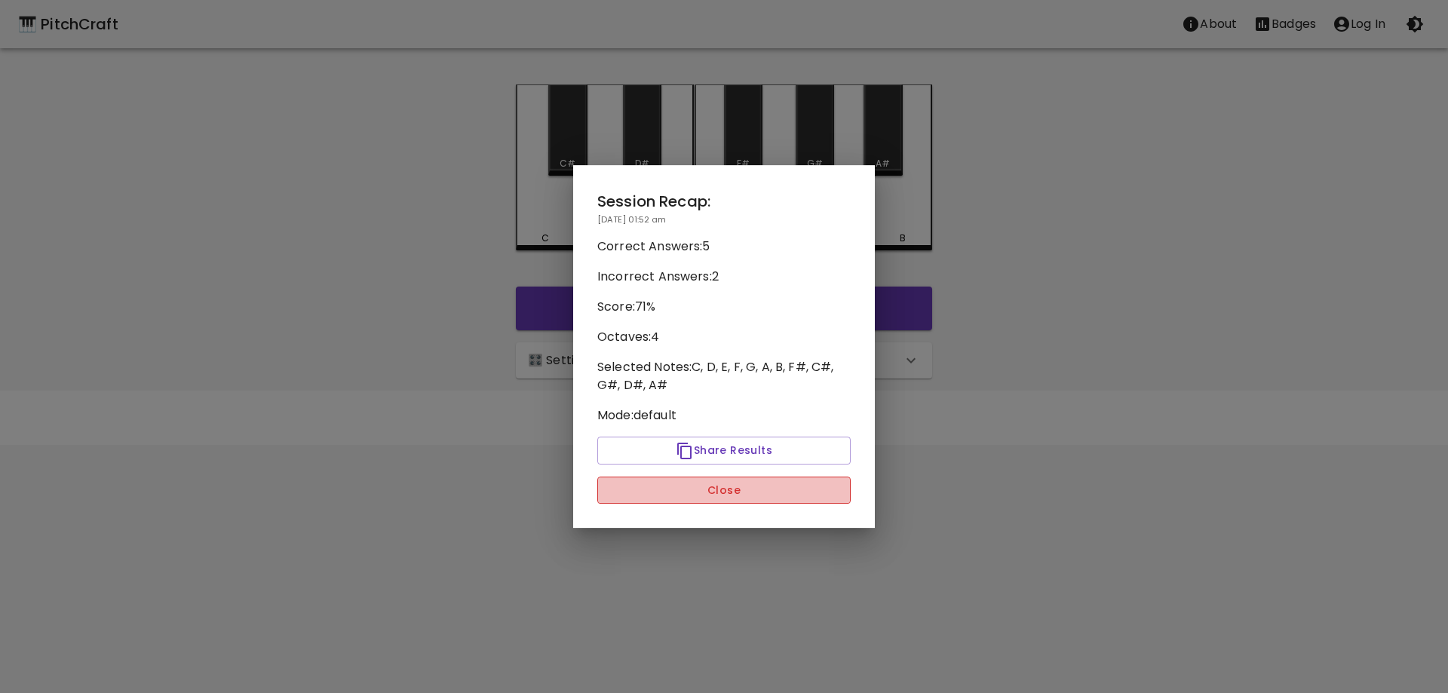
click at [739, 487] on button "Close" at bounding box center [723, 491] width 253 height 28
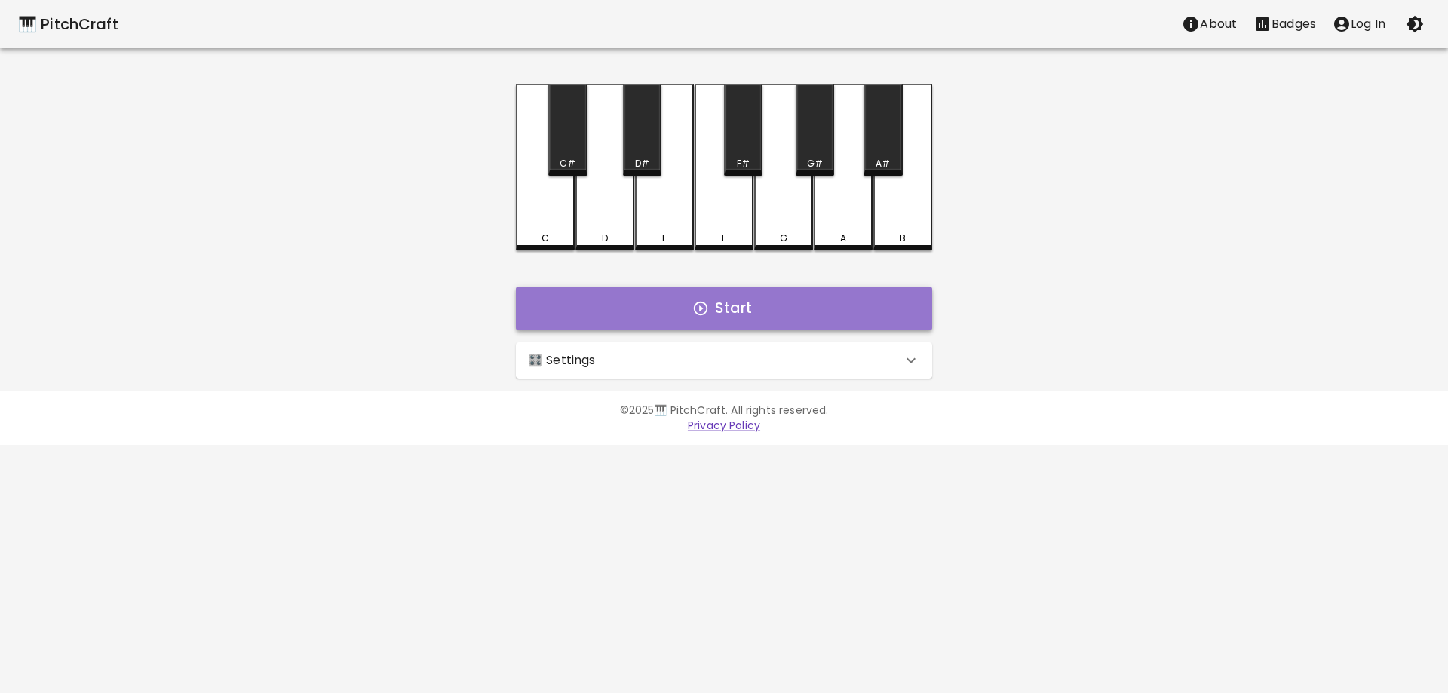
click at [709, 305] on icon "button" at bounding box center [700, 308] width 17 height 17
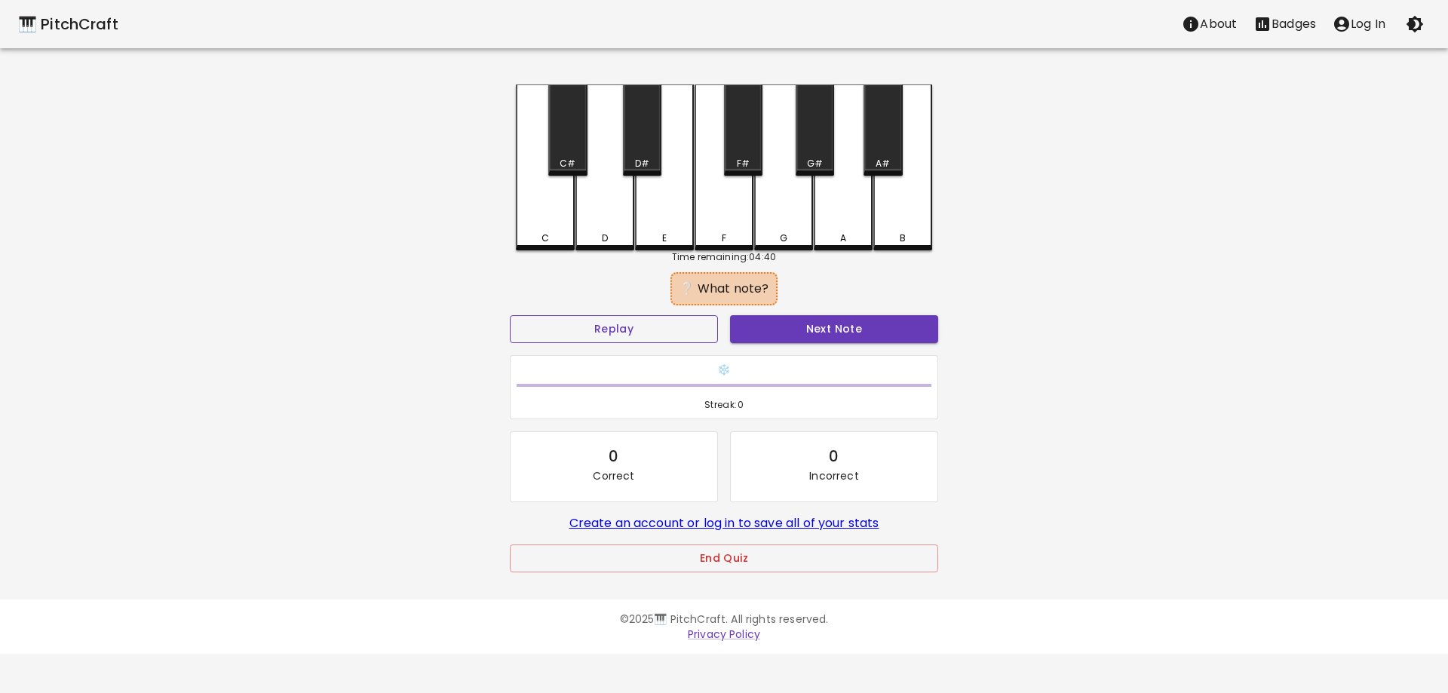
click at [627, 339] on button "Replay" at bounding box center [614, 329] width 208 height 28
click at [667, 231] on div "E" at bounding box center [664, 165] width 59 height 163
click at [694, 339] on button "Replay" at bounding box center [614, 329] width 208 height 28
click at [649, 323] on button "Replay" at bounding box center [614, 329] width 208 height 28
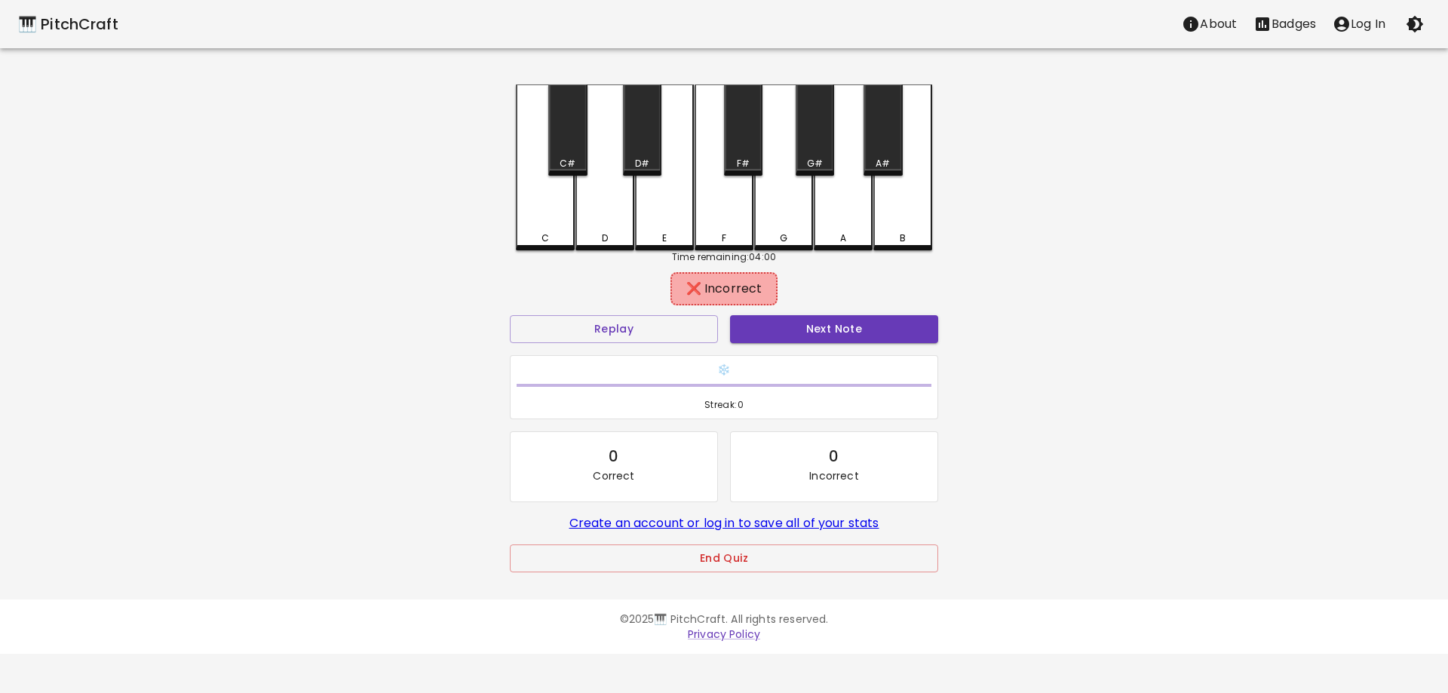
click at [773, 221] on div "G" at bounding box center [783, 167] width 59 height 166
click at [685, 339] on button "Replay" at bounding box center [614, 329] width 208 height 28
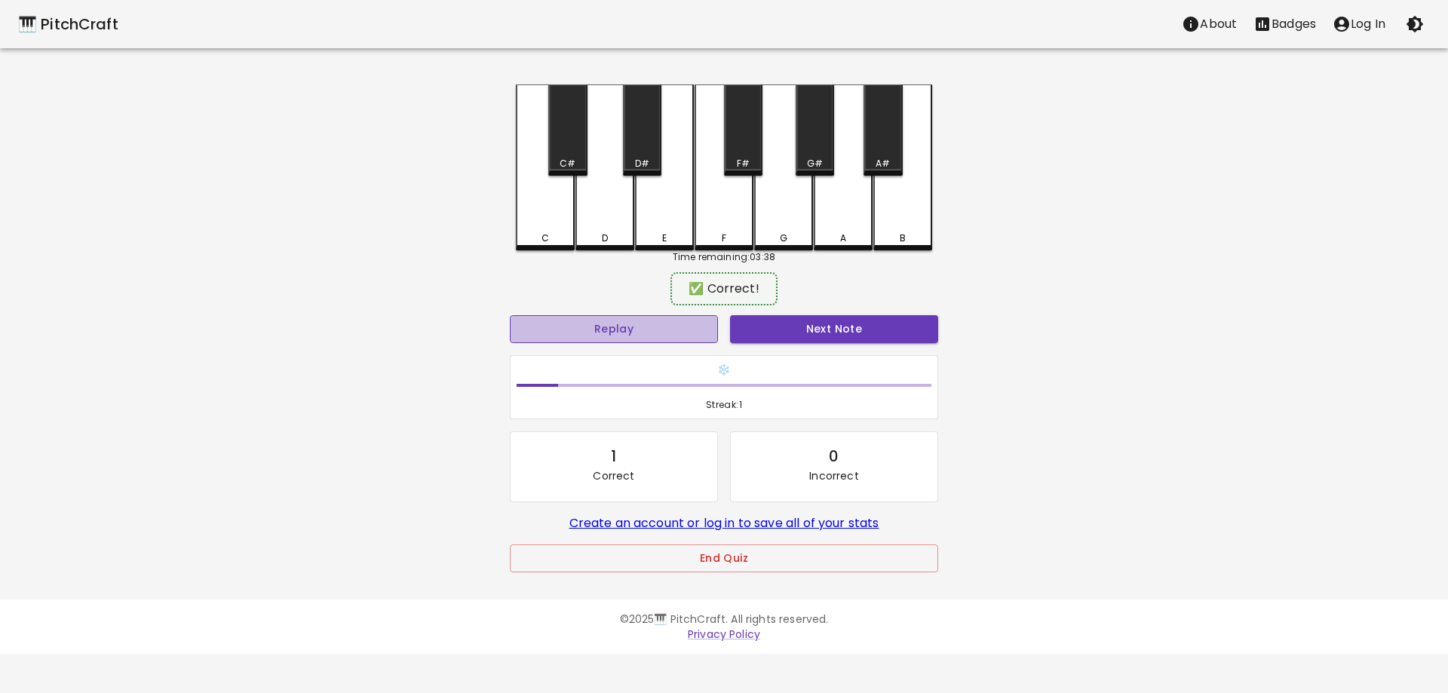
click at [685, 339] on button "Replay" at bounding box center [614, 329] width 208 height 28
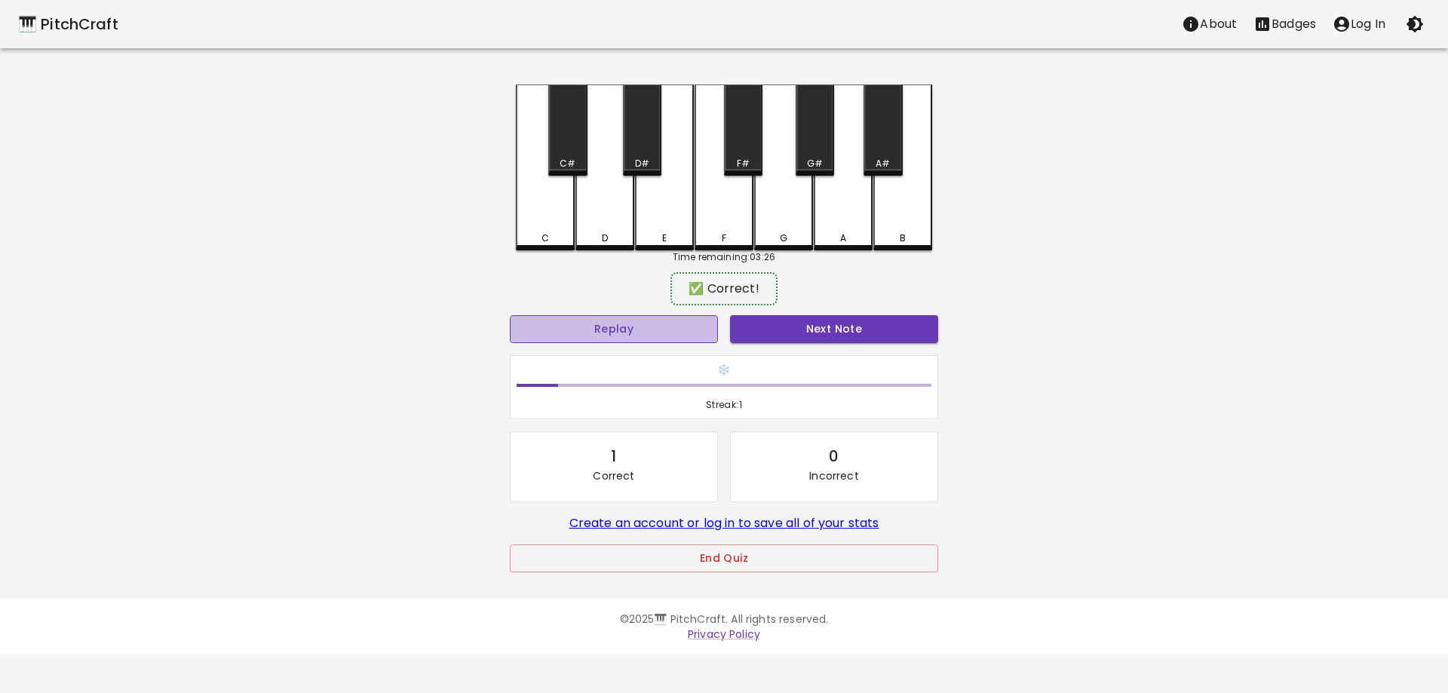
click at [685, 339] on button "Replay" at bounding box center [614, 329] width 208 height 28
click at [692, 339] on button "Replay" at bounding box center [614, 329] width 208 height 28
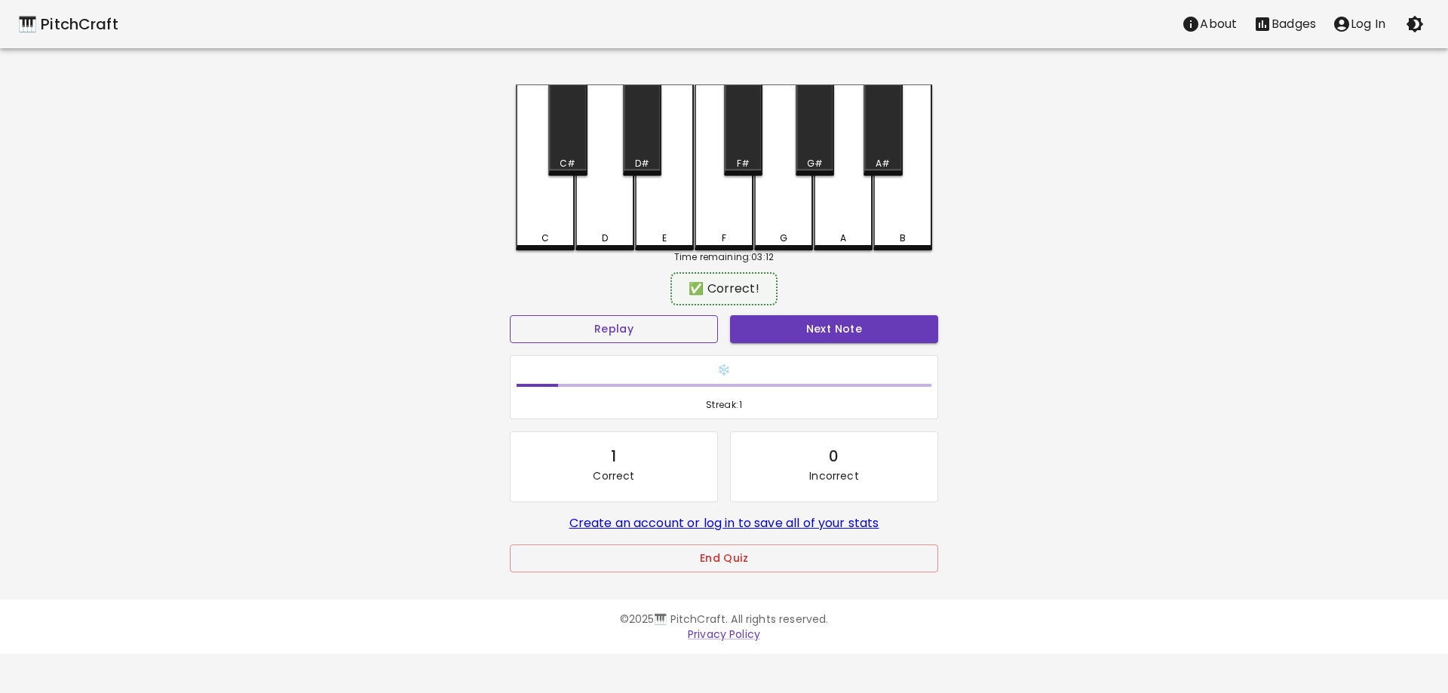
click at [692, 339] on button "Replay" at bounding box center [614, 329] width 208 height 28
click at [864, 231] on div "A" at bounding box center [843, 165] width 59 height 163
click at [835, 218] on div "A" at bounding box center [843, 165] width 59 height 163
click at [770, 219] on div "G" at bounding box center [783, 165] width 59 height 163
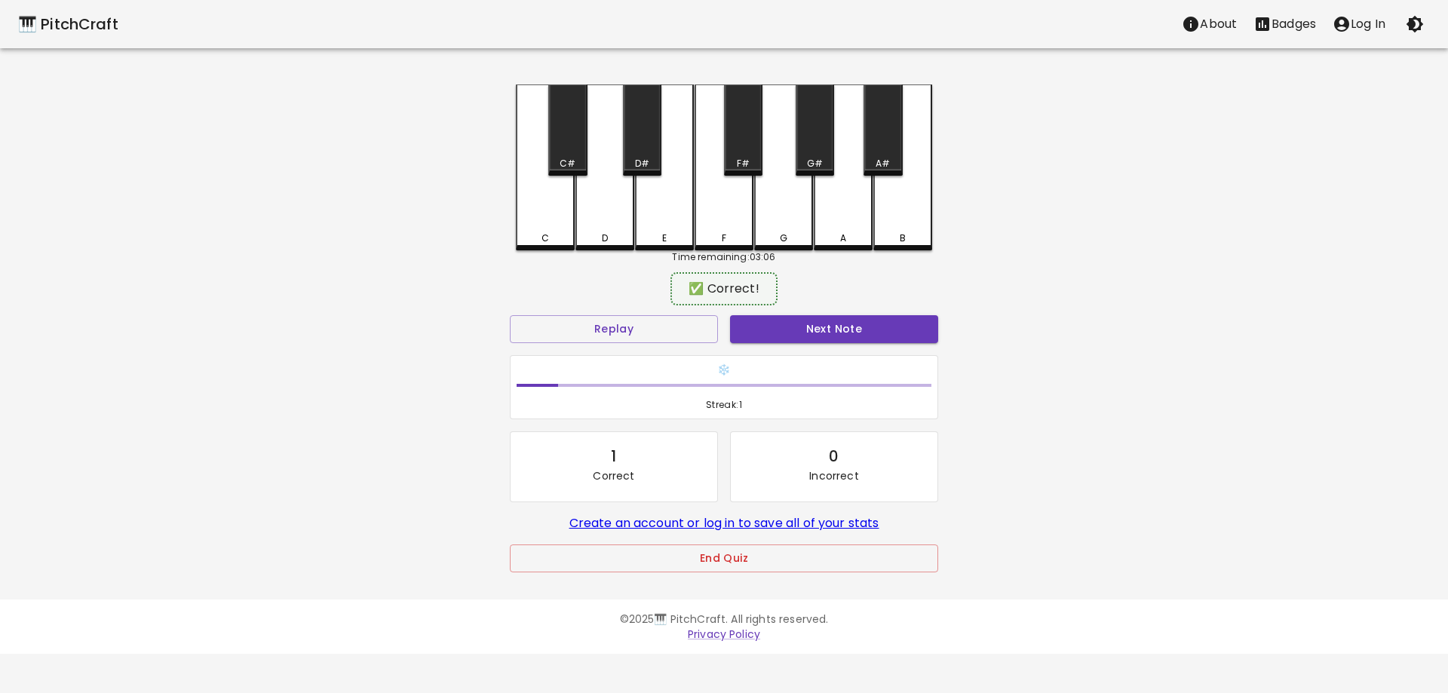
click at [770, 219] on div "G" at bounding box center [783, 167] width 59 height 166
click at [642, 337] on button "Replay" at bounding box center [614, 329] width 208 height 28
click at [826, 328] on button "Next Note" at bounding box center [834, 329] width 208 height 28
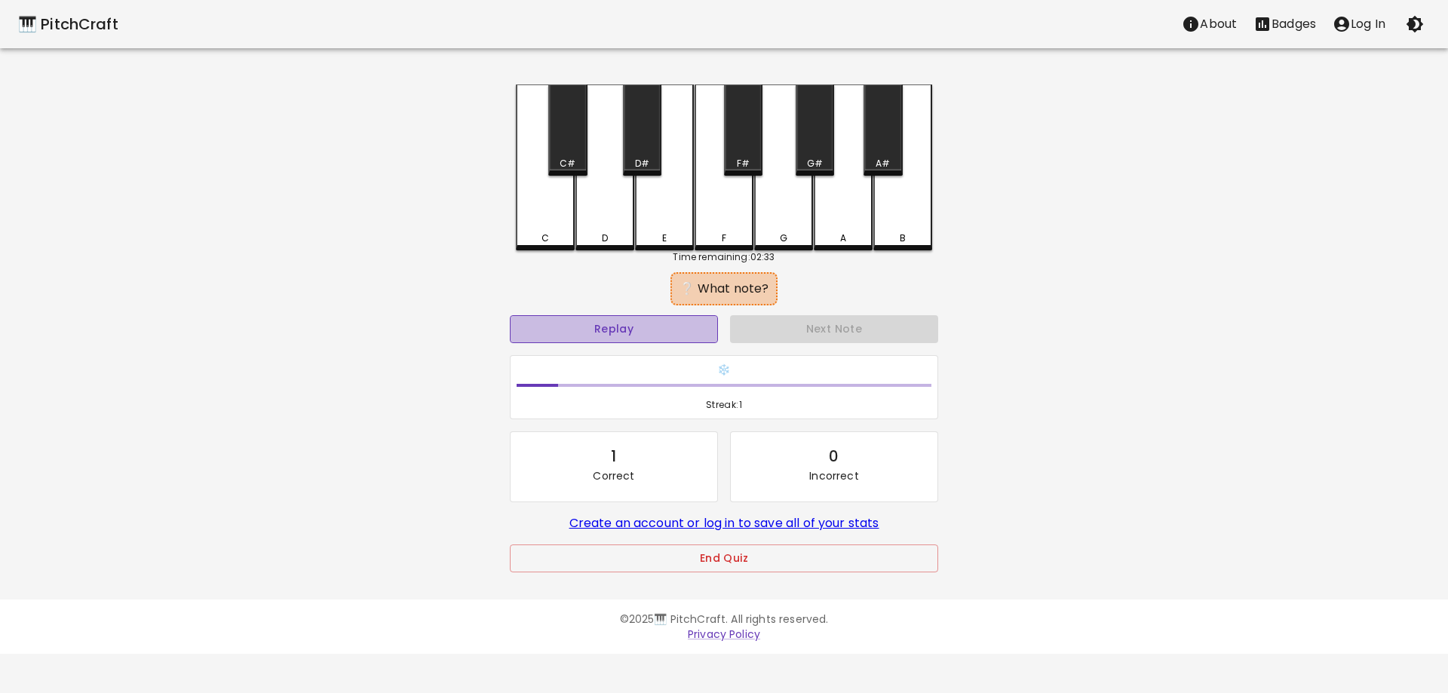
click at [640, 320] on button "Replay" at bounding box center [614, 329] width 208 height 28
click at [640, 321] on button "Replay" at bounding box center [614, 329] width 208 height 28
drag, startPoint x: 650, startPoint y: 326, endPoint x: 655, endPoint y: 336, distance: 11.1
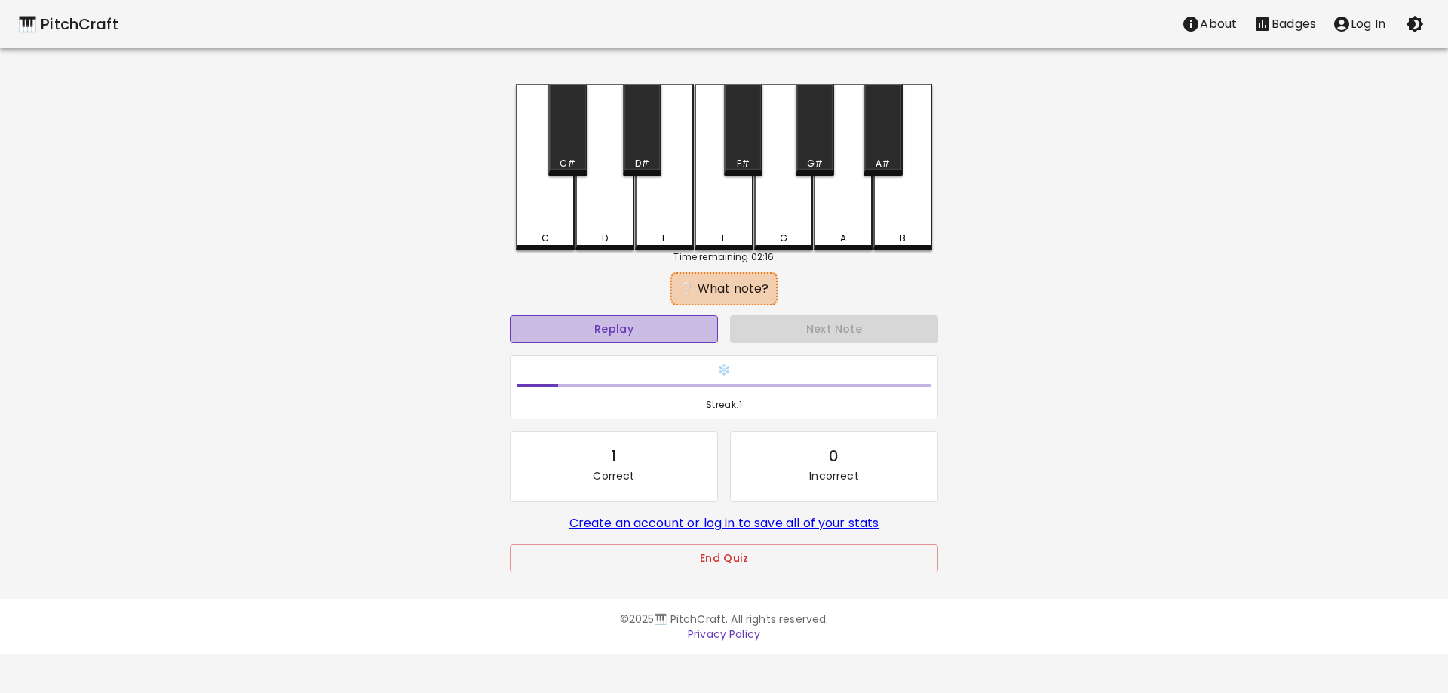
click at [655, 336] on button "Replay" at bounding box center [614, 329] width 208 height 28
click at [657, 336] on button "Replay" at bounding box center [614, 329] width 208 height 28
click at [593, 326] on button "Replay" at bounding box center [614, 329] width 208 height 28
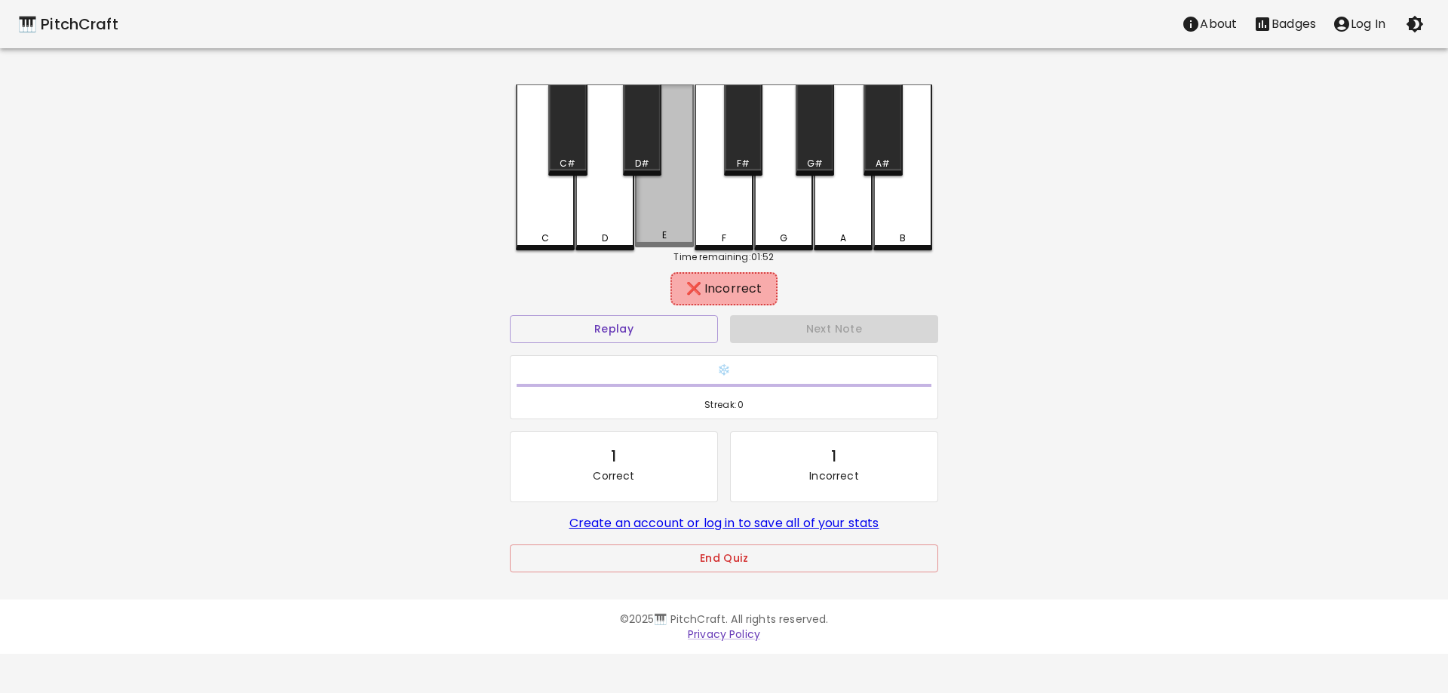
click at [654, 198] on div "E" at bounding box center [664, 165] width 59 height 163
click at [720, 228] on div "F" at bounding box center [723, 167] width 59 height 166
click at [665, 328] on button "Replay" at bounding box center [614, 329] width 208 height 28
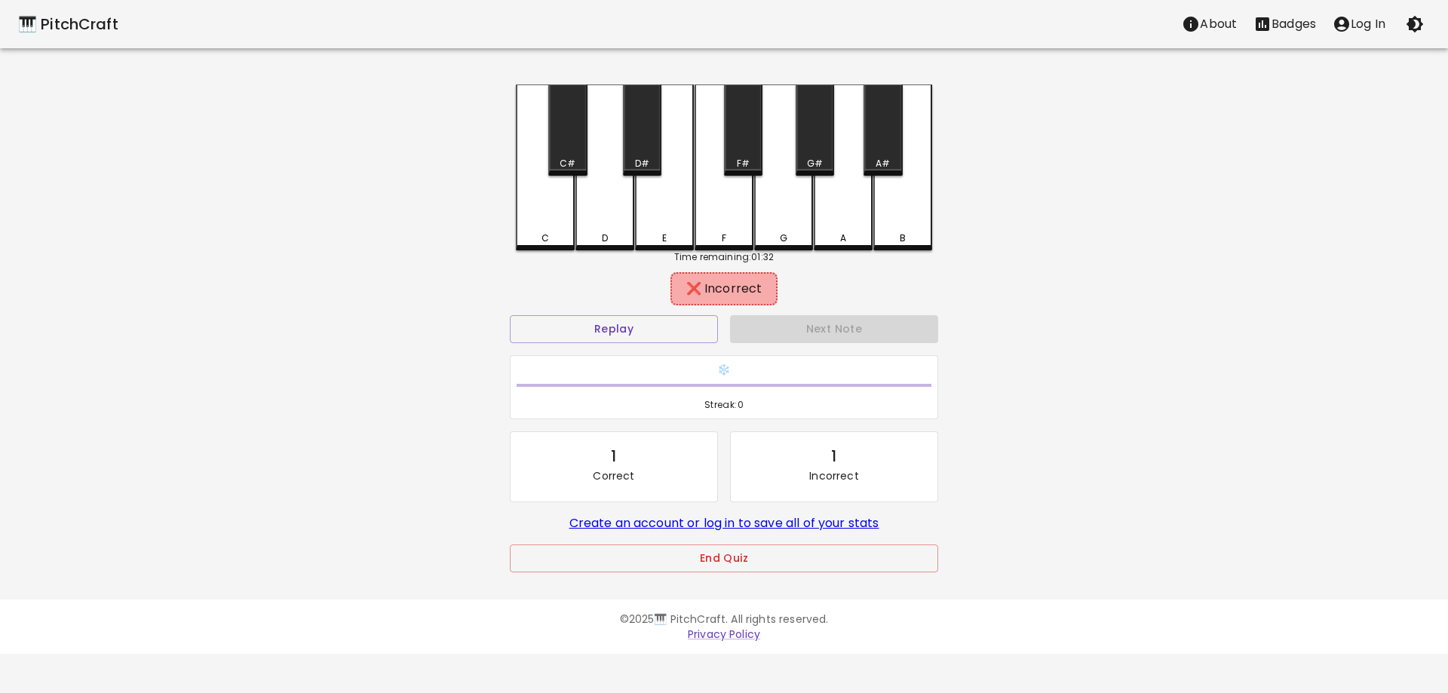
click at [749, 161] on div "F#" at bounding box center [743, 164] width 13 height 14
click at [717, 230] on div "F" at bounding box center [723, 165] width 59 height 163
click at [918, 249] on div "B" at bounding box center [902, 167] width 59 height 166
click at [914, 235] on div "B" at bounding box center [903, 238] width 56 height 14
click at [855, 212] on div "A" at bounding box center [843, 165] width 59 height 163
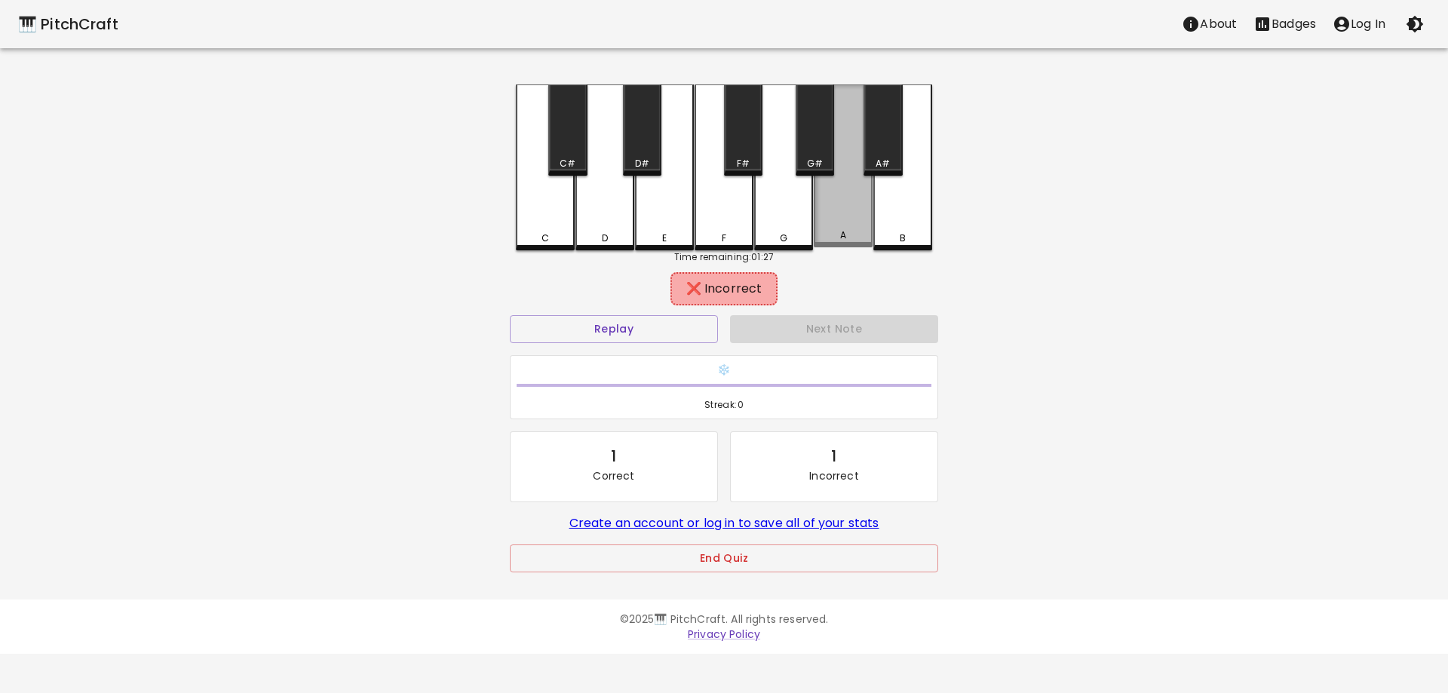
click at [855, 212] on div "A" at bounding box center [843, 165] width 59 height 163
click at [855, 212] on div "A" at bounding box center [843, 167] width 59 height 166
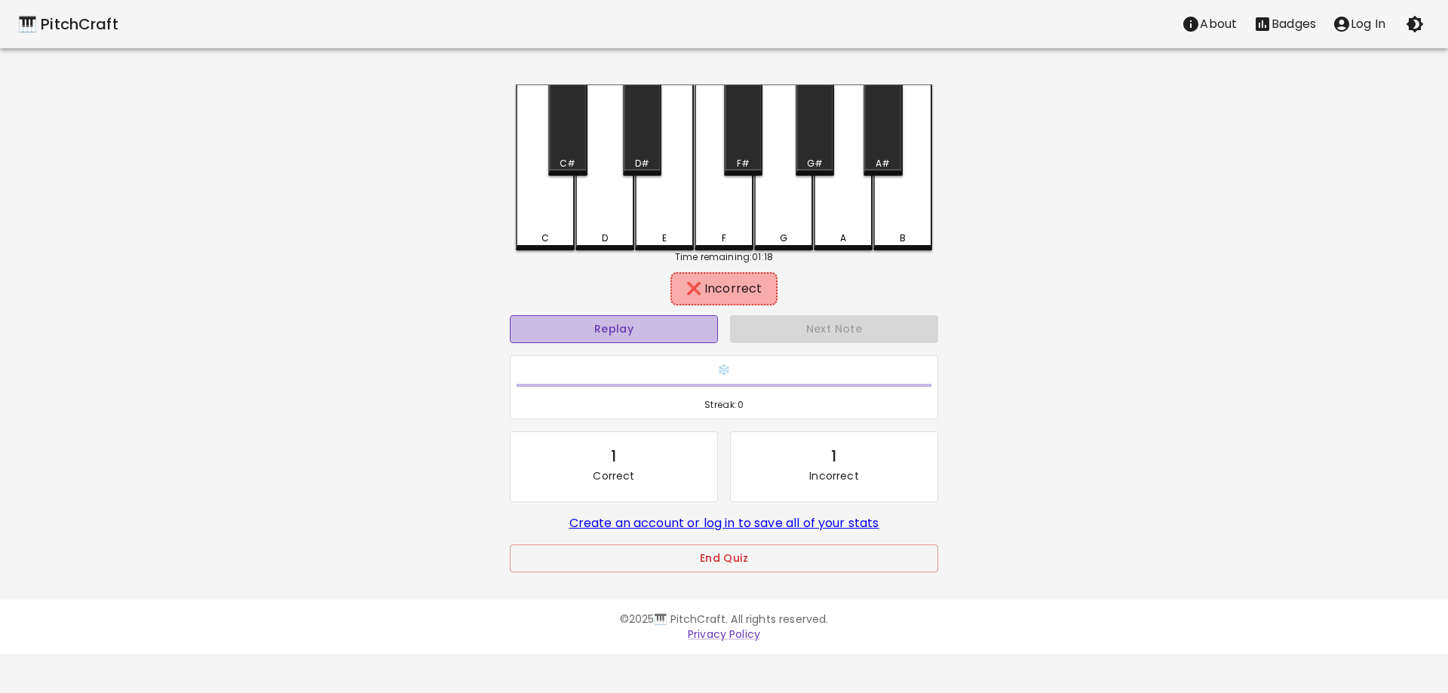
click at [624, 319] on button "Replay" at bounding box center [614, 329] width 208 height 28
click at [906, 137] on div "B" at bounding box center [902, 167] width 59 height 166
click at [894, 144] on div "A#" at bounding box center [882, 129] width 38 height 91
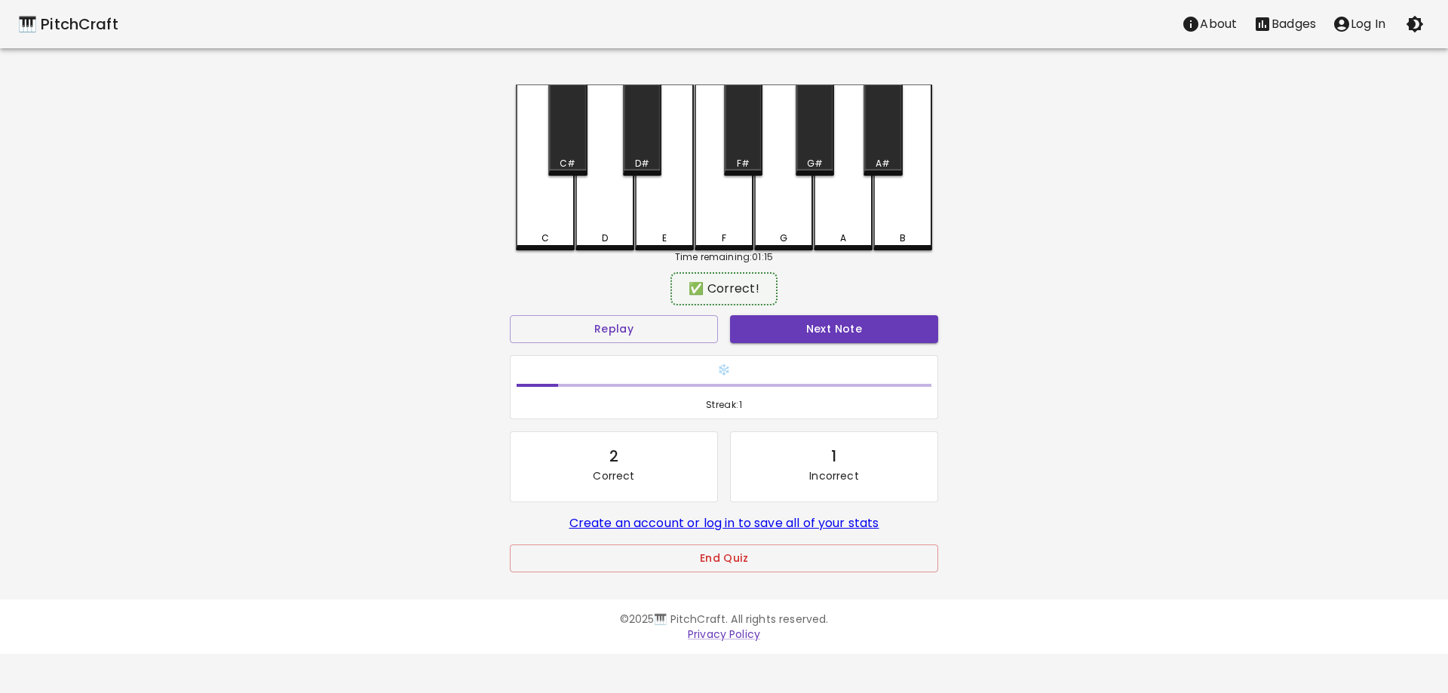
click at [894, 144] on div "A#" at bounding box center [882, 129] width 38 height 91
click at [644, 322] on button "Replay" at bounding box center [614, 329] width 208 height 28
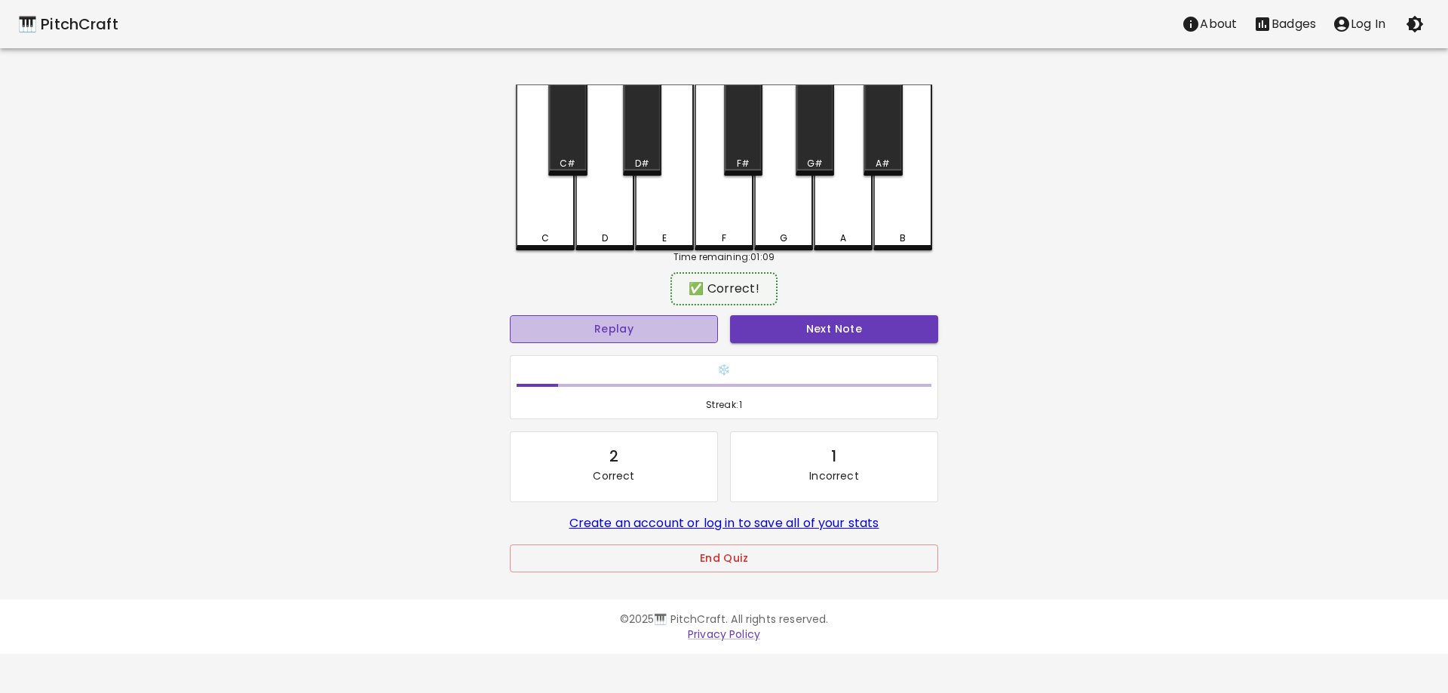
click at [644, 322] on button "Replay" at bounding box center [614, 329] width 208 height 28
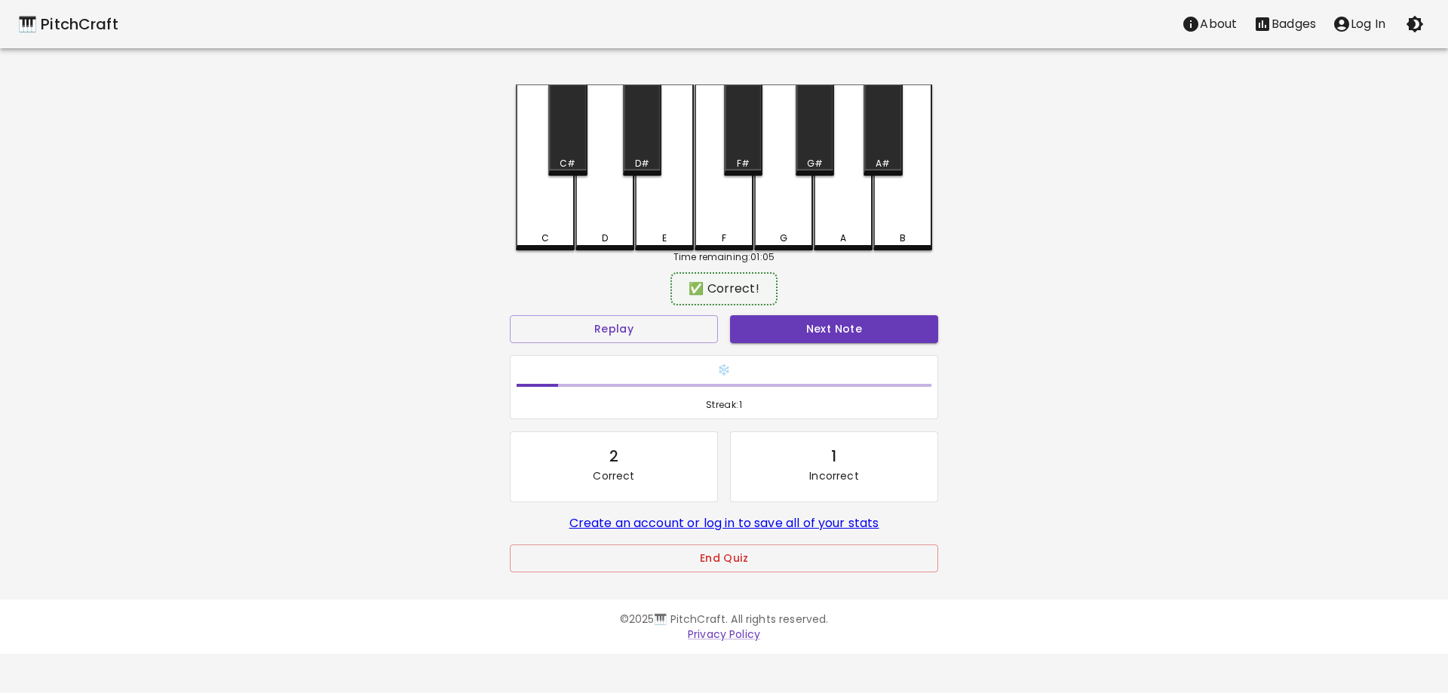
click at [835, 225] on div "A" at bounding box center [843, 167] width 59 height 166
click at [835, 225] on div "A" at bounding box center [843, 165] width 59 height 163
click at [835, 225] on div "A" at bounding box center [843, 167] width 59 height 166
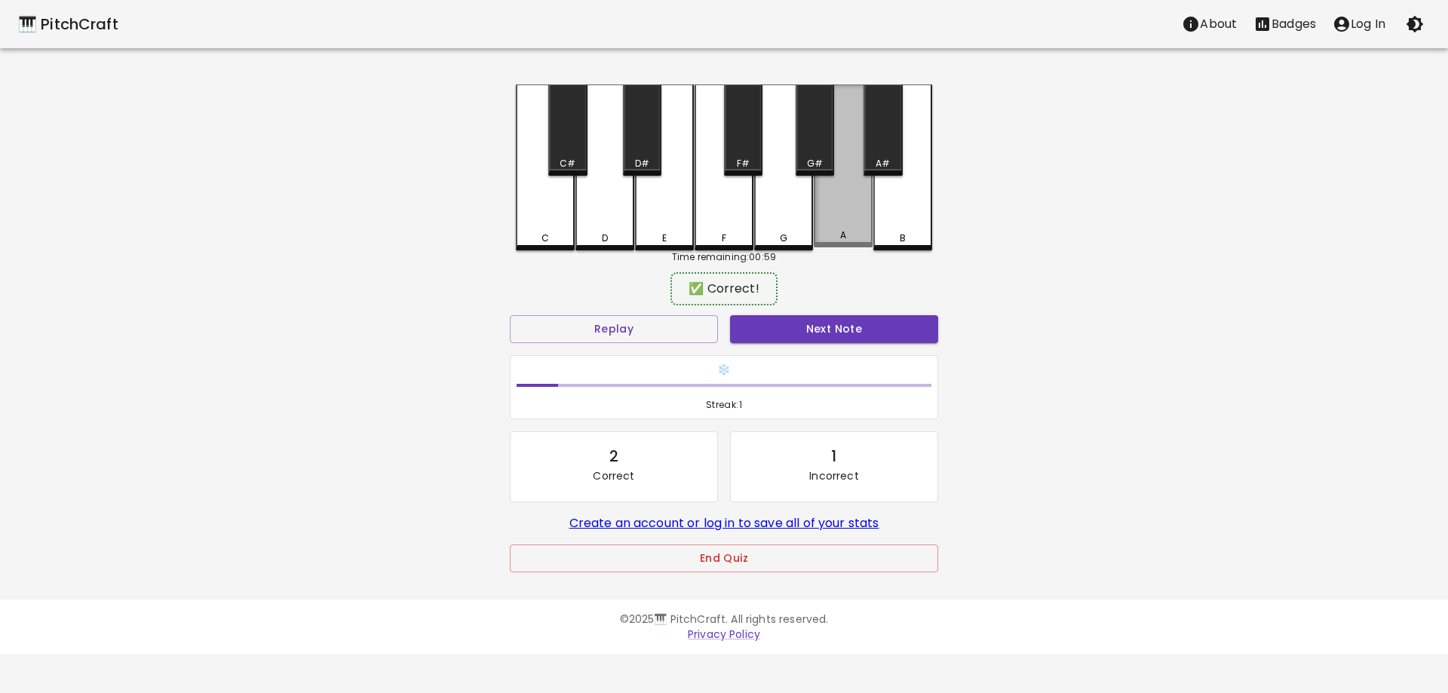
click at [835, 225] on div "A" at bounding box center [843, 165] width 59 height 163
click at [833, 226] on div "A" at bounding box center [843, 165] width 59 height 163
click at [833, 226] on div "A" at bounding box center [843, 167] width 59 height 166
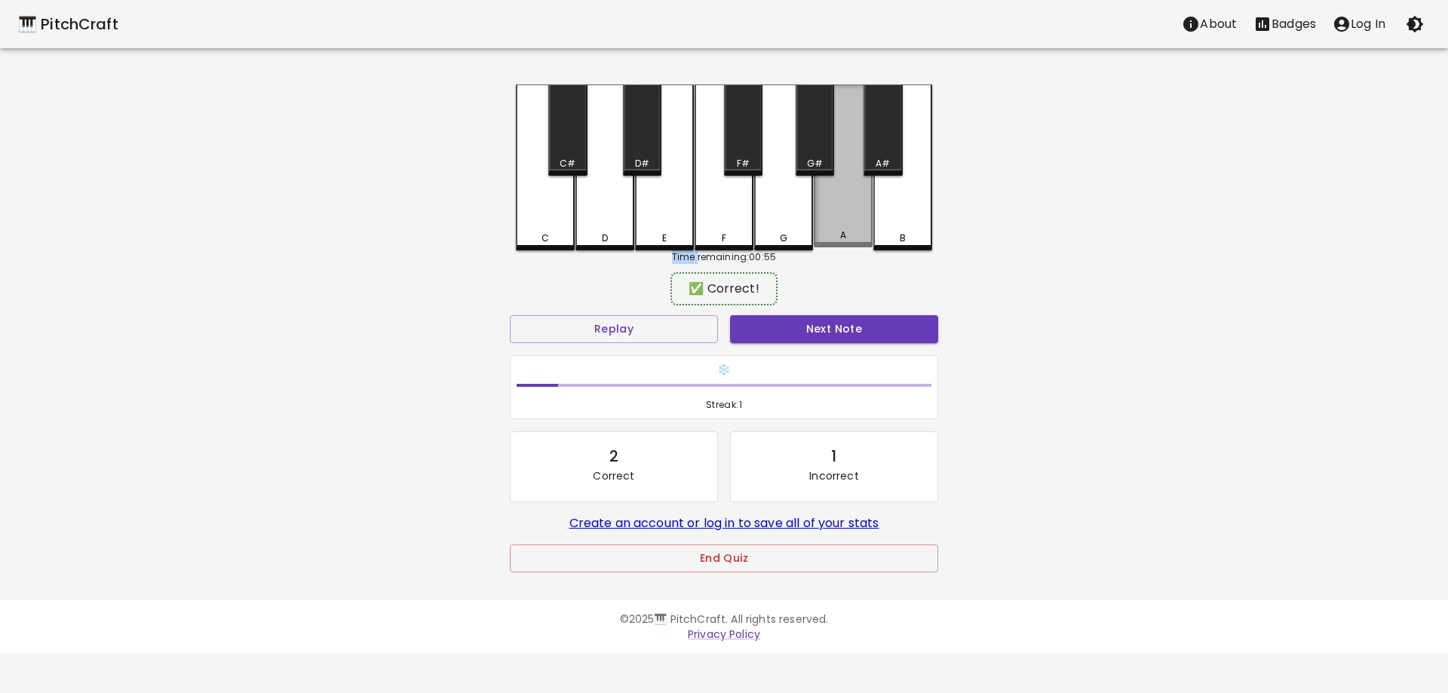
click at [833, 226] on div "A" at bounding box center [843, 165] width 59 height 163
click at [833, 226] on div "A" at bounding box center [843, 167] width 59 height 166
click at [833, 226] on div "A" at bounding box center [843, 165] width 59 height 163
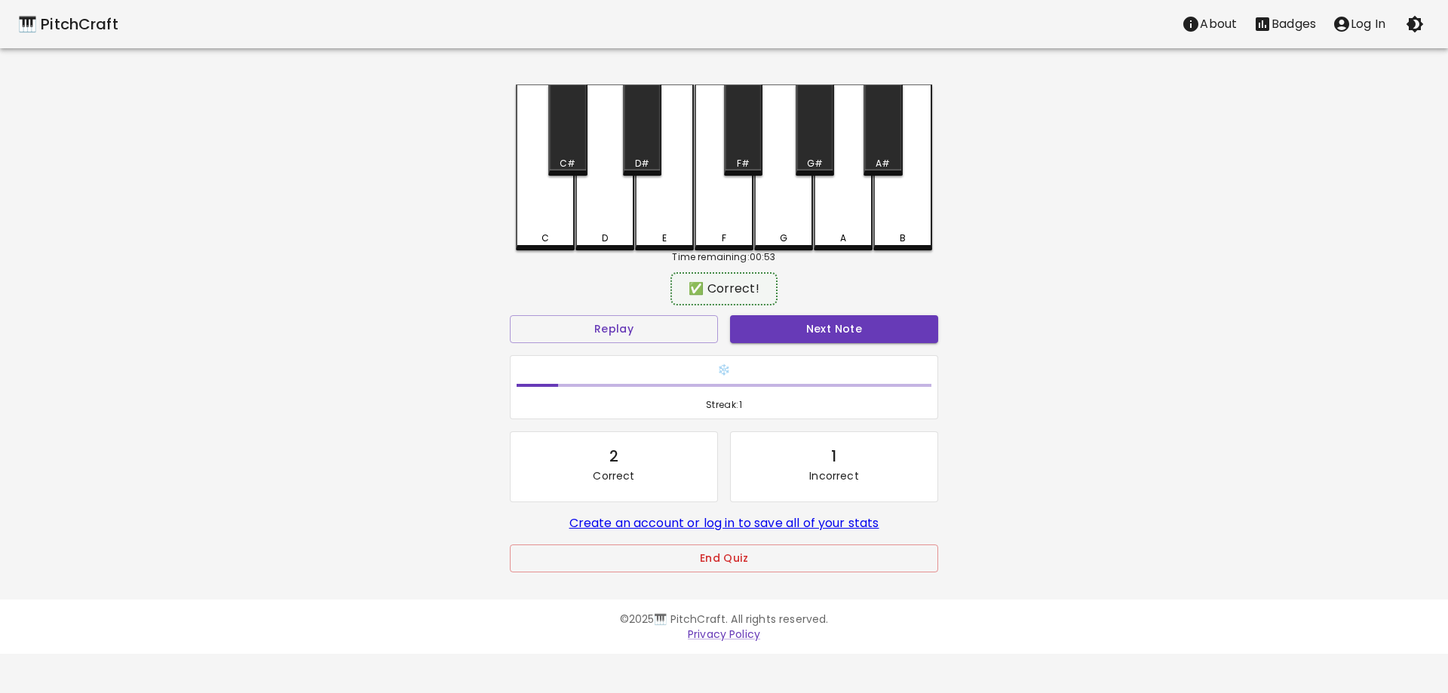
click at [833, 226] on div "A" at bounding box center [843, 167] width 59 height 166
click at [833, 226] on div "A" at bounding box center [843, 165] width 59 height 163
click at [833, 226] on div "A" at bounding box center [843, 167] width 59 height 166
click at [833, 226] on div "A" at bounding box center [843, 165] width 59 height 163
click at [833, 226] on div "A" at bounding box center [843, 167] width 59 height 166
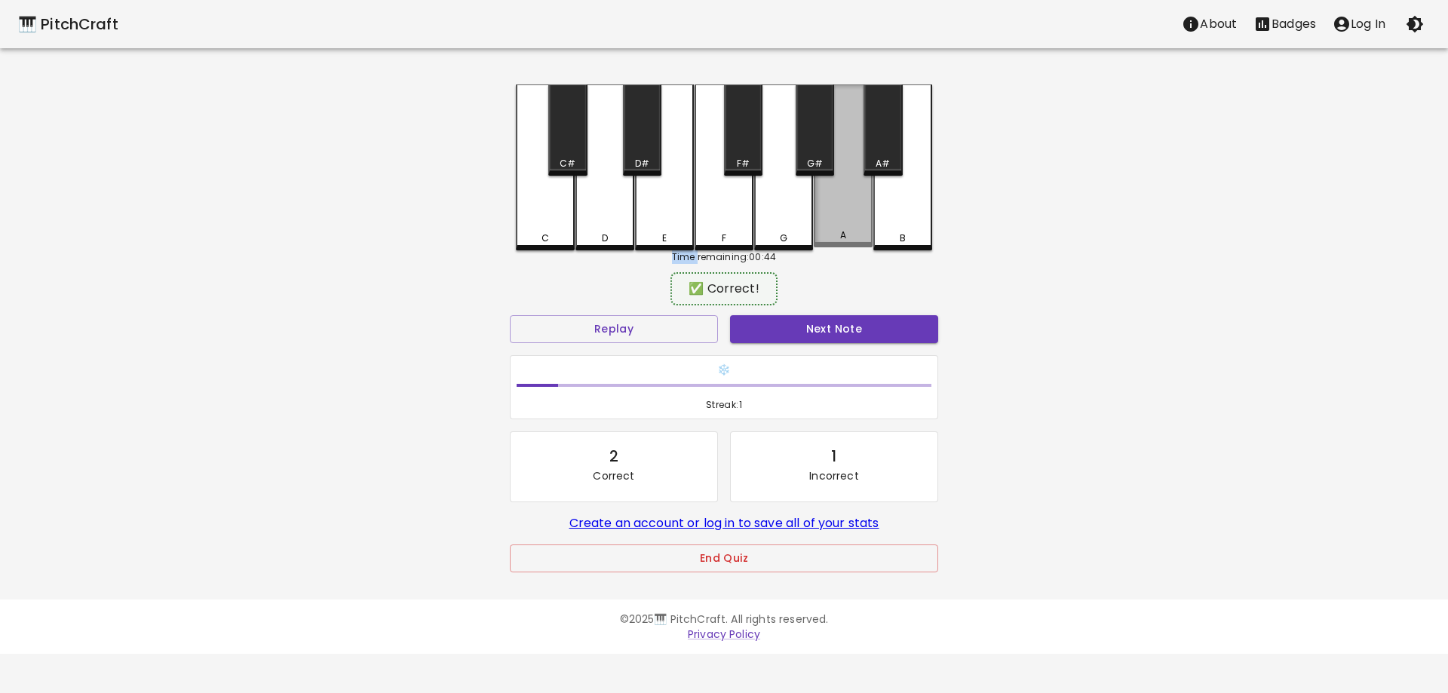
click at [833, 226] on div "A" at bounding box center [843, 165] width 59 height 163
click at [833, 226] on div "A" at bounding box center [843, 167] width 59 height 166
click at [833, 226] on div "A" at bounding box center [843, 165] width 59 height 163
click at [833, 226] on div "A" at bounding box center [843, 167] width 59 height 166
click at [833, 226] on div "A" at bounding box center [843, 165] width 59 height 163
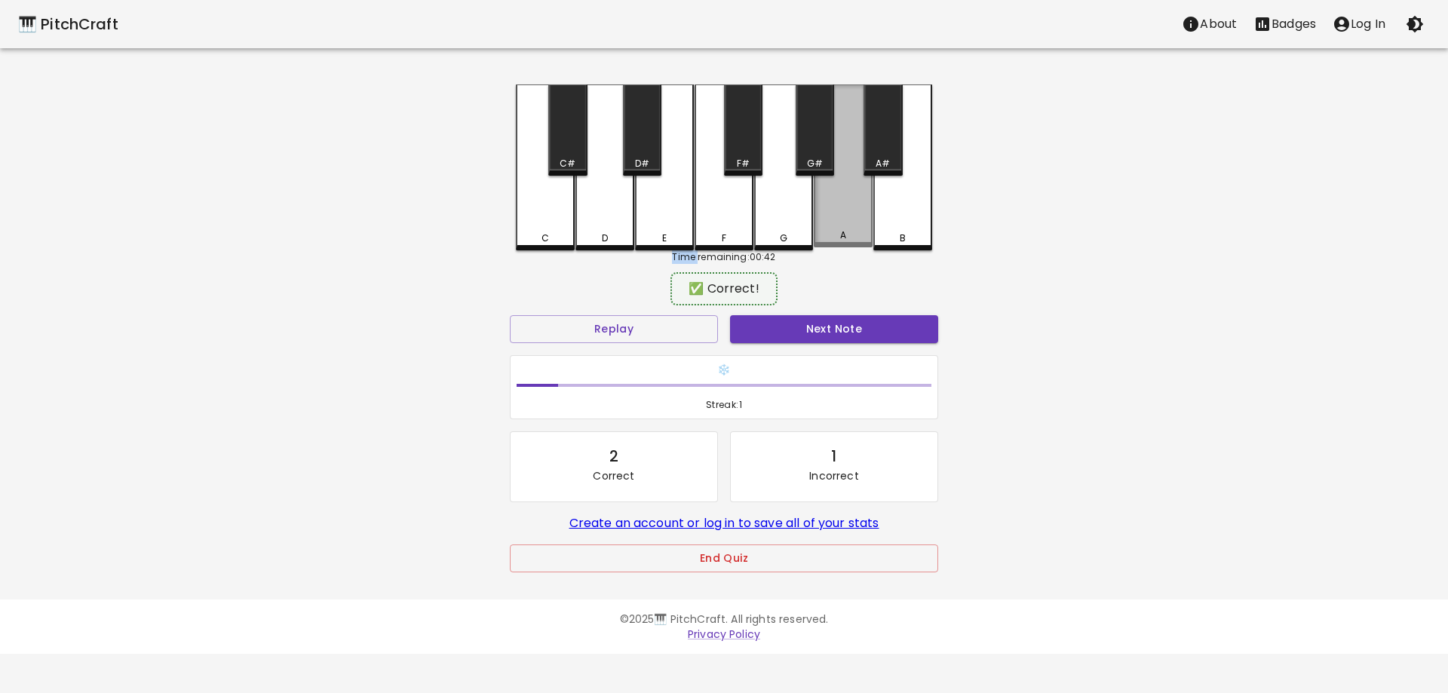
click at [833, 226] on div "A" at bounding box center [843, 165] width 59 height 163
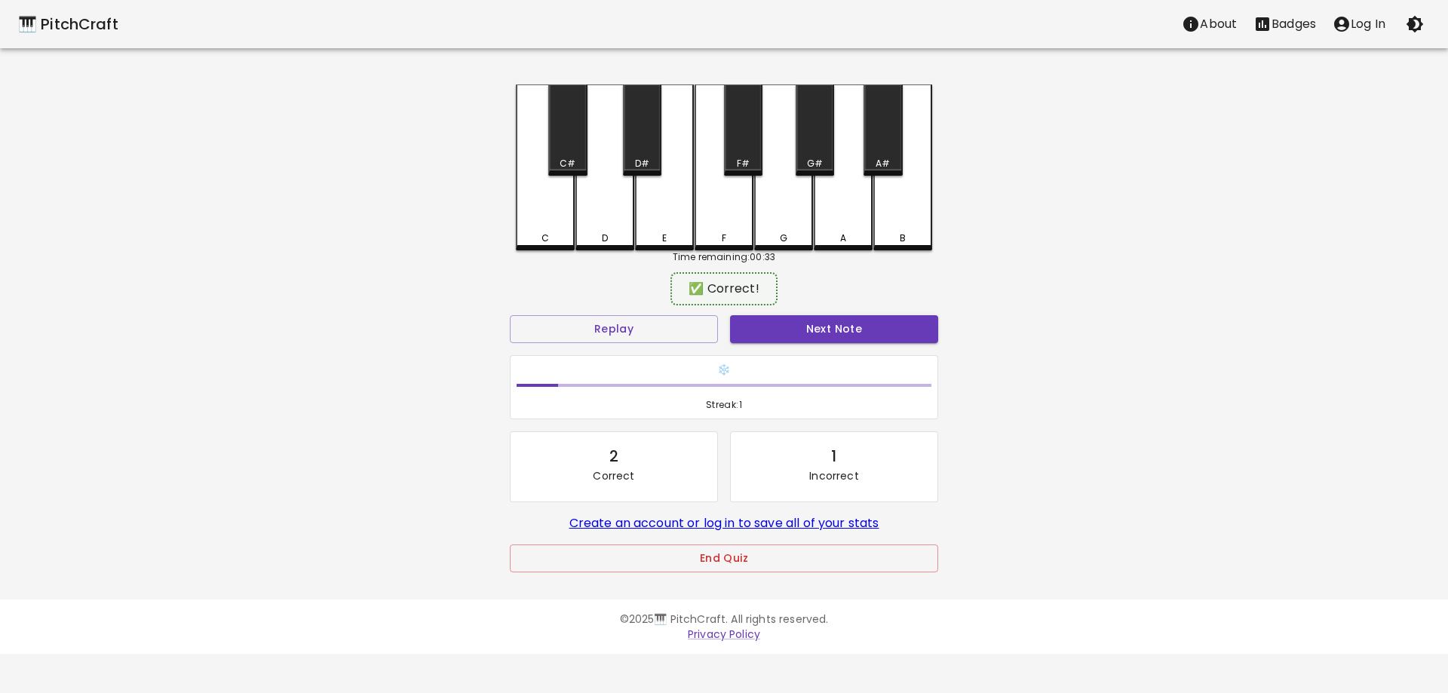
click at [833, 226] on div "A" at bounding box center [843, 167] width 59 height 166
click at [833, 226] on div "A" at bounding box center [843, 165] width 59 height 163
click at [833, 226] on div "A" at bounding box center [843, 167] width 59 height 166
click at [833, 226] on div "A" at bounding box center [843, 165] width 59 height 163
click at [833, 226] on div "A" at bounding box center [843, 167] width 59 height 166
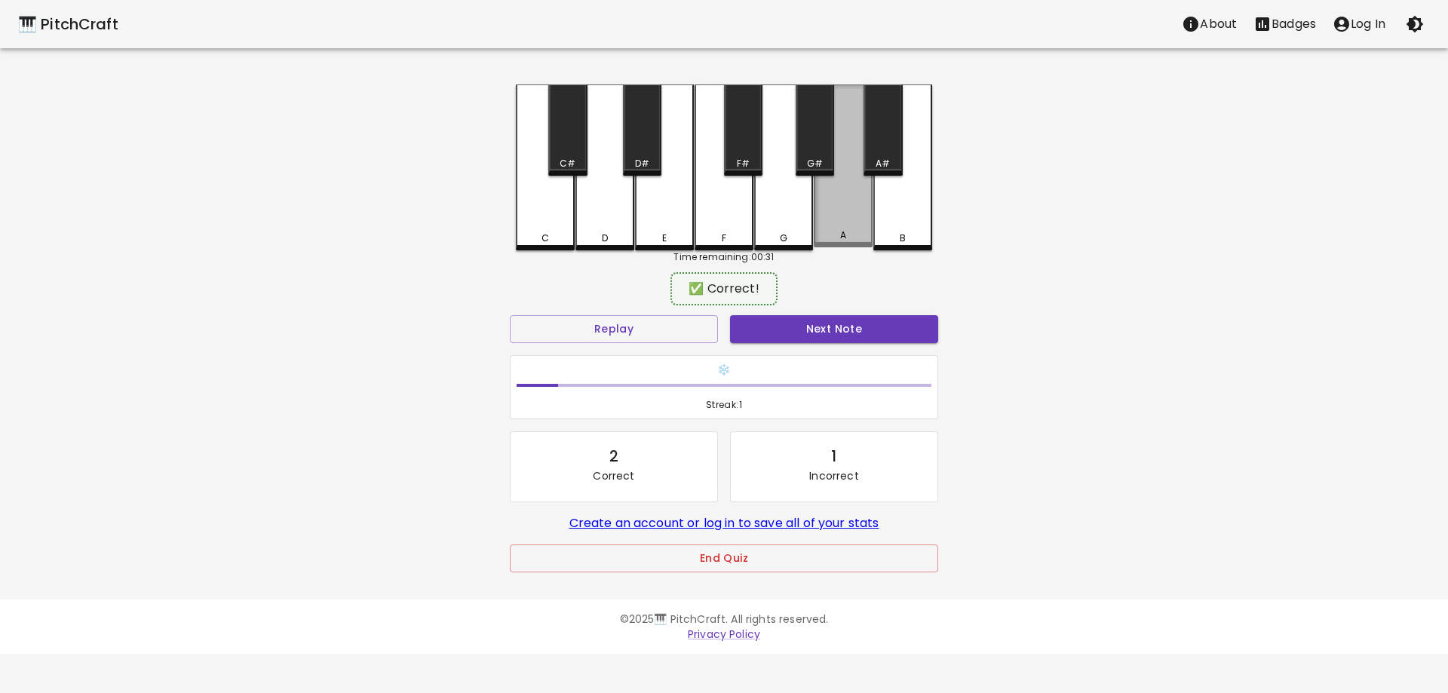
click at [833, 226] on div "A" at bounding box center [843, 165] width 59 height 163
click at [822, 337] on button "Next Note" at bounding box center [834, 329] width 208 height 28
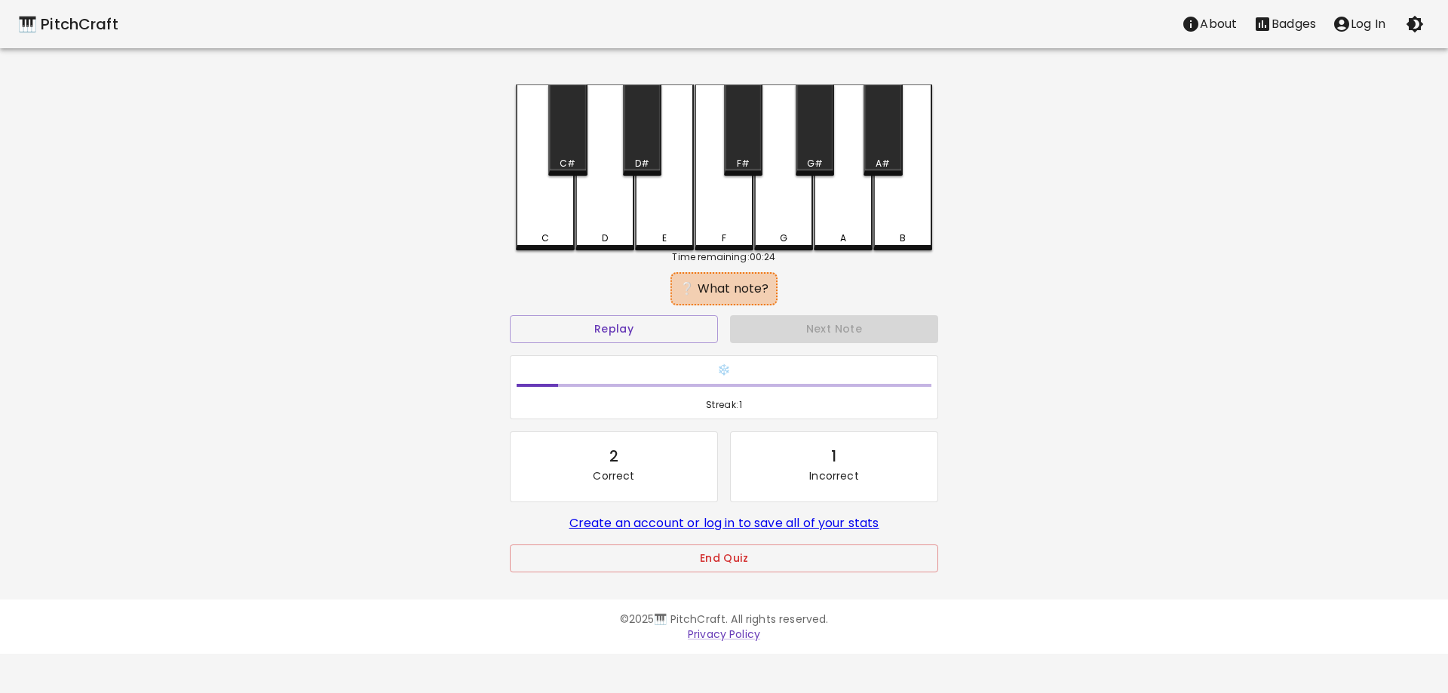
click at [850, 237] on div "A" at bounding box center [843, 238] width 56 height 14
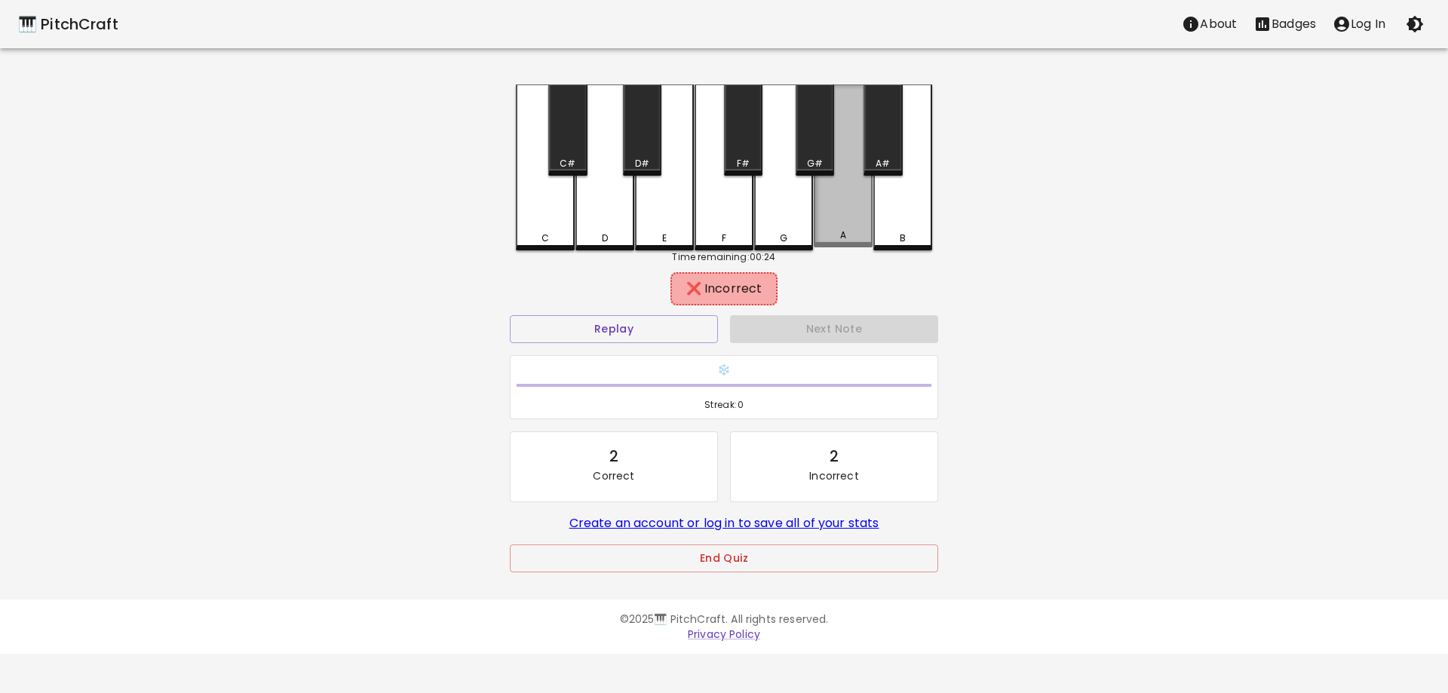
click at [850, 237] on div "A" at bounding box center [843, 235] width 56 height 14
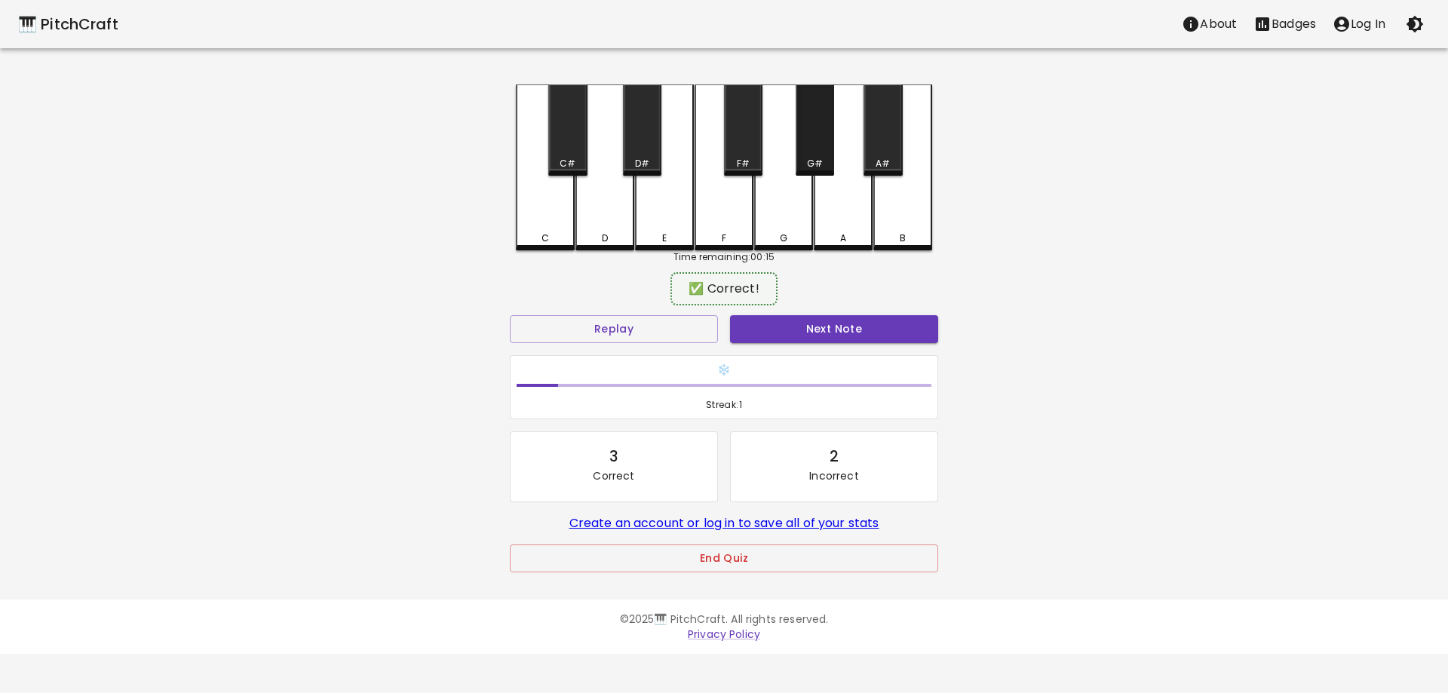
click at [816, 172] on div "G#" at bounding box center [814, 129] width 38 height 91
click at [823, 329] on button "Next Note" at bounding box center [834, 329] width 208 height 28
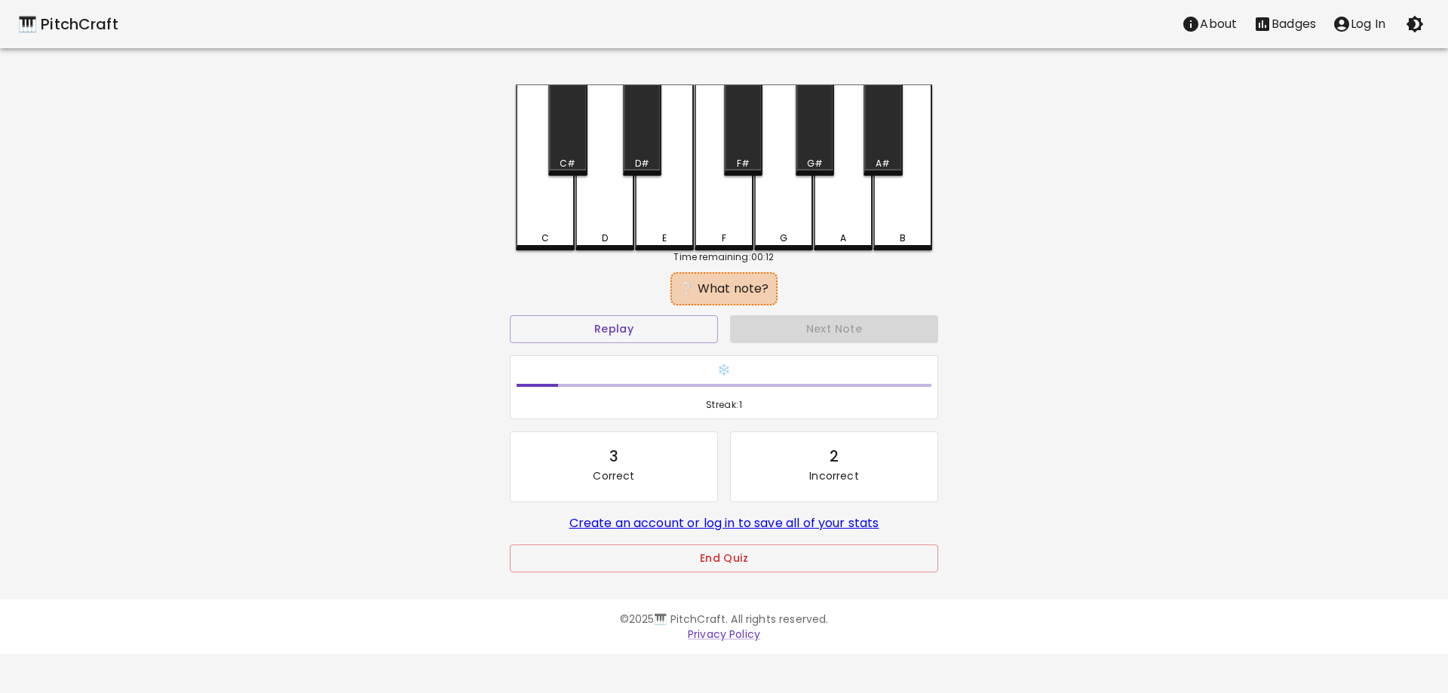
click at [847, 238] on div "A" at bounding box center [843, 238] width 56 height 14
click at [847, 238] on div "A" at bounding box center [843, 235] width 56 height 14
click at [847, 238] on div "A" at bounding box center [843, 238] width 56 height 14
click at [608, 326] on button "Replay" at bounding box center [614, 329] width 208 height 28
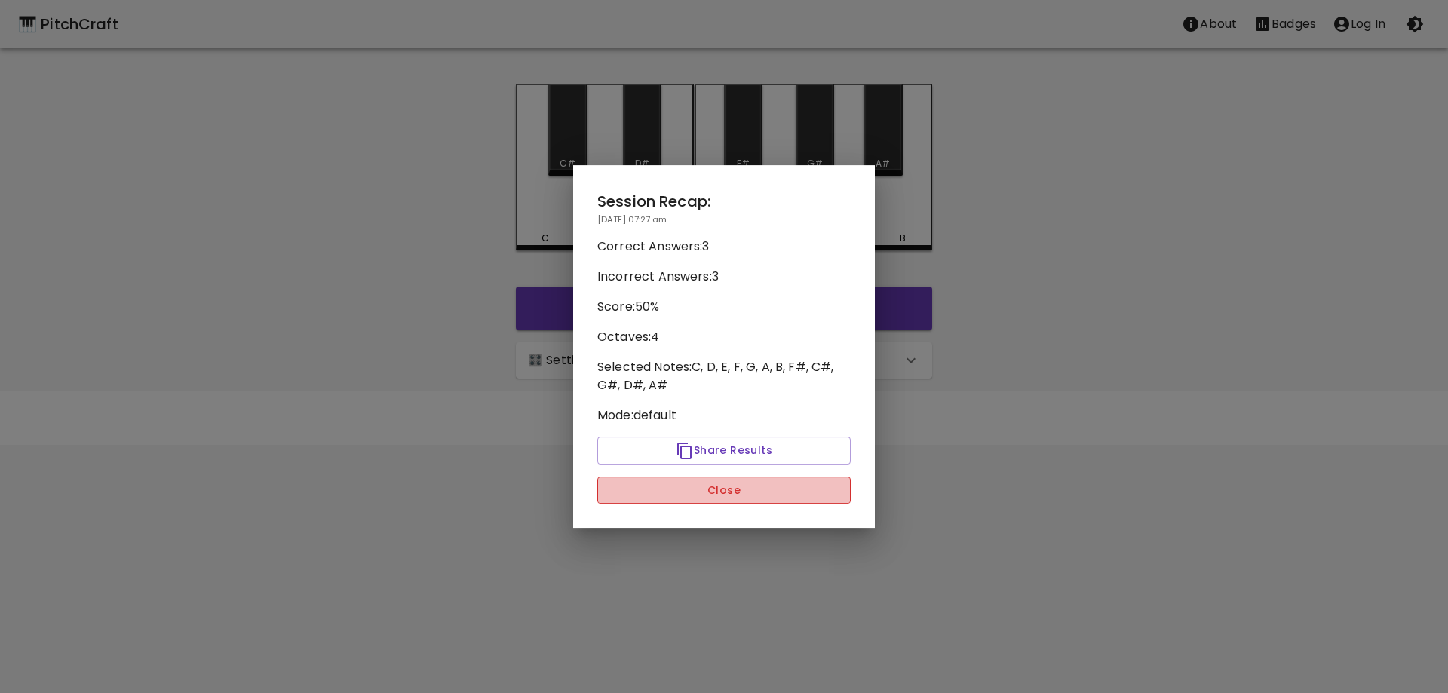
click at [749, 490] on button "Close" at bounding box center [723, 491] width 253 height 28
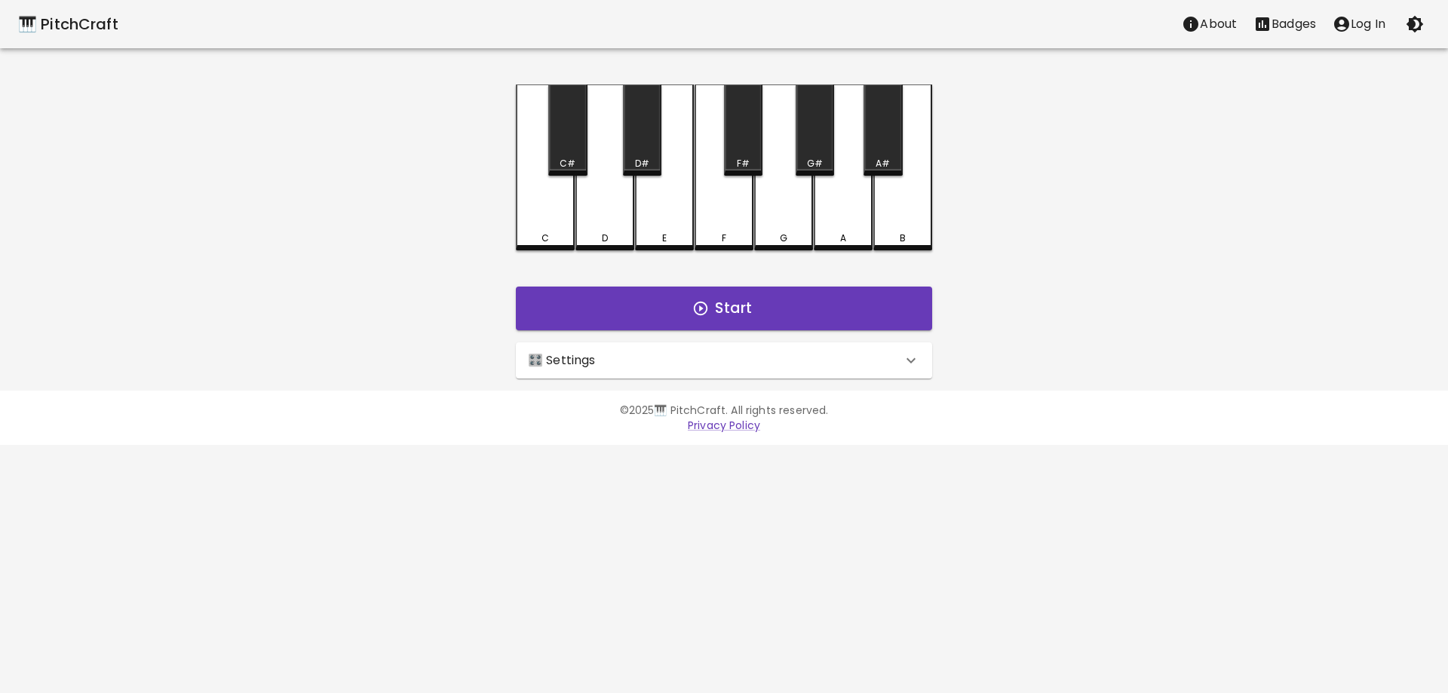
click at [754, 366] on div "🎛️ Settings" at bounding box center [715, 360] width 374 height 18
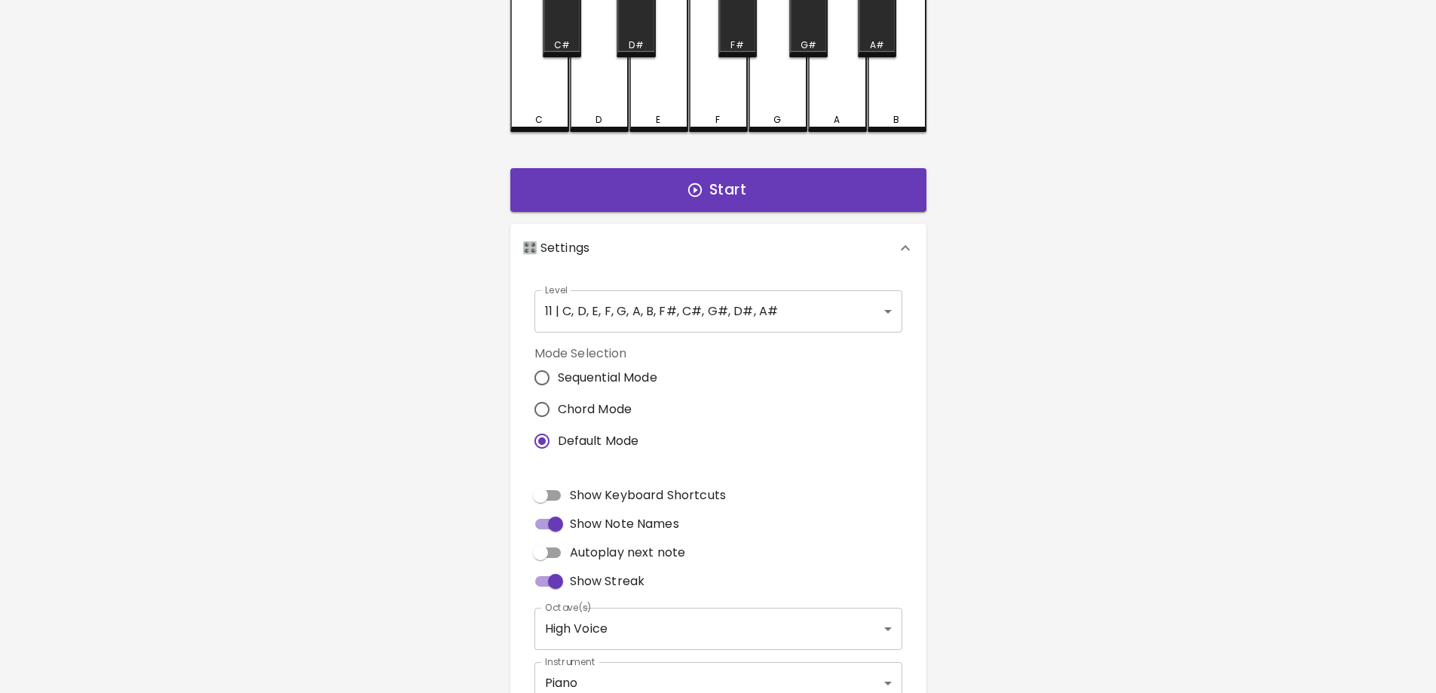
scroll to position [151, 0]
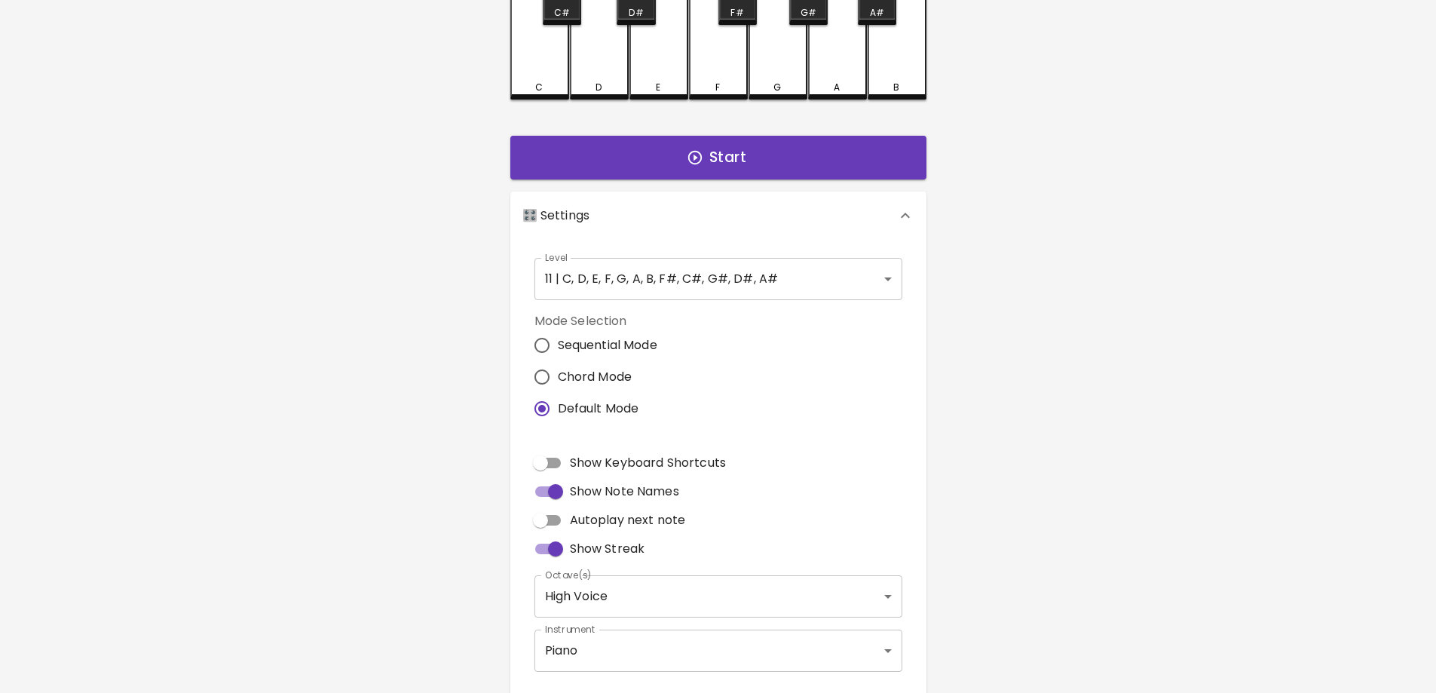
click at [1084, 411] on div "🎹 PitchCraft About Badges Log In C C# D D# E F F# G G# A A# B Start 🎛️ Settings…" at bounding box center [718, 272] width 1436 height 847
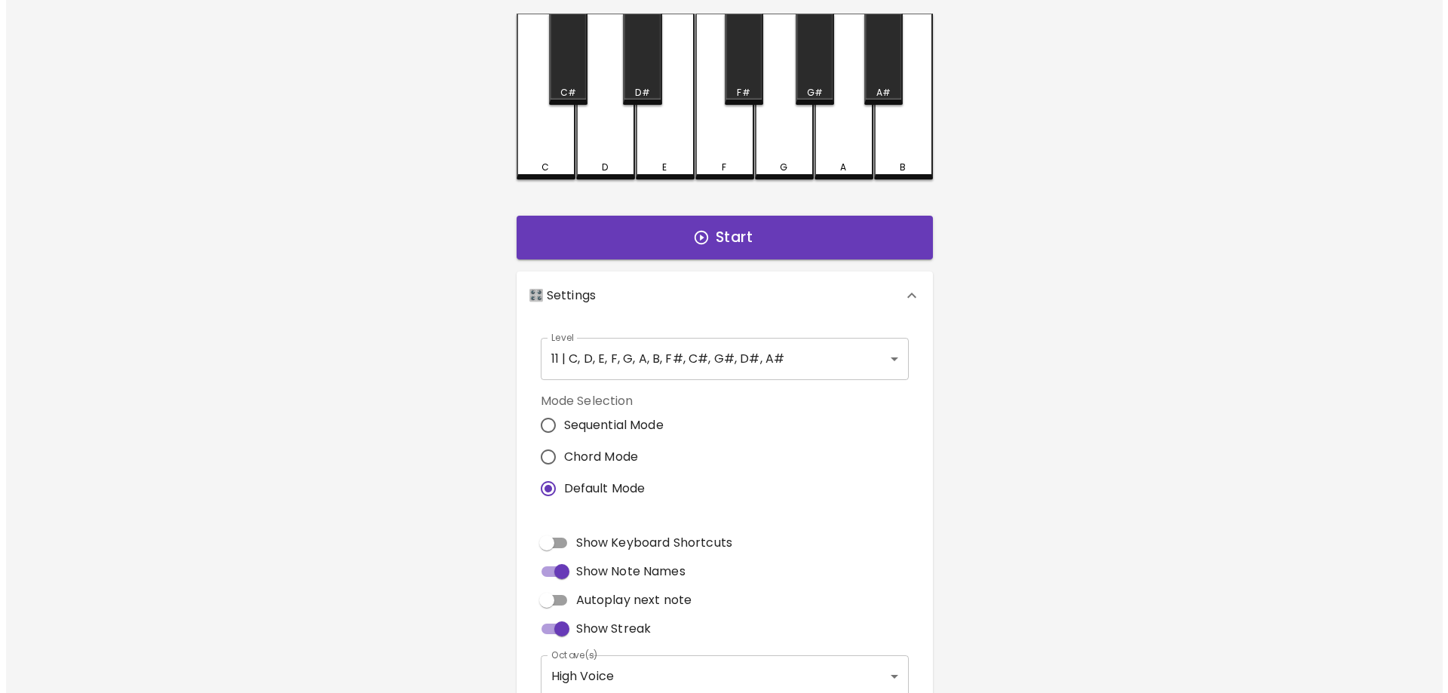
scroll to position [0, 0]
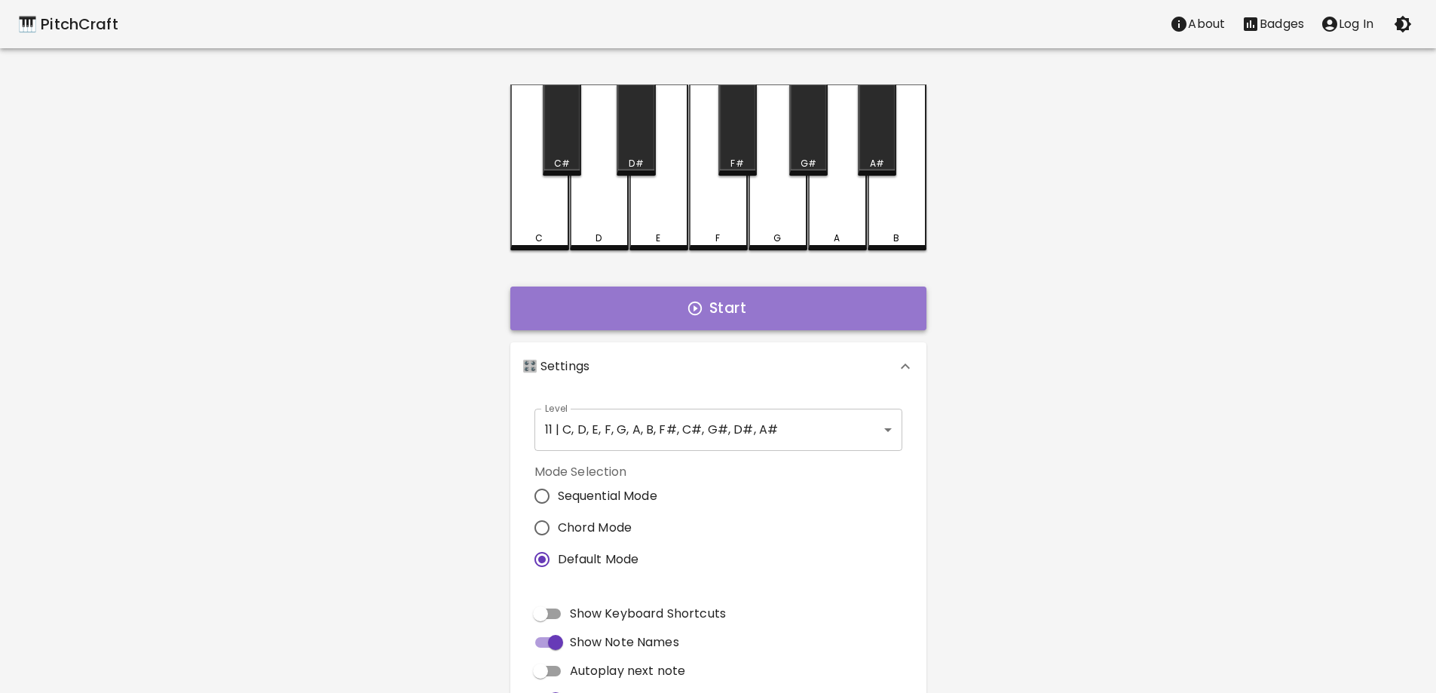
click at [693, 305] on icon "button" at bounding box center [695, 308] width 17 height 17
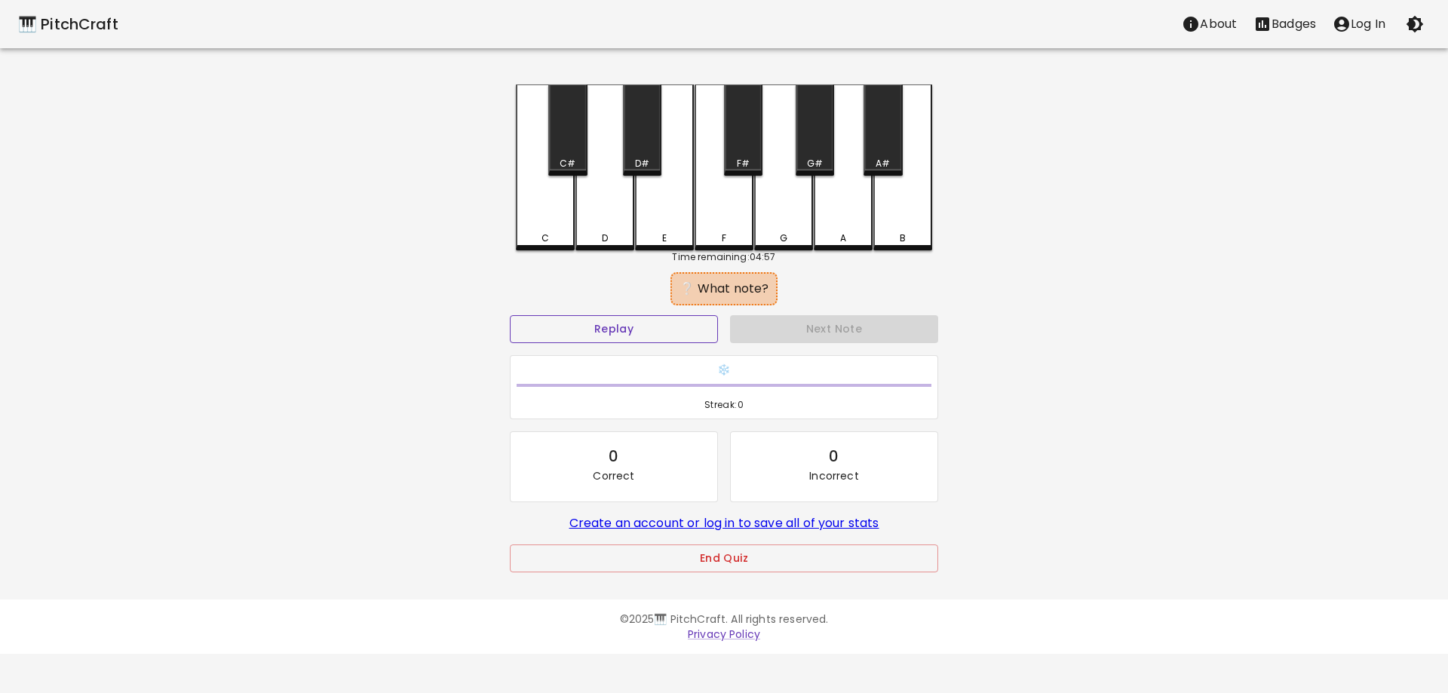
click at [581, 337] on button "Replay" at bounding box center [614, 329] width 208 height 28
click at [844, 215] on div "A" at bounding box center [843, 165] width 59 height 163
click at [614, 329] on button "Replay" at bounding box center [614, 329] width 208 height 28
click at [644, 333] on button "Replay" at bounding box center [614, 329] width 208 height 28
click at [586, 333] on button "Replay" at bounding box center [614, 329] width 208 height 28
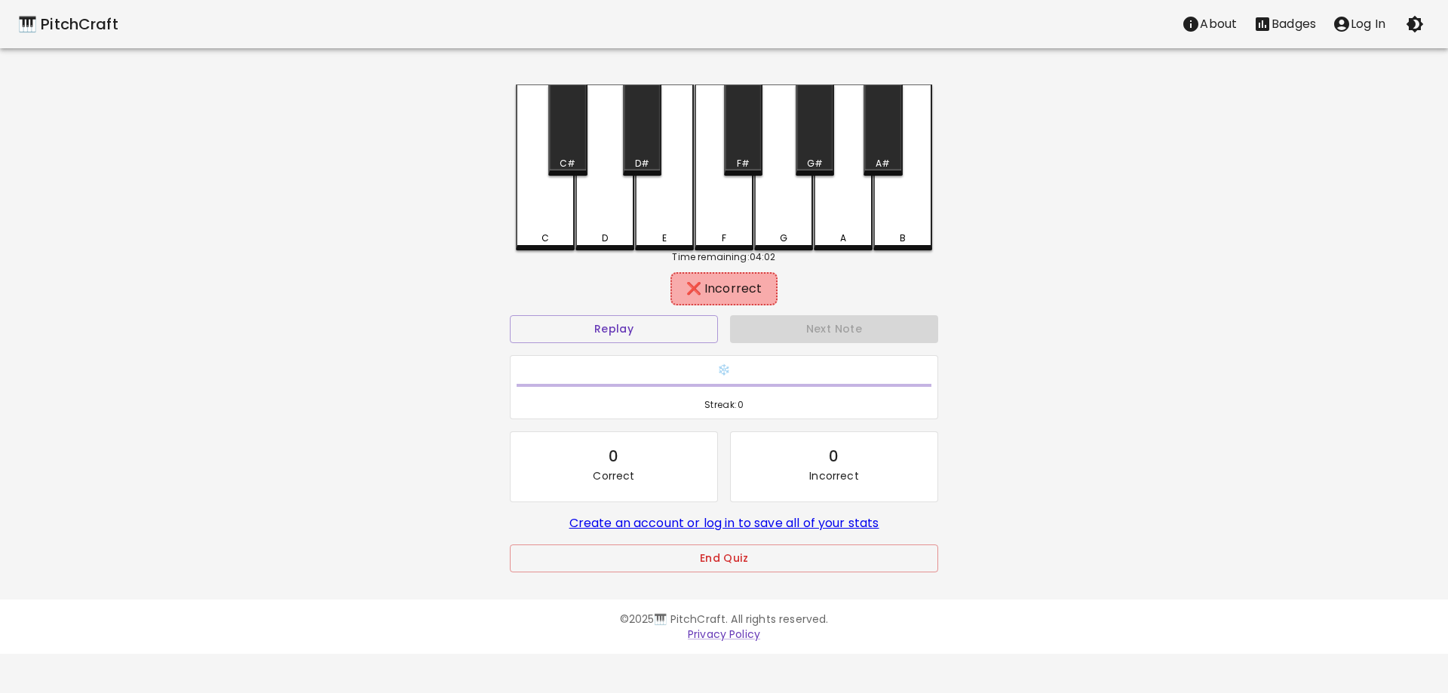
click at [659, 225] on div "E" at bounding box center [664, 167] width 59 height 166
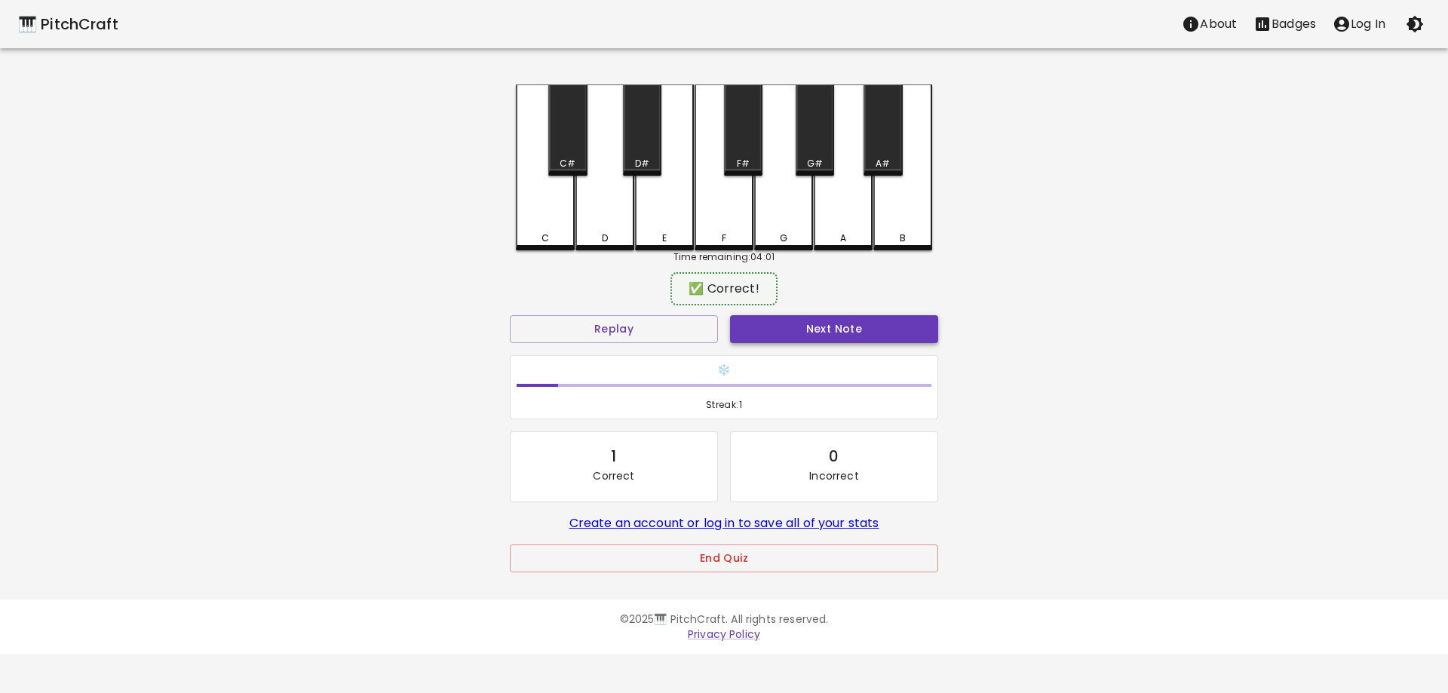
click at [769, 332] on button "Next Note" at bounding box center [834, 329] width 208 height 28
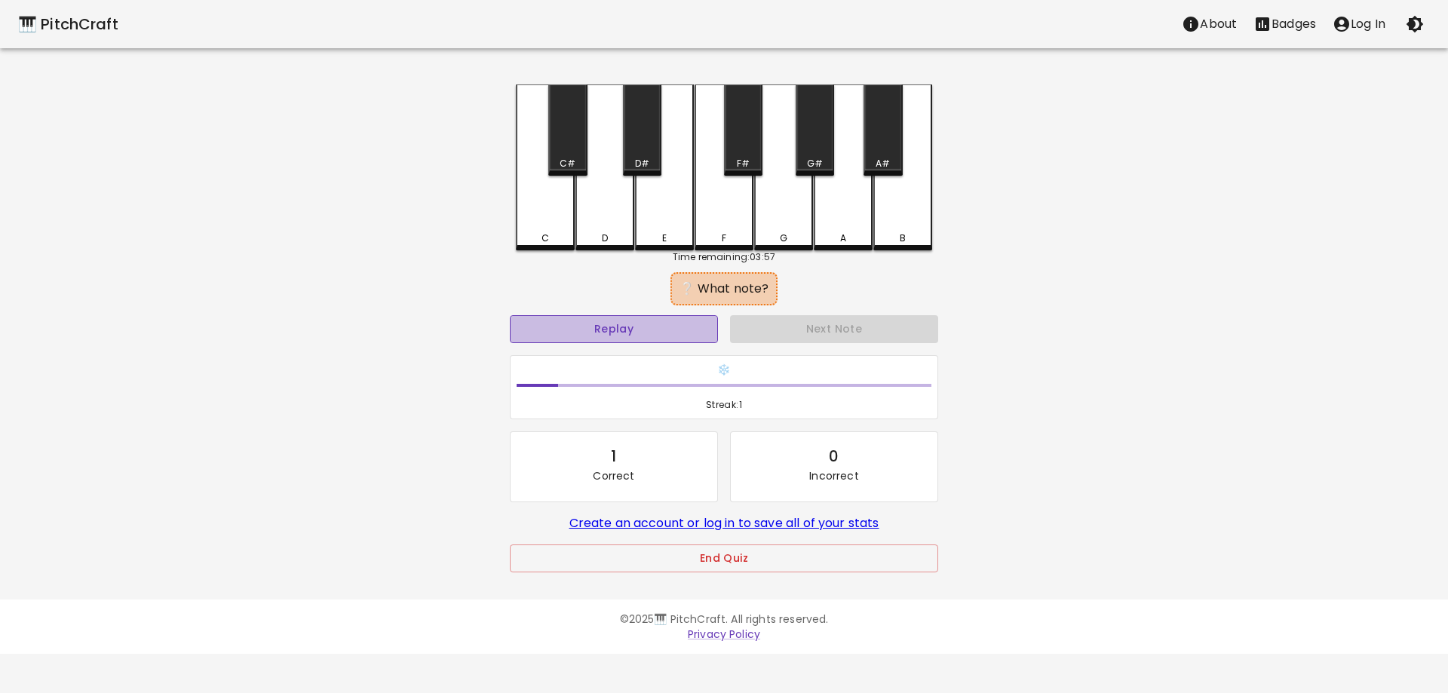
click at [606, 332] on button "Replay" at bounding box center [614, 329] width 208 height 28
click at [661, 317] on button "Replay" at bounding box center [614, 329] width 208 height 28
click at [655, 323] on button "Replay" at bounding box center [614, 329] width 208 height 28
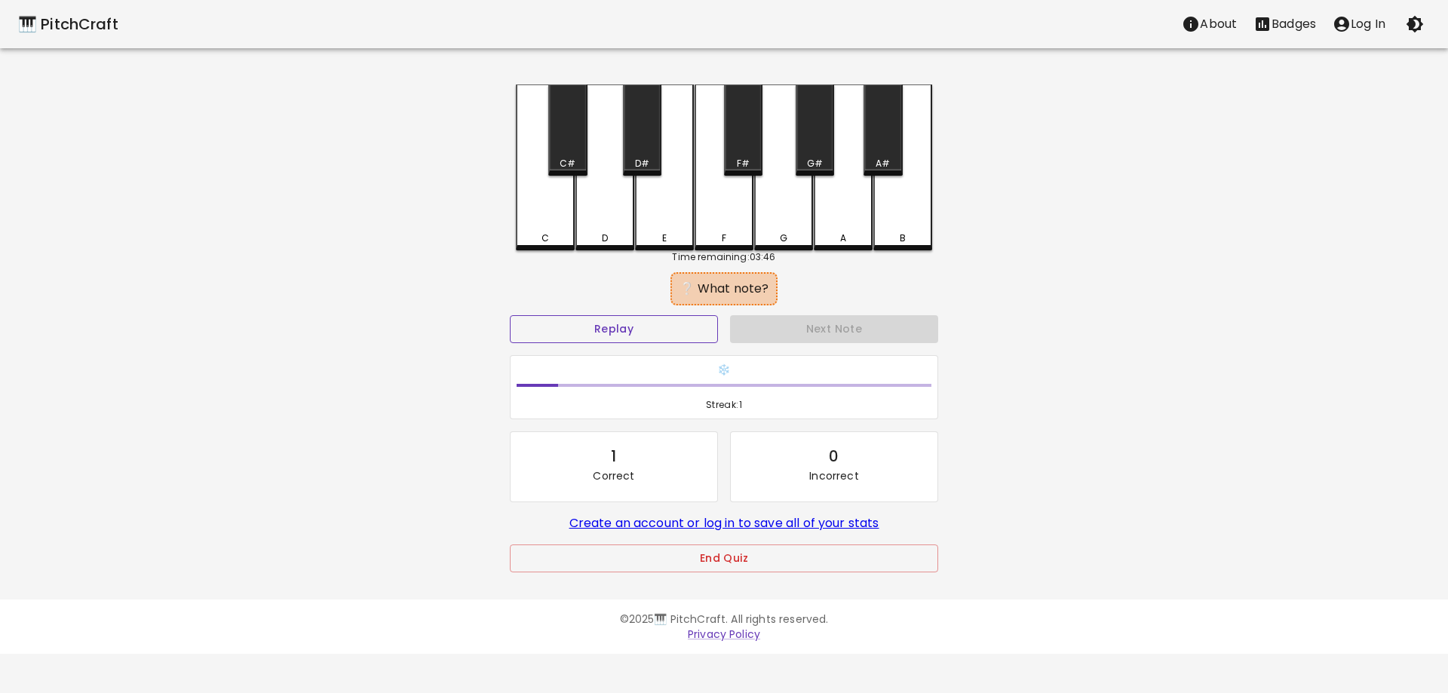
click at [655, 323] on button "Replay" at bounding box center [614, 329] width 208 height 28
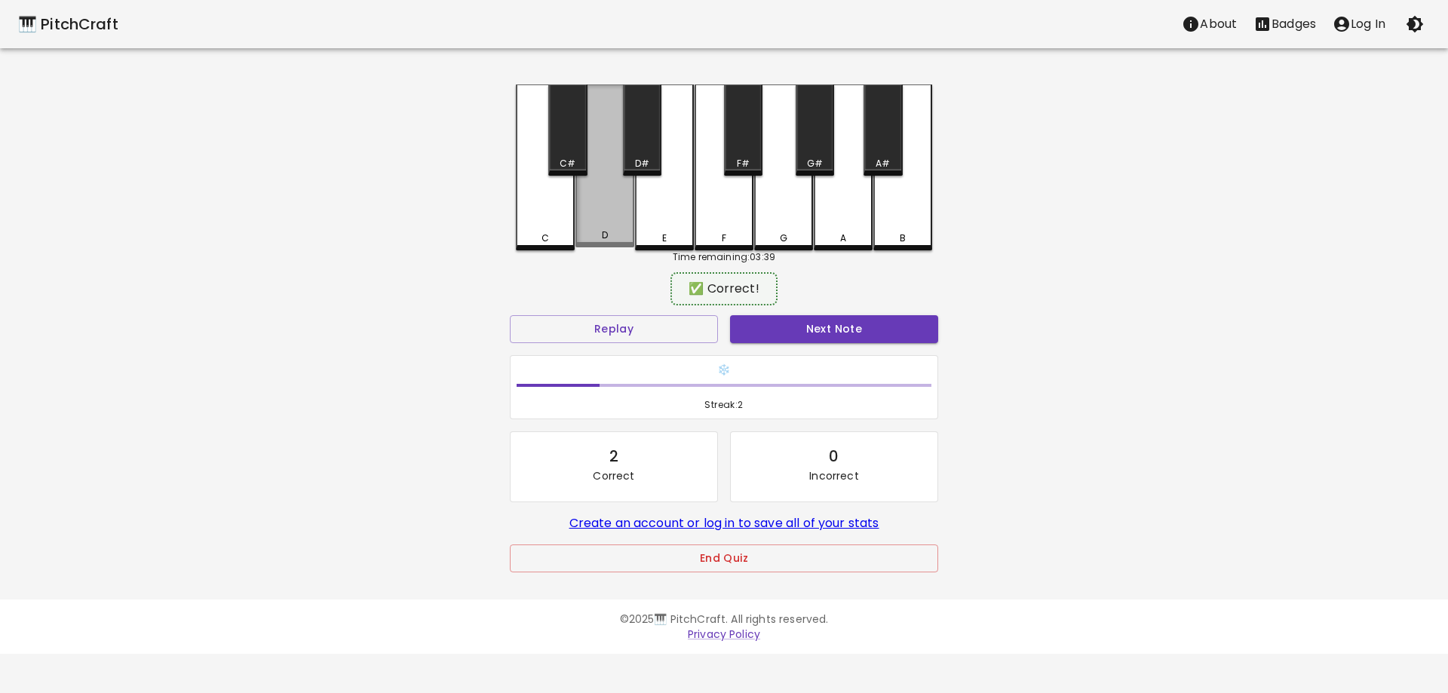
click at [610, 228] on div "D" at bounding box center [604, 165] width 59 height 163
click at [793, 328] on button "Next Note" at bounding box center [834, 329] width 208 height 28
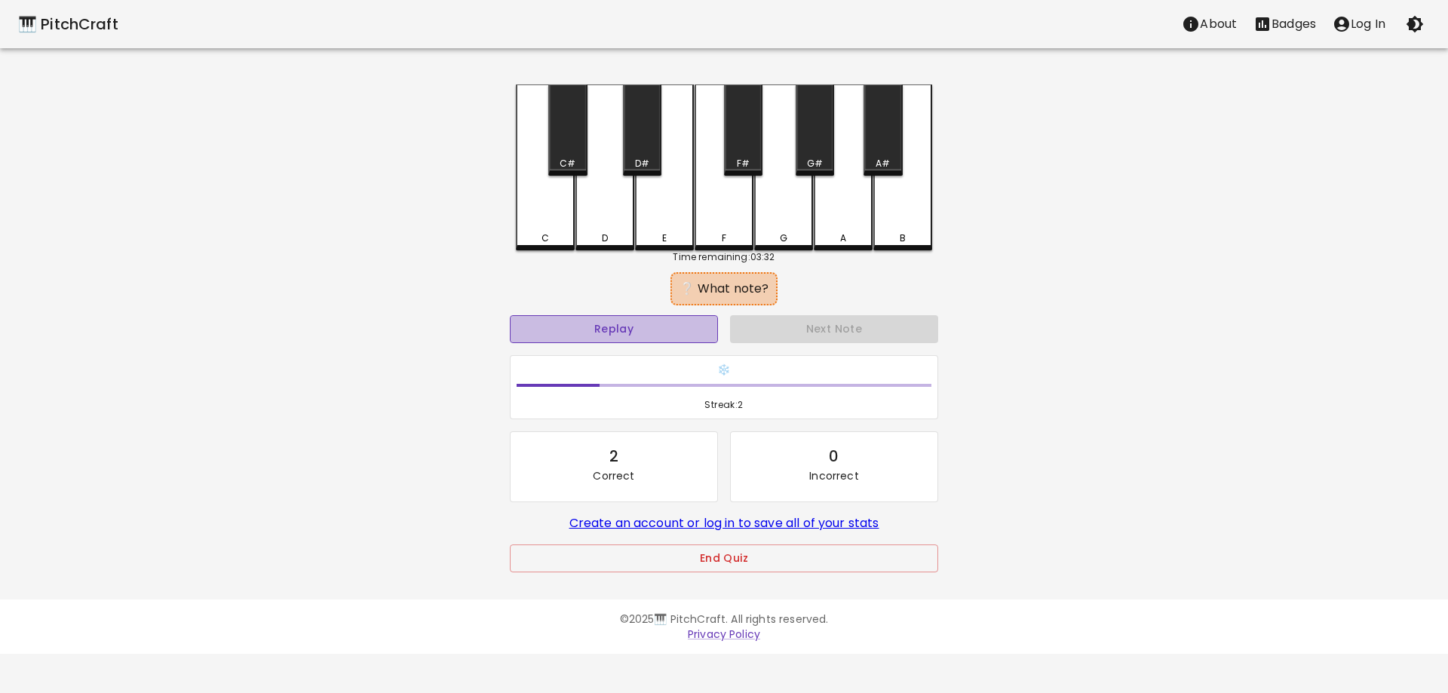
click at [680, 333] on button "Replay" at bounding box center [614, 329] width 208 height 28
click at [613, 238] on div "D" at bounding box center [605, 238] width 56 height 14
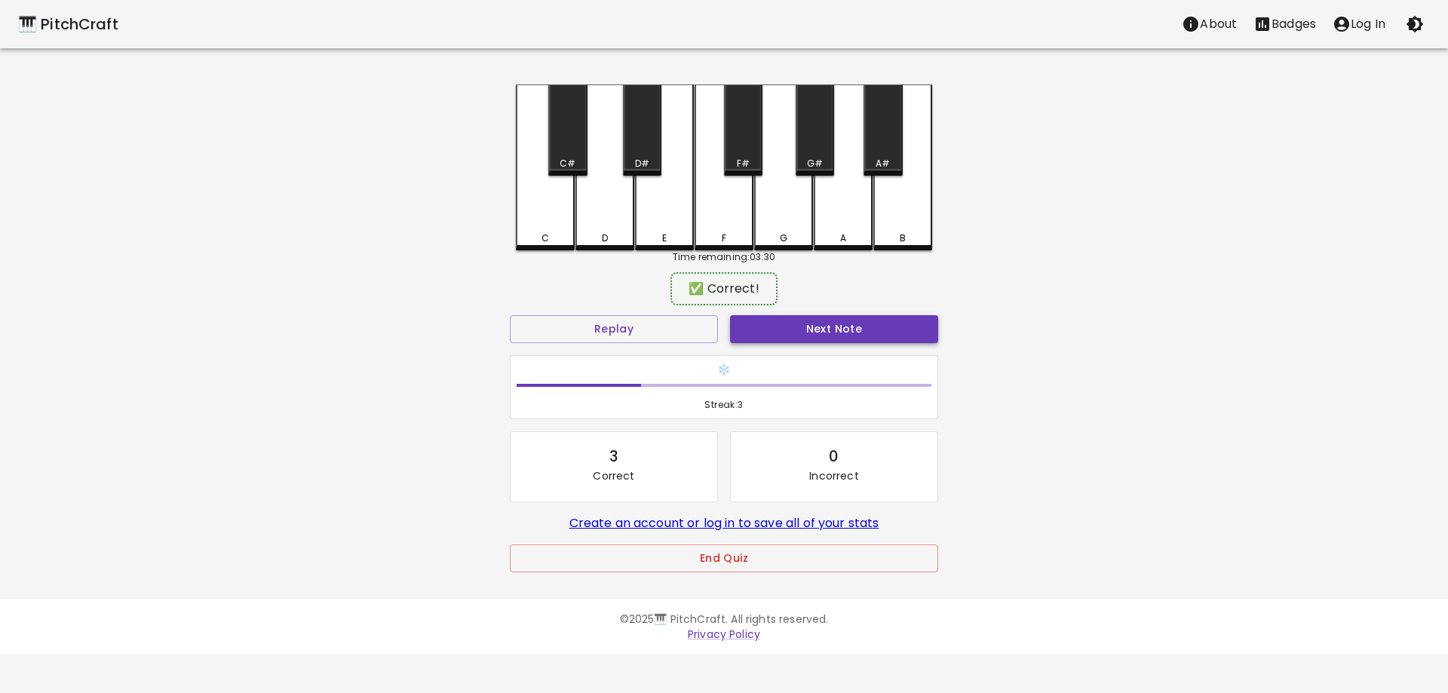
click at [762, 334] on button "Next Note" at bounding box center [834, 329] width 208 height 28
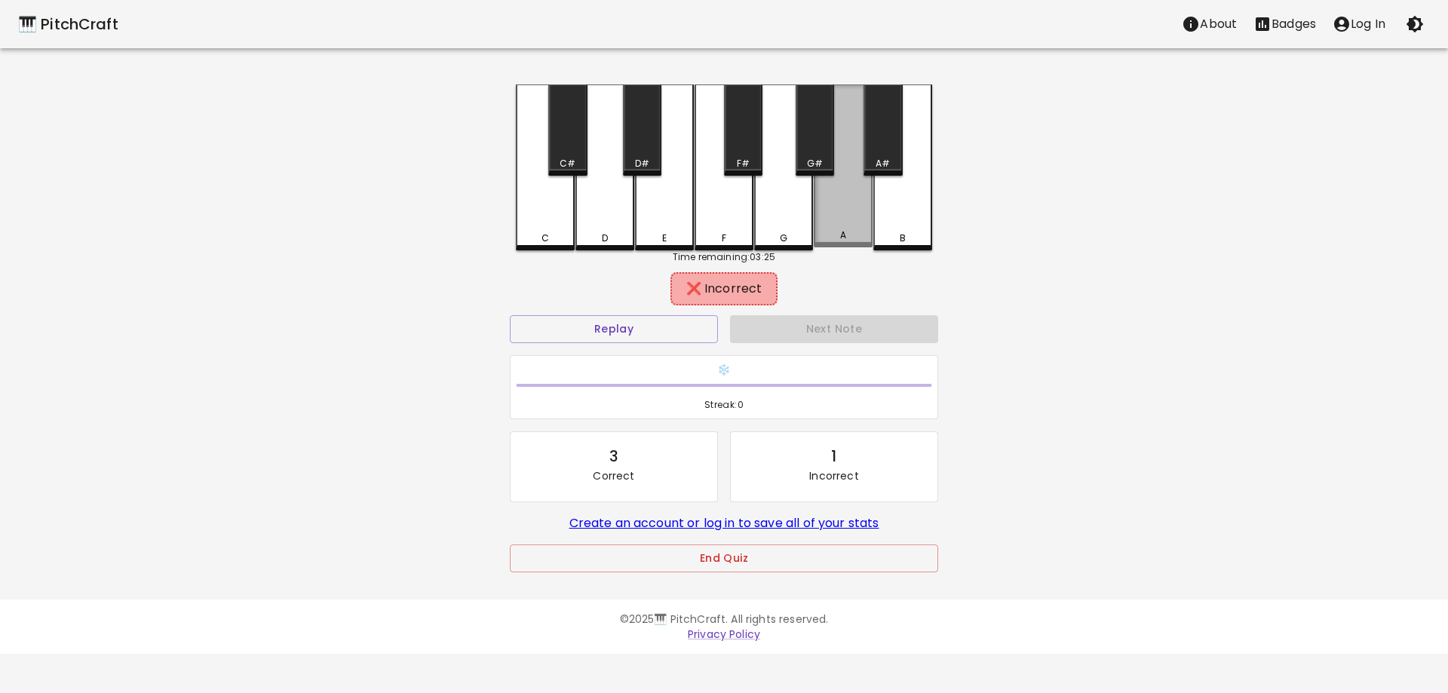
click at [855, 210] on div "A" at bounding box center [843, 165] width 59 height 163
click at [840, 231] on div "A" at bounding box center [843, 167] width 59 height 166
click at [670, 323] on button "Replay" at bounding box center [614, 329] width 208 height 28
click at [890, 154] on div "A#" at bounding box center [882, 129] width 38 height 91
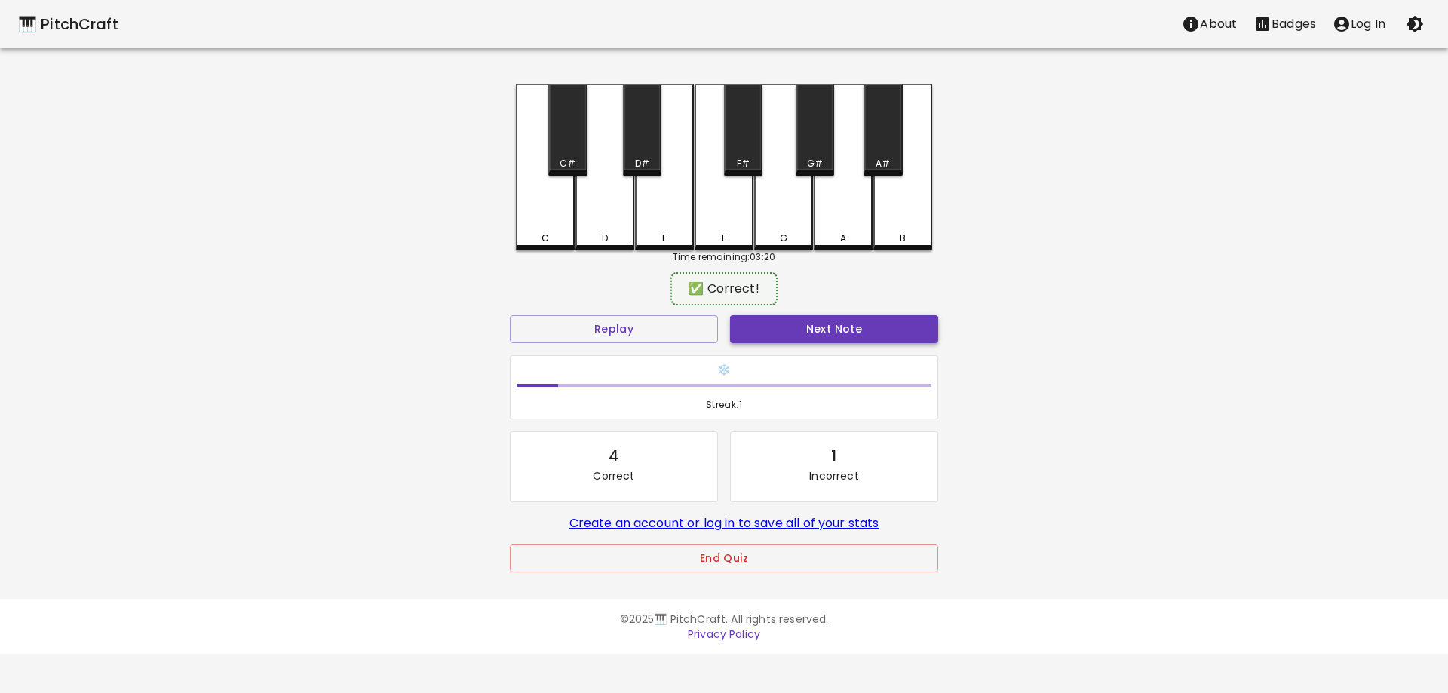
click at [833, 326] on button "Next Note" at bounding box center [834, 329] width 208 height 28
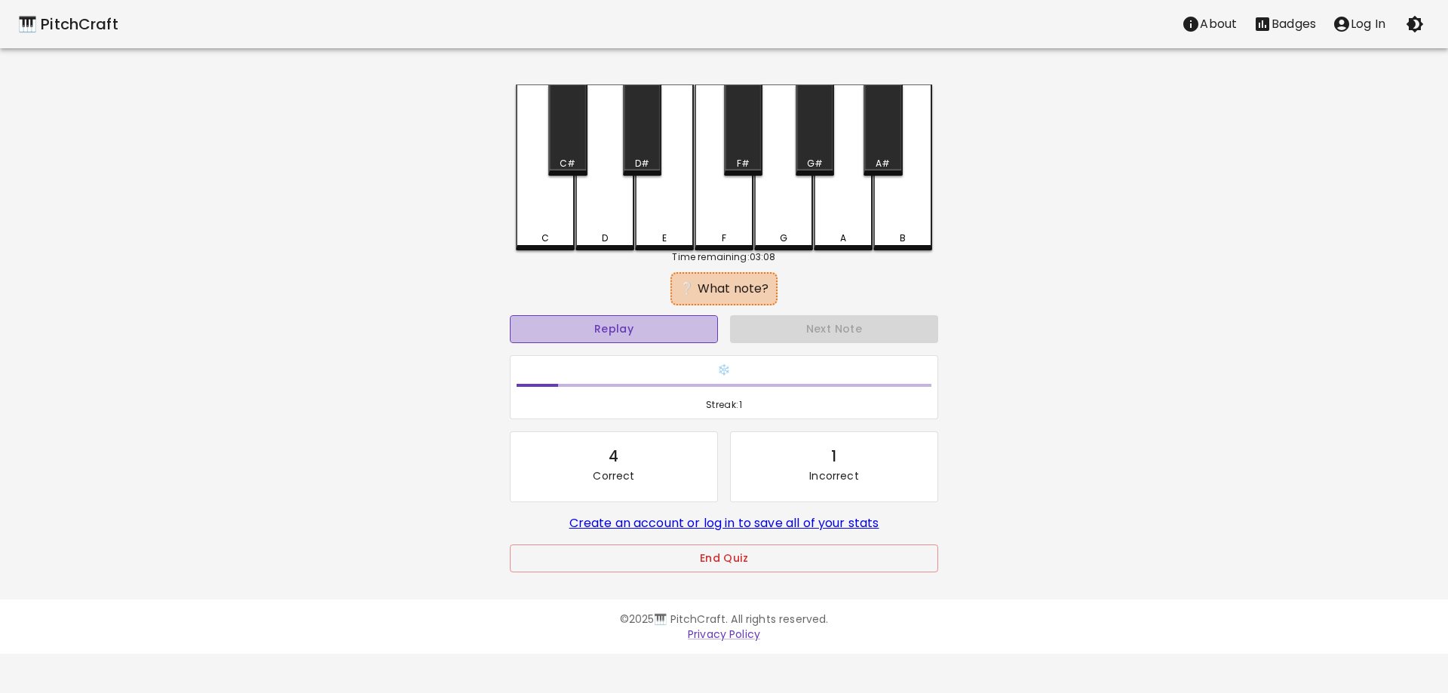
click at [582, 329] on button "Replay" at bounding box center [614, 329] width 208 height 28
click at [816, 221] on div "A" at bounding box center [843, 167] width 59 height 166
click at [624, 319] on button "Replay" at bounding box center [614, 329] width 208 height 28
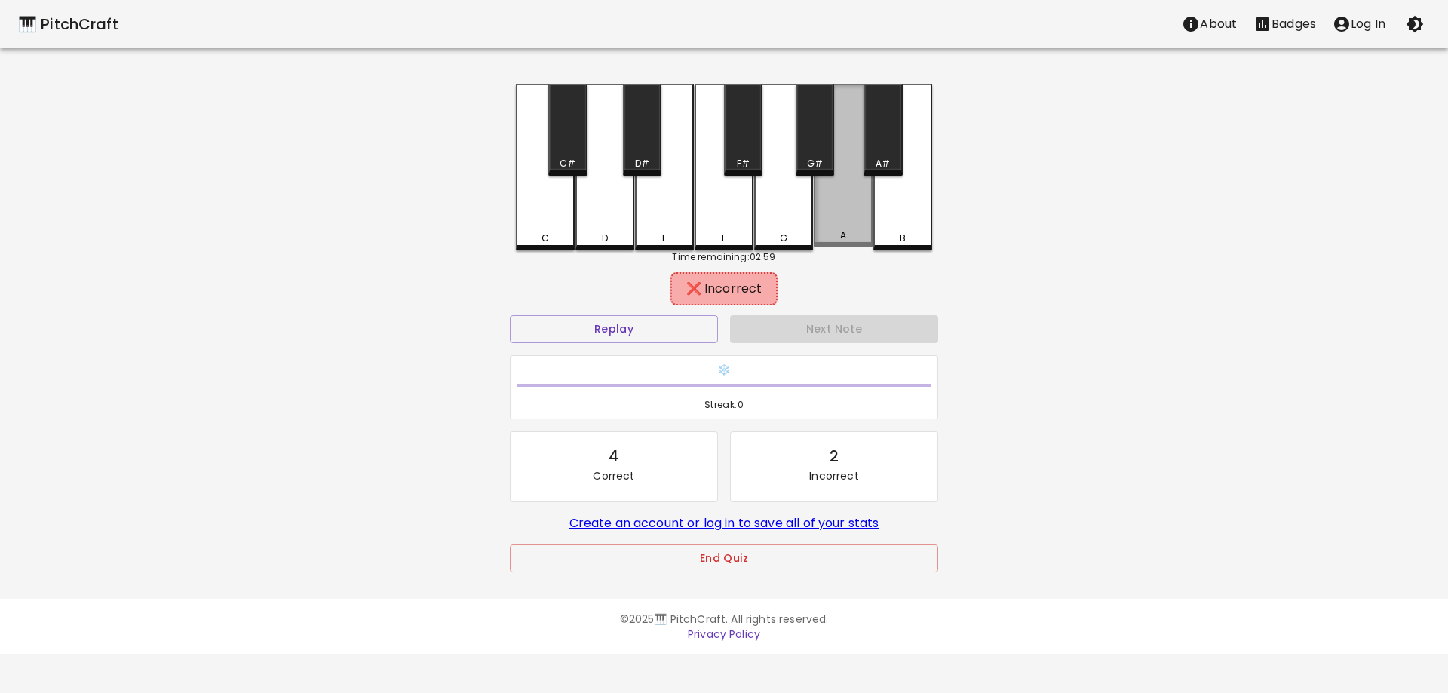
click at [840, 235] on div "A" at bounding box center [843, 235] width 6 height 14
click at [891, 234] on div "B" at bounding box center [903, 238] width 56 height 14
click at [891, 235] on div "B" at bounding box center [903, 238] width 56 height 14
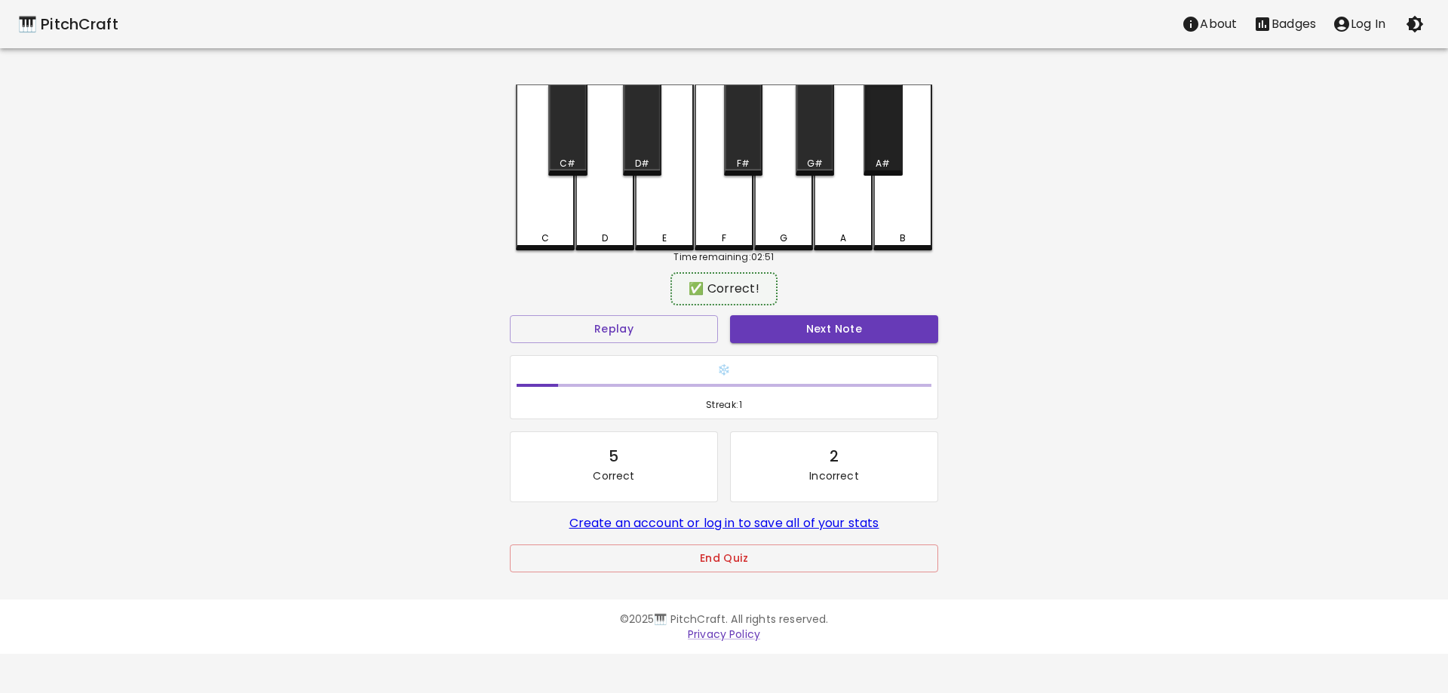
click at [884, 153] on div "A#" at bounding box center [882, 129] width 38 height 91
click at [838, 339] on button "Next Note" at bounding box center [834, 329] width 208 height 28
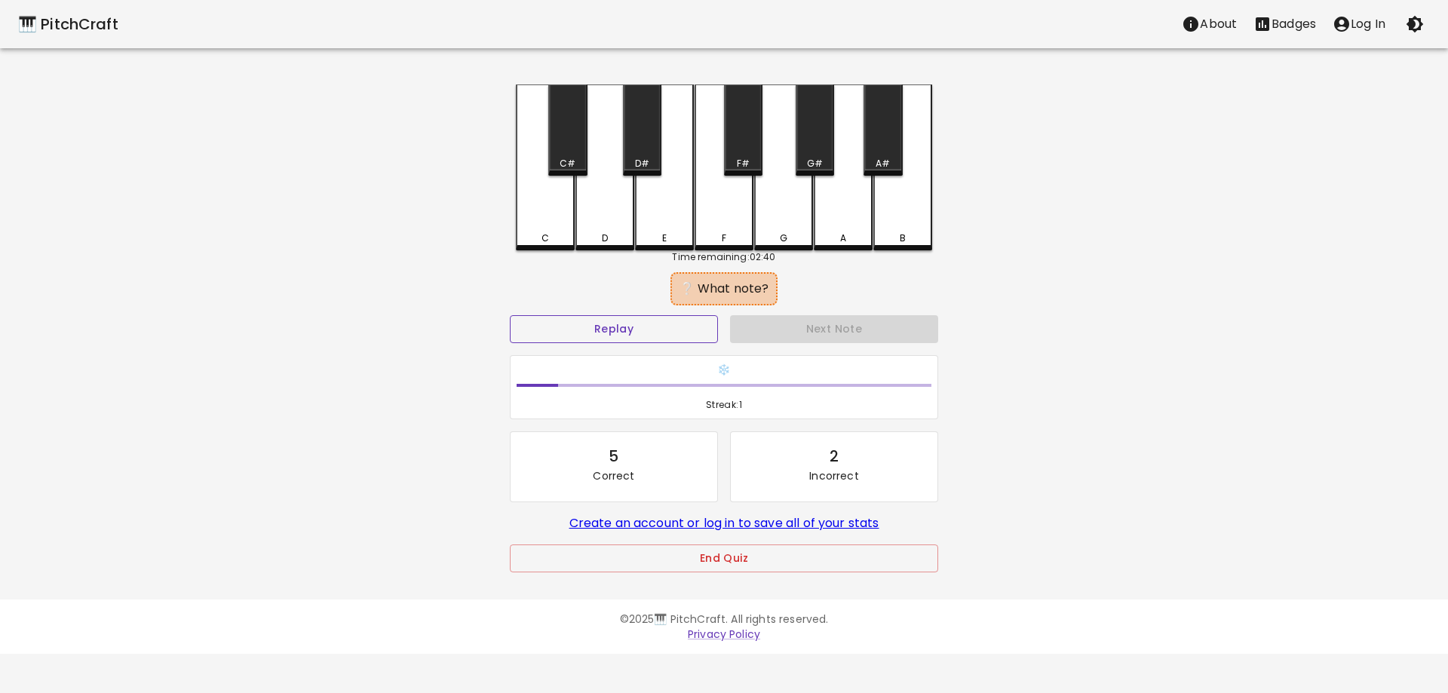
click at [630, 325] on button "Replay" at bounding box center [614, 329] width 208 height 28
click at [594, 219] on div "D" at bounding box center [604, 167] width 59 height 166
click at [827, 236] on div "A" at bounding box center [843, 235] width 56 height 14
click at [671, 326] on button "Replay" at bounding box center [614, 329] width 208 height 28
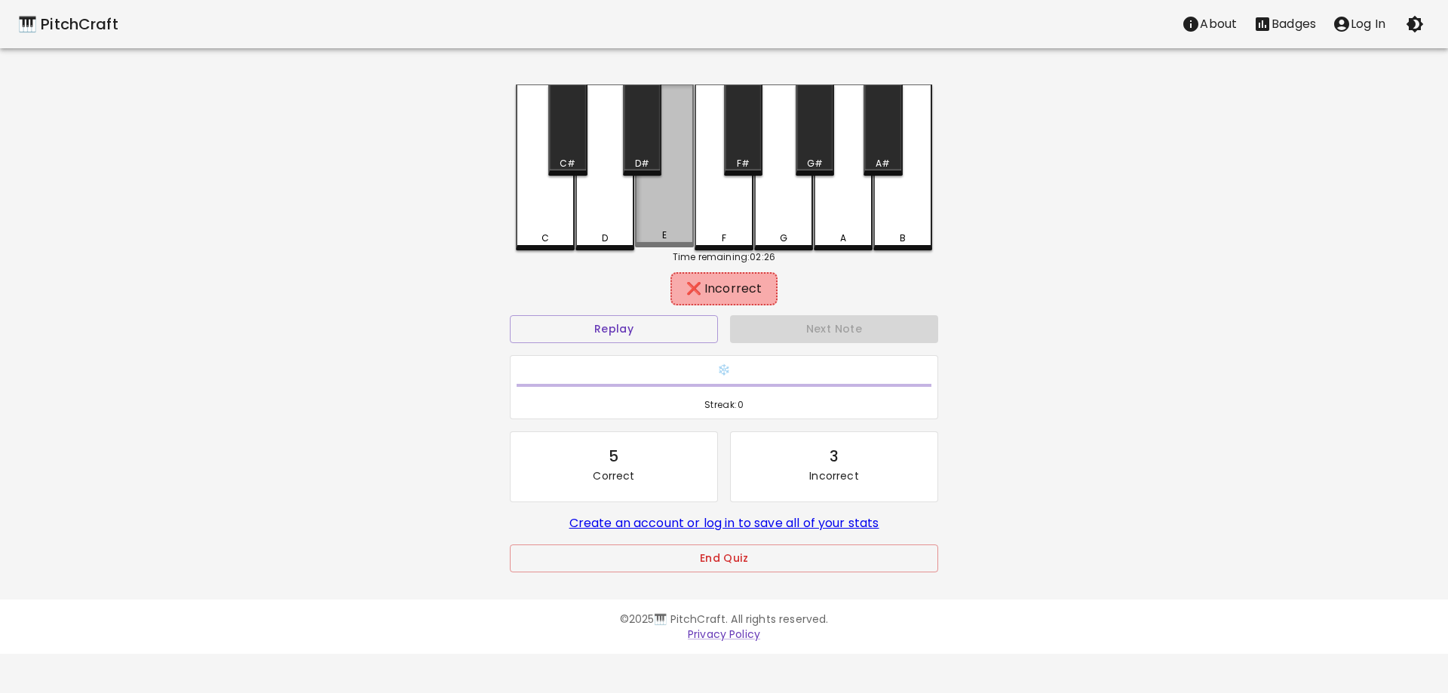
click at [659, 217] on div "E" at bounding box center [664, 165] width 59 height 163
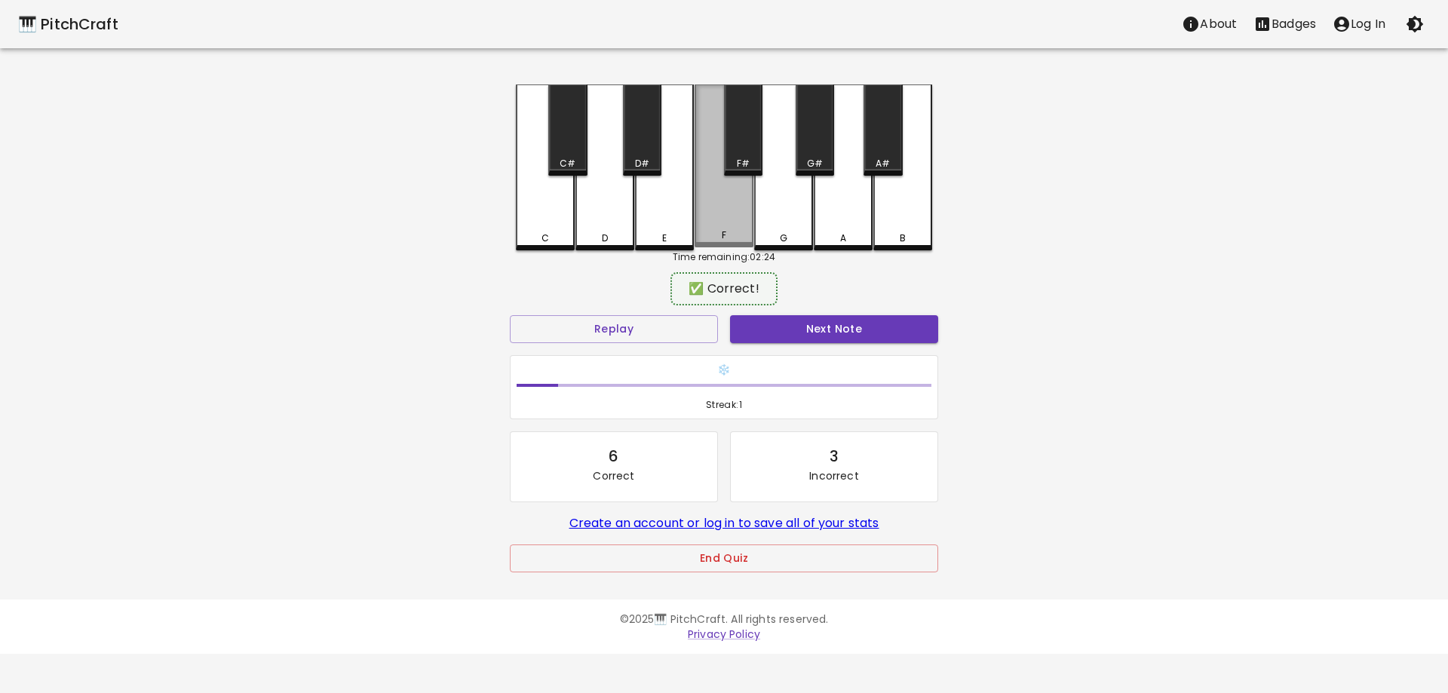
click at [739, 238] on div "F" at bounding box center [724, 235] width 56 height 14
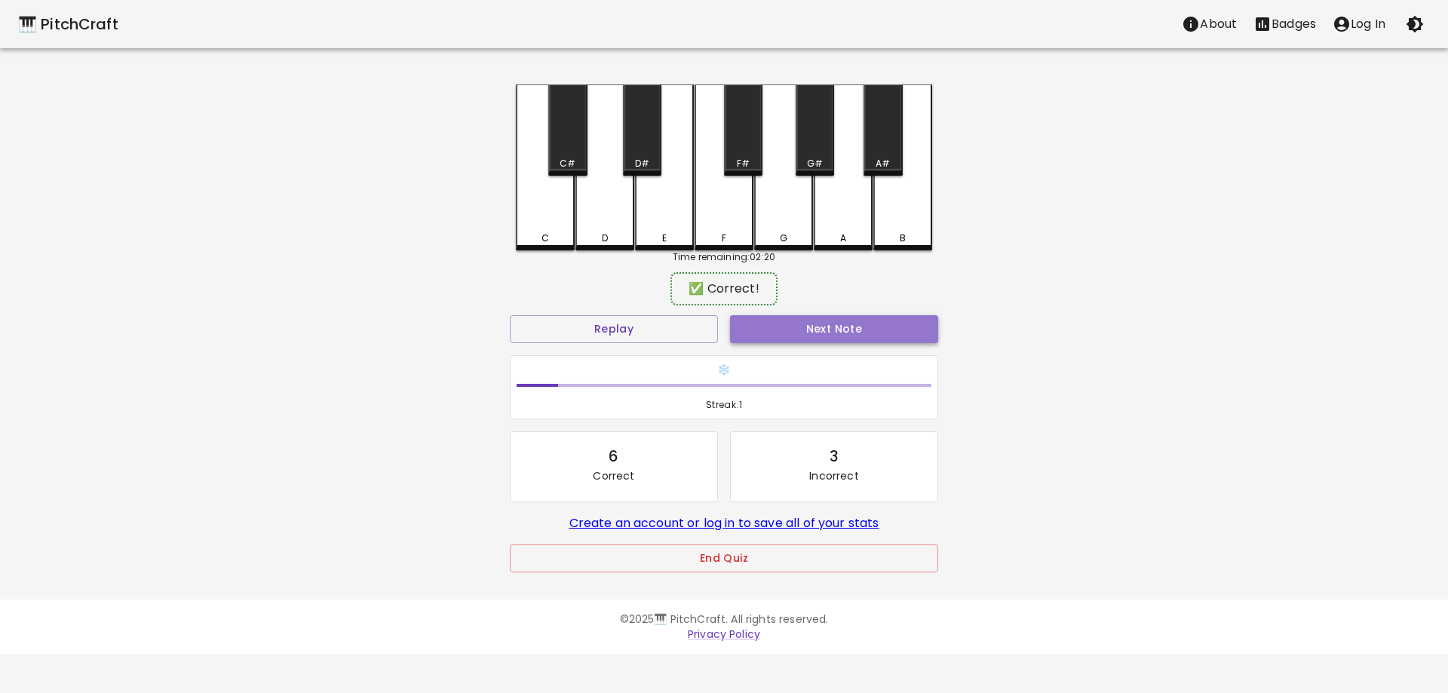
click at [785, 323] on button "Next Note" at bounding box center [834, 329] width 208 height 28
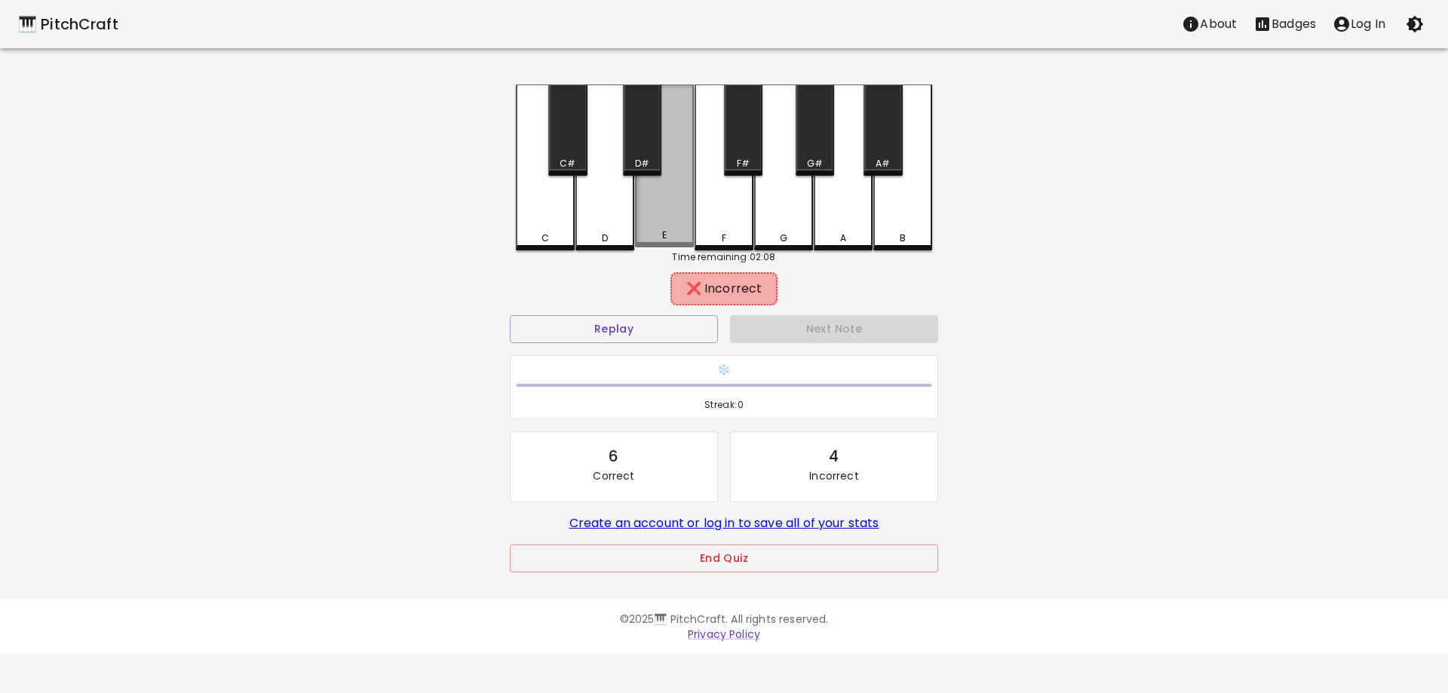
click at [667, 228] on div "E" at bounding box center [664, 165] width 59 height 163
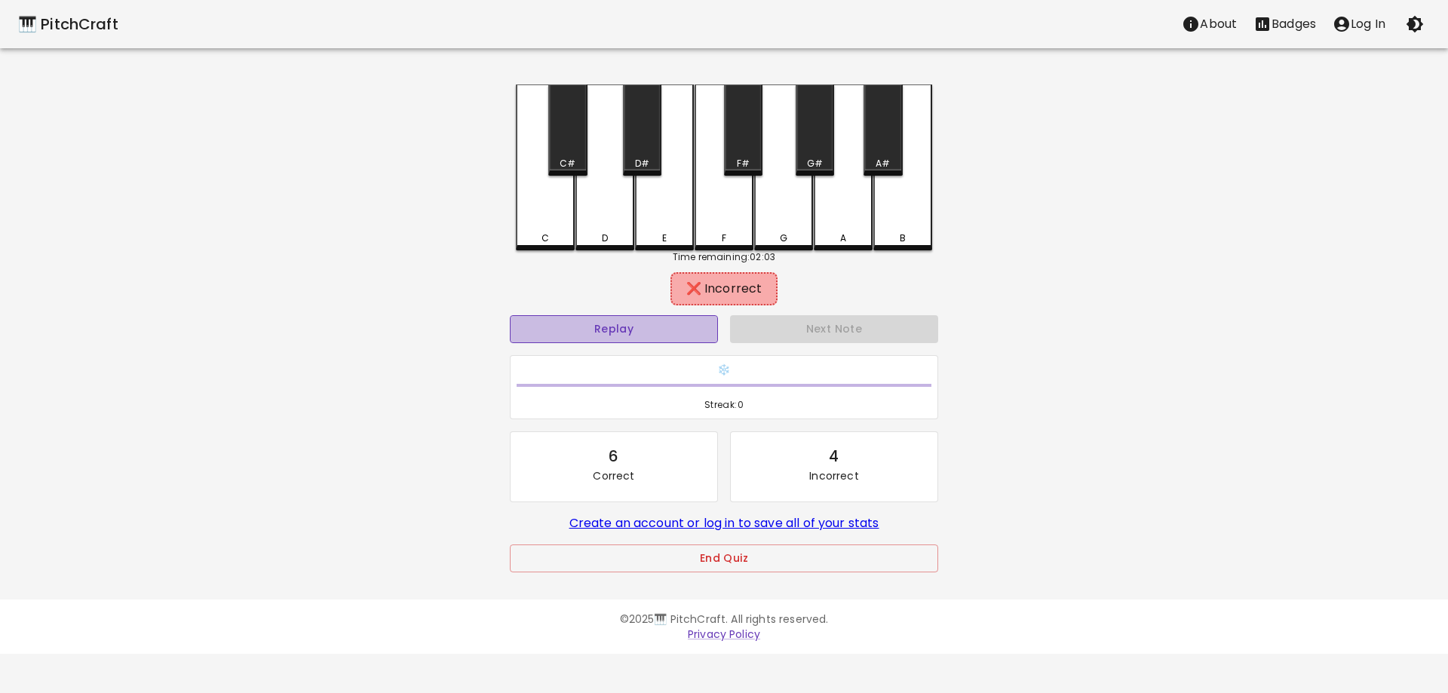
click at [626, 333] on button "Replay" at bounding box center [614, 329] width 208 height 28
click at [633, 326] on button "Replay" at bounding box center [614, 329] width 208 height 28
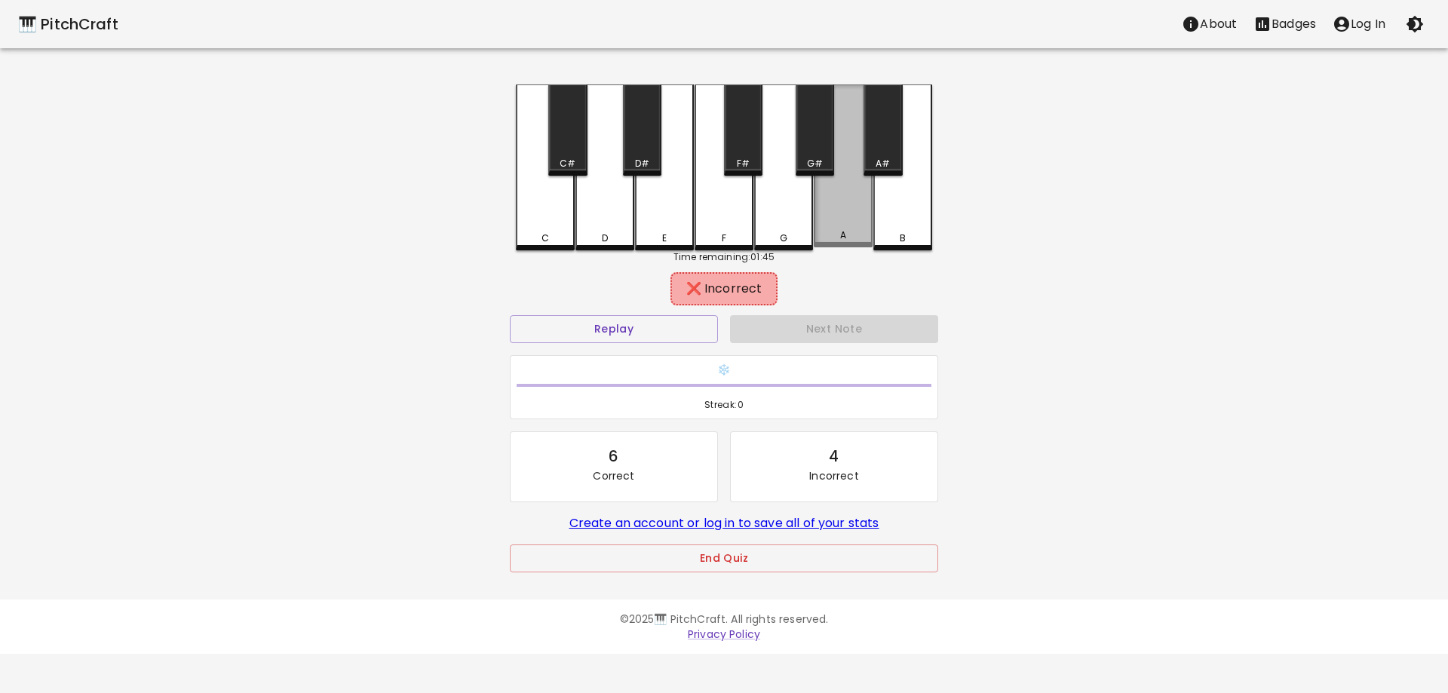
click at [856, 229] on div "A" at bounding box center [843, 165] width 59 height 163
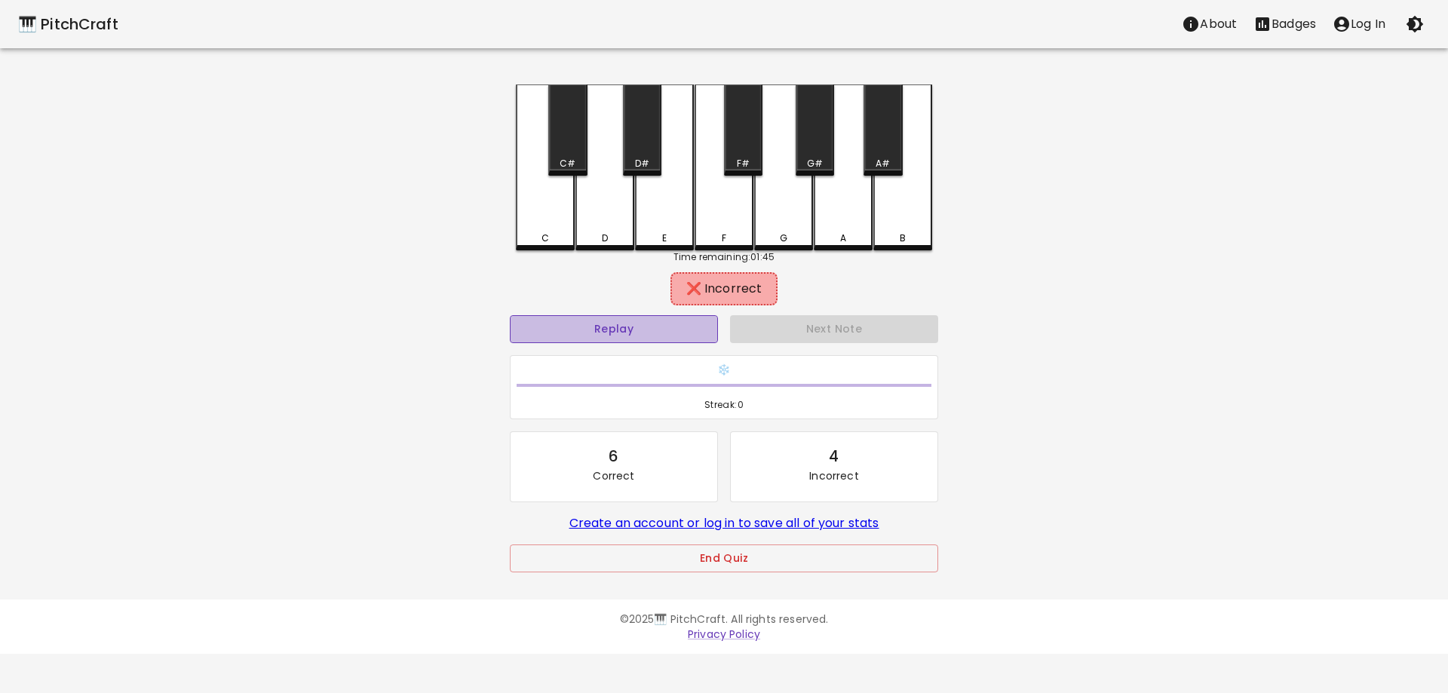
click at [687, 320] on button "Replay" at bounding box center [614, 329] width 208 height 28
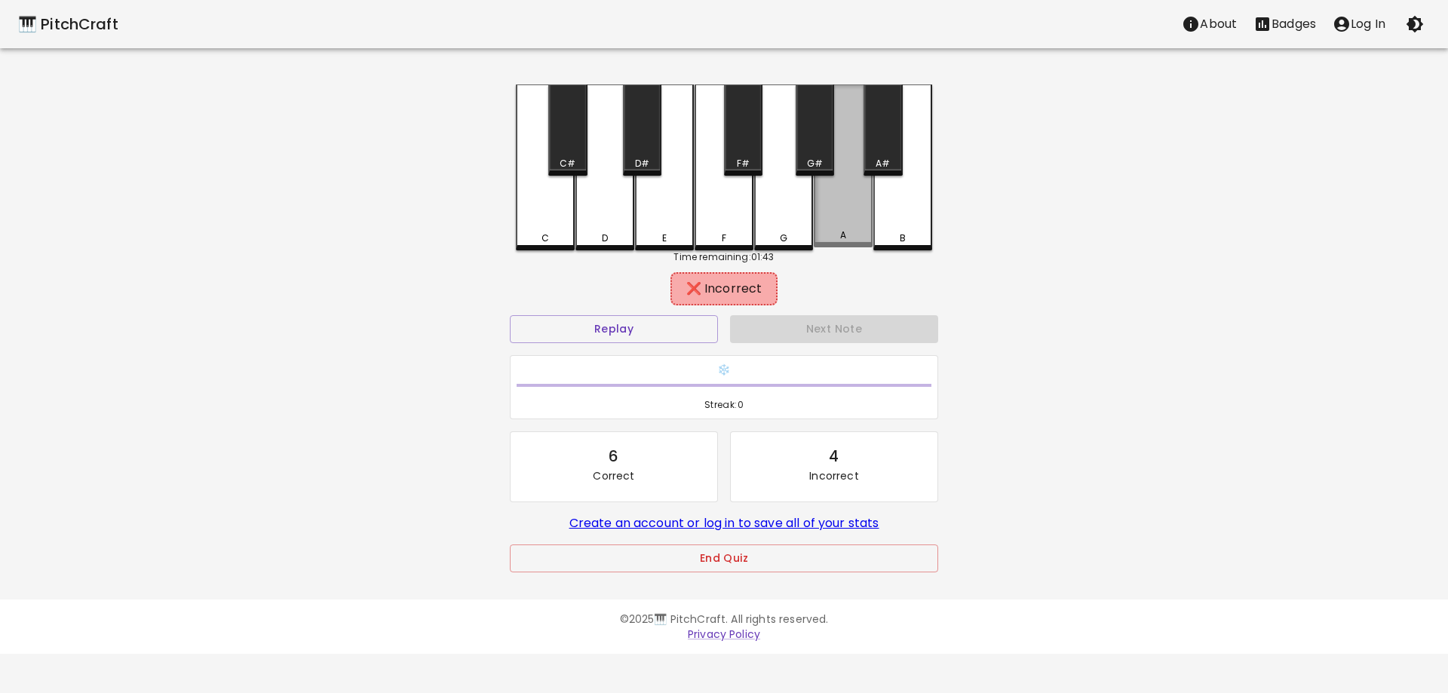
click at [849, 222] on div "A" at bounding box center [843, 165] width 59 height 163
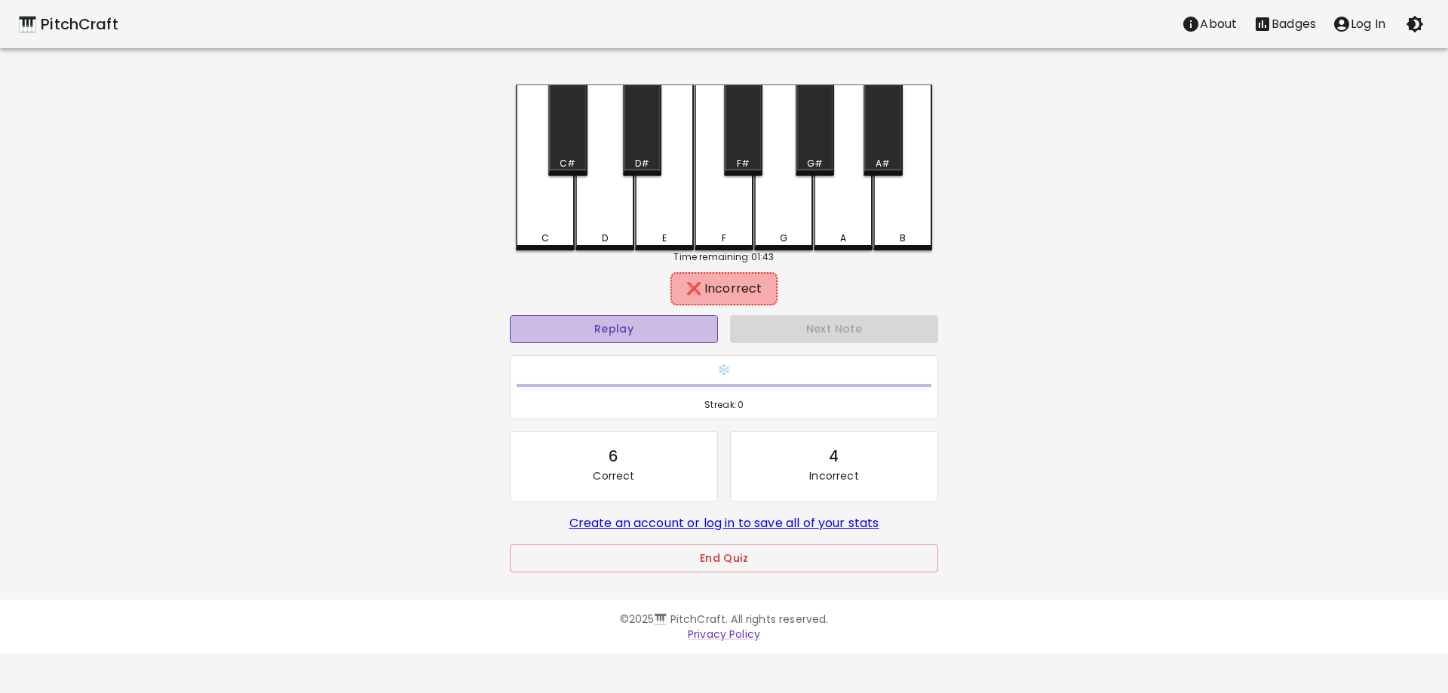
click at [637, 324] on button "Replay" at bounding box center [614, 329] width 208 height 28
click at [800, 231] on div "G" at bounding box center [784, 238] width 56 height 14
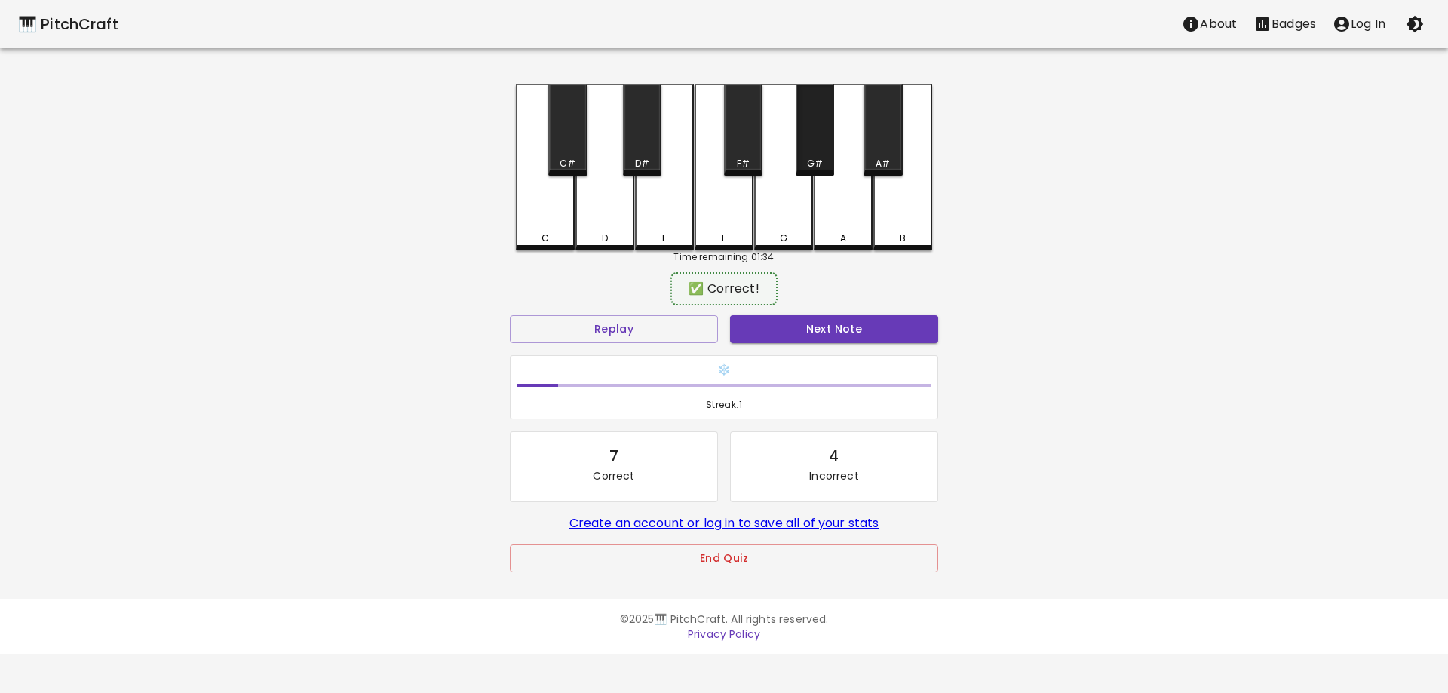
click at [801, 150] on div "G#" at bounding box center [814, 129] width 38 height 91
click at [811, 335] on button "Next Note" at bounding box center [834, 329] width 208 height 28
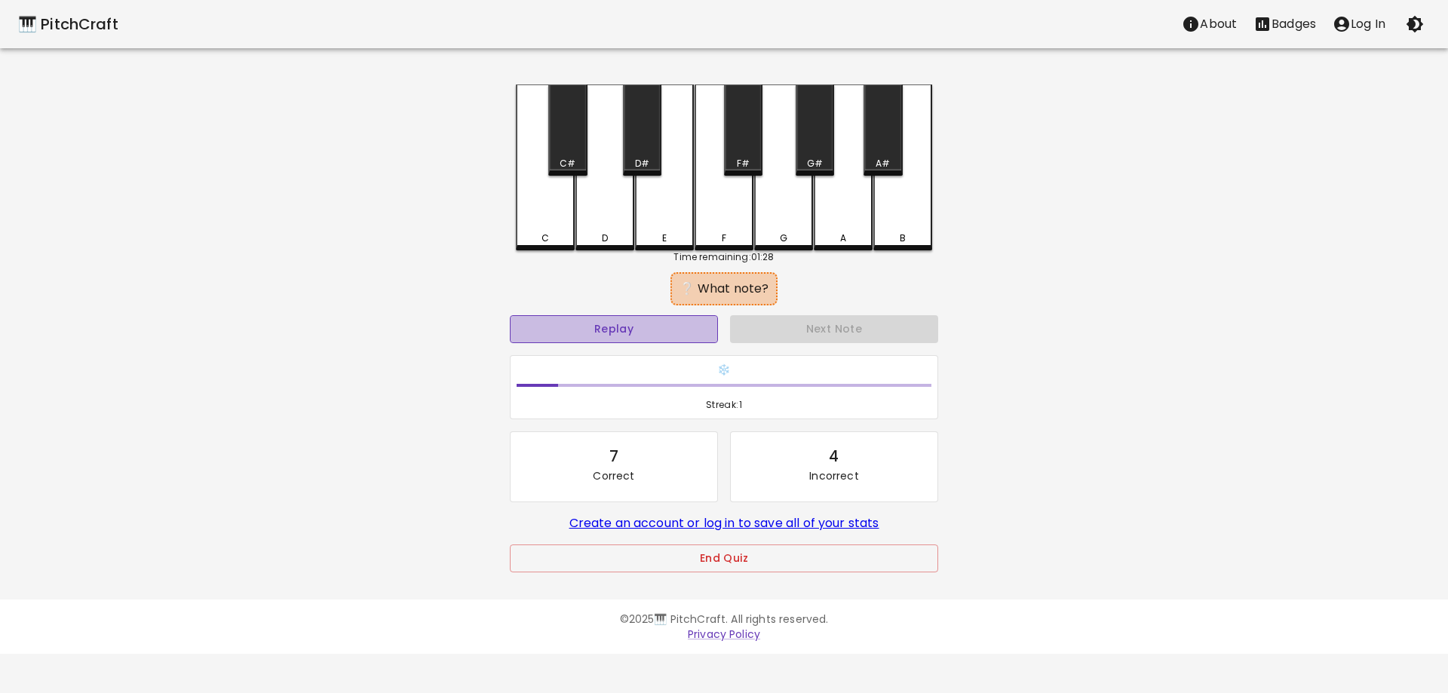
click at [688, 326] on button "Replay" at bounding box center [614, 329] width 208 height 28
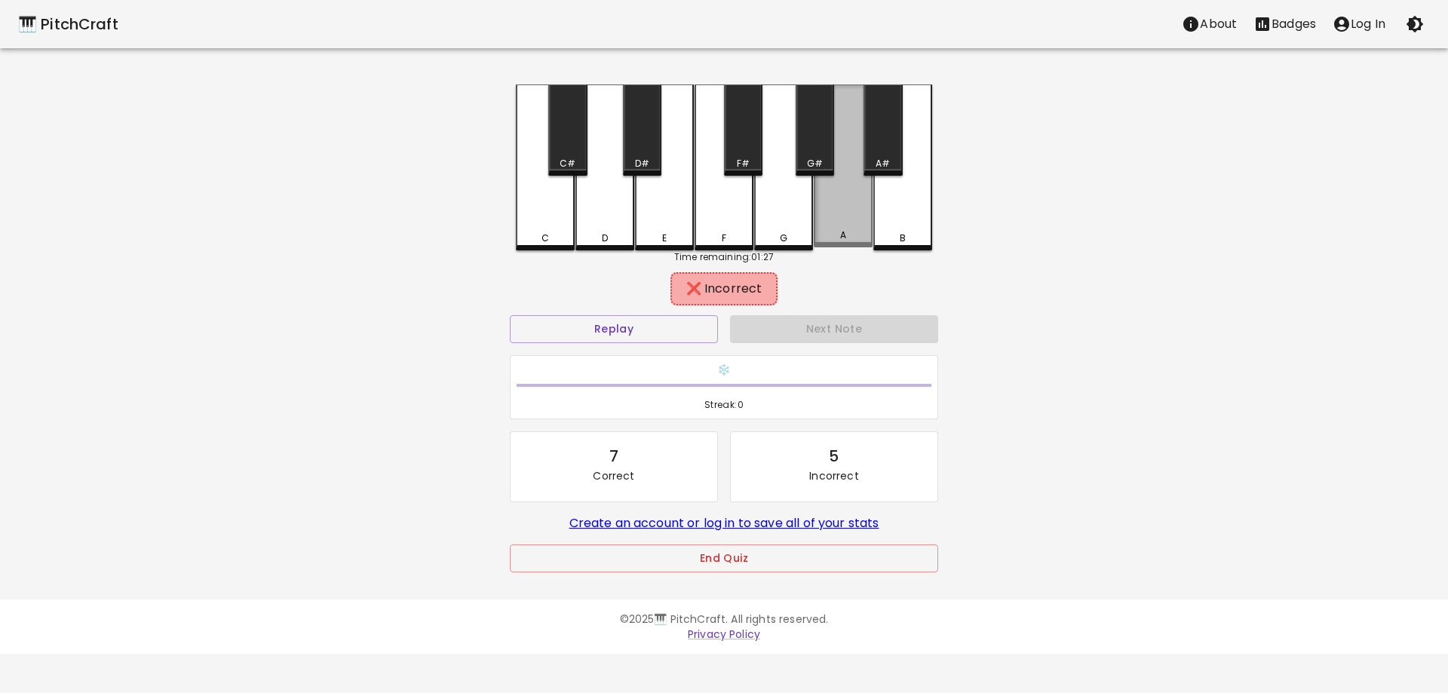
click at [854, 229] on div "A" at bounding box center [843, 165] width 59 height 163
click at [682, 320] on button "Replay" at bounding box center [614, 329] width 208 height 28
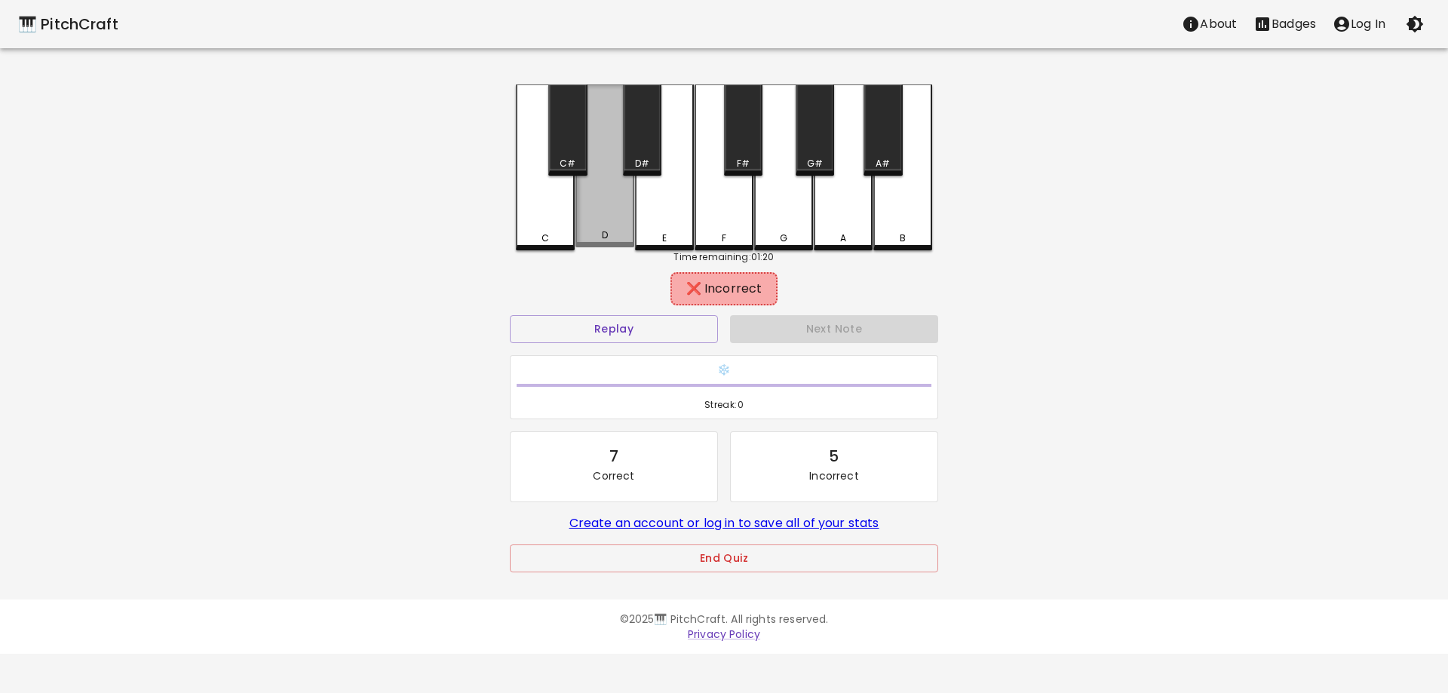
click at [605, 228] on div "D" at bounding box center [604, 165] width 59 height 163
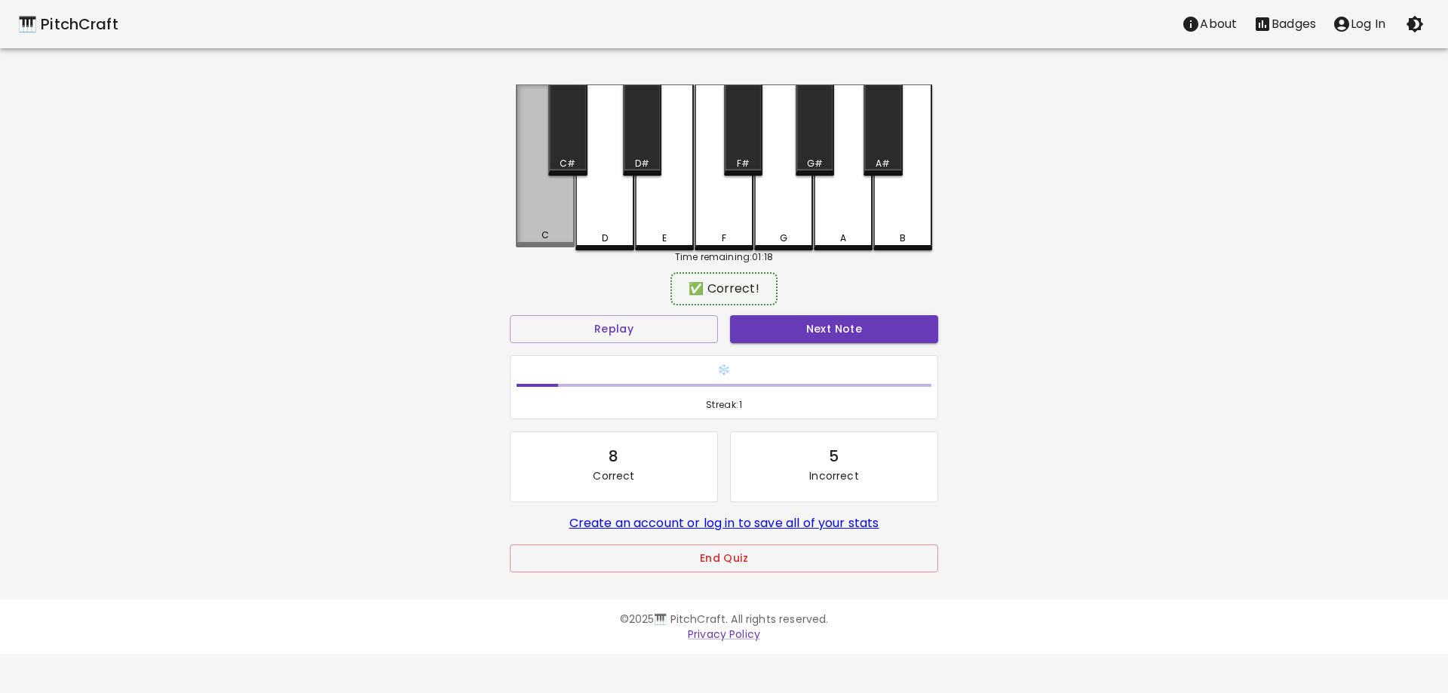
click at [547, 222] on div "C" at bounding box center [545, 165] width 59 height 163
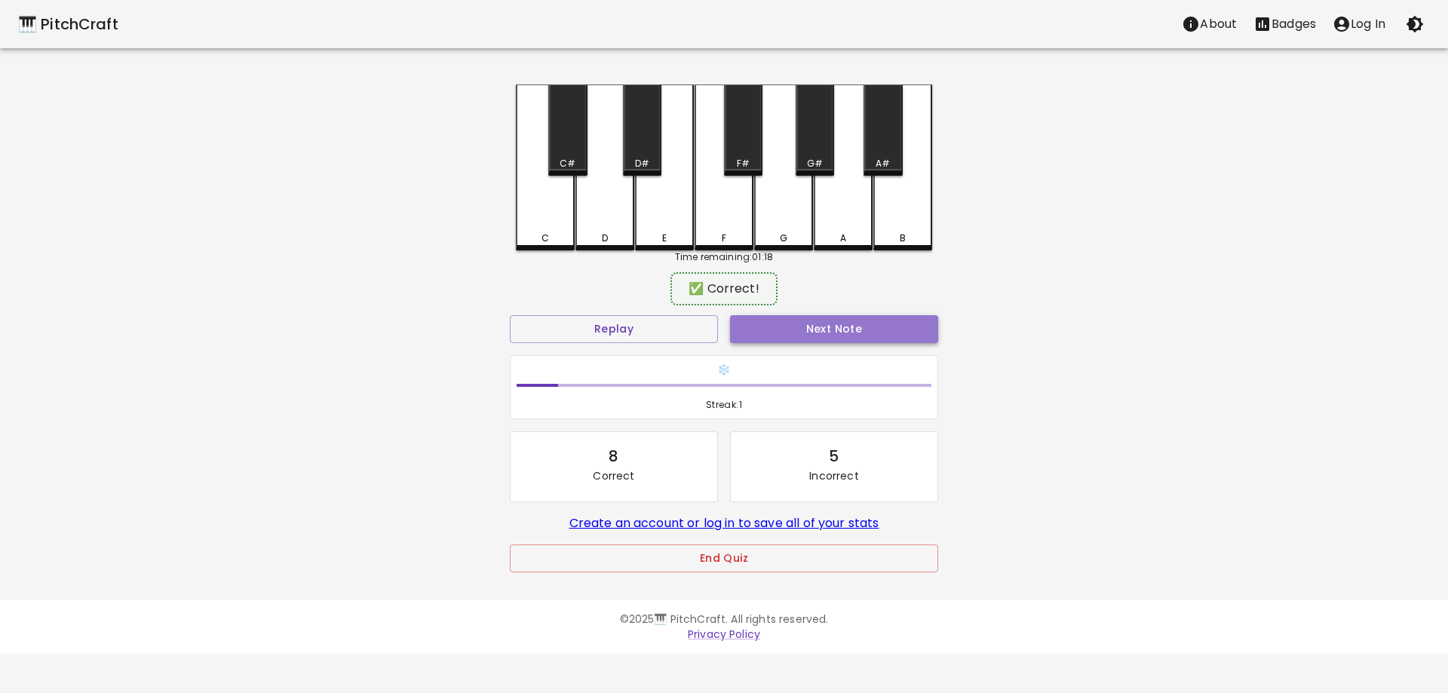
click at [829, 330] on button "Next Note" at bounding box center [834, 329] width 208 height 28
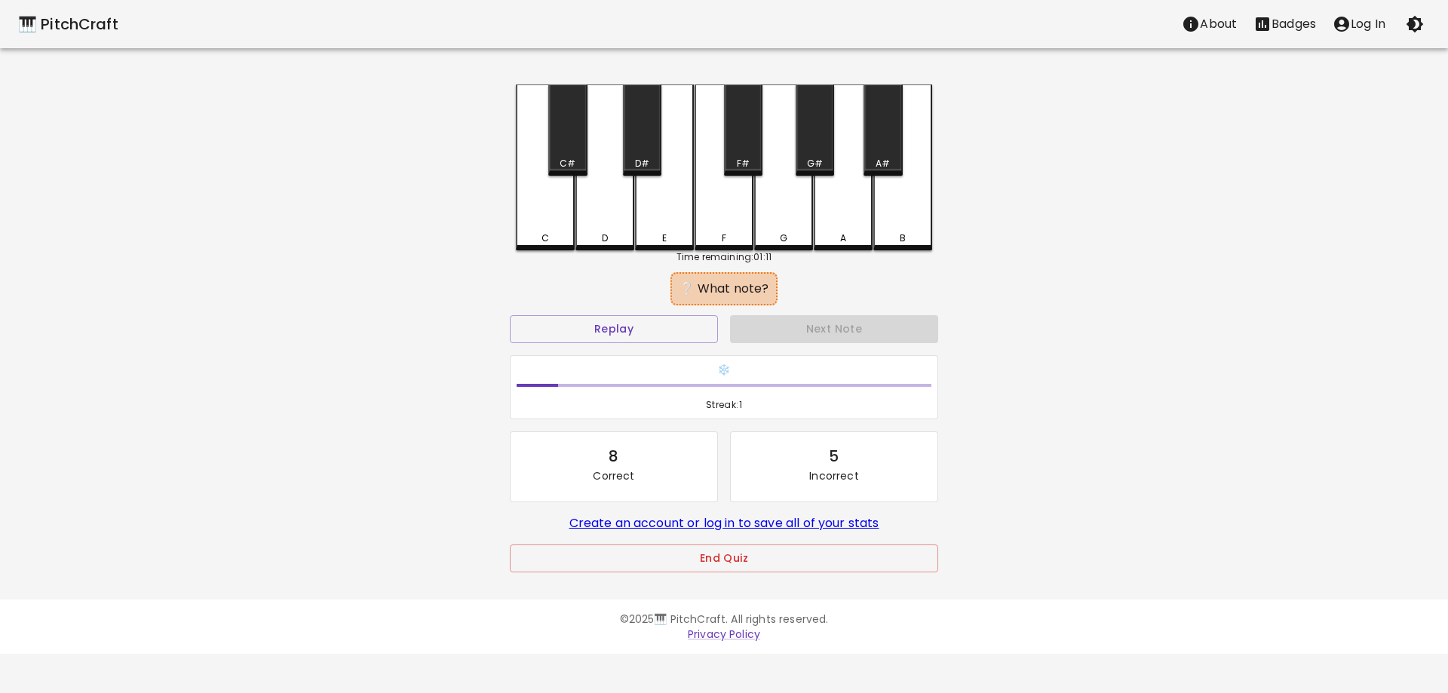
click at [829, 330] on div "Next Note" at bounding box center [834, 329] width 220 height 40
click at [687, 316] on button "Replay" at bounding box center [614, 329] width 208 height 28
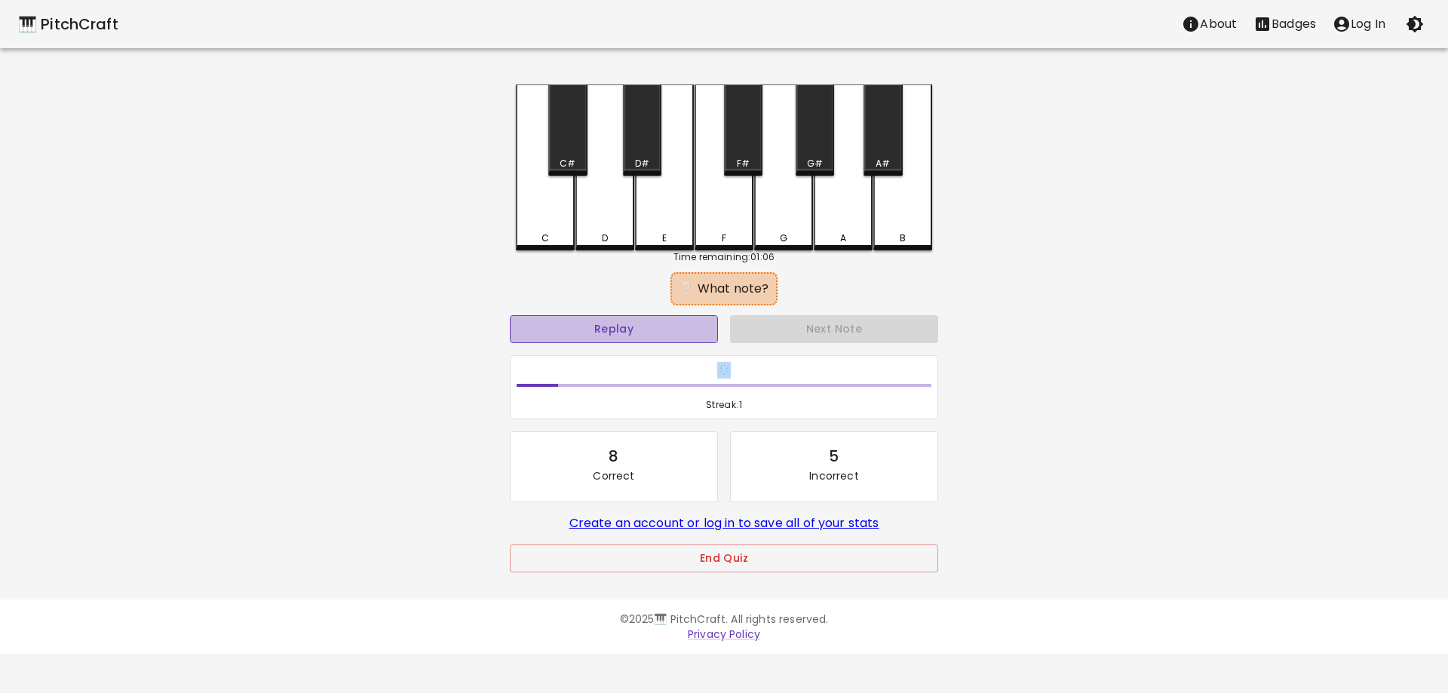
click at [687, 316] on button "Replay" at bounding box center [614, 329] width 208 height 28
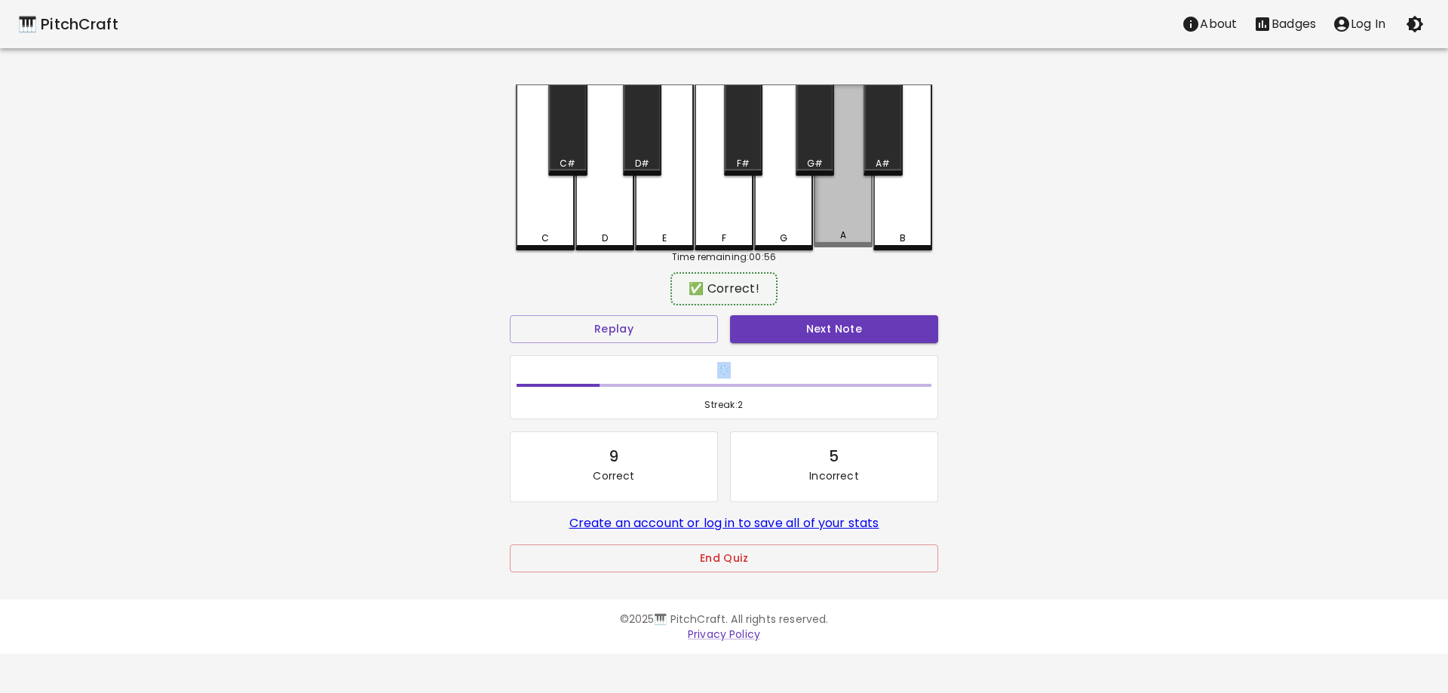
click at [832, 236] on div "A" at bounding box center [843, 235] width 56 height 14
click at [797, 328] on button "Next Note" at bounding box center [834, 329] width 208 height 28
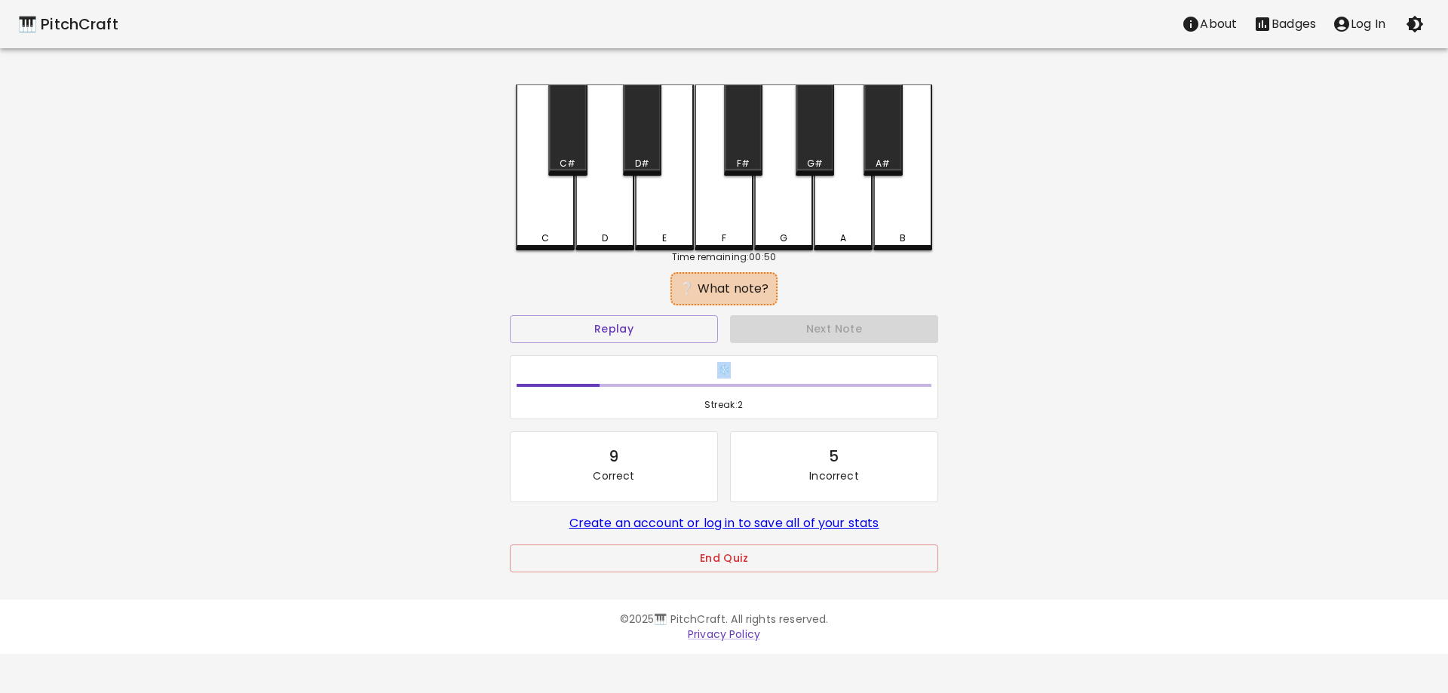
click at [847, 235] on div "A" at bounding box center [843, 238] width 56 height 14
click at [637, 336] on button "Replay" at bounding box center [614, 329] width 208 height 28
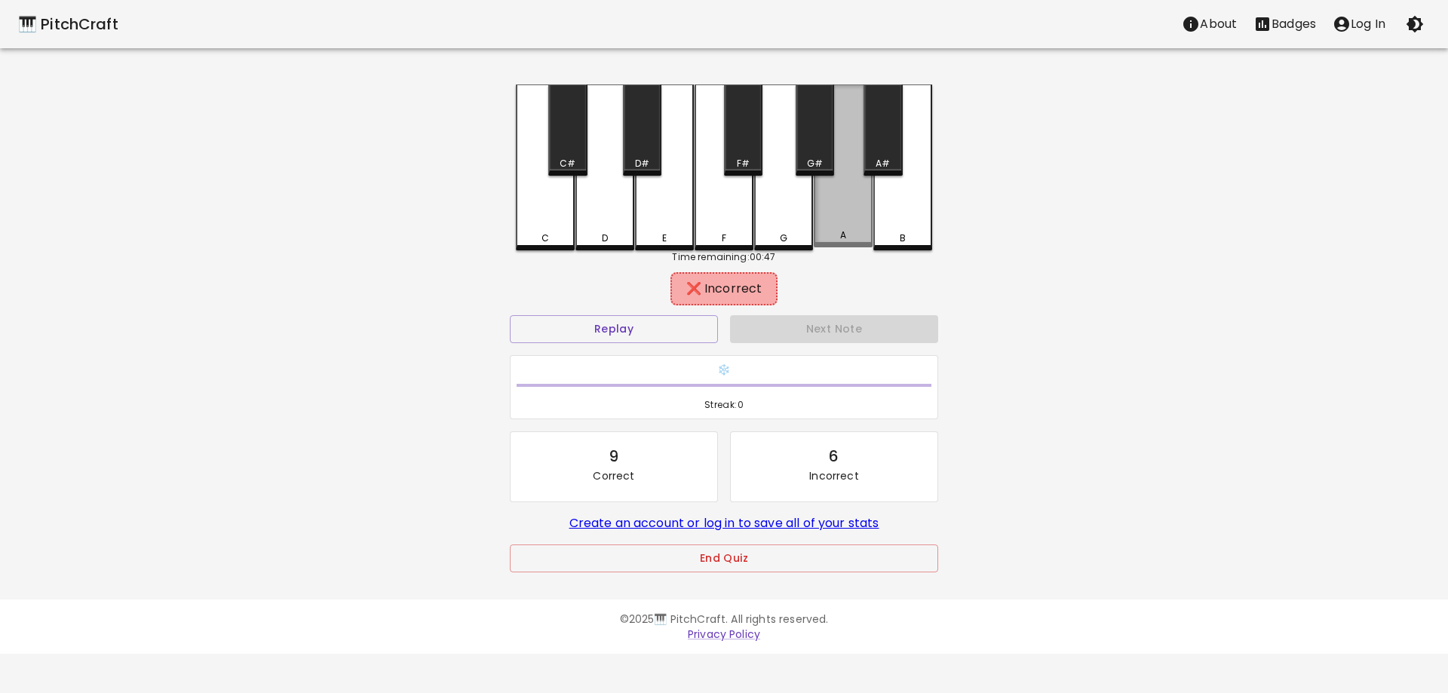
click at [850, 222] on div "A" at bounding box center [843, 165] width 59 height 163
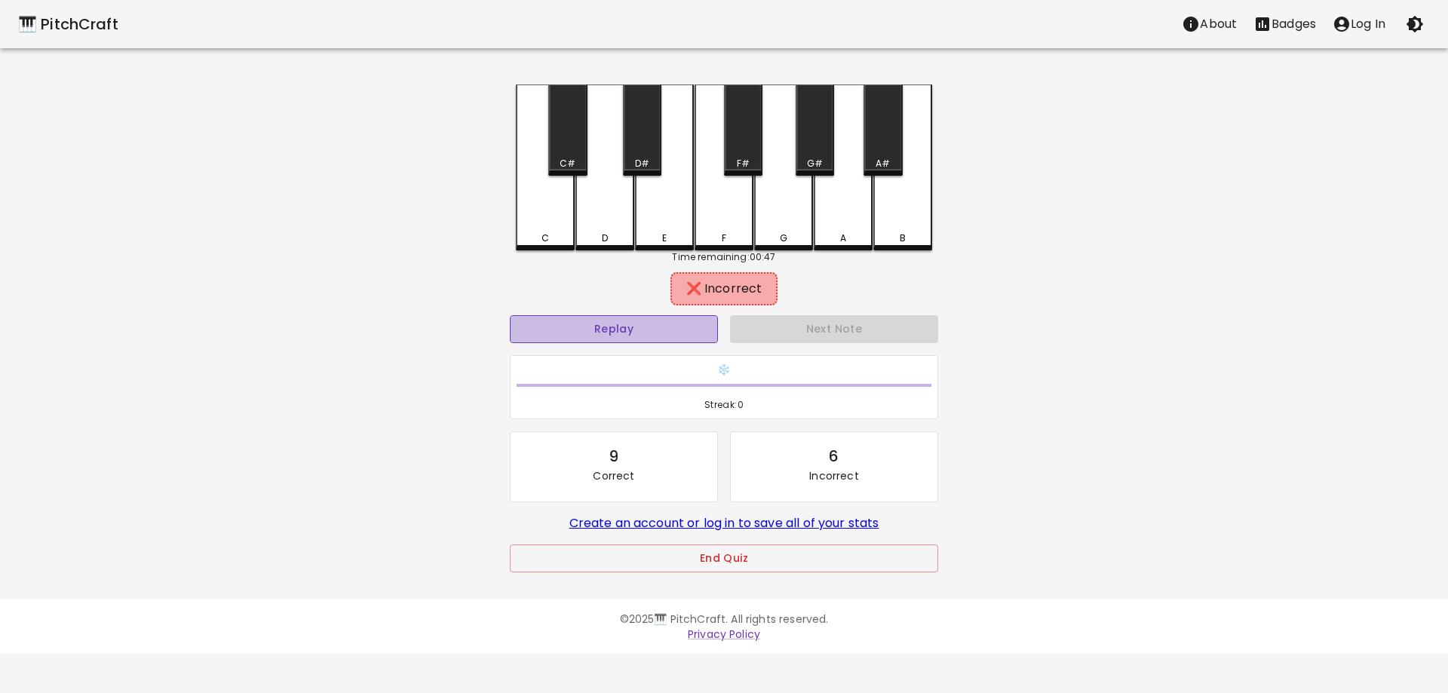
click at [663, 320] on button "Replay" at bounding box center [614, 329] width 208 height 28
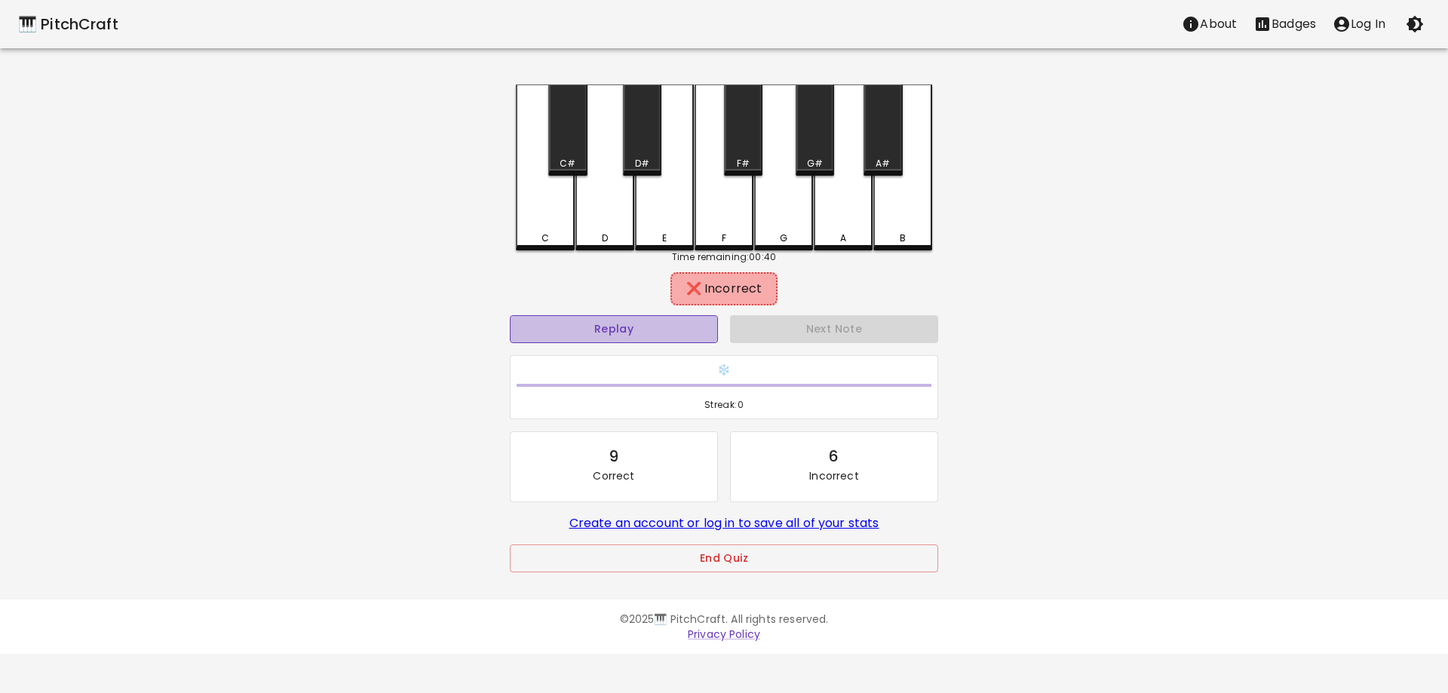
click at [663, 320] on button "Replay" at bounding box center [614, 329] width 208 height 28
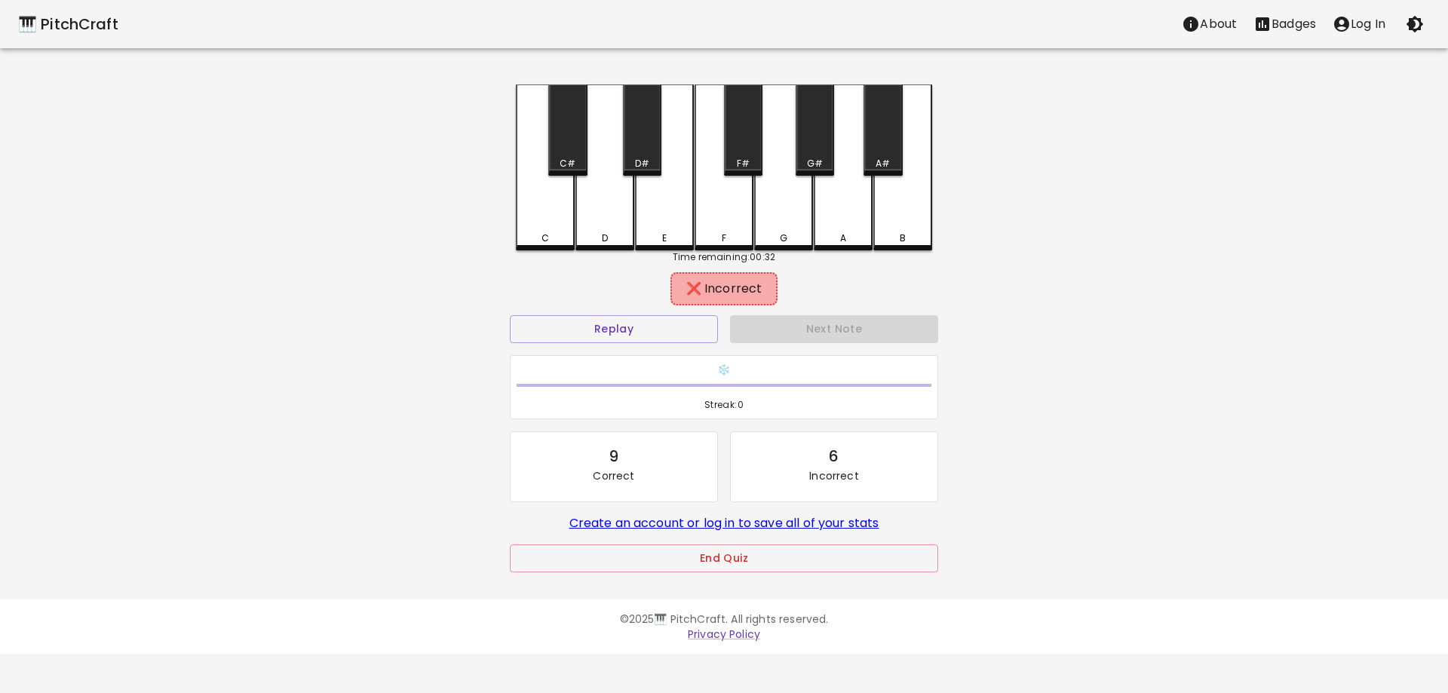
click at [856, 237] on div "A" at bounding box center [843, 238] width 56 height 14
click at [834, 235] on div "A" at bounding box center [843, 235] width 56 height 14
click at [669, 321] on button "Replay" at bounding box center [614, 329] width 208 height 28
click at [780, 238] on div "G" at bounding box center [784, 238] width 8 height 14
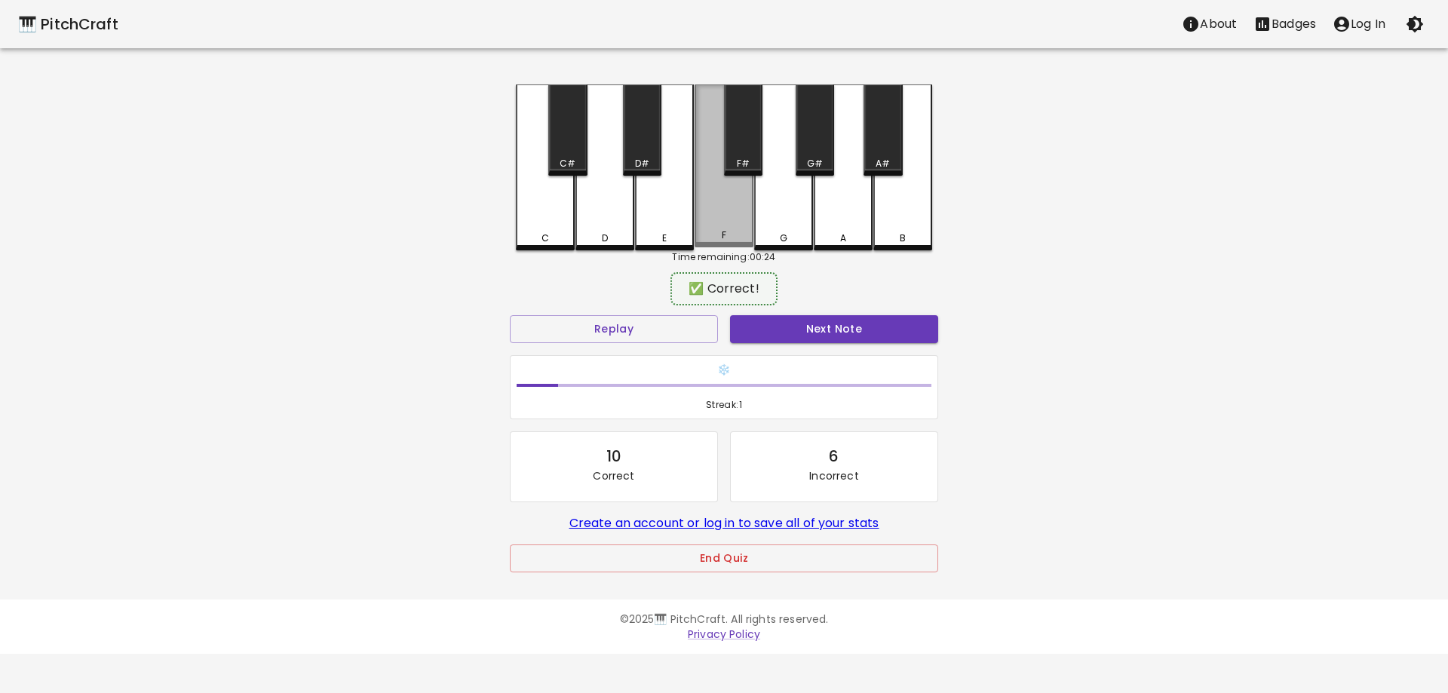
click at [727, 219] on div "F" at bounding box center [723, 165] width 59 height 163
click at [806, 333] on button "Next Note" at bounding box center [834, 329] width 208 height 28
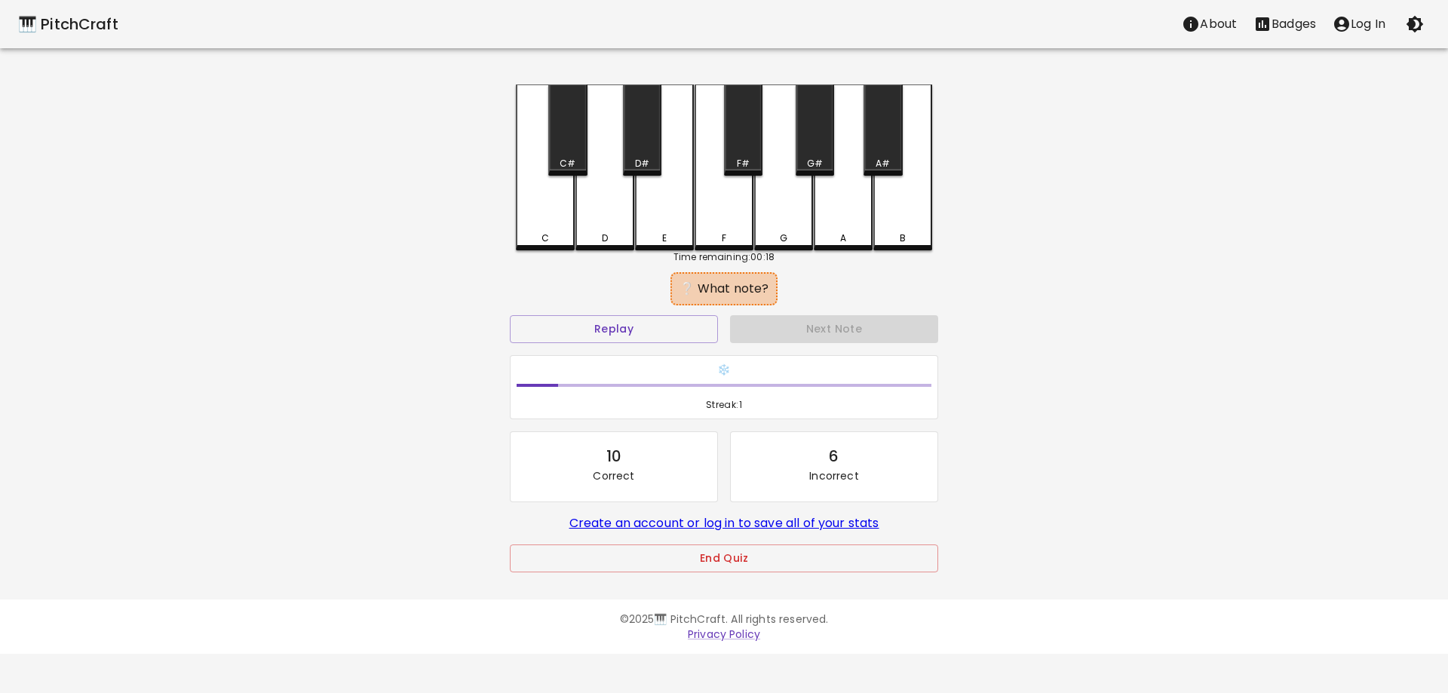
click at [687, 314] on div "Replay" at bounding box center [614, 329] width 220 height 40
click at [680, 326] on button "Replay" at bounding box center [614, 329] width 208 height 28
click at [847, 205] on div "A" at bounding box center [843, 167] width 59 height 166
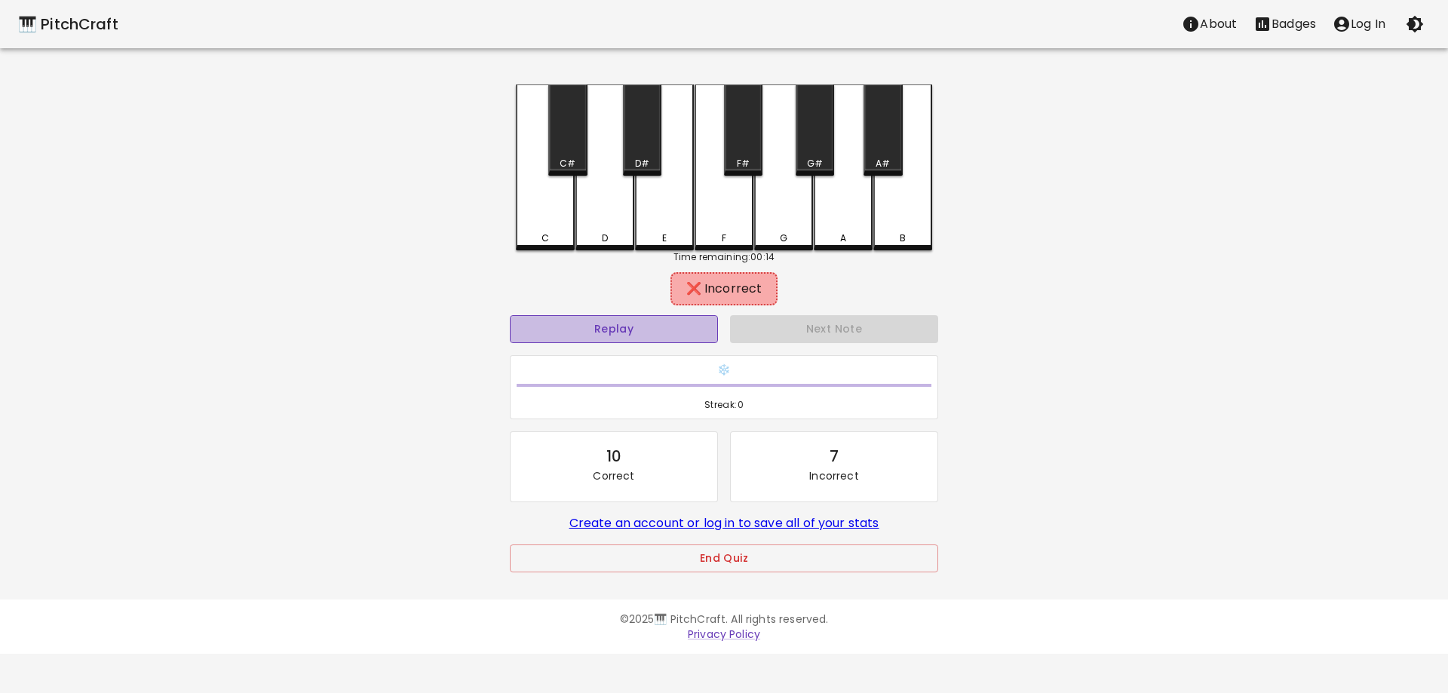
click at [654, 327] on button "Replay" at bounding box center [614, 329] width 208 height 28
click at [892, 137] on div "A#" at bounding box center [882, 129] width 38 height 91
click at [887, 228] on div "B" at bounding box center [902, 167] width 59 height 166
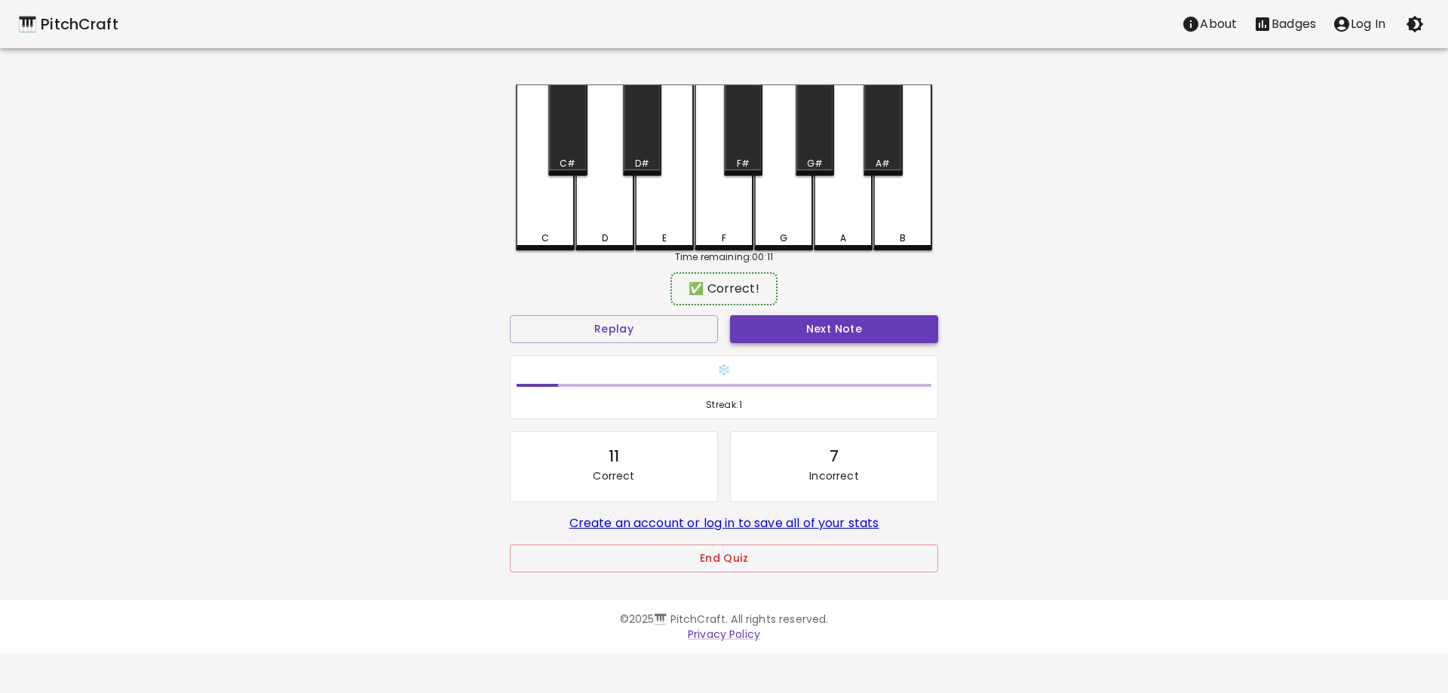
click at [857, 323] on button "Next Note" at bounding box center [834, 329] width 208 height 28
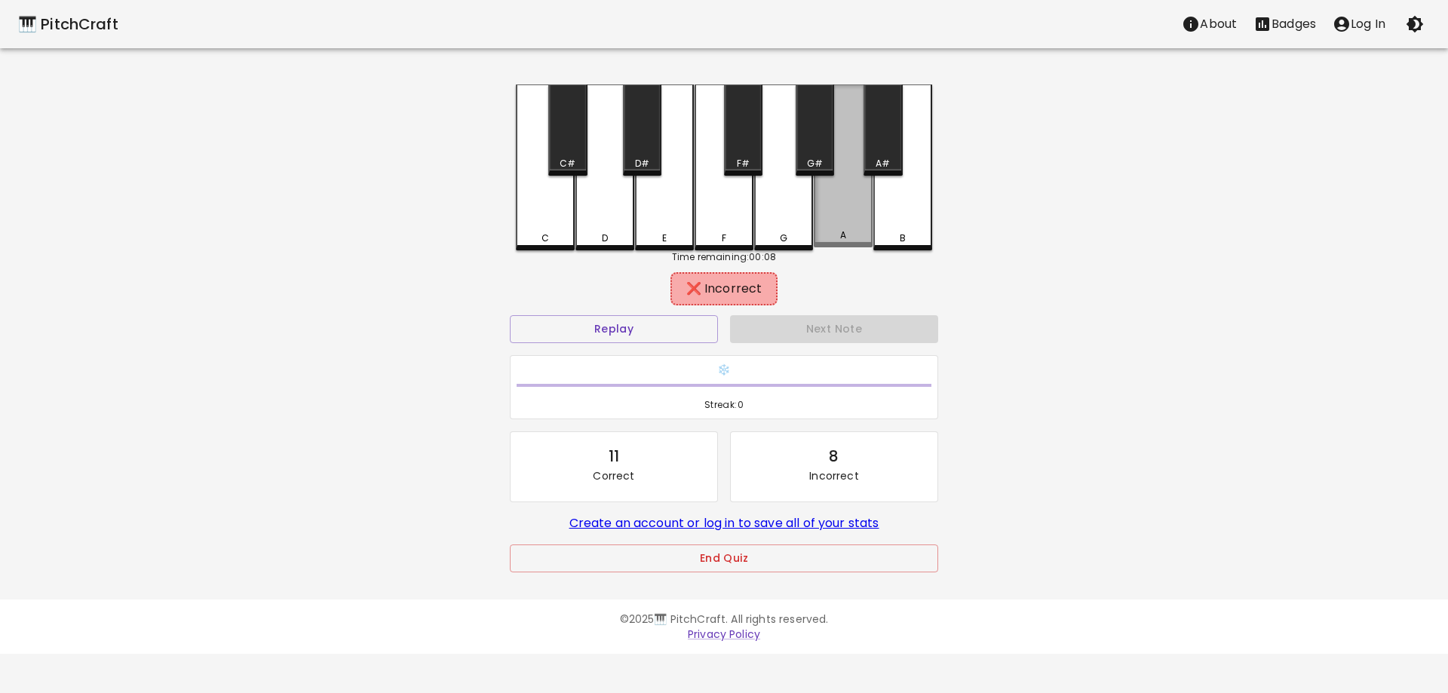
click at [831, 218] on div "A" at bounding box center [843, 165] width 59 height 163
click at [831, 218] on div "A" at bounding box center [843, 167] width 59 height 166
click at [831, 218] on div "A" at bounding box center [843, 165] width 59 height 163
click at [831, 218] on div "A" at bounding box center [843, 167] width 59 height 166
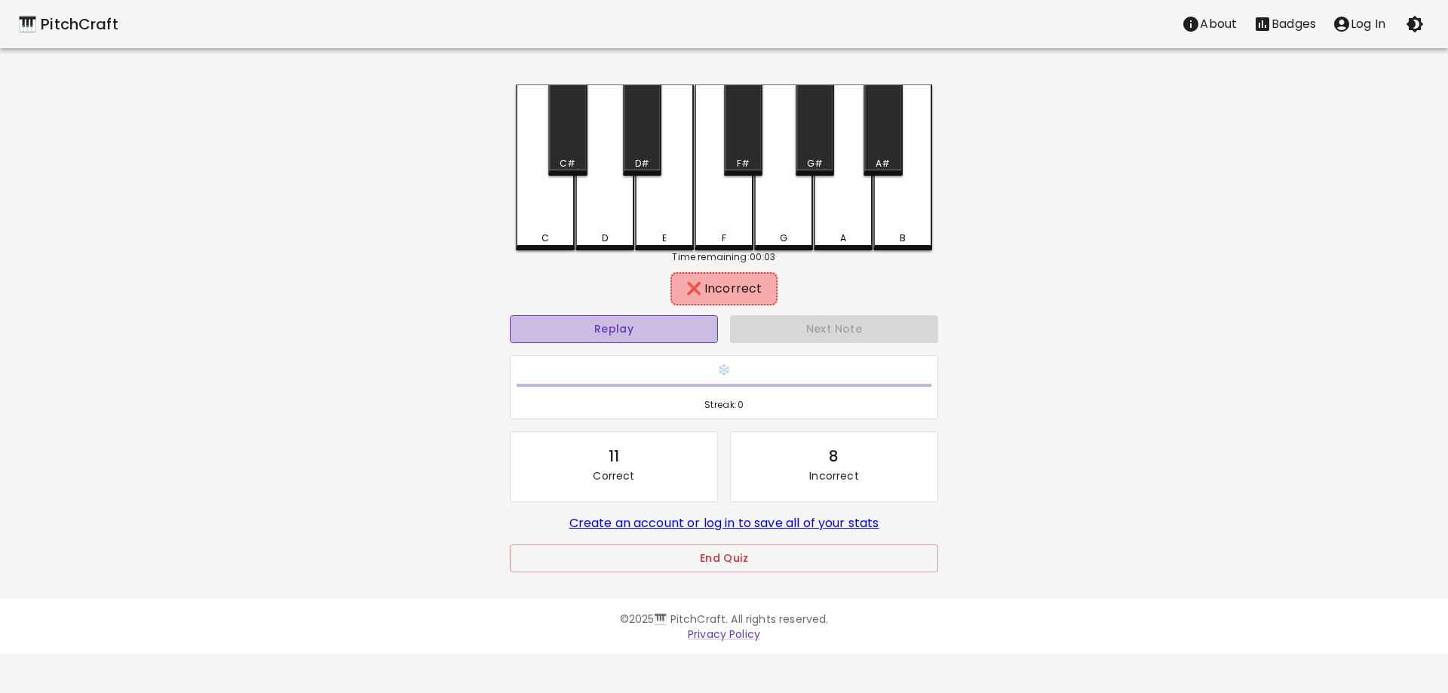
click at [699, 322] on button "Replay" at bounding box center [614, 329] width 208 height 28
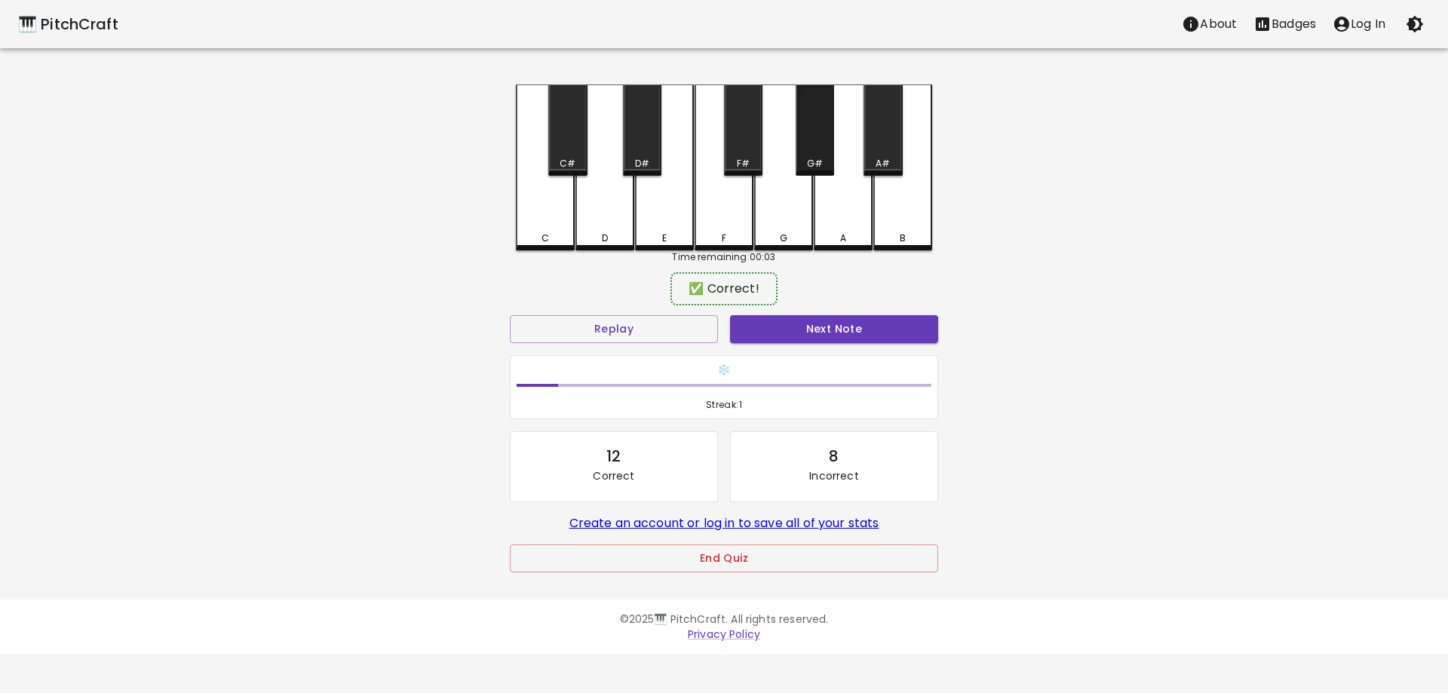
click at [818, 141] on div "G#" at bounding box center [814, 129] width 38 height 91
click at [838, 336] on button "Next Note" at bounding box center [834, 329] width 208 height 28
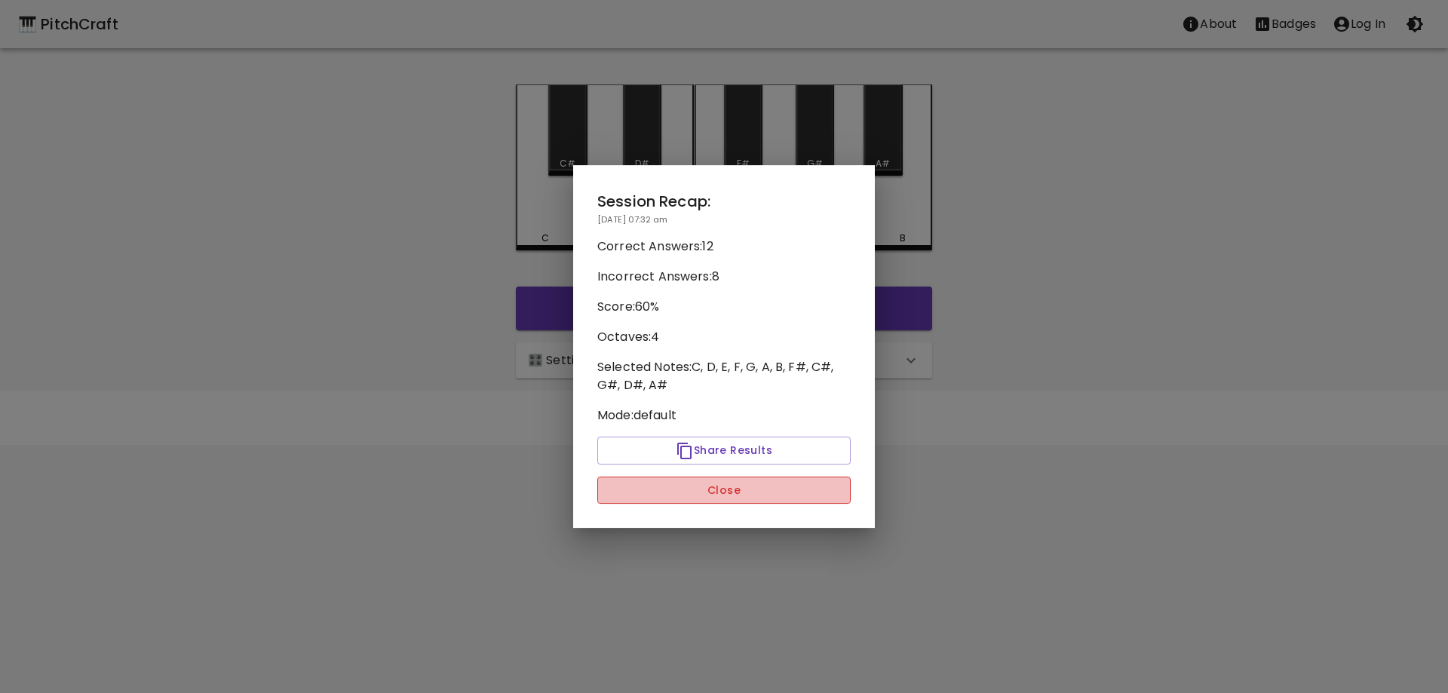
click at [714, 498] on button "Close" at bounding box center [723, 491] width 253 height 28
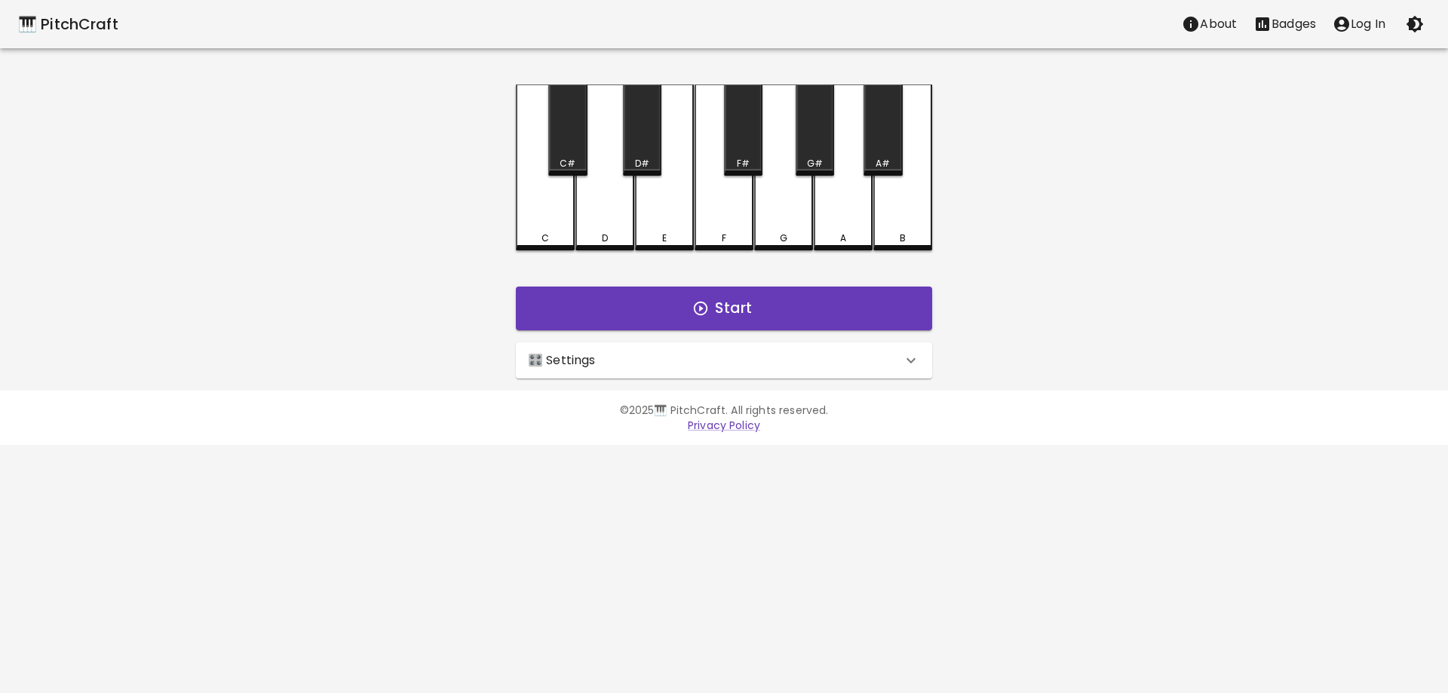
click at [854, 212] on div "A" at bounding box center [843, 167] width 59 height 166
click at [854, 212] on div "A" at bounding box center [843, 165] width 59 height 163
click at [854, 212] on div "A" at bounding box center [843, 167] width 59 height 166
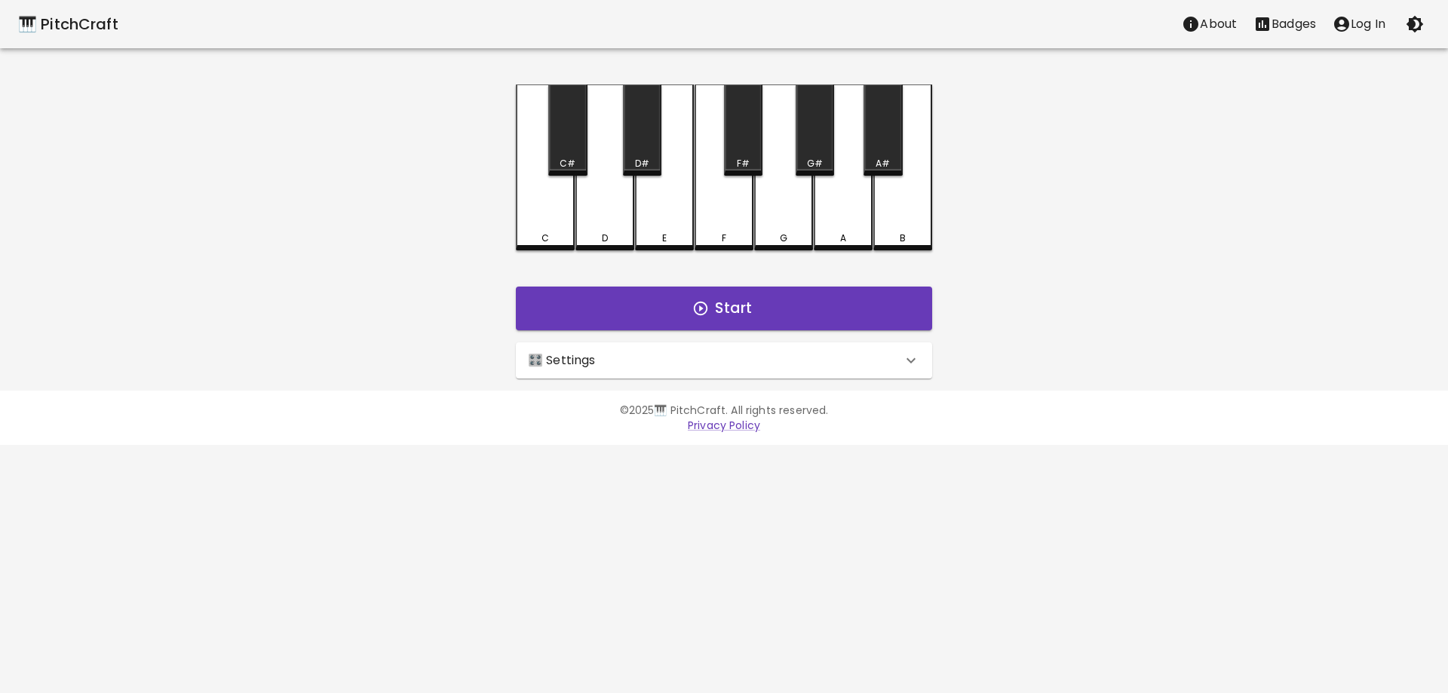
click at [854, 212] on div "A" at bounding box center [843, 167] width 59 height 166
click at [854, 212] on div "A" at bounding box center [843, 165] width 59 height 163
click at [854, 212] on div "A" at bounding box center [843, 167] width 59 height 166
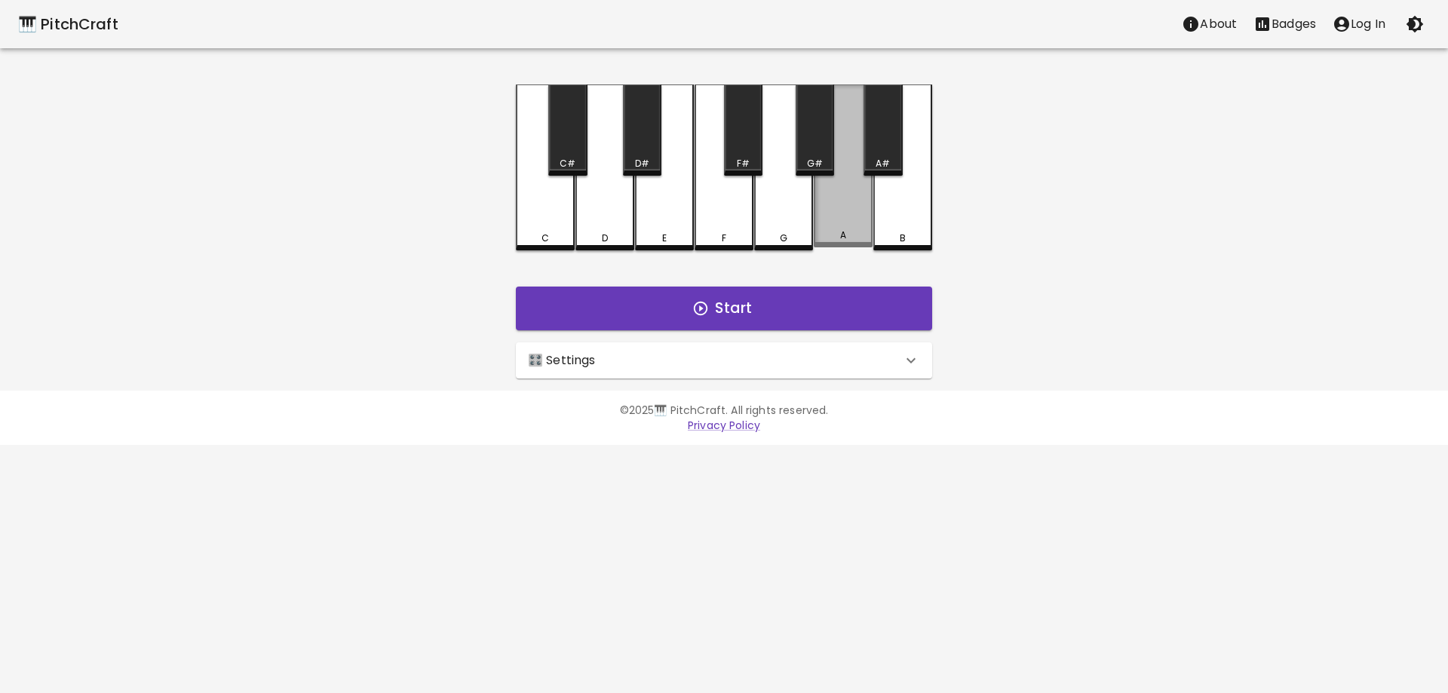
click at [854, 212] on div "A" at bounding box center [843, 165] width 59 height 163
click at [854, 212] on div "A" at bounding box center [843, 167] width 59 height 166
click at [854, 212] on div "A" at bounding box center [843, 165] width 59 height 163
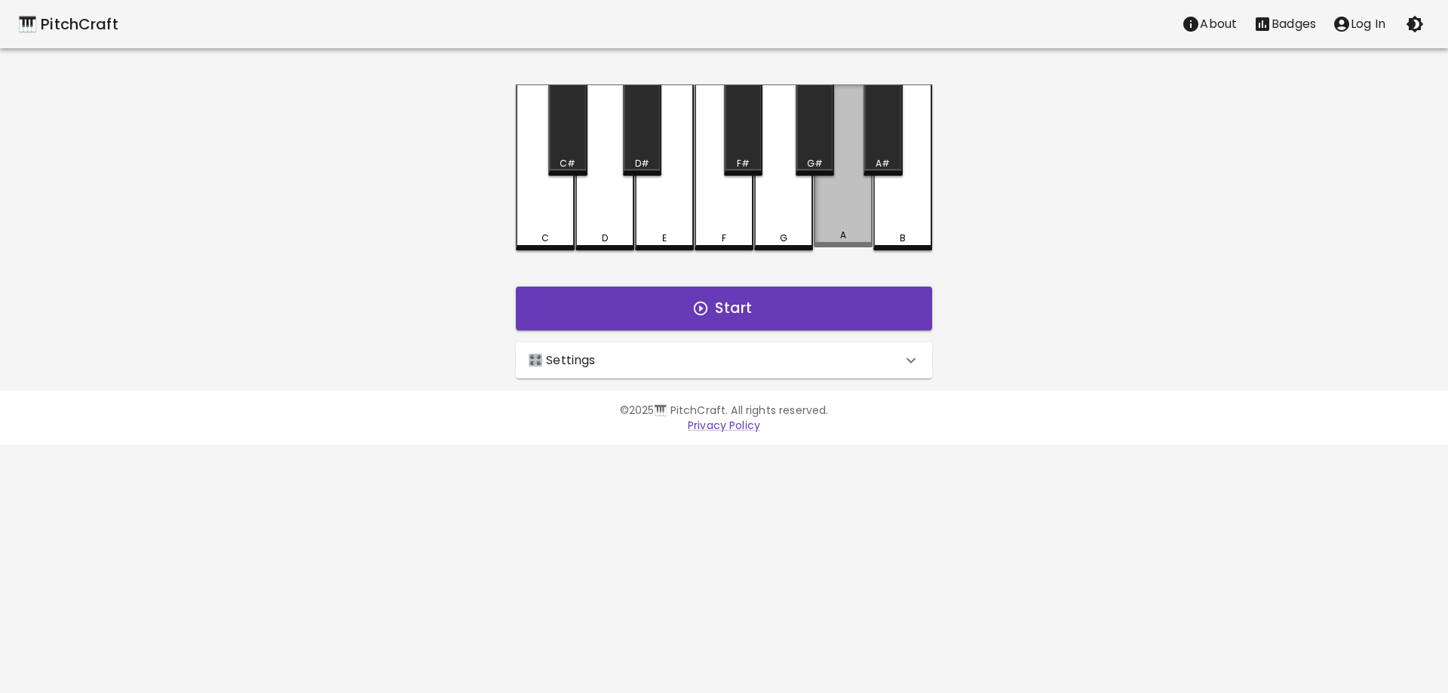
click at [854, 212] on div "A" at bounding box center [843, 165] width 59 height 163
click at [854, 212] on div "A" at bounding box center [843, 167] width 59 height 166
click at [854, 212] on div "A" at bounding box center [843, 165] width 59 height 163
click at [854, 212] on div "A" at bounding box center [843, 167] width 59 height 166
click at [854, 212] on div "A" at bounding box center [843, 165] width 59 height 163
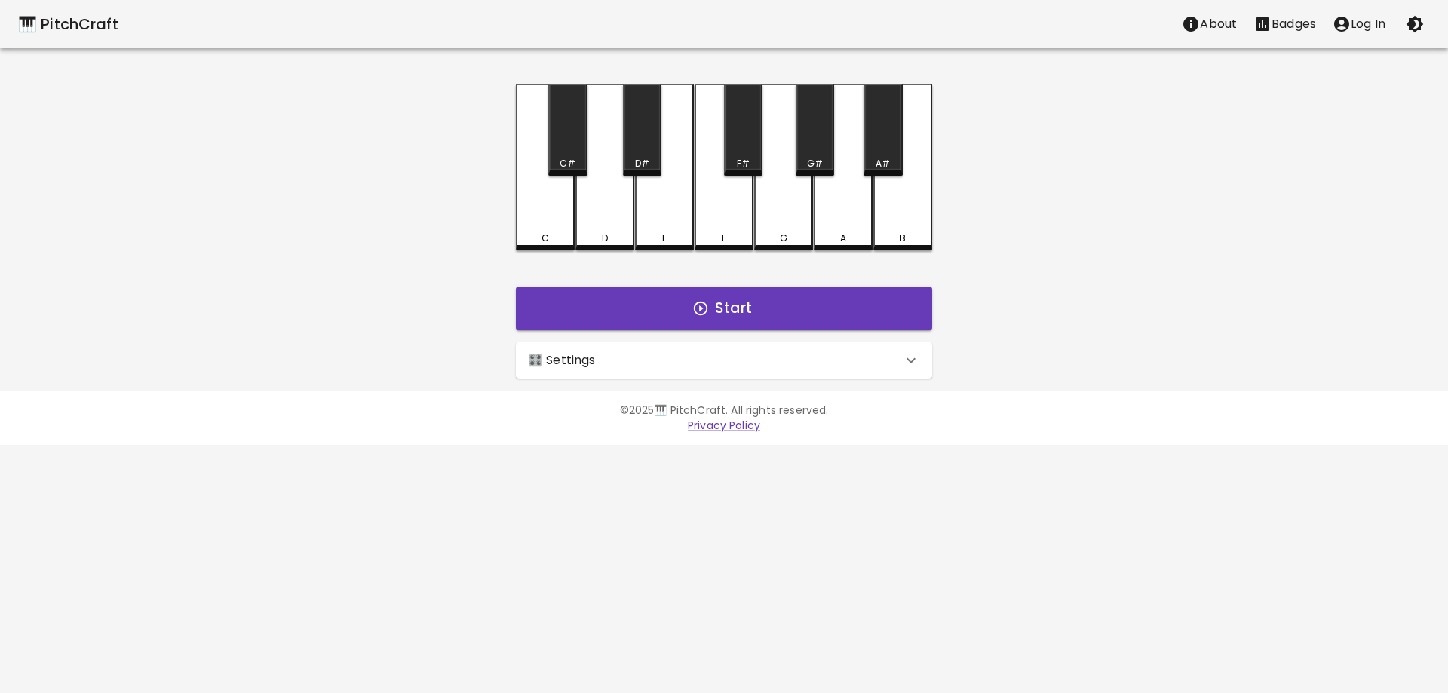
click at [854, 212] on div "A" at bounding box center [843, 167] width 59 height 166
click at [854, 212] on div "A" at bounding box center [843, 165] width 59 height 163
click at [854, 213] on div "A" at bounding box center [843, 165] width 59 height 163
click at [854, 213] on div "A" at bounding box center [843, 167] width 59 height 166
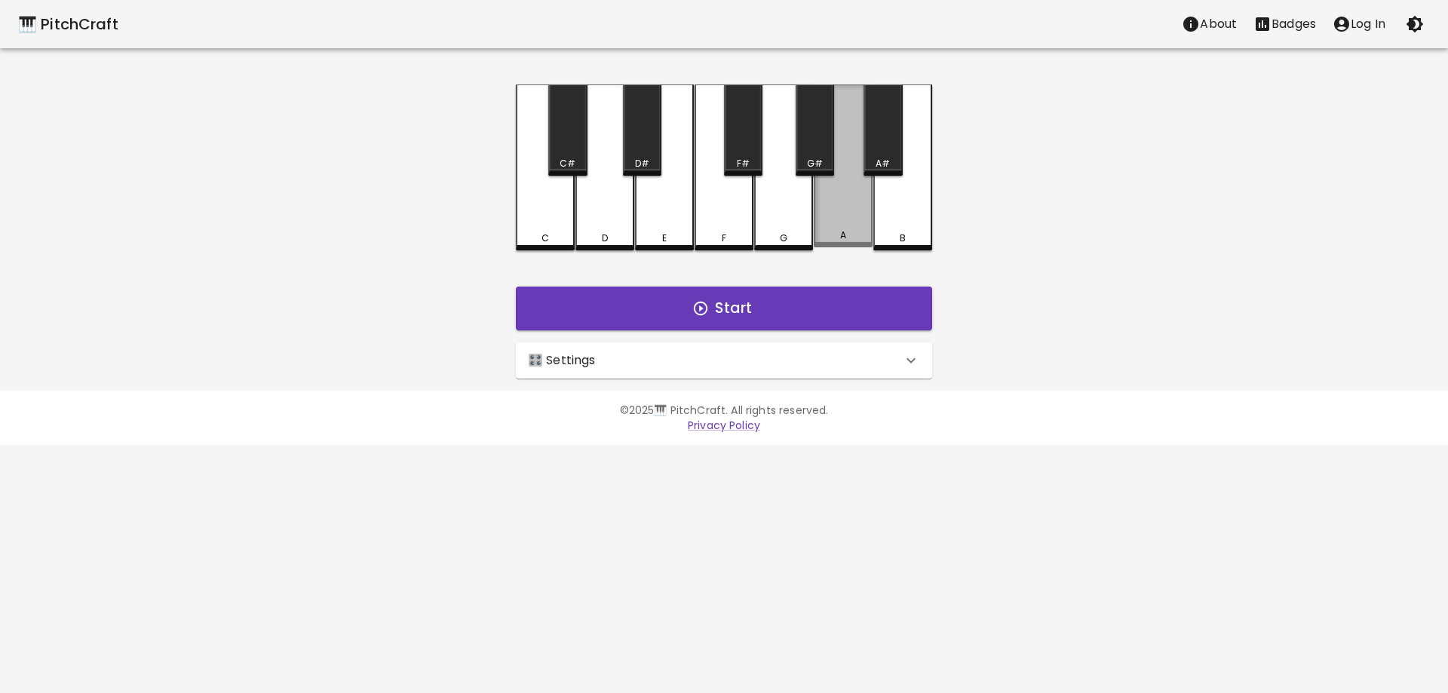
click at [854, 213] on div "A" at bounding box center [843, 165] width 59 height 163
click at [854, 213] on div "A" at bounding box center [843, 167] width 59 height 166
click at [854, 213] on div "A" at bounding box center [843, 165] width 59 height 163
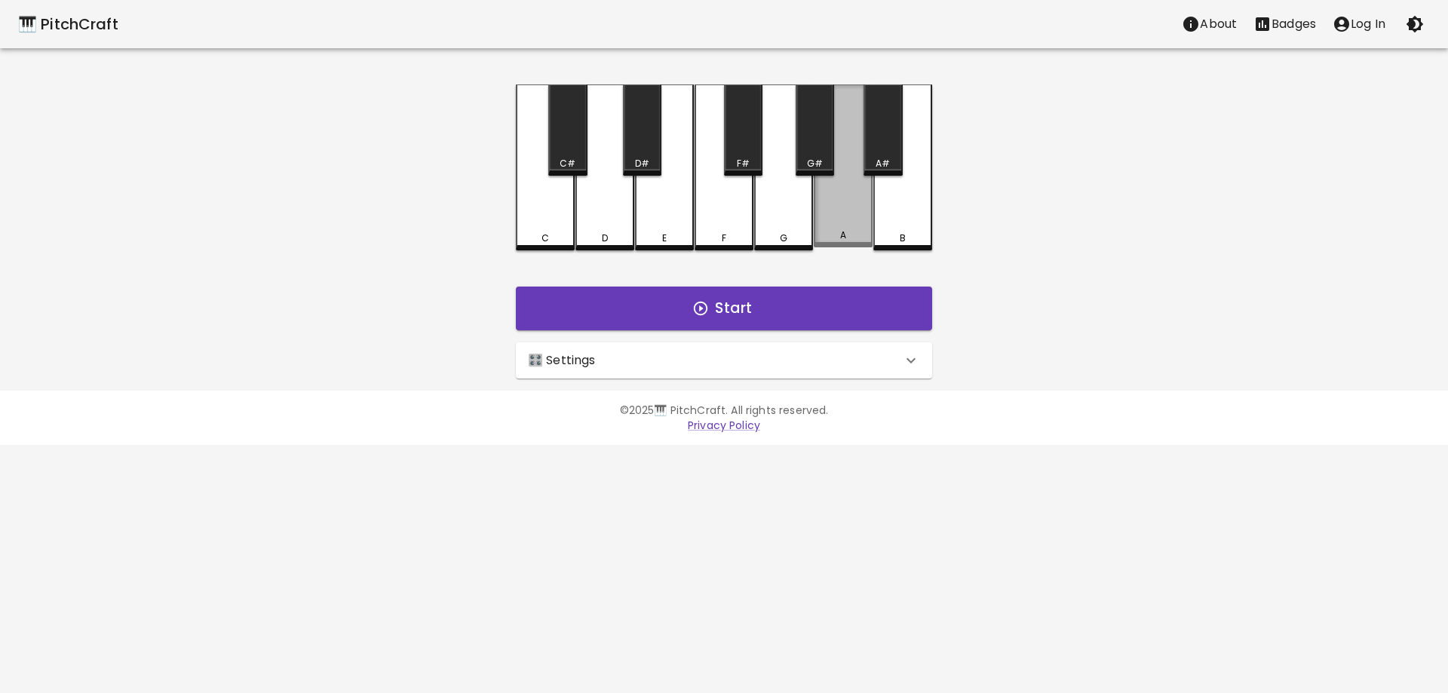
click at [854, 213] on div "A" at bounding box center [843, 165] width 59 height 163
click at [873, 302] on button "Start" at bounding box center [724, 309] width 416 height 44
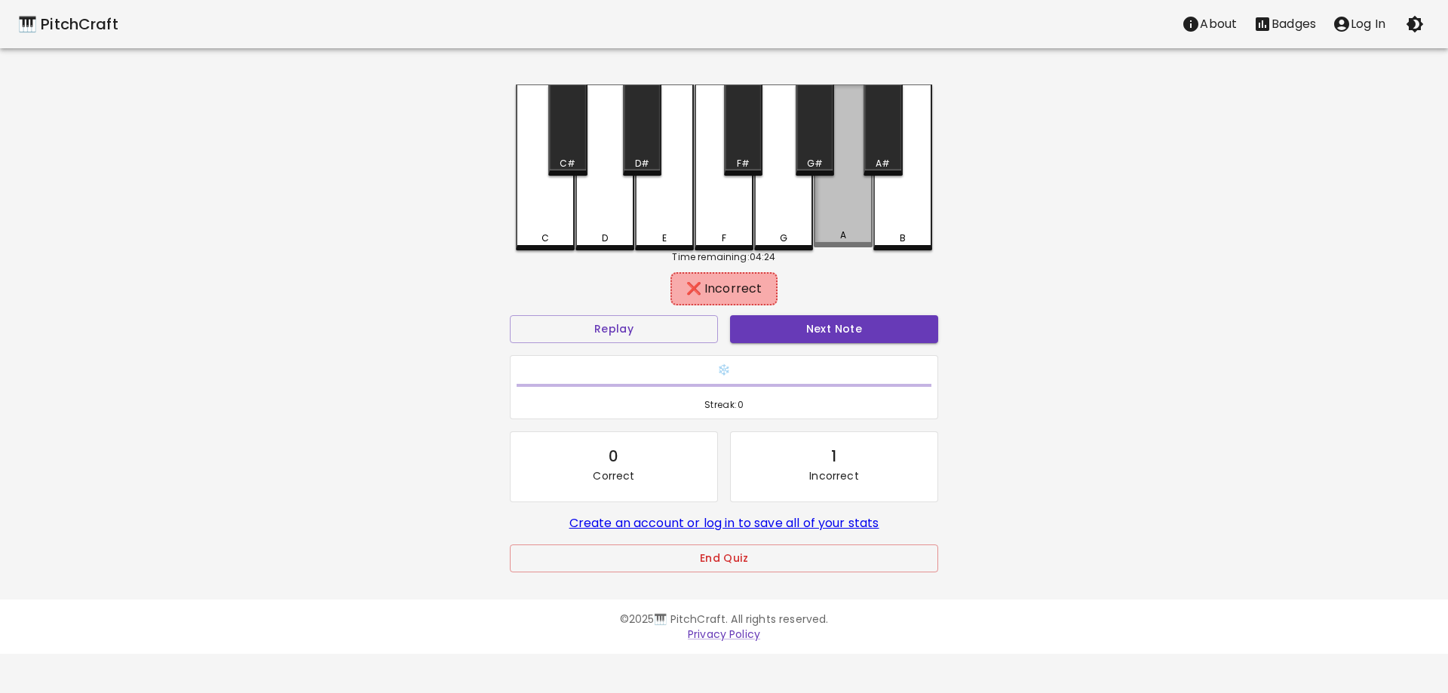
click at [847, 231] on div "A" at bounding box center [843, 235] width 56 height 14
click at [847, 231] on div "A" at bounding box center [843, 238] width 56 height 14
click at [847, 231] on div "A" at bounding box center [843, 235] width 56 height 14
click at [847, 231] on div "A" at bounding box center [843, 238] width 56 height 14
click at [847, 231] on div "A" at bounding box center [843, 235] width 56 height 14
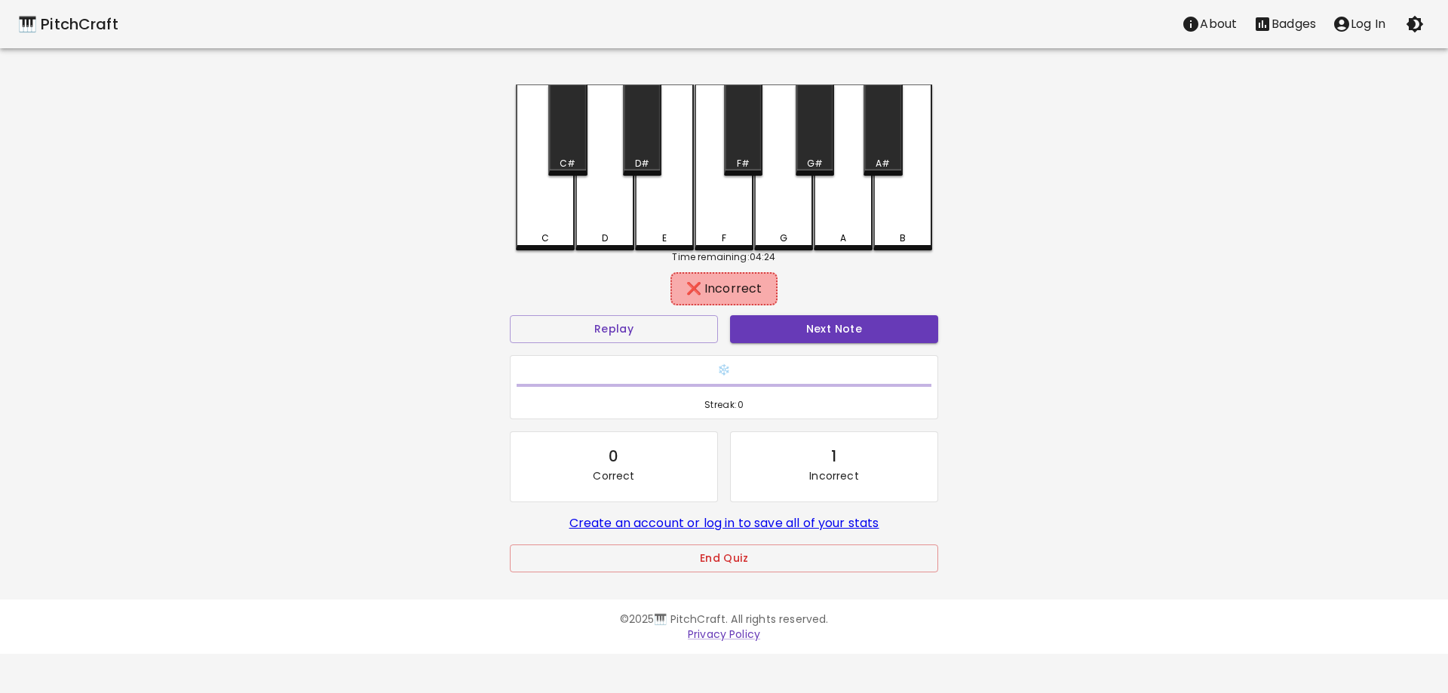
click at [847, 231] on div "A" at bounding box center [843, 238] width 56 height 14
click at [636, 332] on button "Replay" at bounding box center [614, 329] width 208 height 28
click at [604, 227] on div "D" at bounding box center [604, 167] width 59 height 166
click at [665, 224] on div "E" at bounding box center [664, 167] width 59 height 166
click at [710, 219] on div "F" at bounding box center [723, 167] width 59 height 166
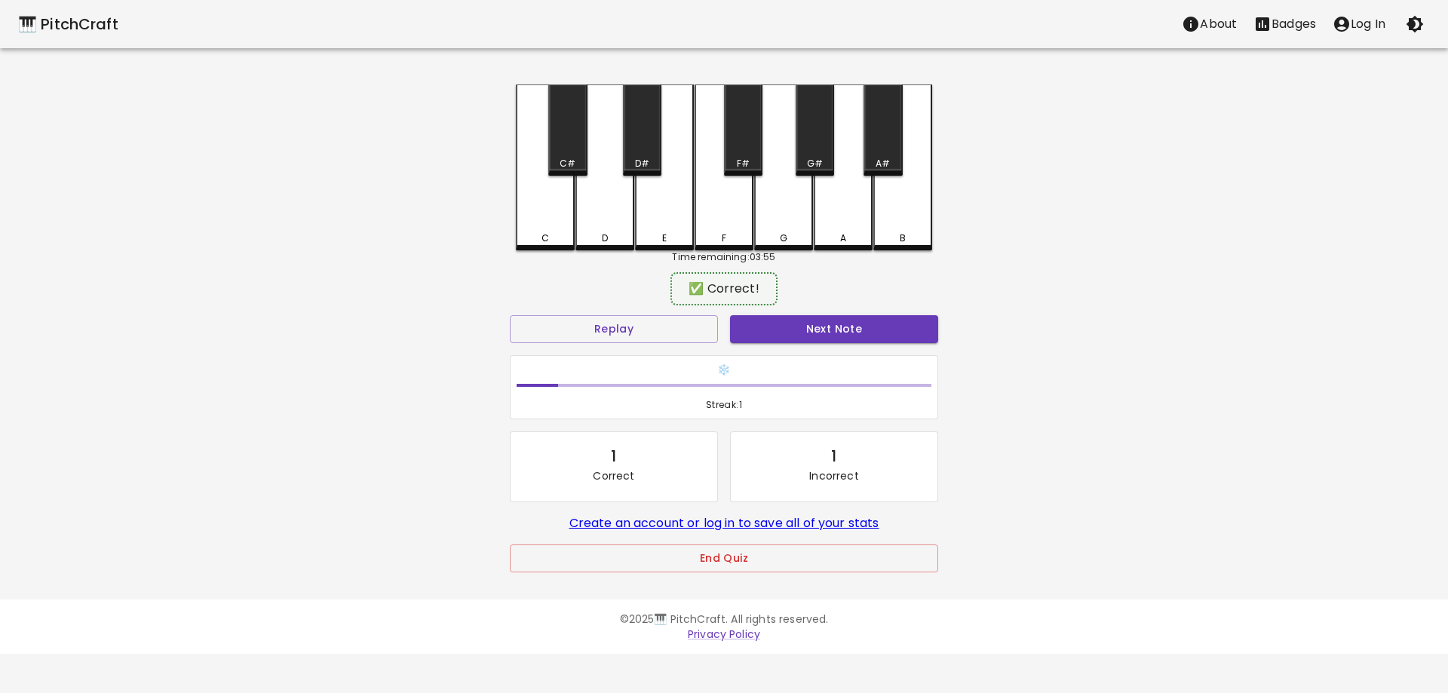
click at [835, 215] on div "A" at bounding box center [843, 167] width 59 height 166
click at [810, 217] on div "G" at bounding box center [783, 165] width 59 height 163
click at [746, 233] on div "F" at bounding box center [724, 238] width 56 height 14
click at [832, 220] on div "A" at bounding box center [843, 167] width 59 height 166
click at [789, 226] on div "G" at bounding box center [783, 165] width 59 height 163
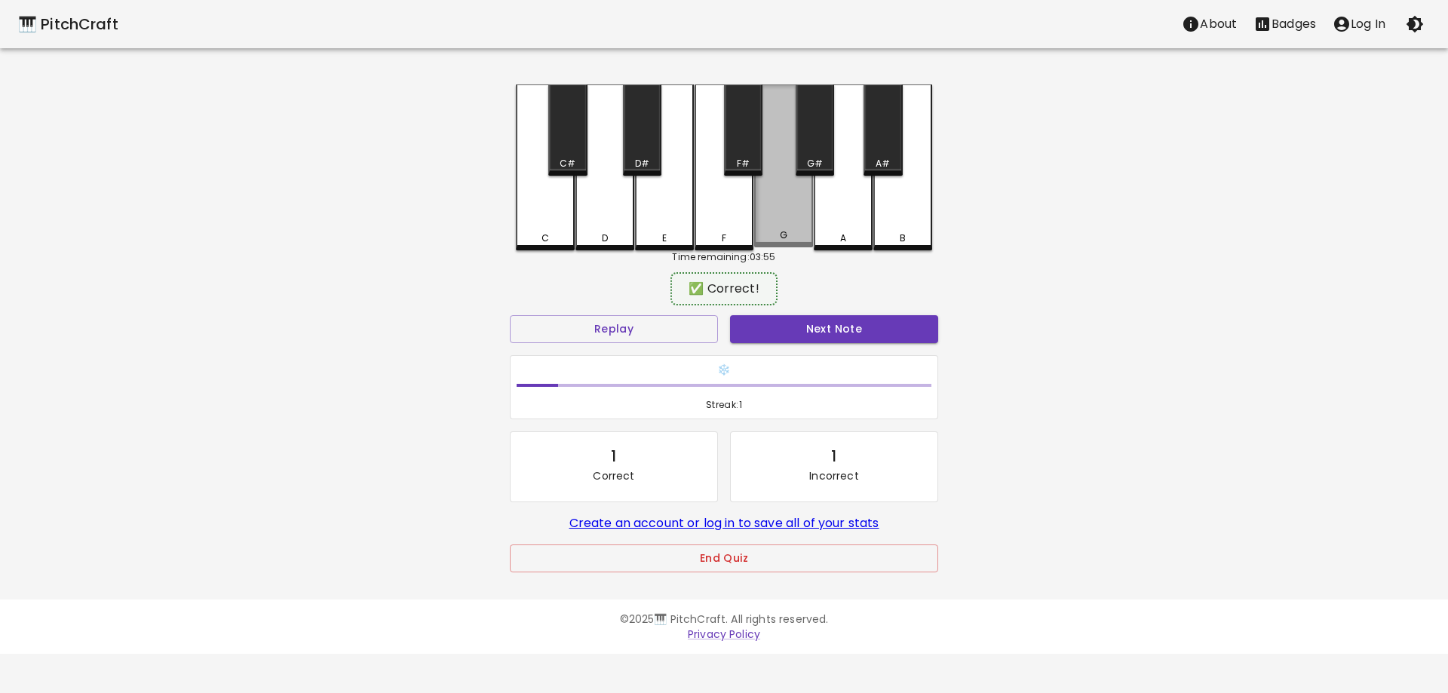
click at [757, 228] on div "G" at bounding box center [783, 165] width 59 height 163
click at [832, 224] on div "A" at bounding box center [843, 167] width 59 height 166
click at [830, 234] on div "A" at bounding box center [843, 238] width 56 height 14
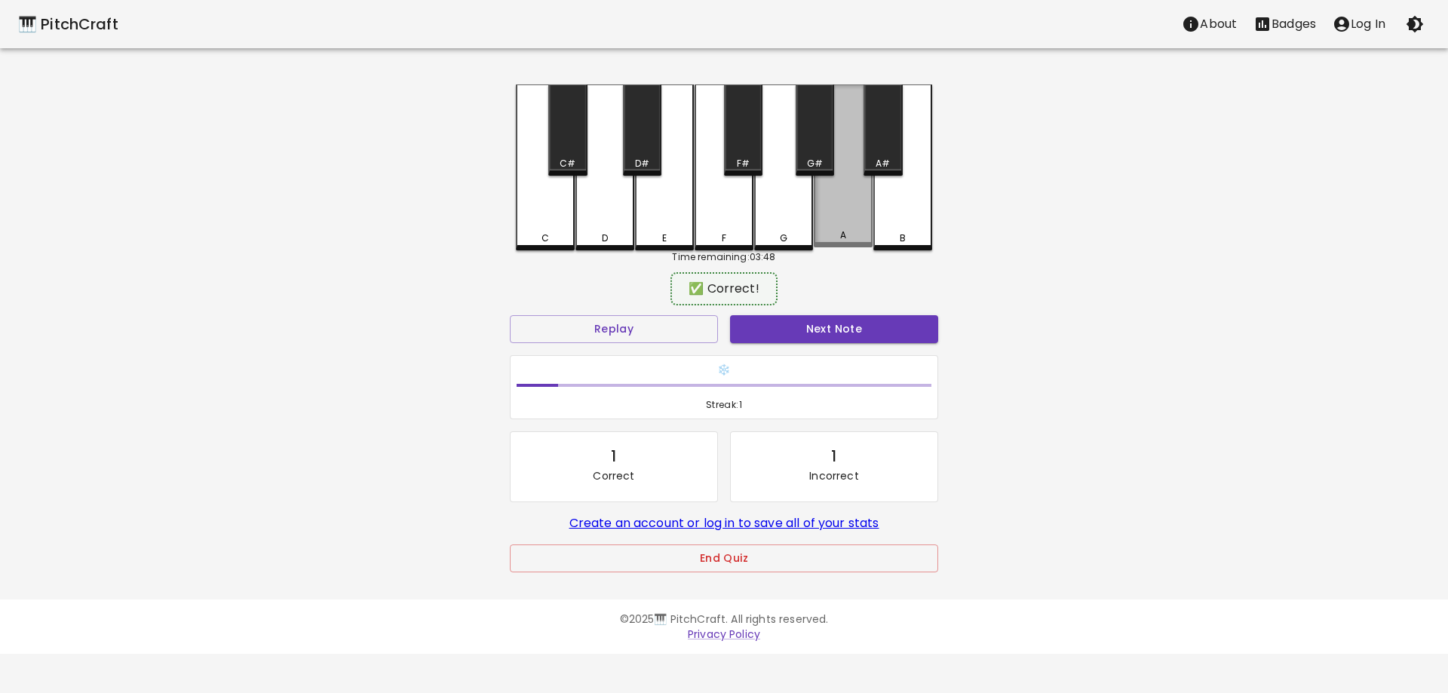
click at [830, 234] on div "A" at bounding box center [843, 235] width 56 height 14
click at [829, 233] on div "A" at bounding box center [843, 235] width 56 height 14
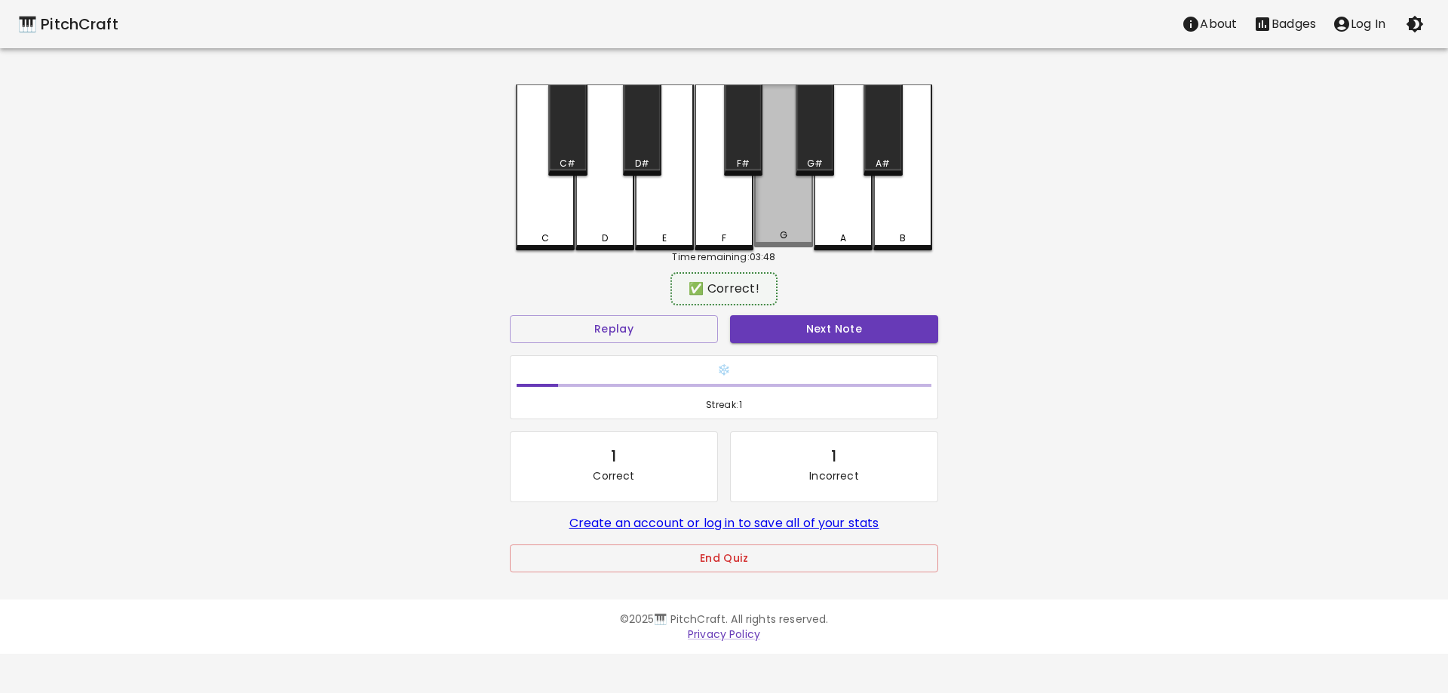
click at [785, 228] on div "G" at bounding box center [783, 165] width 59 height 163
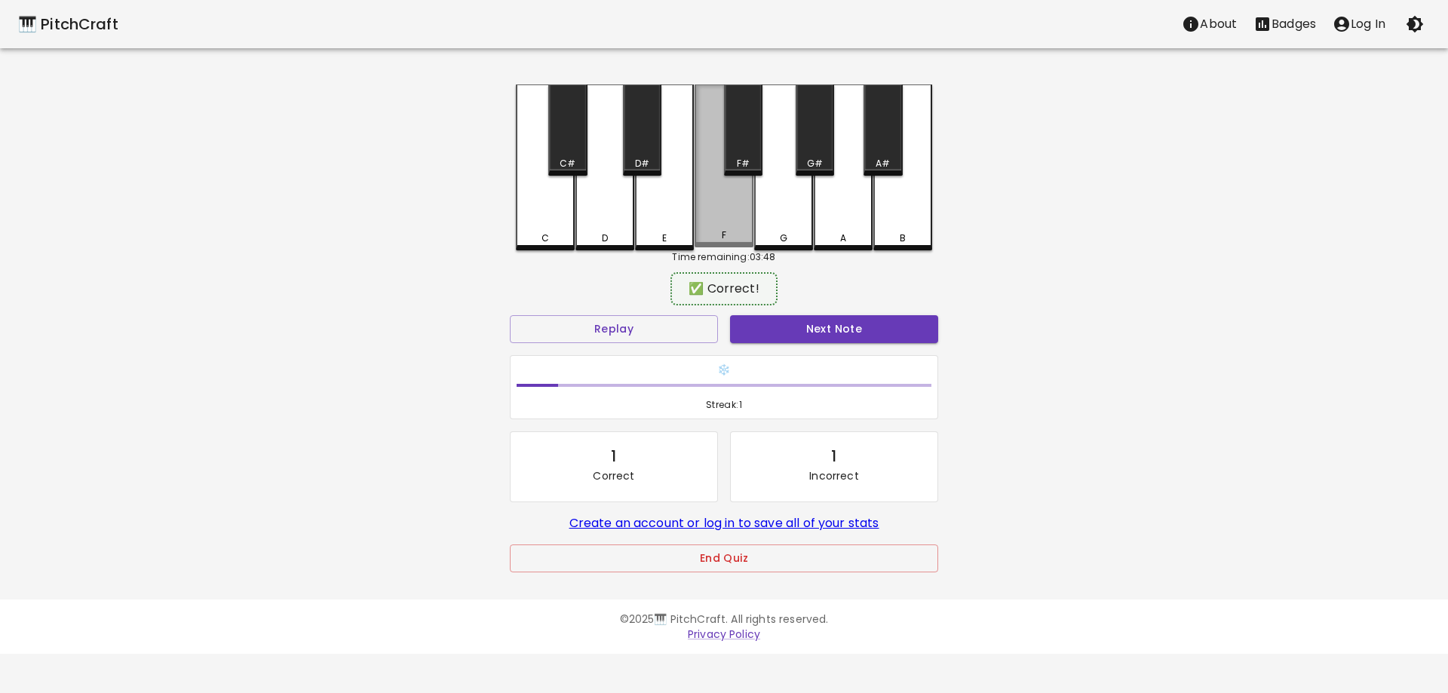
click at [731, 219] on div "F" at bounding box center [723, 165] width 59 height 163
click at [744, 228] on div "F" at bounding box center [723, 167] width 59 height 166
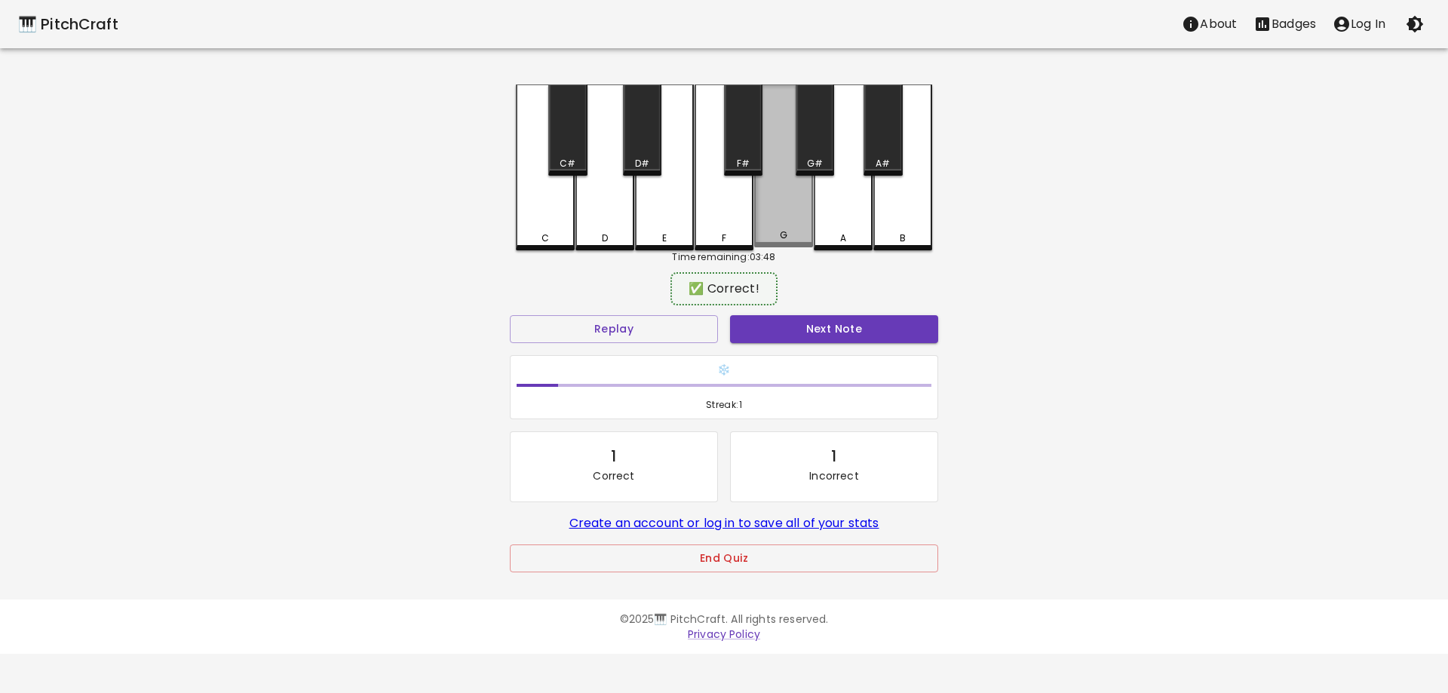
click at [774, 225] on div "G" at bounding box center [783, 165] width 59 height 163
click at [830, 242] on div "A" at bounding box center [843, 167] width 59 height 166
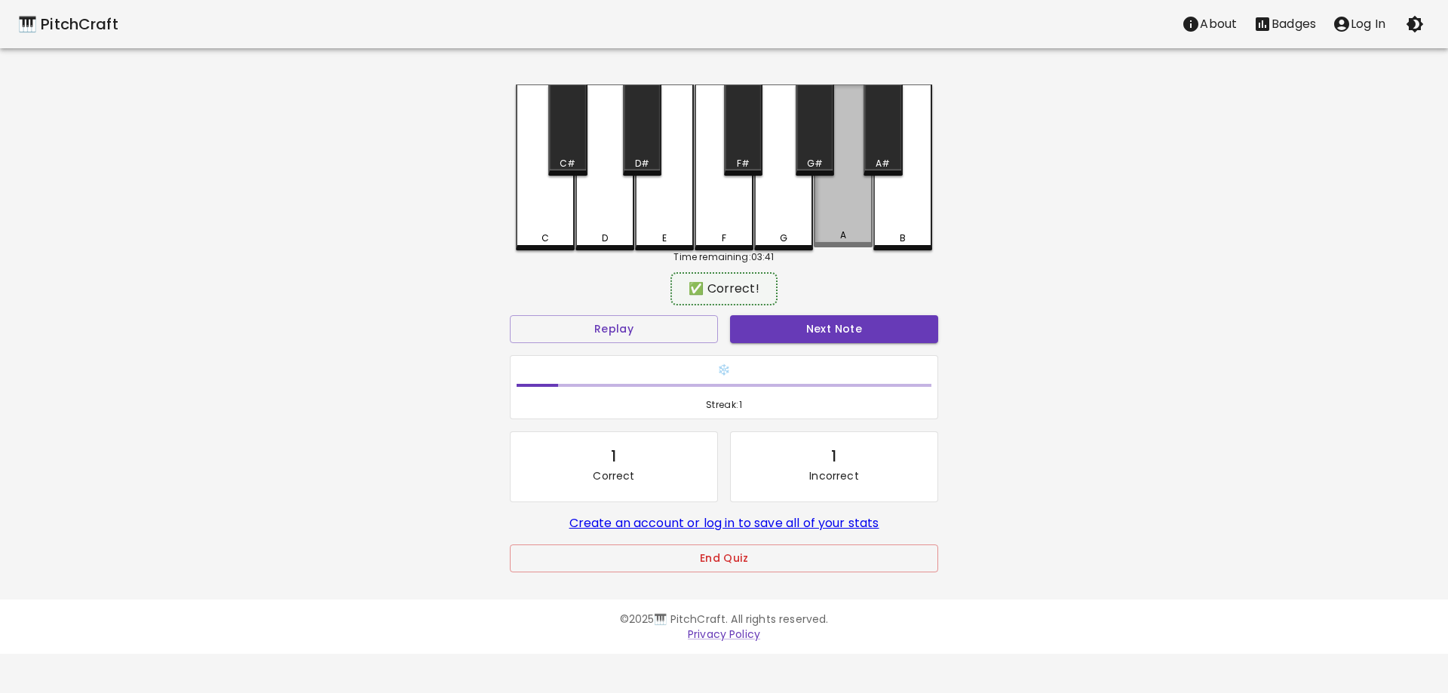
click at [830, 242] on div "A" at bounding box center [843, 165] width 59 height 163
click at [792, 230] on div "G" at bounding box center [783, 167] width 59 height 166
click at [737, 228] on div "F" at bounding box center [723, 167] width 59 height 166
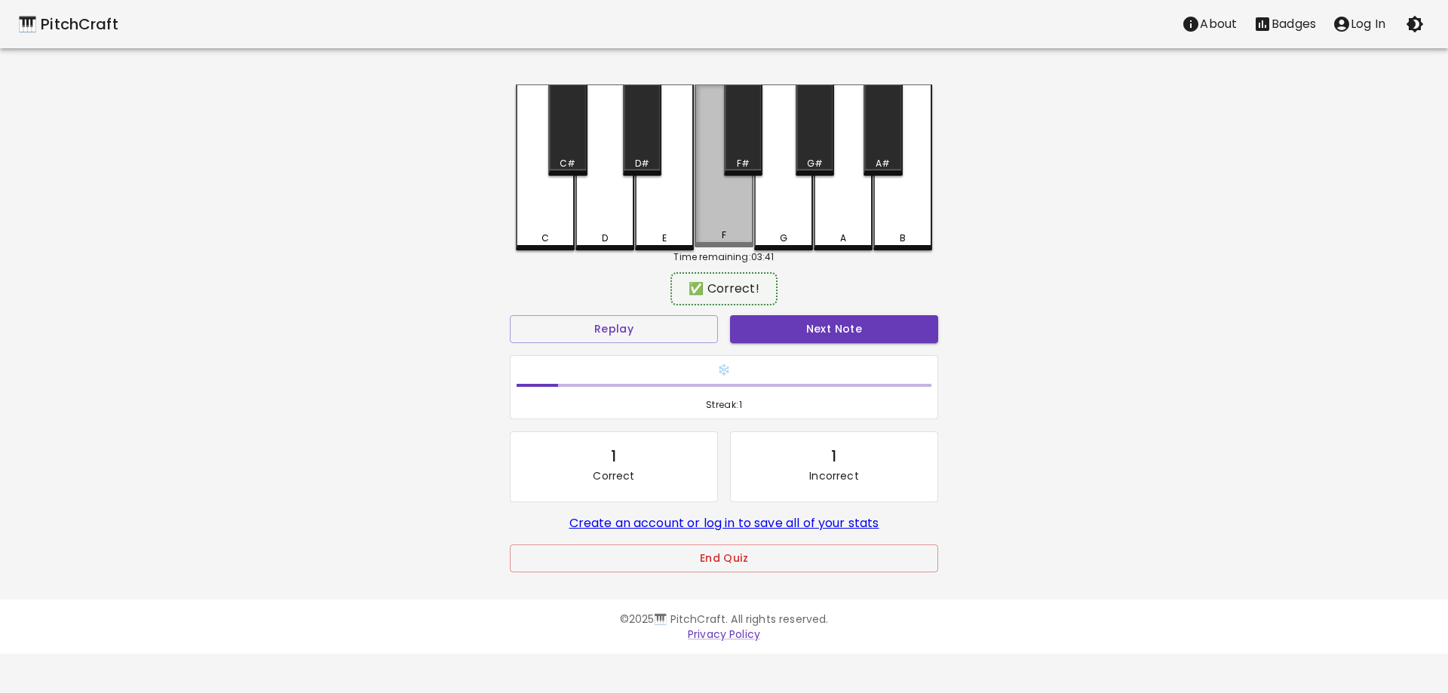
click at [734, 227] on div "F" at bounding box center [723, 165] width 59 height 163
click at [775, 223] on div "G" at bounding box center [783, 167] width 59 height 166
click at [836, 225] on div "A" at bounding box center [843, 167] width 59 height 166
click at [849, 222] on div "A" at bounding box center [843, 167] width 59 height 166
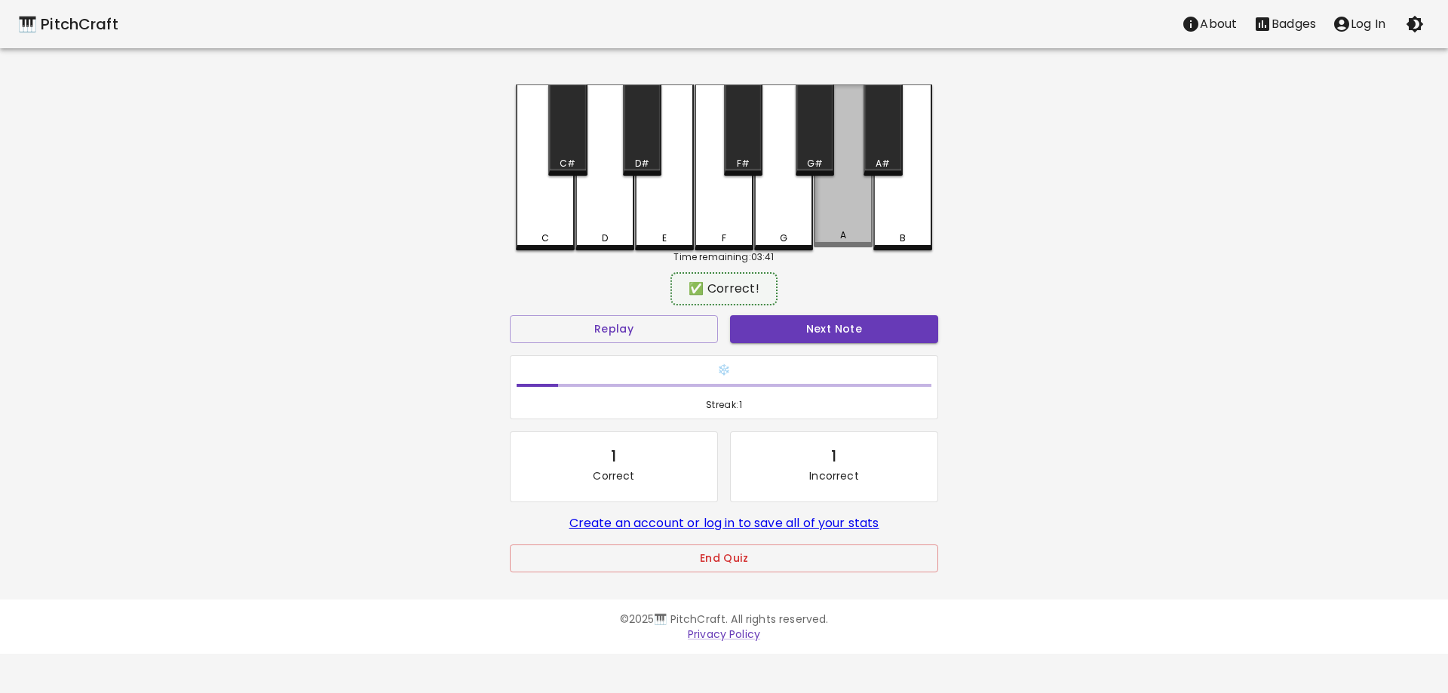
click at [849, 222] on div "A" at bounding box center [843, 165] width 59 height 163
click at [849, 222] on div "A" at bounding box center [843, 167] width 59 height 166
click at [849, 222] on div "A" at bounding box center [843, 165] width 59 height 163
click at [844, 225] on div "A" at bounding box center [843, 167] width 59 height 166
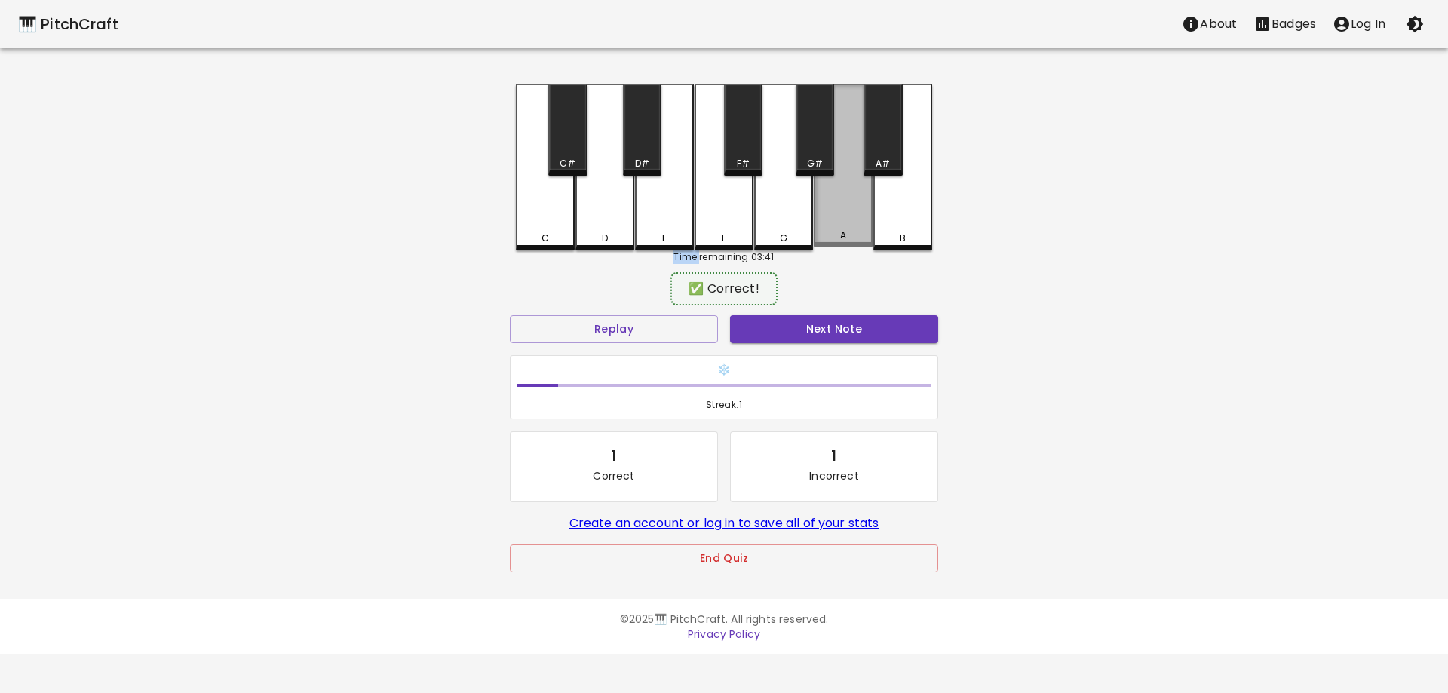
click at [844, 225] on div "A" at bounding box center [843, 165] width 59 height 163
click at [844, 225] on div "A" at bounding box center [843, 167] width 59 height 166
click at [844, 225] on div "A" at bounding box center [843, 165] width 59 height 163
click at [844, 225] on div "A" at bounding box center [843, 167] width 59 height 166
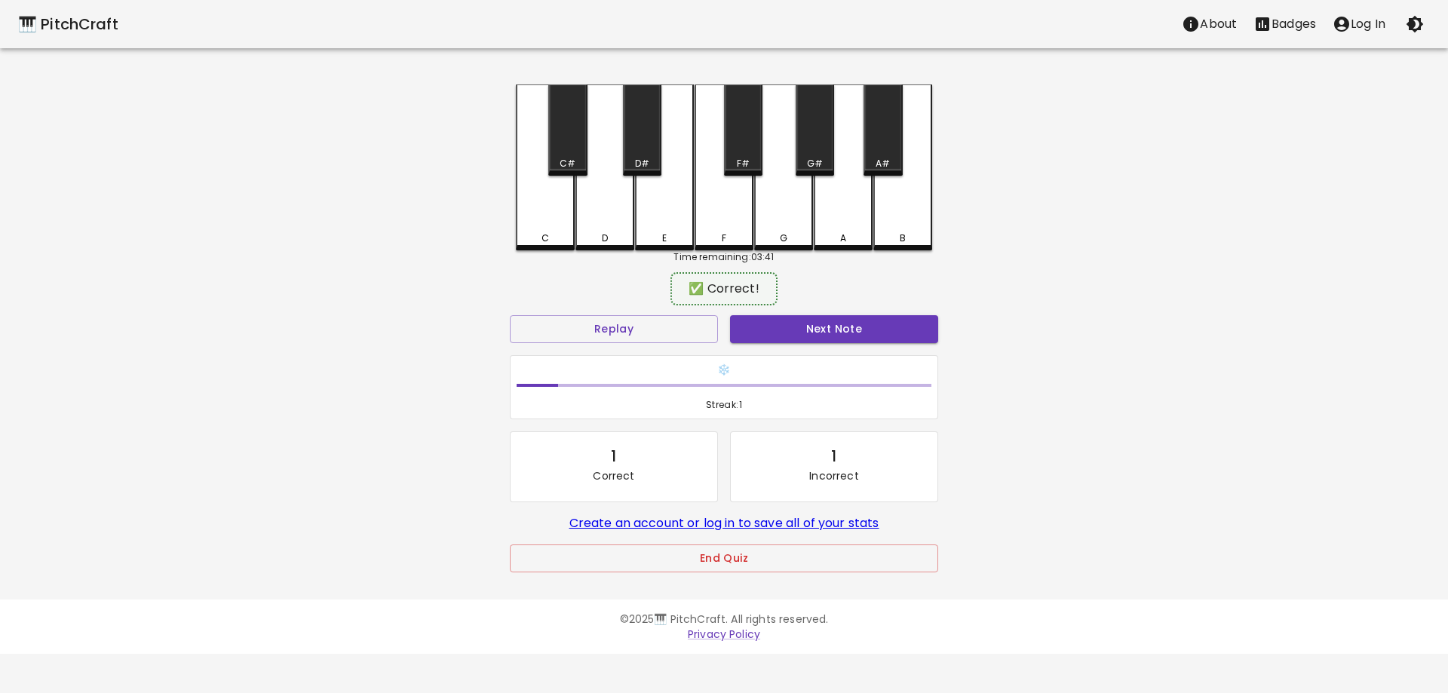
click at [844, 225] on div "A" at bounding box center [843, 167] width 59 height 166
click at [844, 225] on div "A" at bounding box center [843, 165] width 59 height 163
click at [797, 333] on button "Next Note" at bounding box center [834, 329] width 208 height 28
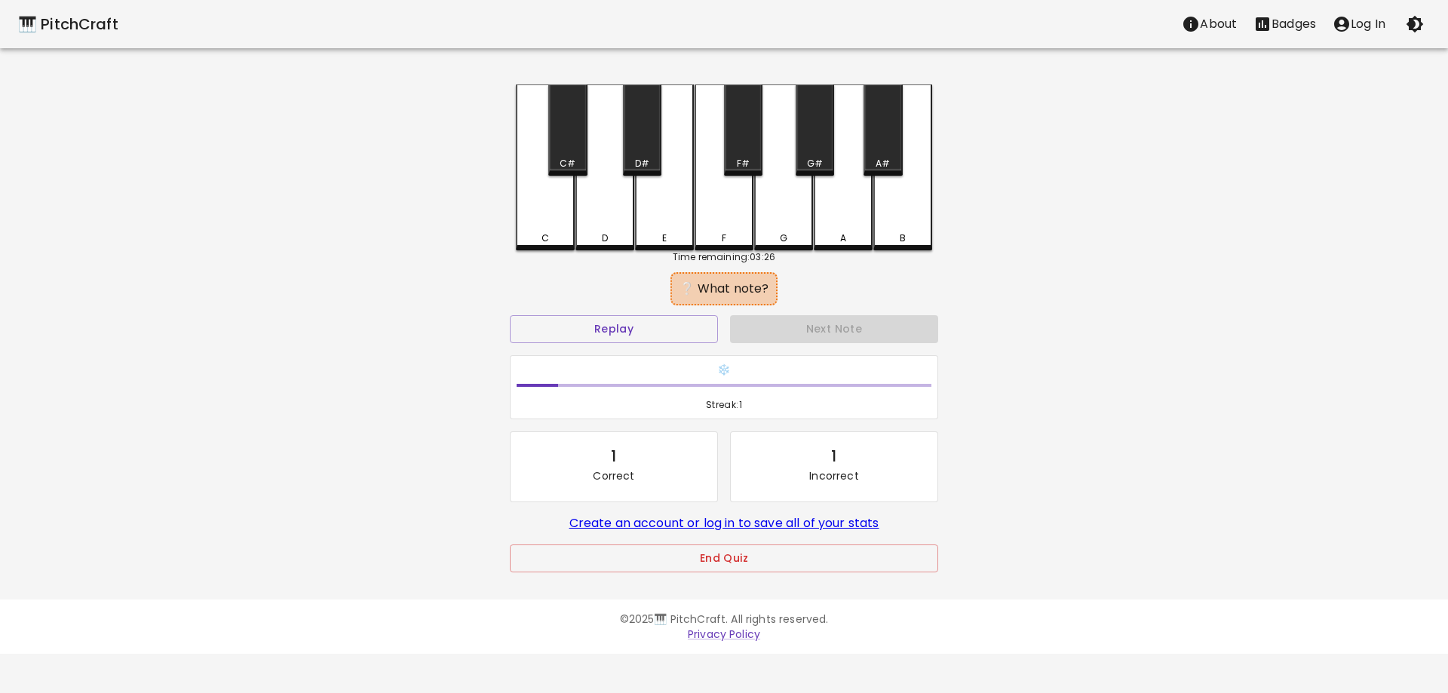
click at [817, 166] on div "G#" at bounding box center [815, 164] width 16 height 14
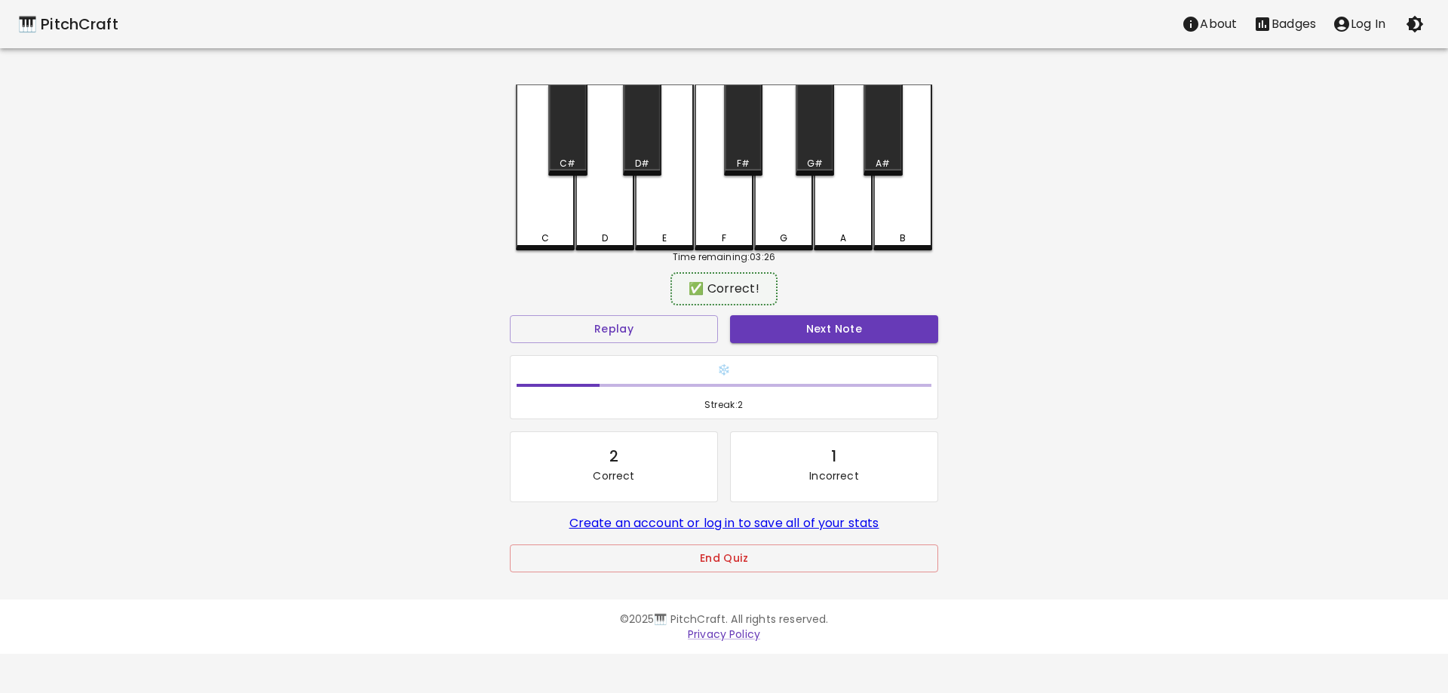
click at [817, 166] on div "G#" at bounding box center [815, 164] width 16 height 14
click at [810, 333] on button "Next Note" at bounding box center [834, 329] width 208 height 28
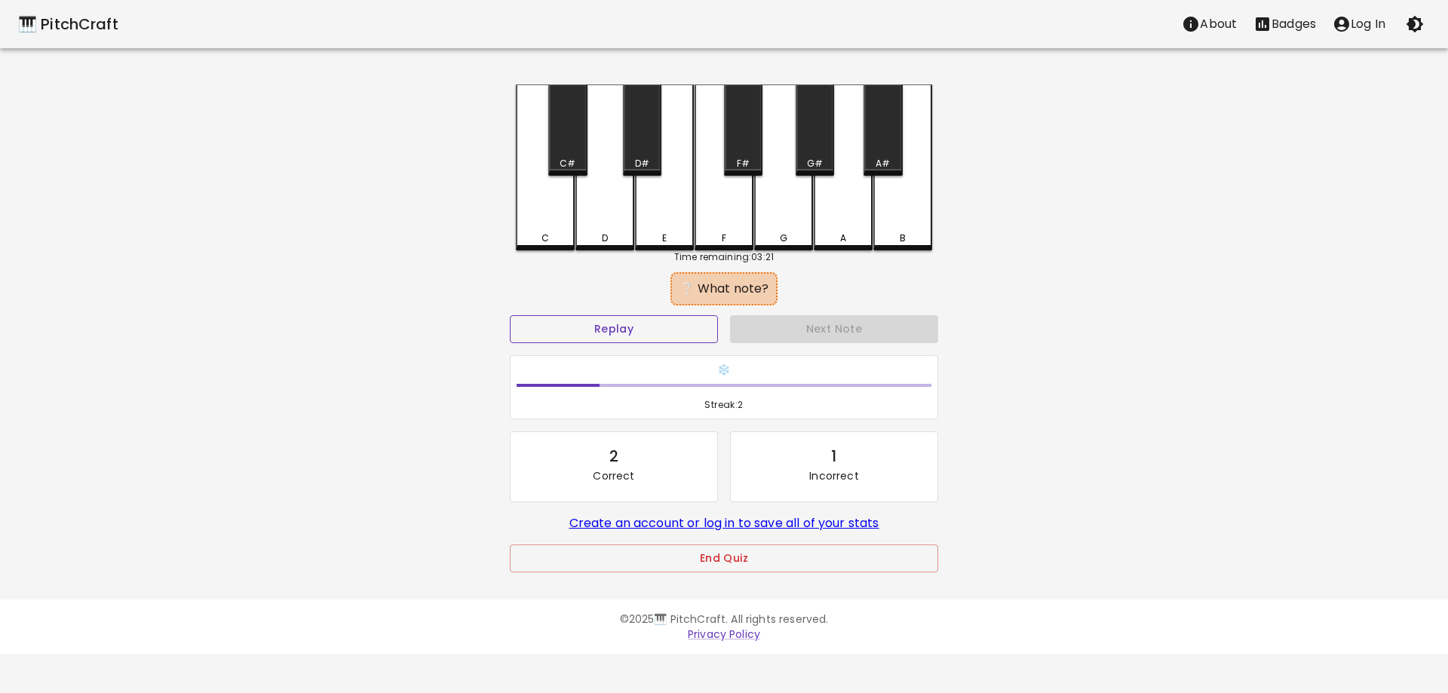
click at [635, 322] on button "Replay" at bounding box center [614, 329] width 208 height 28
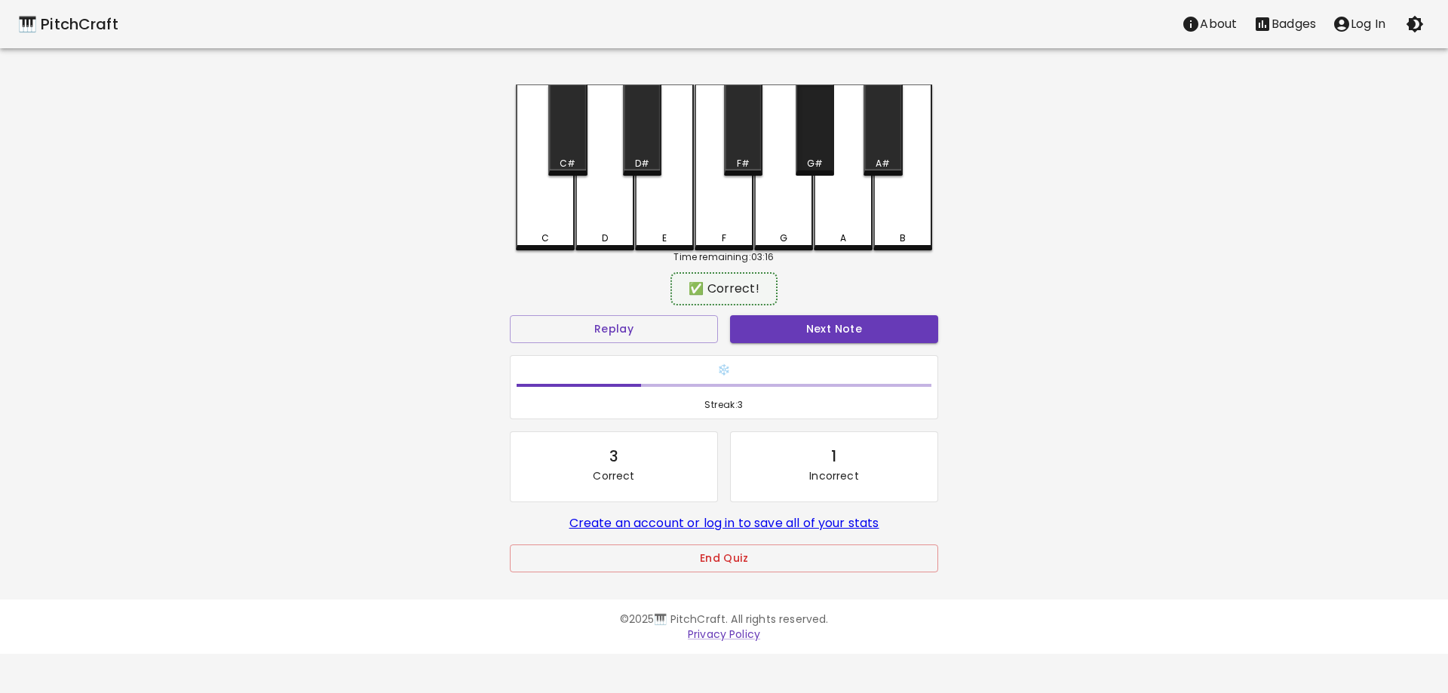
click at [818, 146] on div "G#" at bounding box center [814, 129] width 38 height 91
click at [824, 342] on button "Next Note" at bounding box center [834, 329] width 208 height 28
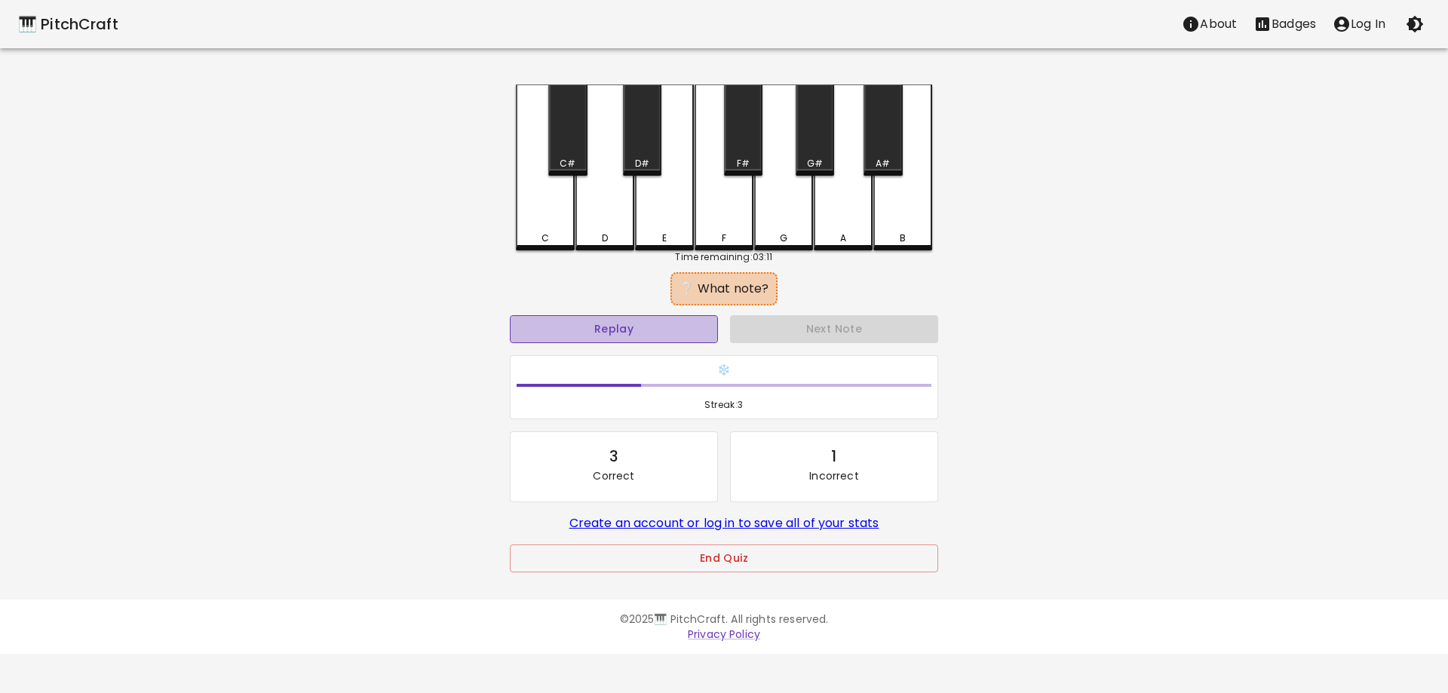
click at [610, 334] on button "Replay" at bounding box center [614, 329] width 208 height 28
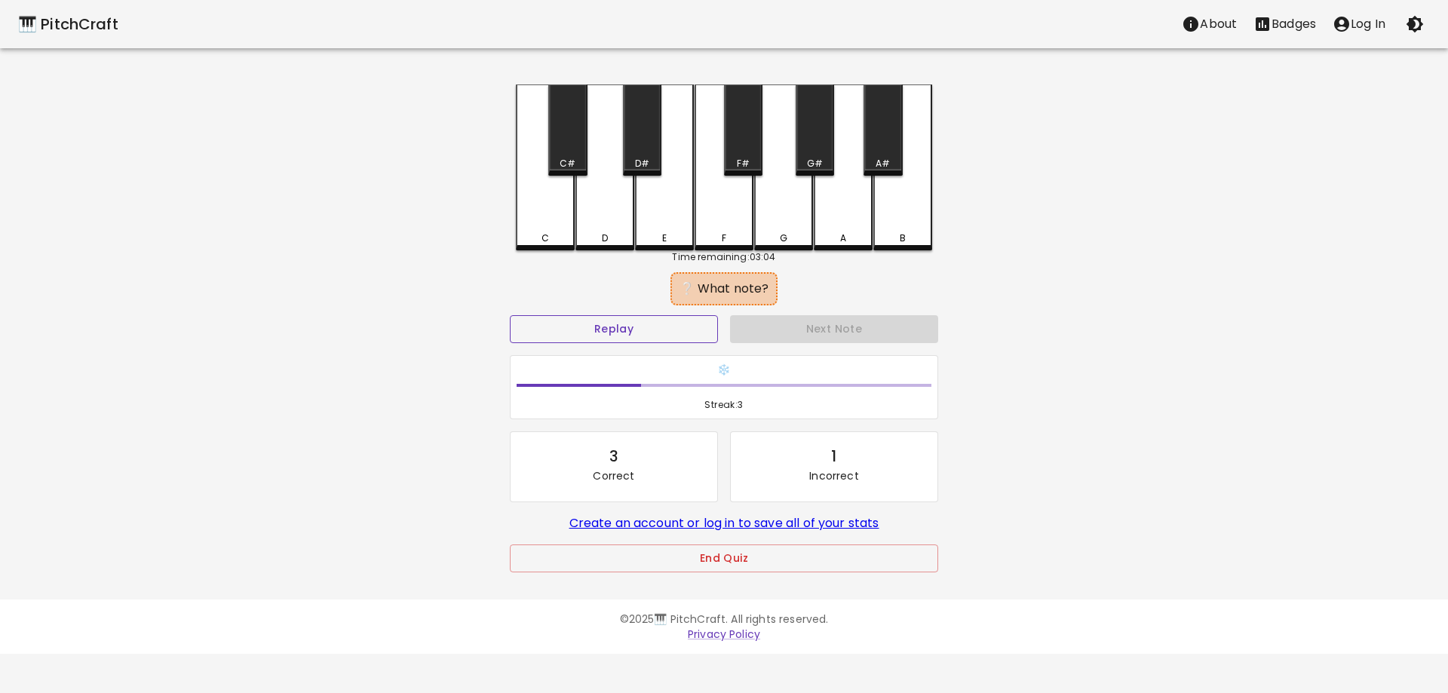
click at [610, 334] on button "Replay" at bounding box center [614, 329] width 208 height 28
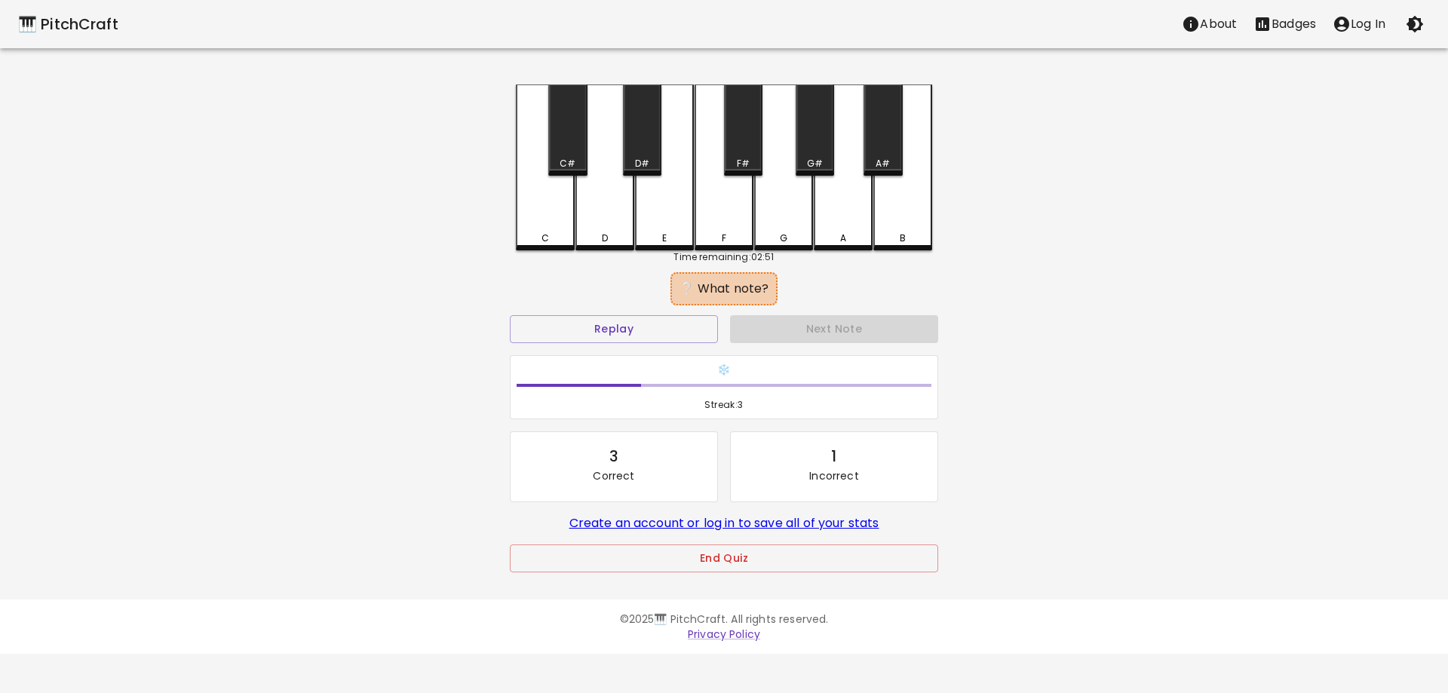
click at [533, 236] on div "C" at bounding box center [545, 238] width 56 height 14
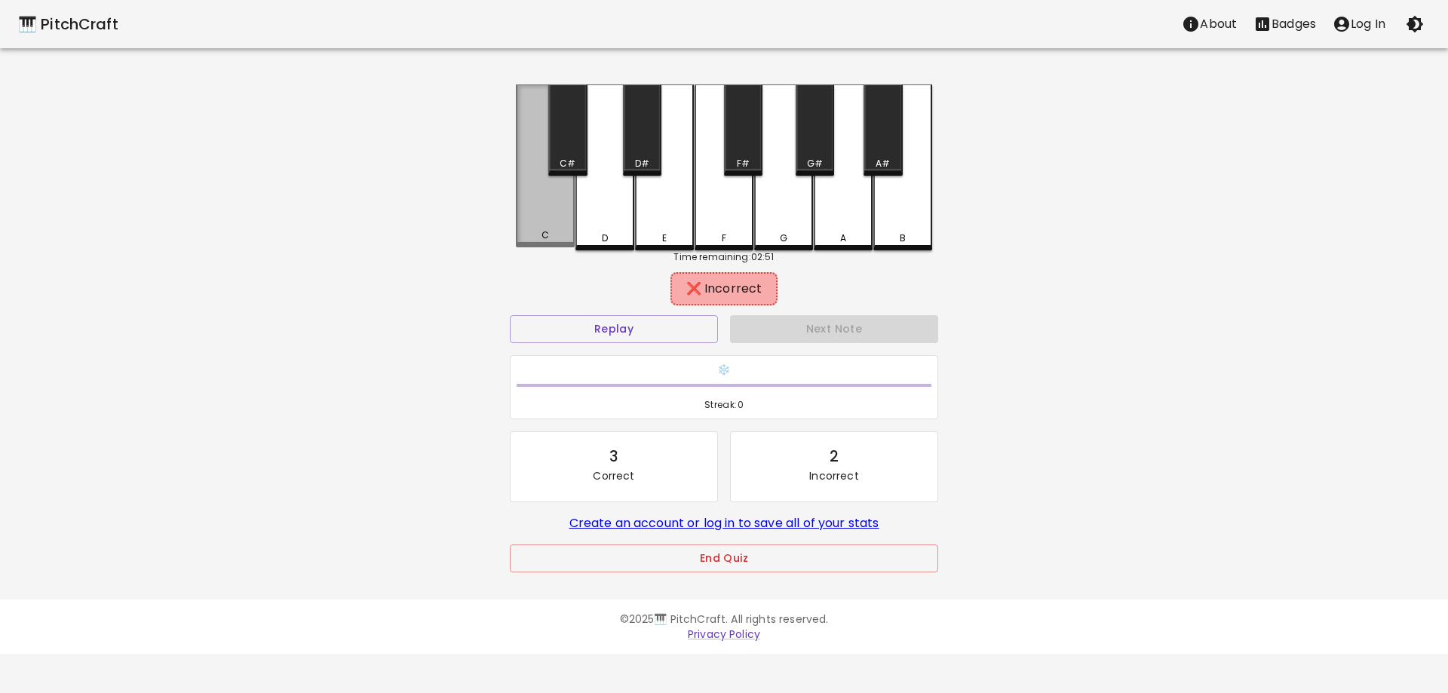
click at [533, 236] on div "C" at bounding box center [545, 235] width 56 height 14
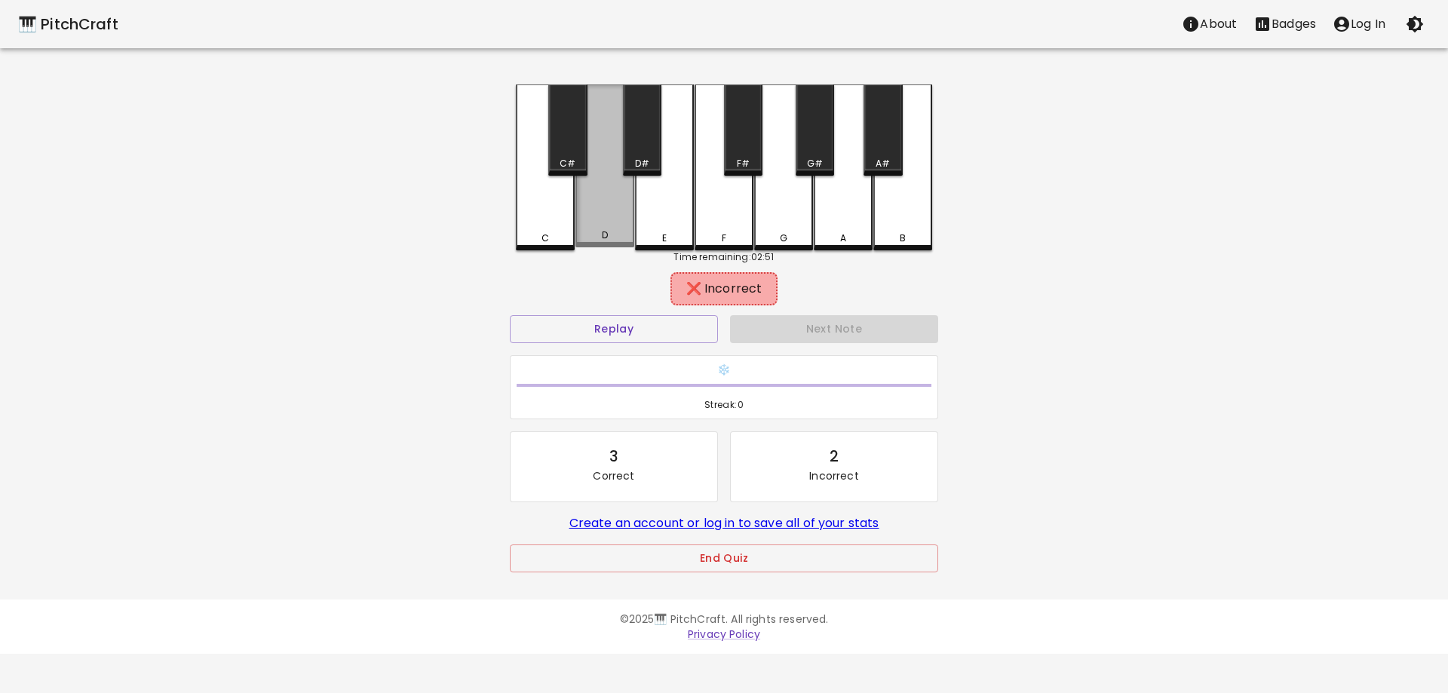
click at [596, 226] on div "D" at bounding box center [604, 165] width 59 height 163
click at [676, 241] on div "E" at bounding box center [664, 238] width 56 height 14
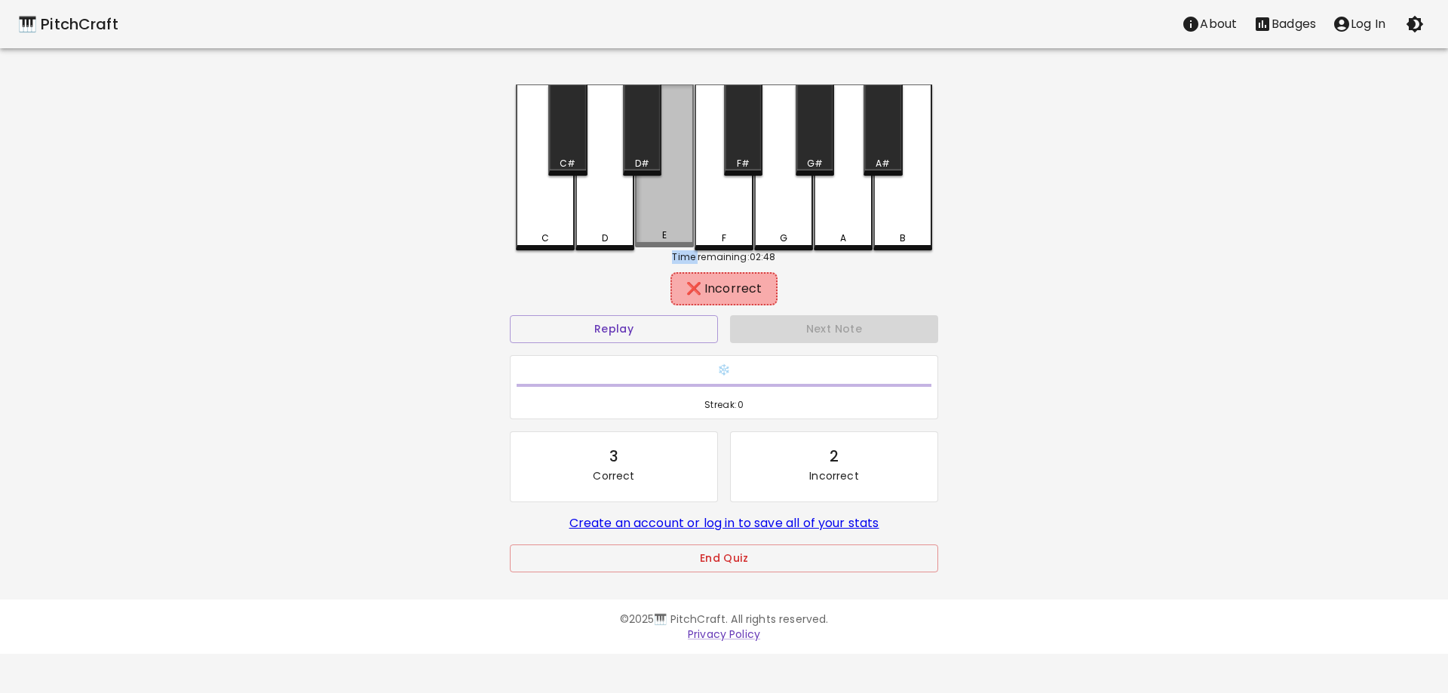
click at [676, 241] on div "E" at bounding box center [664, 235] width 56 height 14
click at [617, 323] on button "Replay" at bounding box center [614, 329] width 208 height 28
click at [620, 345] on div "Replay" at bounding box center [614, 329] width 220 height 40
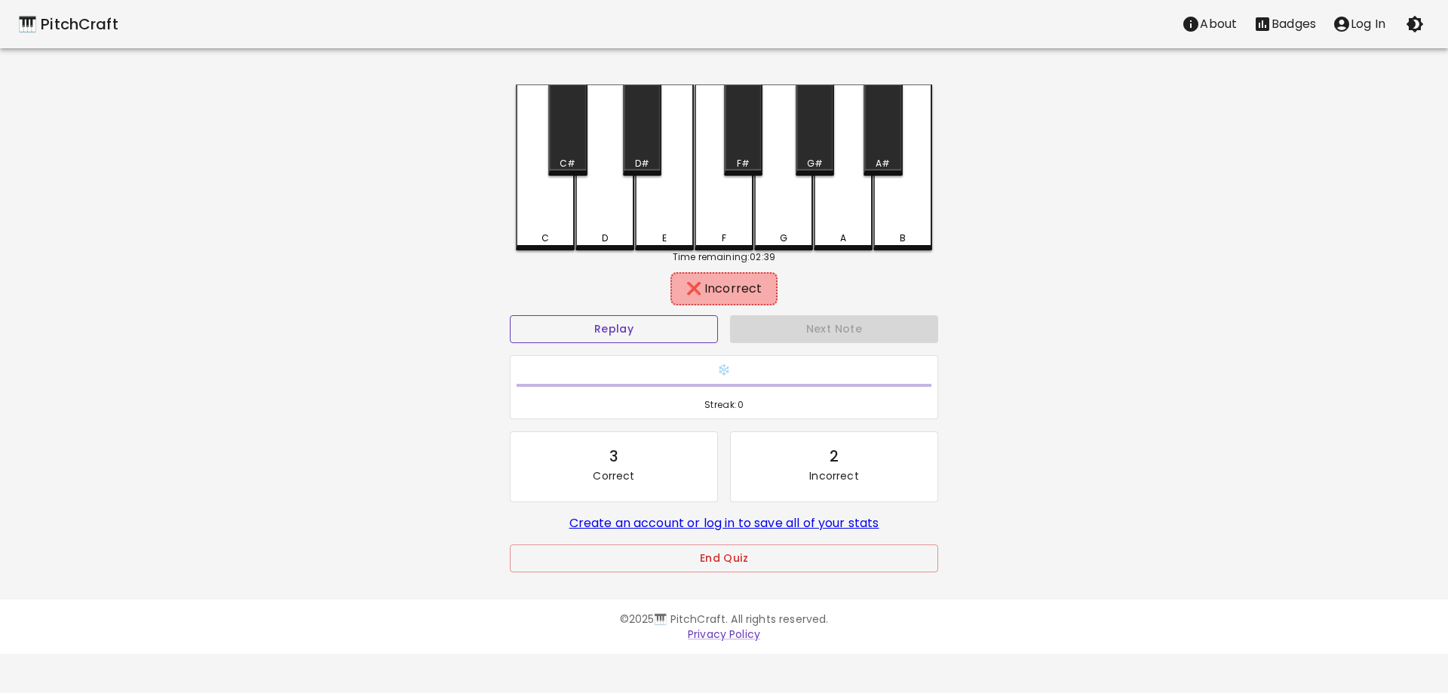
click at [629, 328] on button "Replay" at bounding box center [614, 329] width 208 height 28
click at [746, 149] on div "F#" at bounding box center [743, 129] width 38 height 91
click at [648, 153] on div "D#" at bounding box center [642, 129] width 38 height 91
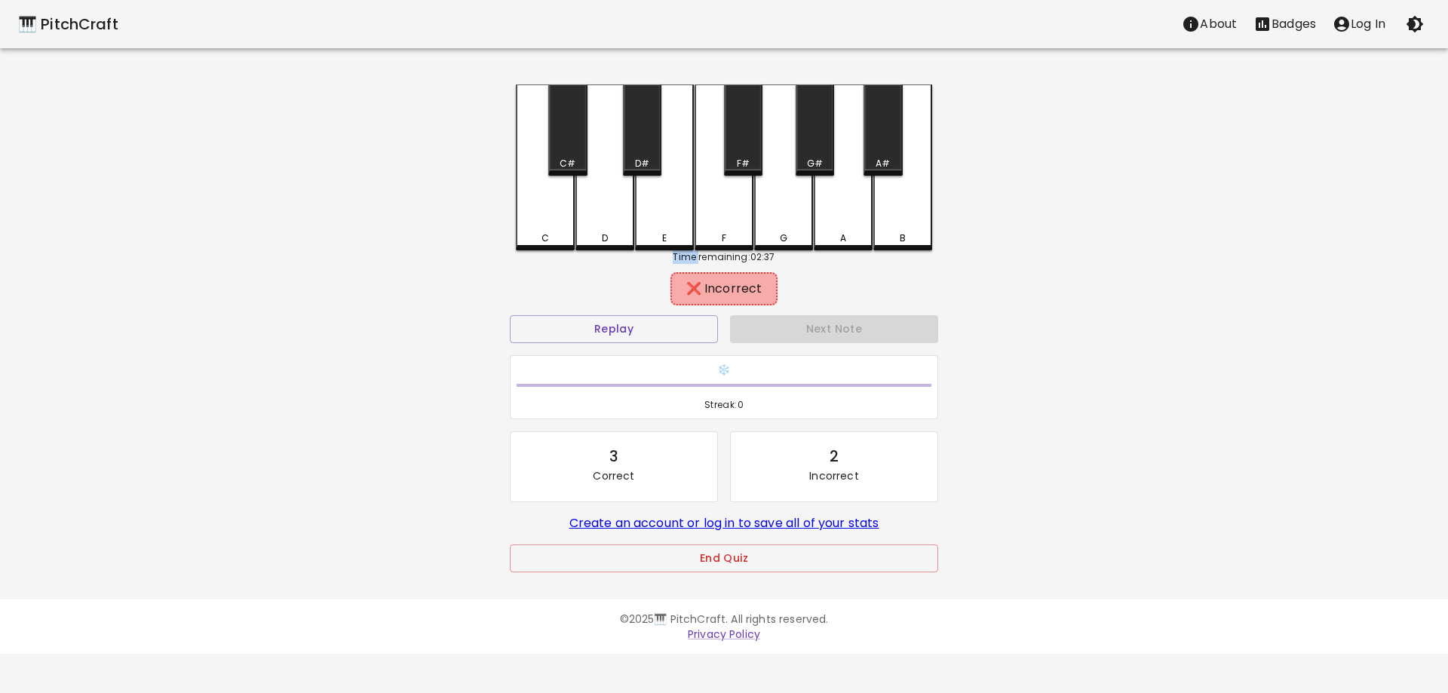
click at [648, 153] on div "D#" at bounding box center [642, 129] width 38 height 91
click at [613, 190] on div "D" at bounding box center [604, 165] width 59 height 163
click at [563, 152] on div "C#" at bounding box center [567, 129] width 38 height 91
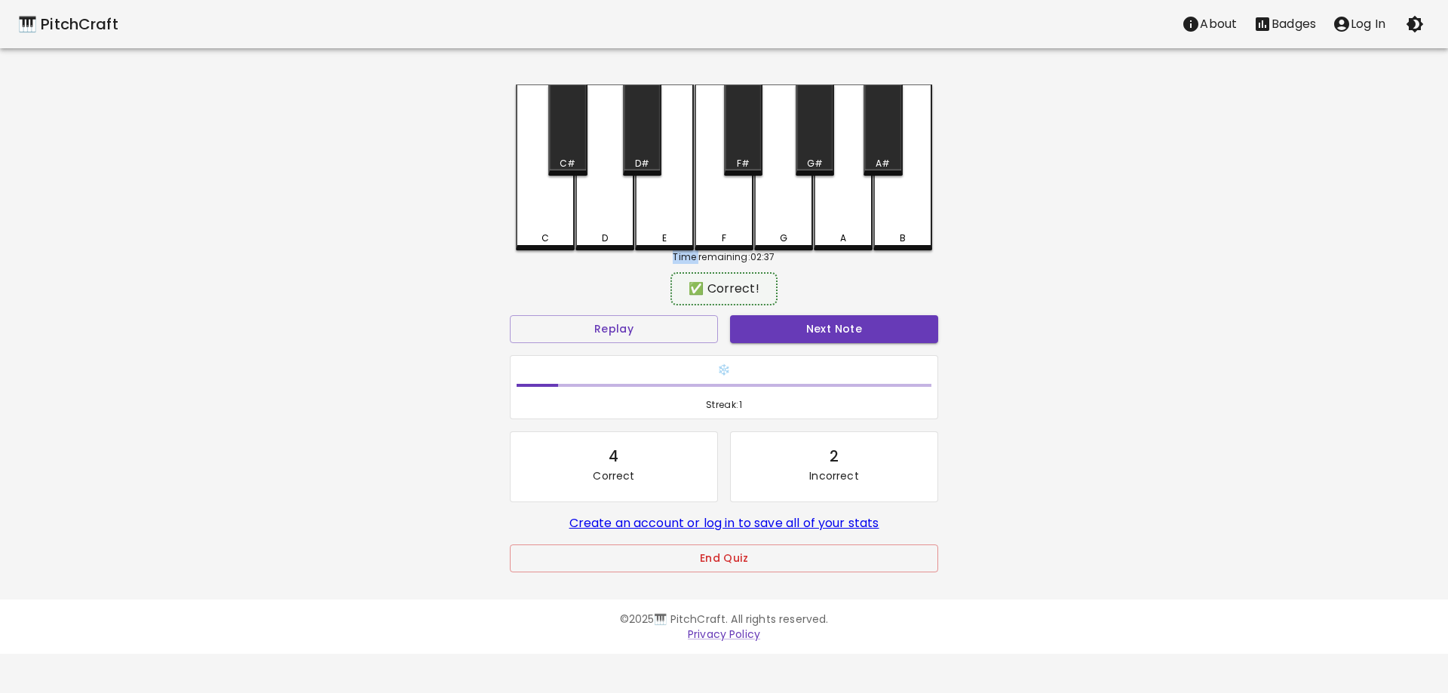
click at [563, 152] on div "C#" at bounding box center [567, 129] width 38 height 91
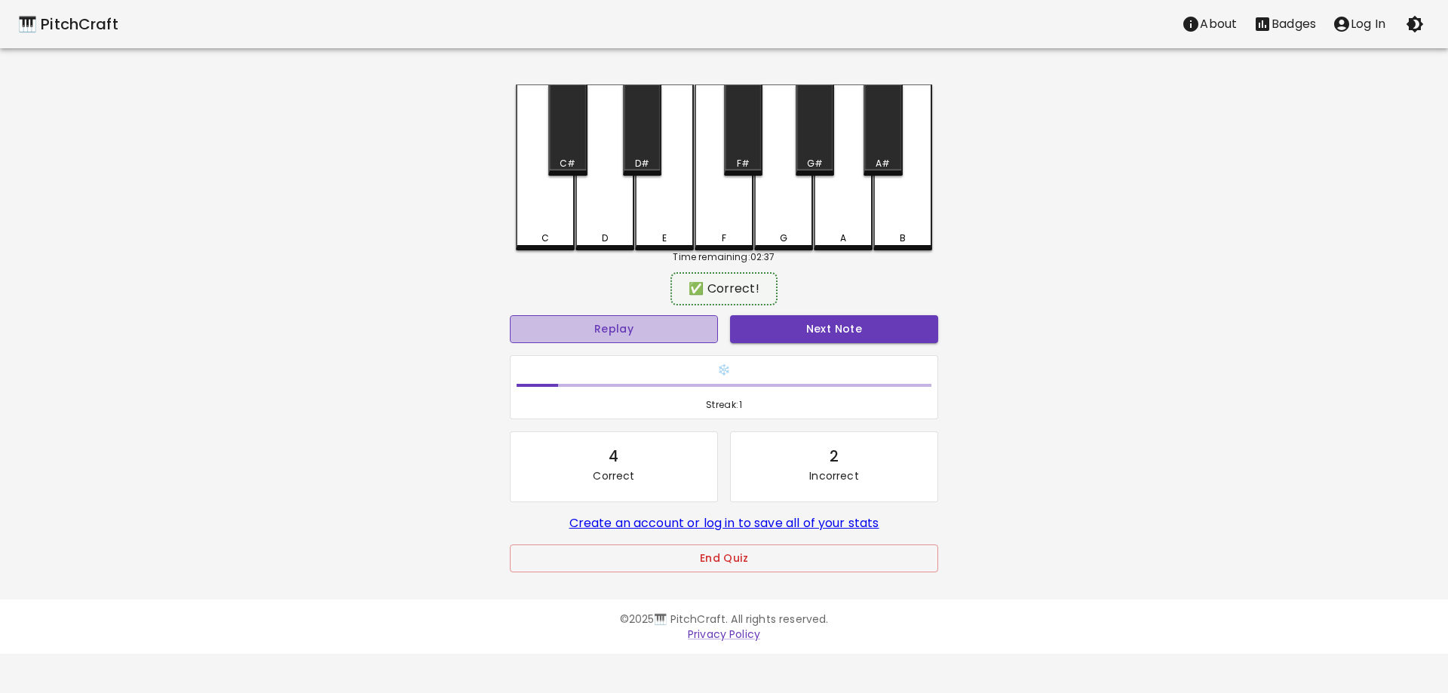
click at [590, 342] on button "Replay" at bounding box center [614, 329] width 208 height 28
click at [826, 233] on div "A" at bounding box center [843, 238] width 56 height 14
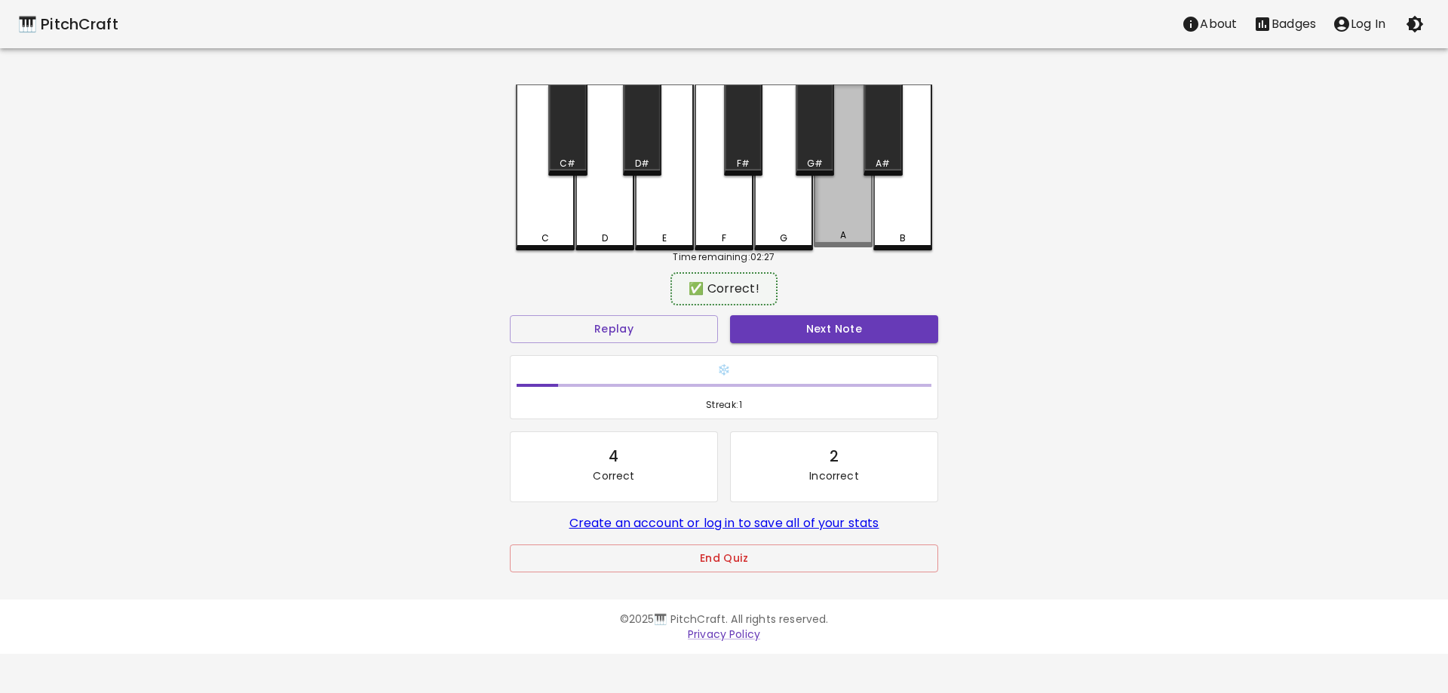
click at [826, 233] on div "A" at bounding box center [843, 235] width 56 height 14
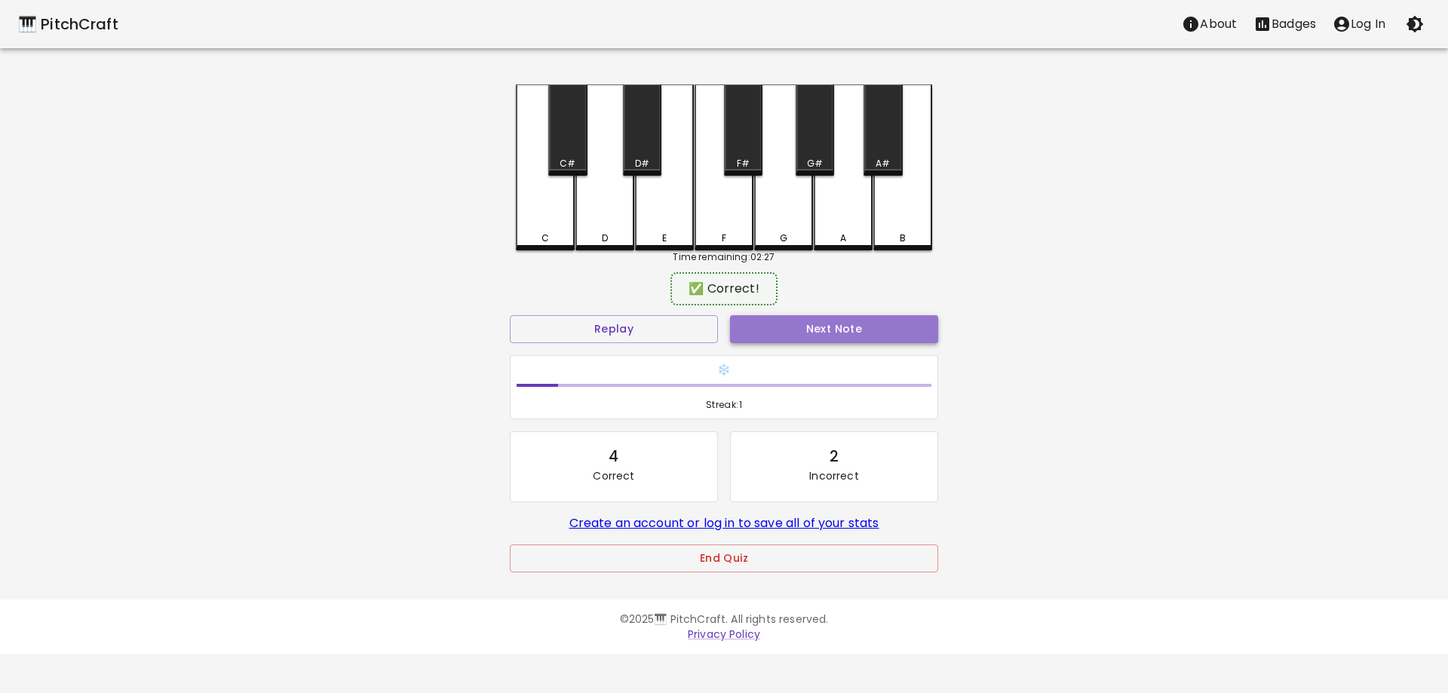
click at [803, 326] on button "Next Note" at bounding box center [834, 329] width 208 height 28
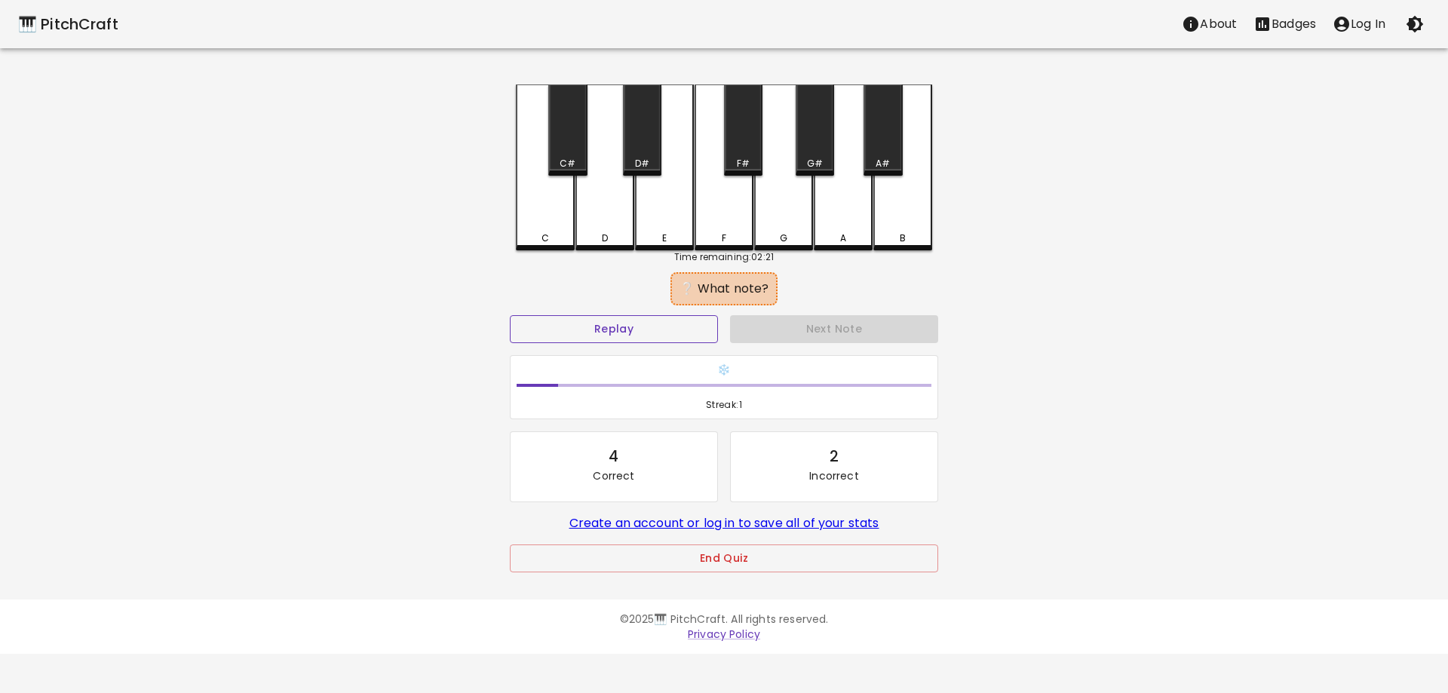
click at [659, 333] on button "Replay" at bounding box center [614, 329] width 208 height 28
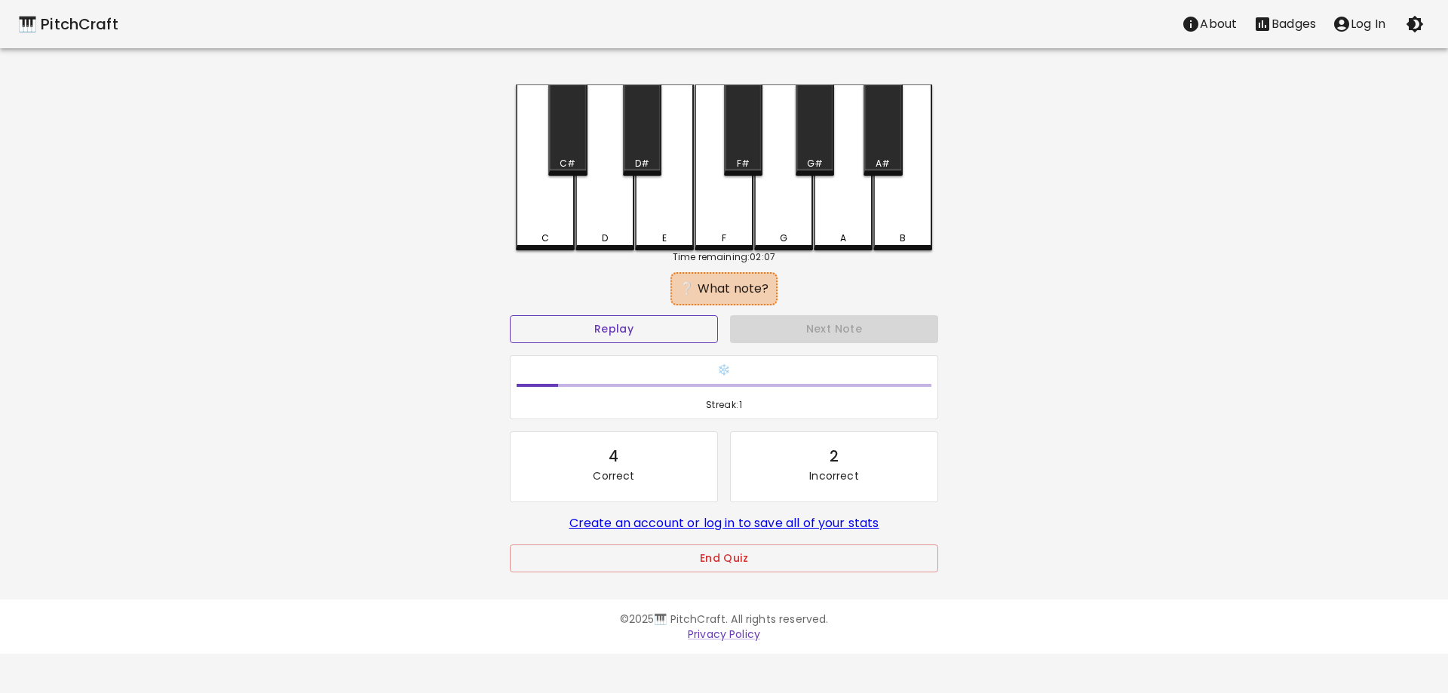
click at [605, 336] on button "Replay" at bounding box center [614, 329] width 208 height 28
click at [789, 225] on div "G" at bounding box center [783, 165] width 59 height 163
click at [658, 318] on button "Replay" at bounding box center [614, 329] width 208 height 28
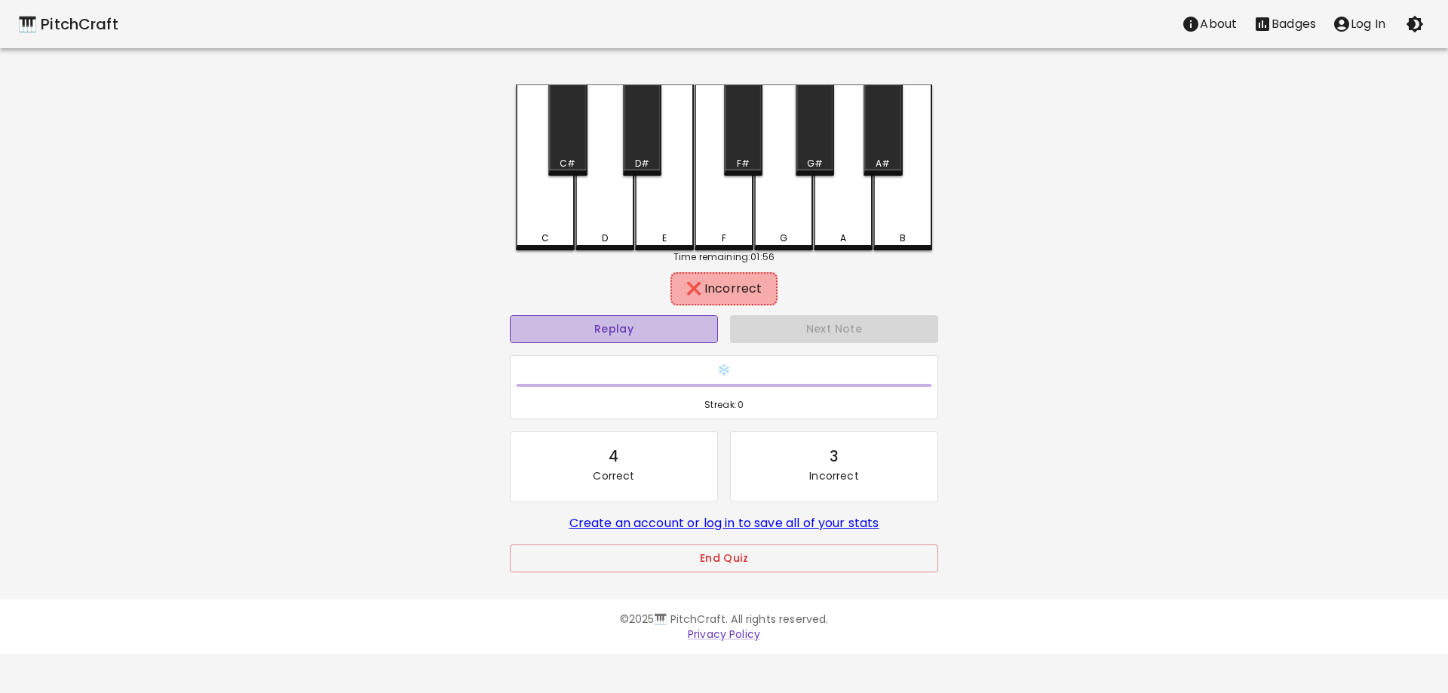
click at [658, 318] on button "Replay" at bounding box center [614, 329] width 208 height 28
click at [817, 155] on div "G#" at bounding box center [814, 129] width 38 height 91
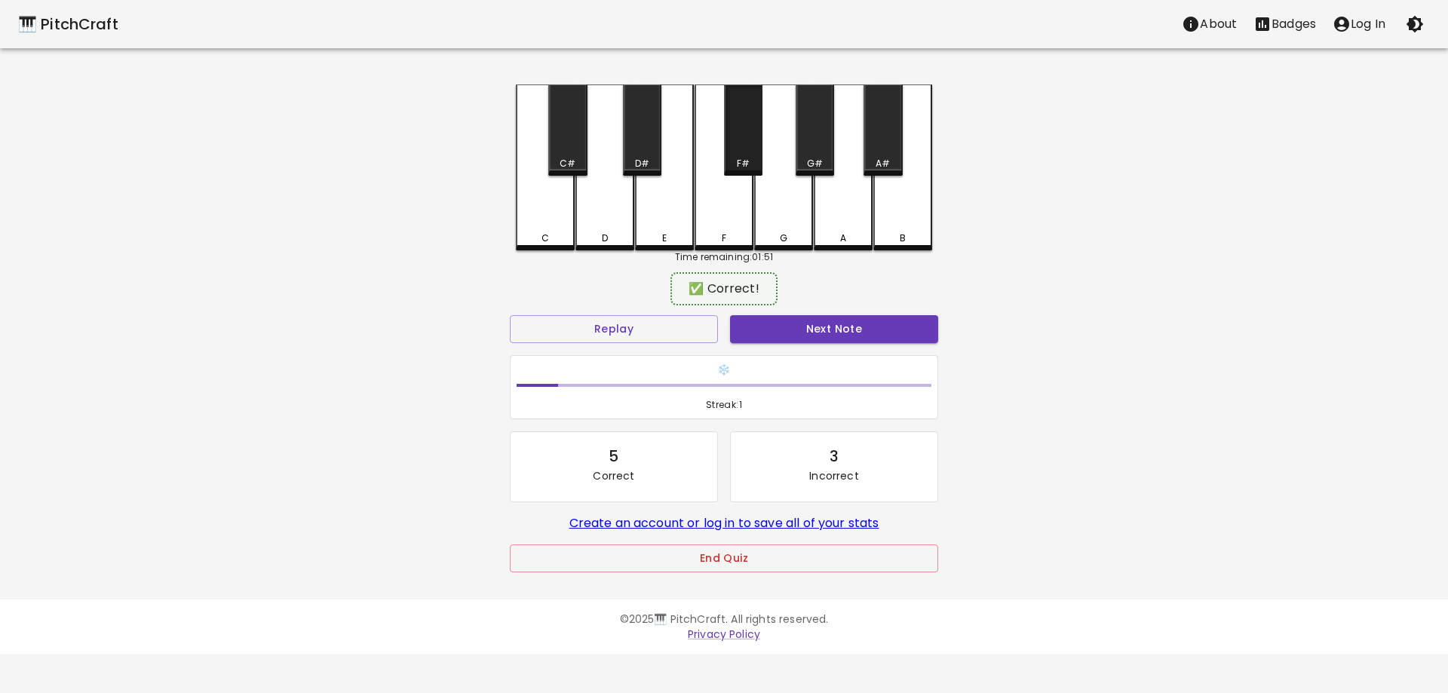
click at [742, 163] on div "F#" at bounding box center [743, 164] width 13 height 14
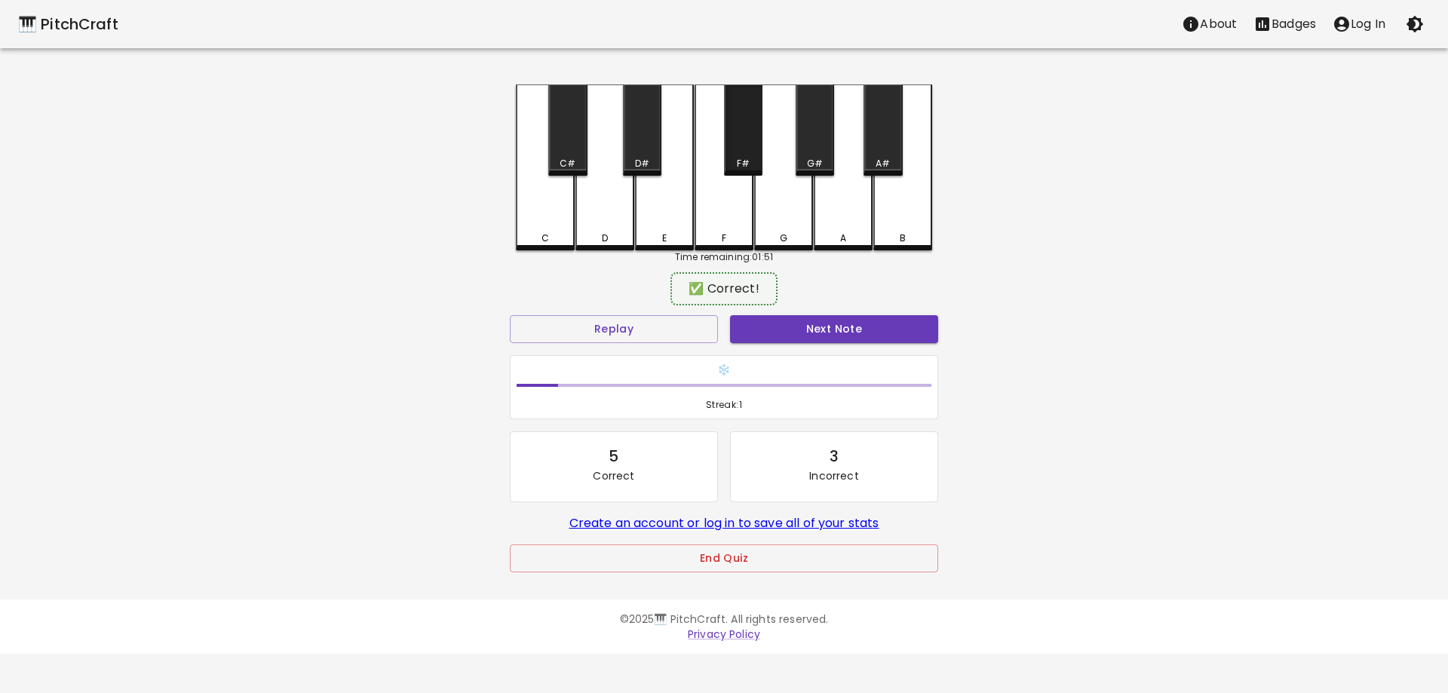
click at [742, 163] on div "F#" at bounding box center [743, 164] width 13 height 14
click at [814, 336] on button "Next Note" at bounding box center [834, 329] width 208 height 28
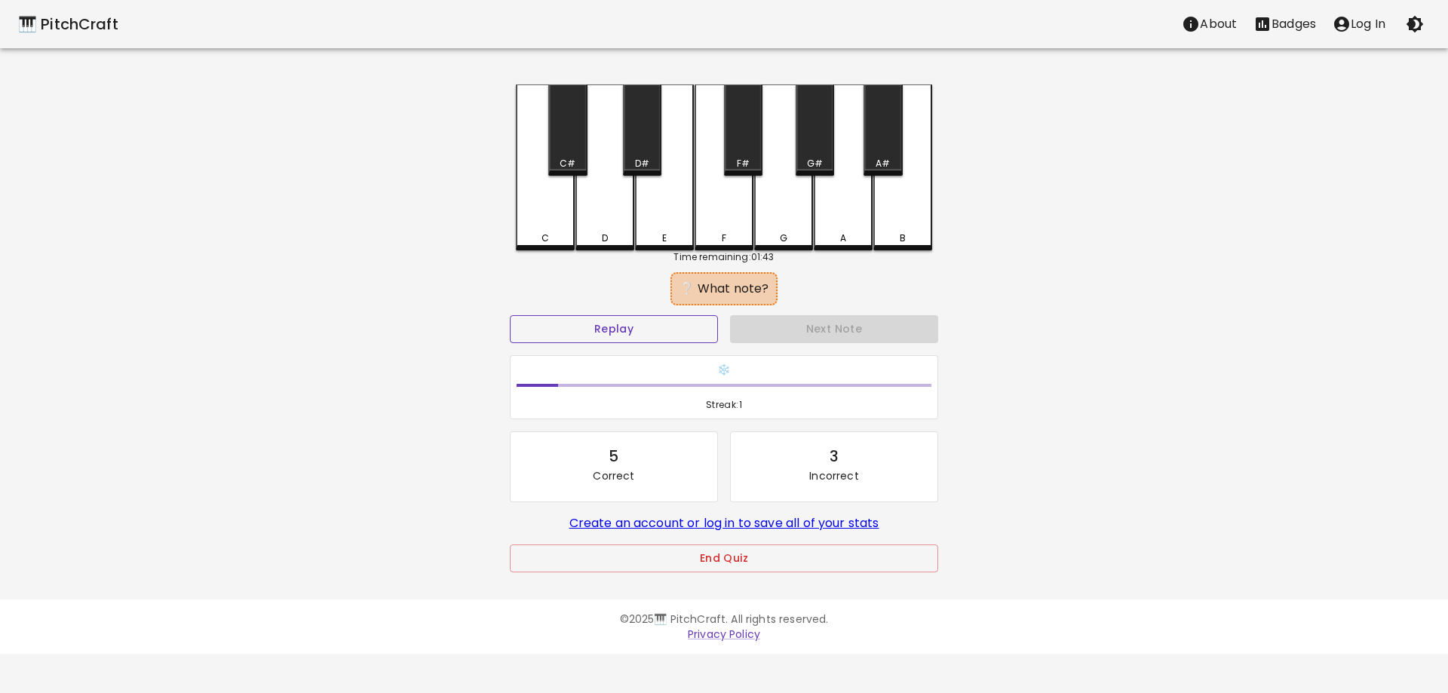
click at [680, 329] on button "Replay" at bounding box center [614, 329] width 208 height 28
click at [630, 338] on button "Replay" at bounding box center [614, 329] width 208 height 28
click at [630, 339] on button "Replay" at bounding box center [614, 329] width 208 height 28
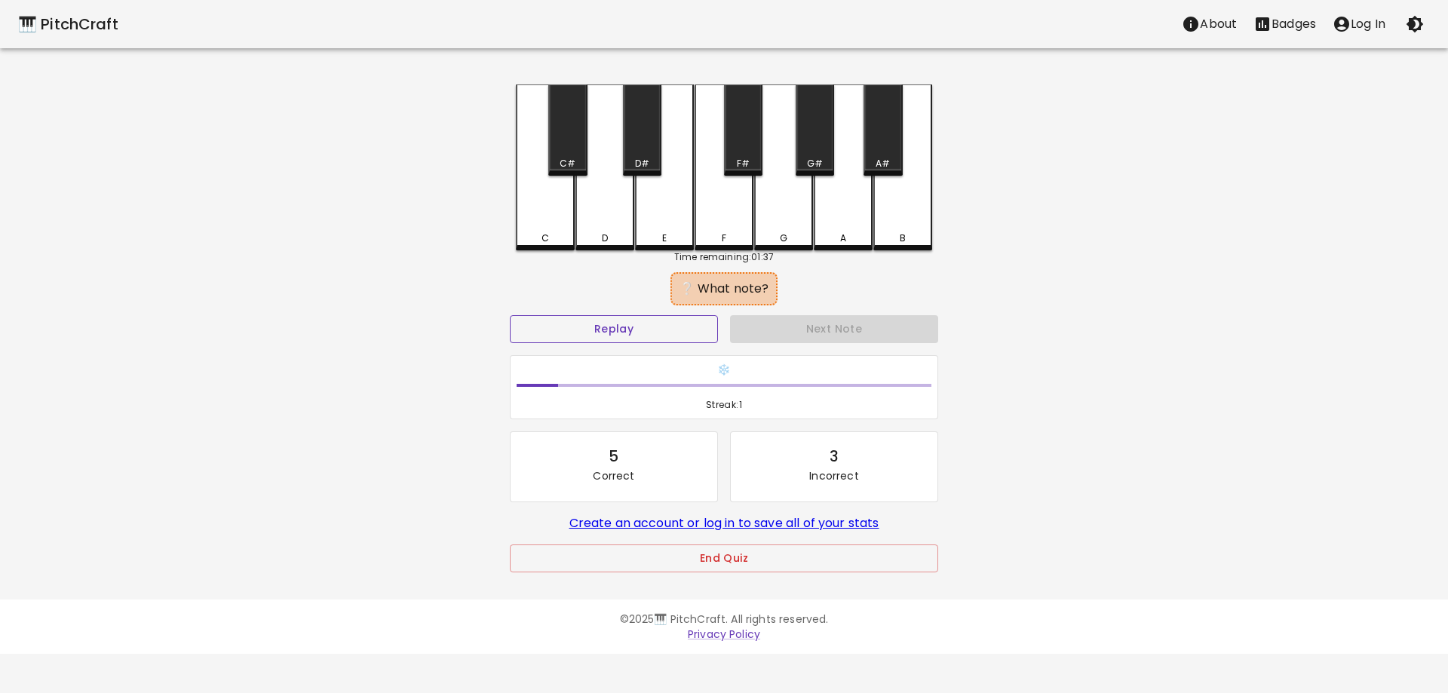
click at [630, 339] on button "Replay" at bounding box center [614, 329] width 208 height 28
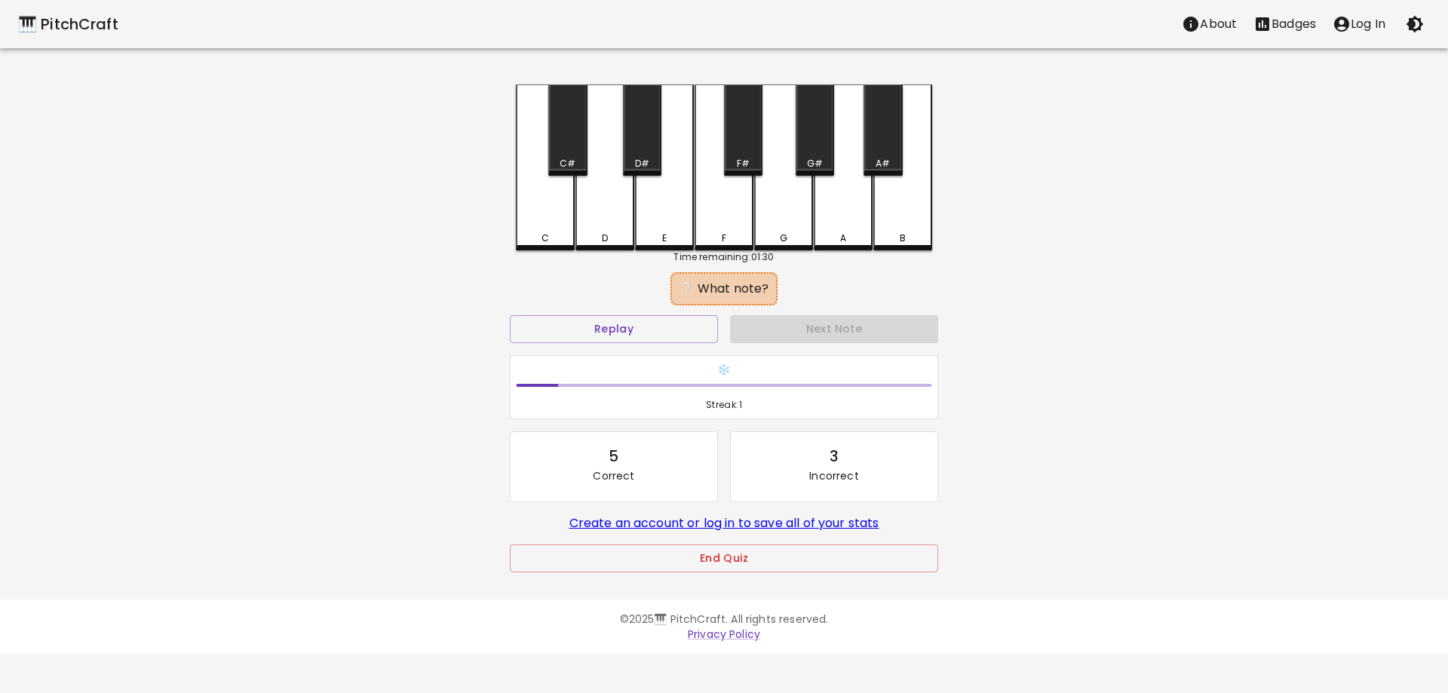
click at [791, 219] on div "G" at bounding box center [783, 167] width 59 height 166
click at [726, 229] on div "F" at bounding box center [723, 165] width 59 height 163
click at [674, 236] on div "E" at bounding box center [664, 235] width 56 height 14
click at [677, 336] on button "Replay" at bounding box center [614, 329] width 208 height 28
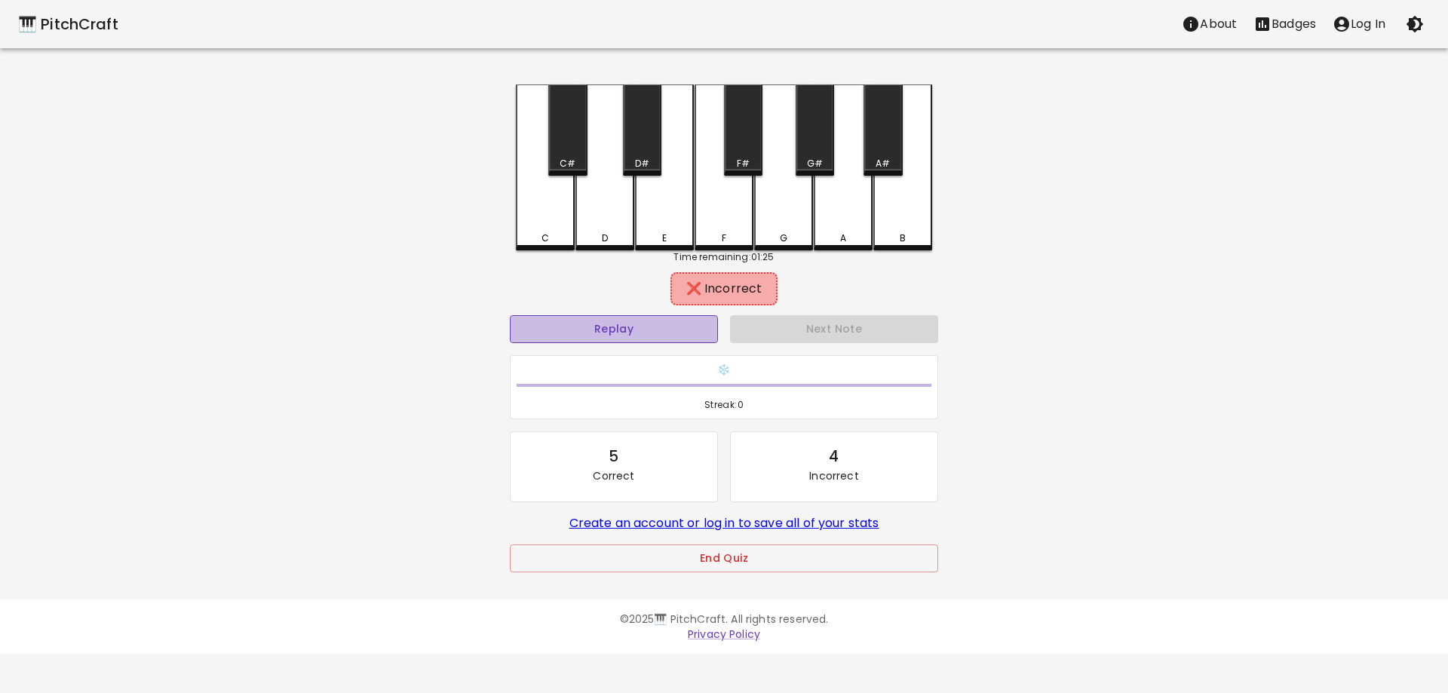
click at [677, 336] on button "Replay" at bounding box center [614, 329] width 208 height 28
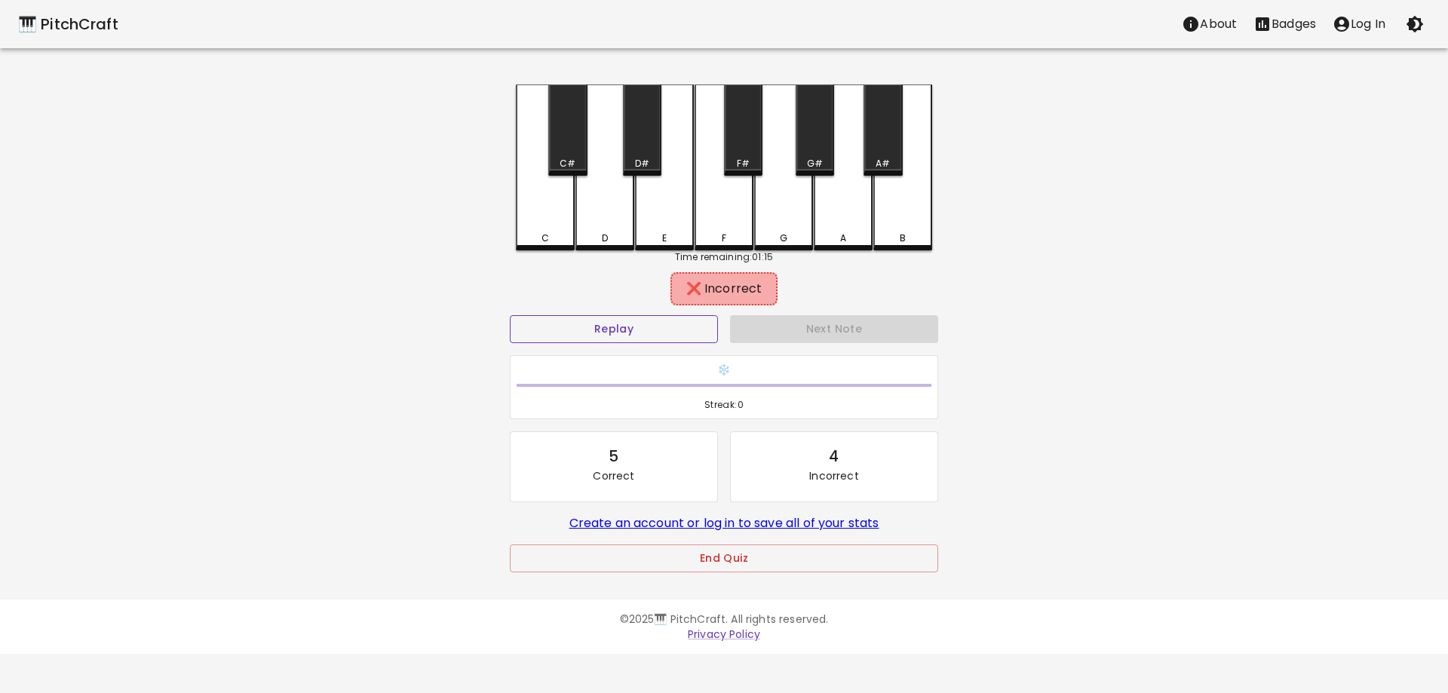
click at [677, 336] on button "Replay" at bounding box center [614, 329] width 208 height 28
click at [653, 226] on div "E" at bounding box center [664, 165] width 59 height 163
click at [620, 231] on div "D" at bounding box center [604, 167] width 59 height 166
click at [620, 231] on div "D" at bounding box center [604, 165] width 59 height 163
click at [563, 234] on div "C" at bounding box center [545, 238] width 56 height 14
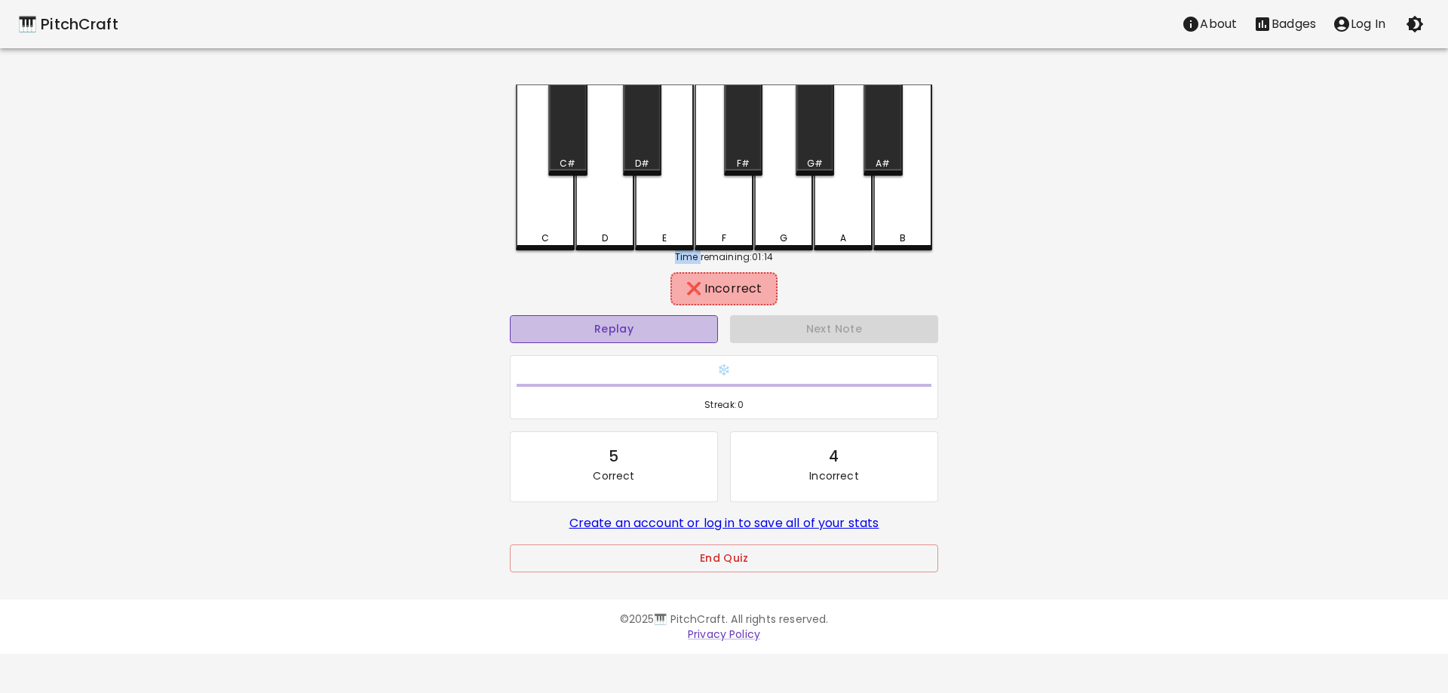
click at [653, 317] on button "Replay" at bounding box center [614, 329] width 208 height 28
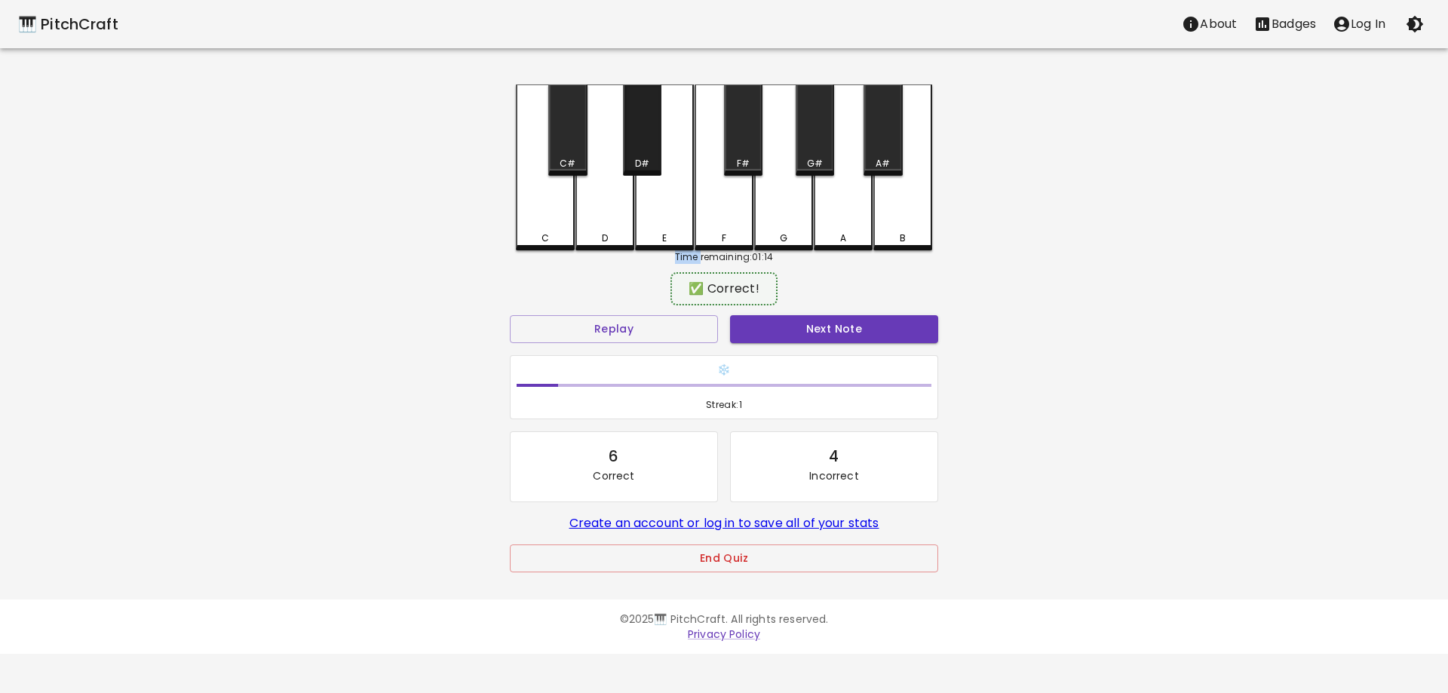
click at [635, 159] on div "D#" at bounding box center [642, 164] width 14 height 14
click at [912, 322] on button "Next Note" at bounding box center [834, 329] width 208 height 28
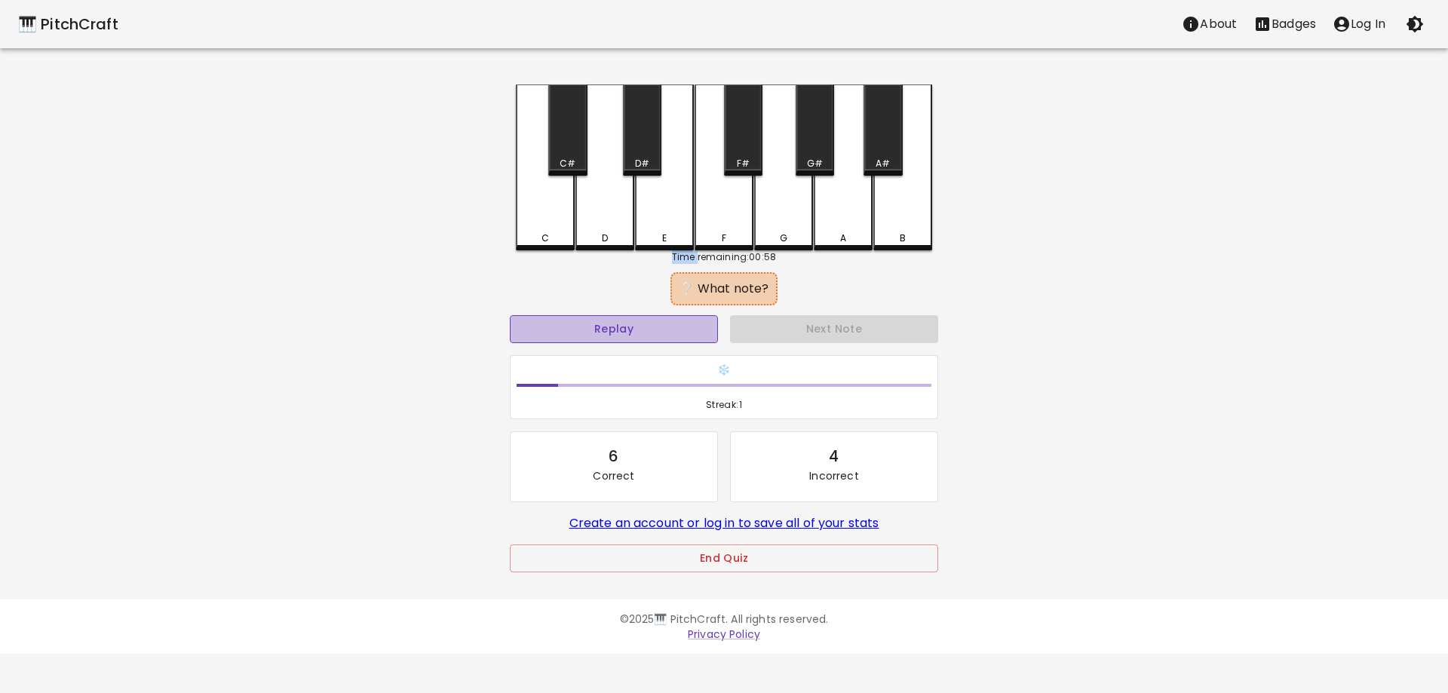
click at [619, 330] on button "Replay" at bounding box center [614, 329] width 208 height 28
click at [599, 238] on div "D" at bounding box center [605, 238] width 56 height 14
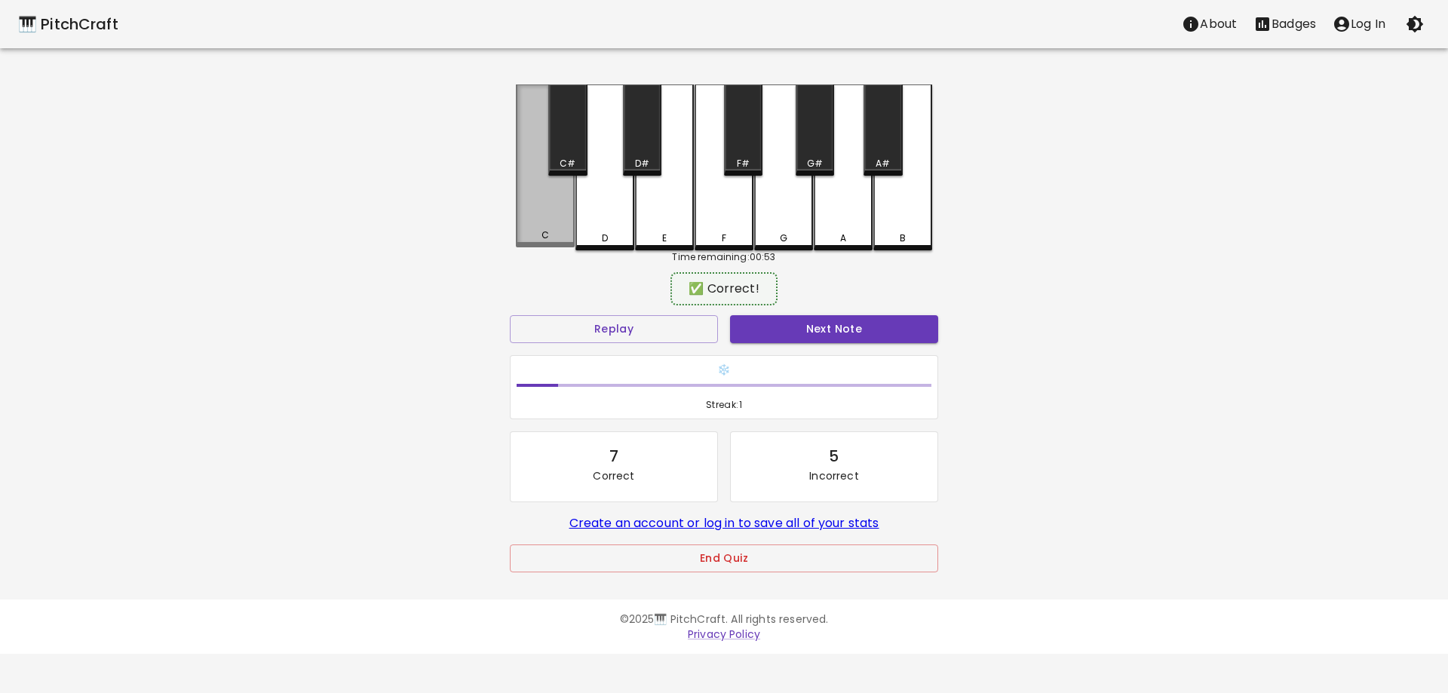
click at [561, 228] on div "C" at bounding box center [545, 165] width 59 height 163
click at [561, 228] on div "C" at bounding box center [545, 167] width 59 height 166
click at [561, 228] on div "C" at bounding box center [545, 165] width 59 height 163
click at [776, 333] on button "Next Note" at bounding box center [834, 329] width 208 height 28
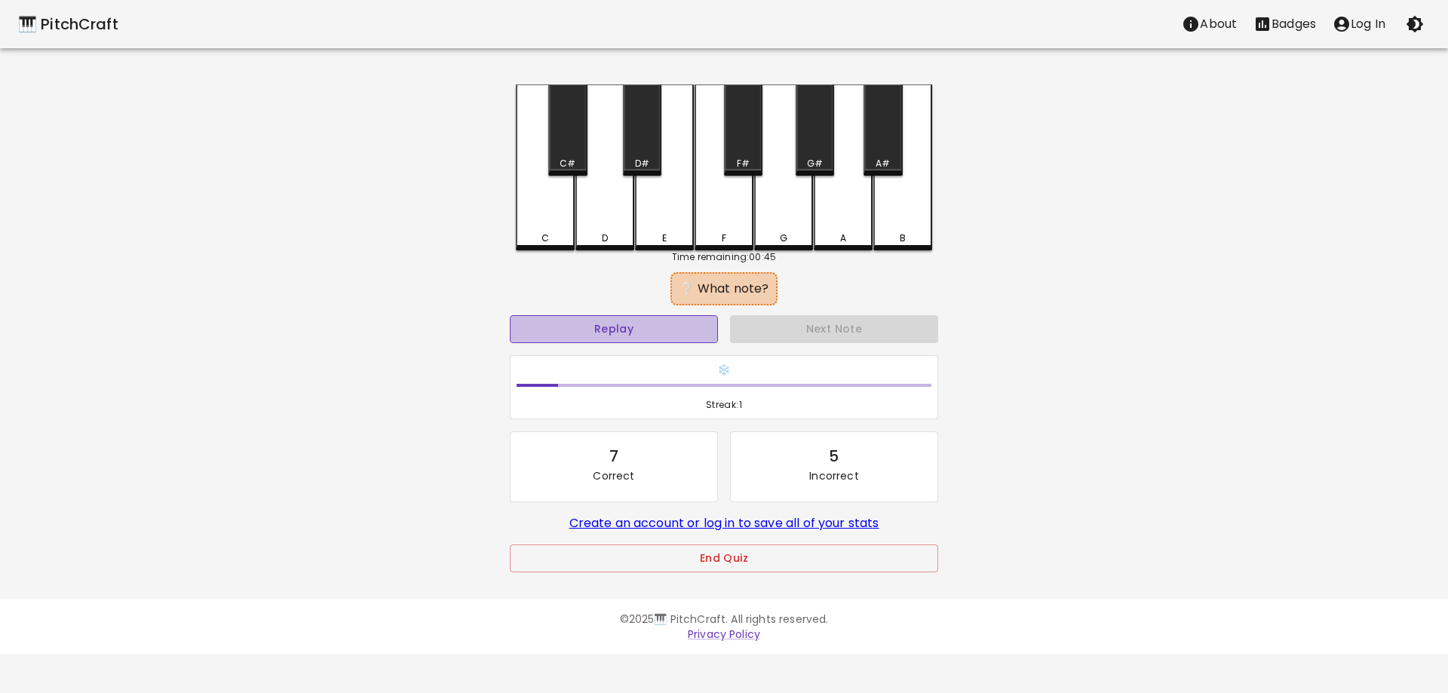
click at [648, 323] on button "Replay" at bounding box center [614, 329] width 208 height 28
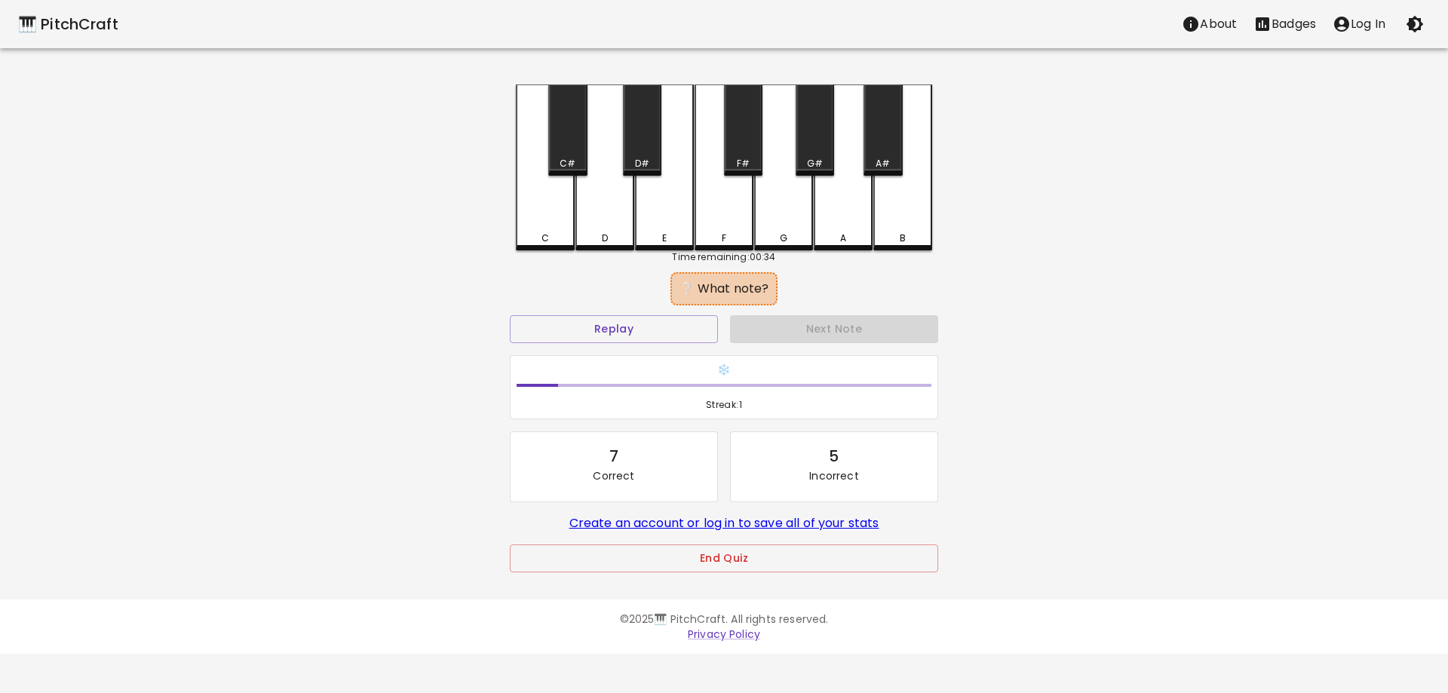
click at [842, 224] on div "A" at bounding box center [843, 167] width 59 height 166
click at [842, 224] on div "A" at bounding box center [843, 165] width 59 height 163
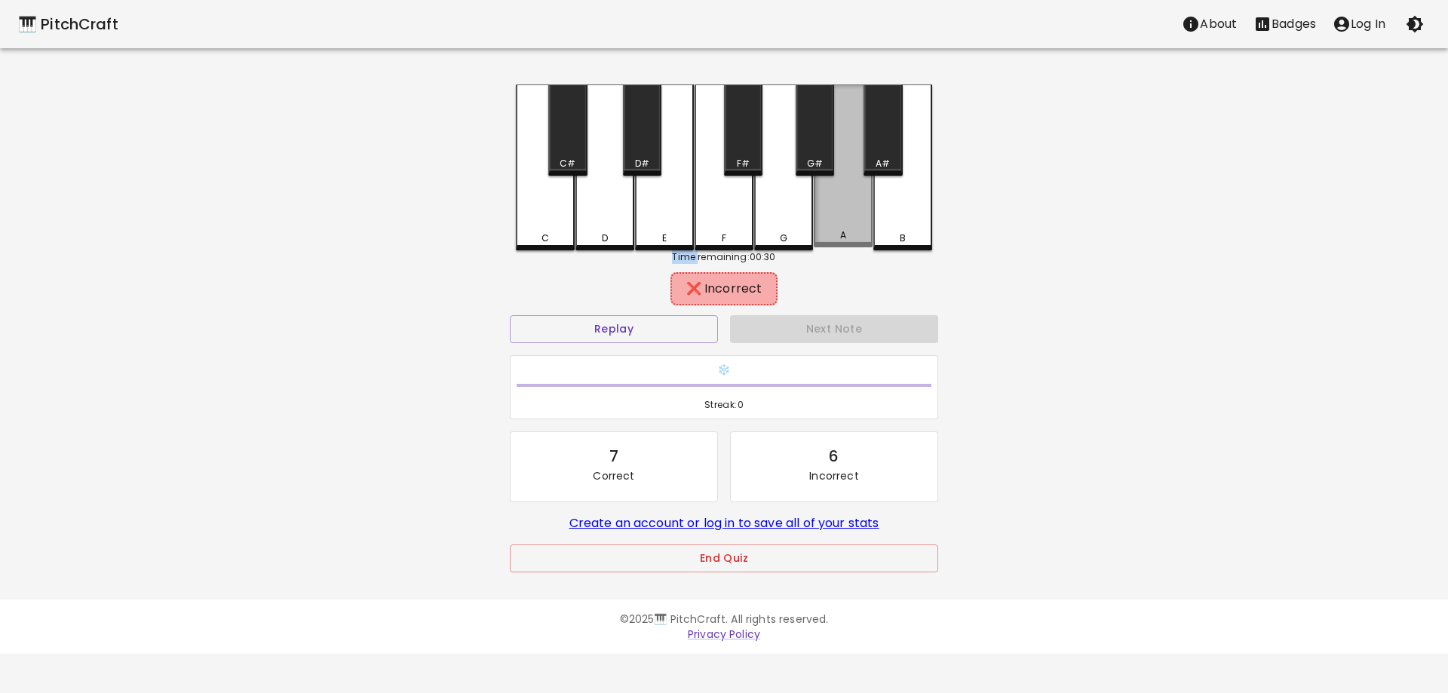
click at [842, 224] on div "A" at bounding box center [843, 165] width 59 height 163
click at [842, 224] on div "A" at bounding box center [843, 167] width 59 height 166
click at [842, 224] on div "A" at bounding box center [843, 165] width 59 height 163
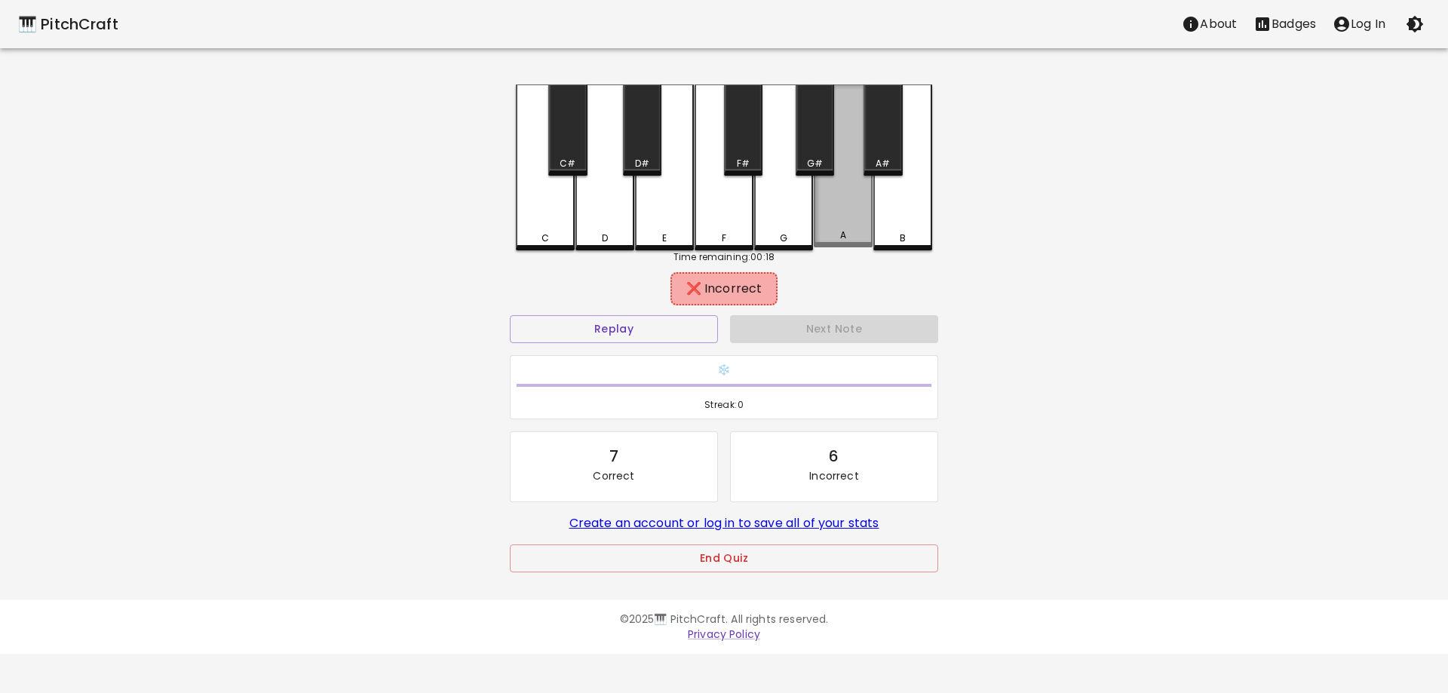
click at [842, 224] on div "A" at bounding box center [843, 165] width 59 height 163
click at [842, 224] on div "A" at bounding box center [843, 167] width 59 height 166
click at [842, 224] on div "A" at bounding box center [843, 165] width 59 height 163
click at [842, 224] on div "A" at bounding box center [843, 167] width 59 height 166
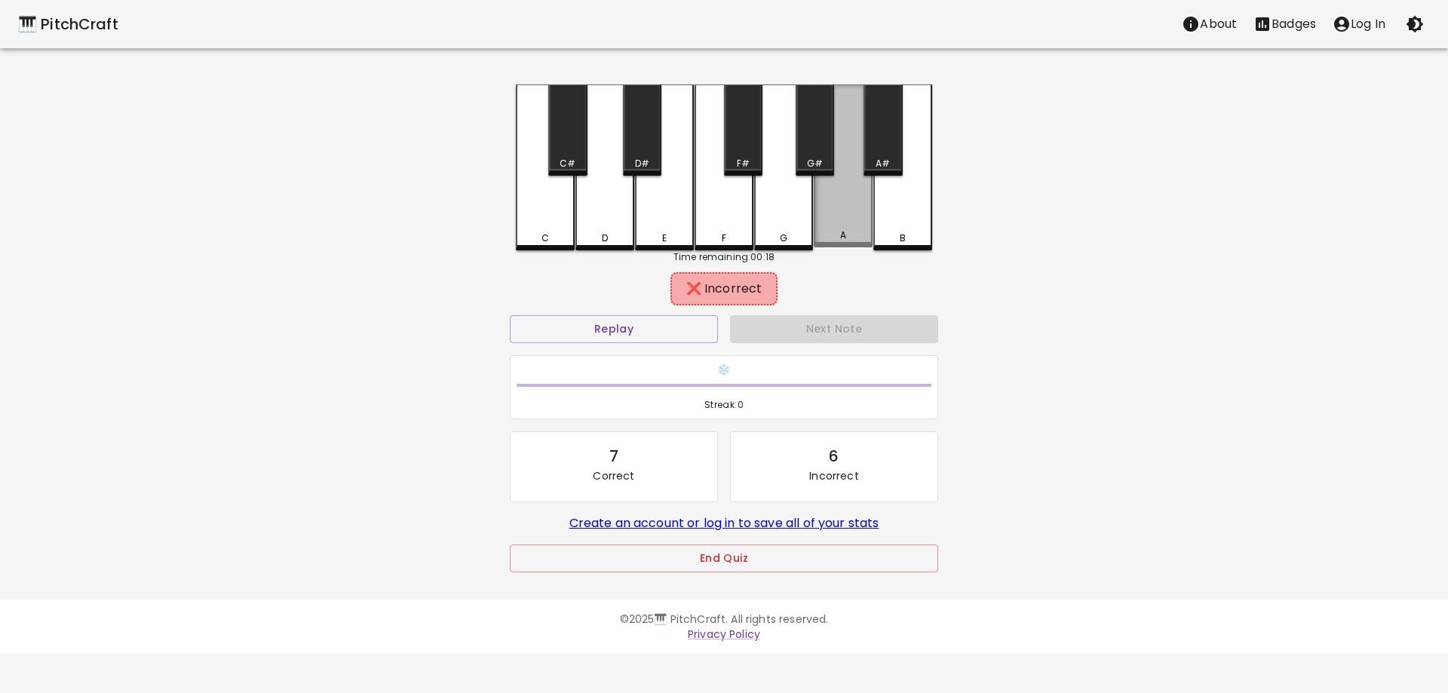
click at [842, 224] on div "A" at bounding box center [843, 165] width 59 height 163
click at [842, 224] on div "A" at bounding box center [843, 167] width 59 height 166
click at [842, 224] on div "A" at bounding box center [843, 165] width 59 height 163
click at [842, 224] on div "A" at bounding box center [843, 167] width 59 height 166
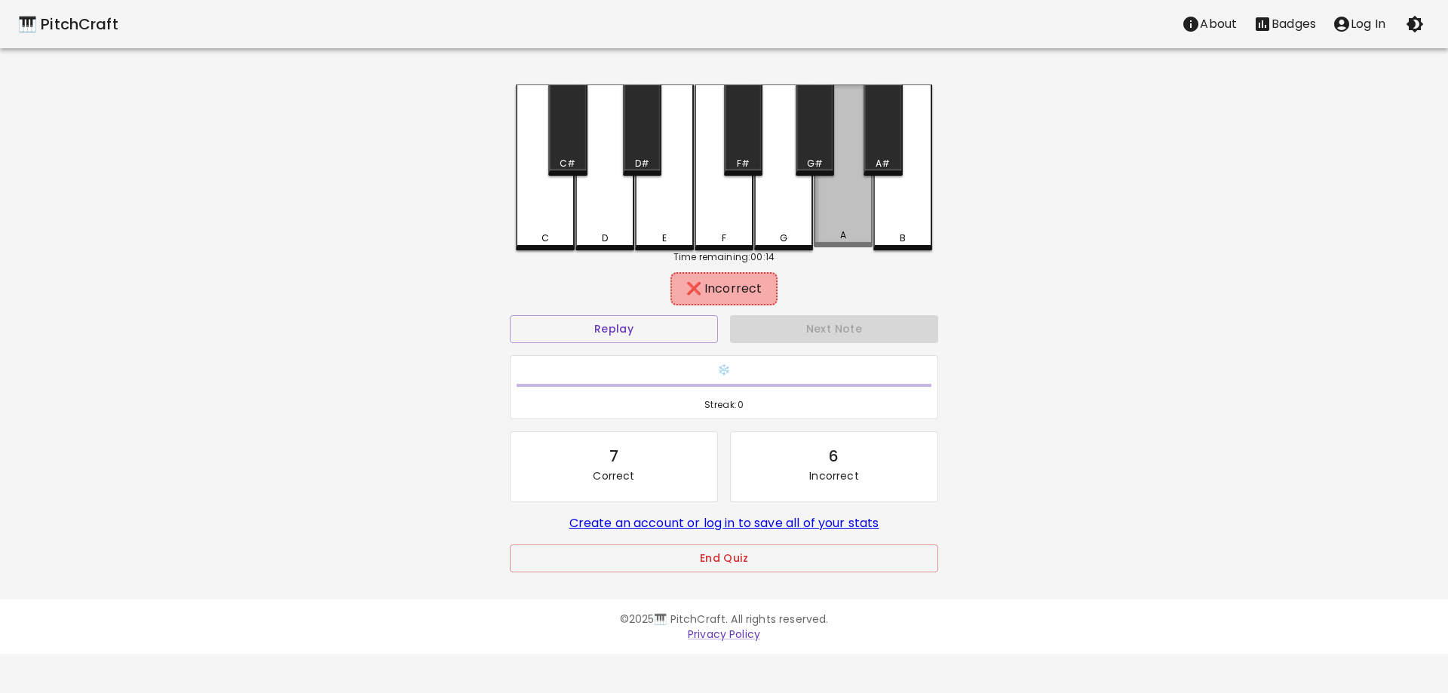
click at [842, 224] on div "A" at bounding box center [843, 165] width 59 height 163
click at [842, 224] on div "A" at bounding box center [843, 167] width 59 height 166
click at [842, 224] on div "A" at bounding box center [843, 165] width 59 height 163
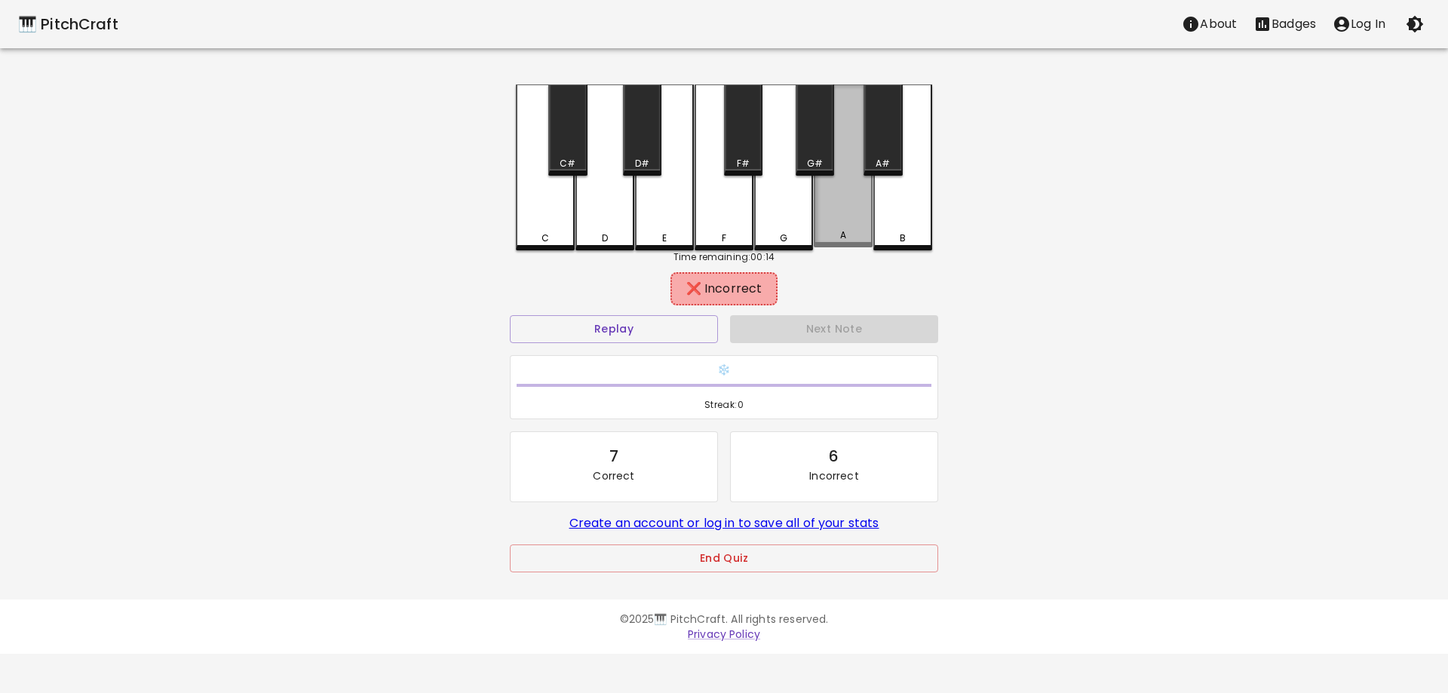
click at [842, 224] on div "A" at bounding box center [843, 165] width 59 height 163
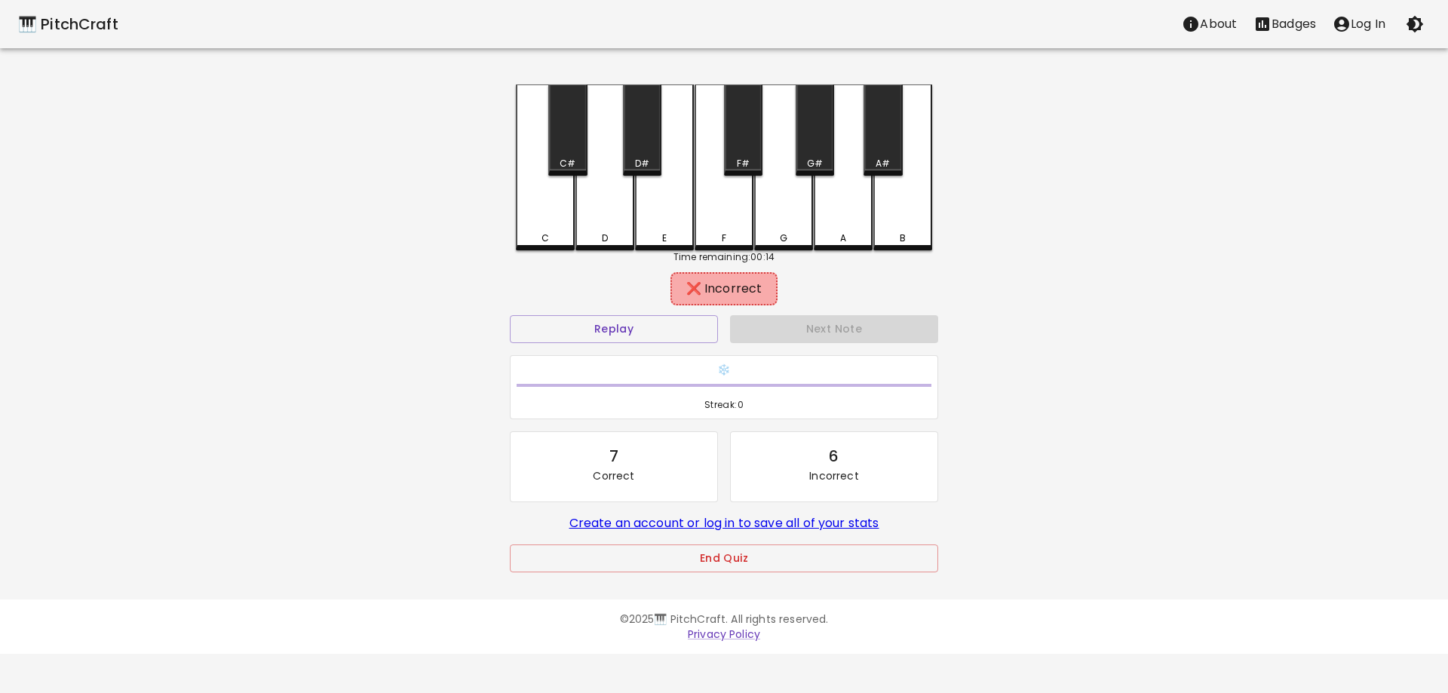
click at [842, 224] on div "A" at bounding box center [843, 167] width 59 height 166
click at [842, 224] on div "A" at bounding box center [843, 165] width 59 height 163
click at [842, 224] on div "A" at bounding box center [843, 167] width 59 height 166
click at [842, 224] on div "A" at bounding box center [843, 165] width 59 height 163
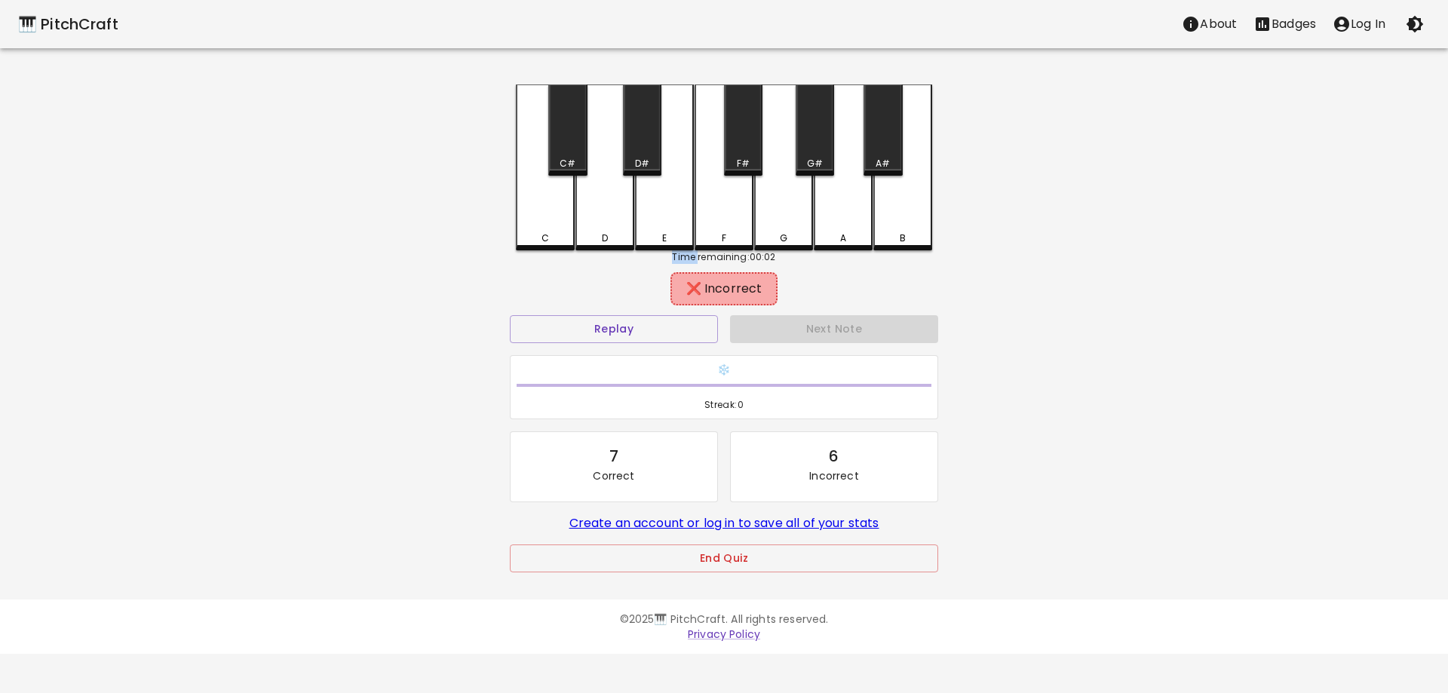
click at [842, 224] on div "A" at bounding box center [843, 167] width 59 height 166
click at [842, 224] on div "A" at bounding box center [843, 165] width 59 height 163
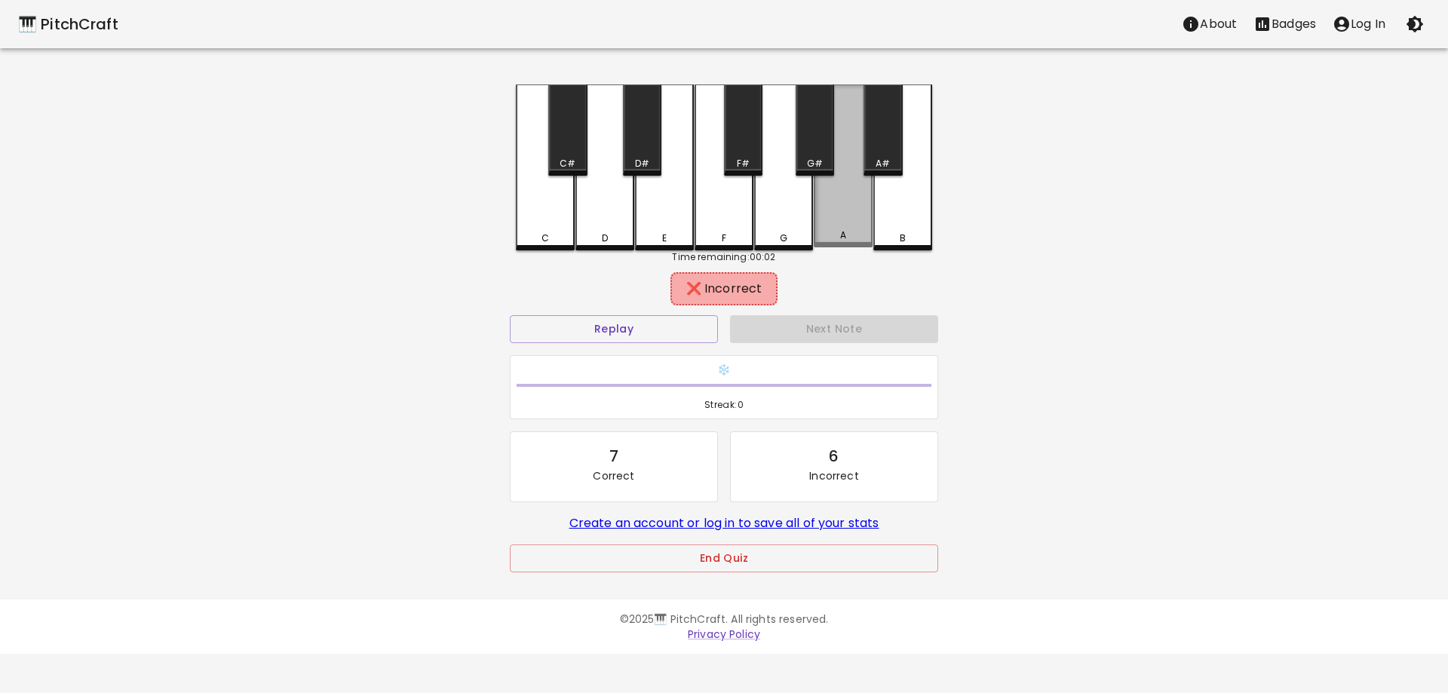
click at [842, 224] on body "🎹 PitchCraft About Badges Log In C C# D D# E F F# G G# A A# B Time remaining: 0…" at bounding box center [724, 327] width 1448 height 654
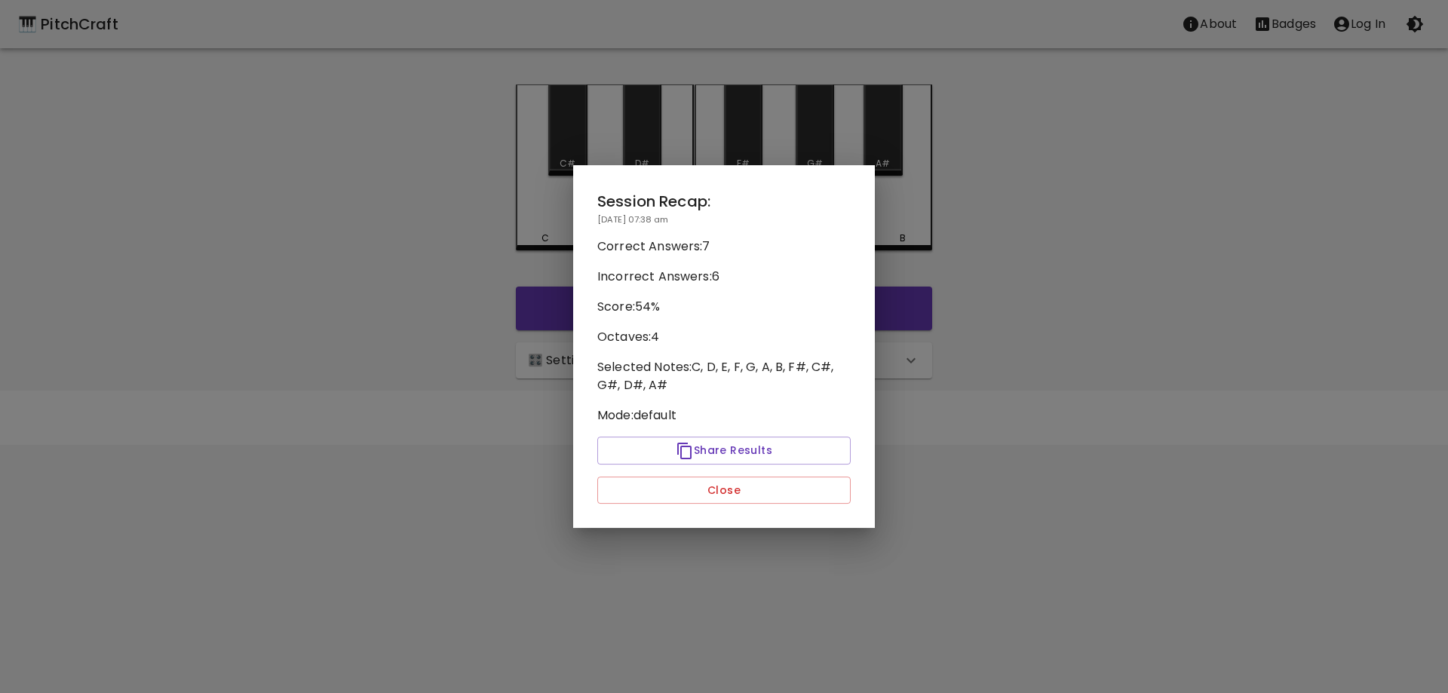
click at [842, 224] on p "[DATE] 07:38 am" at bounding box center [723, 219] width 253 height 13
click at [954, 385] on div at bounding box center [724, 346] width 1448 height 693
